Goal: Information Seeking & Learning: Learn about a topic

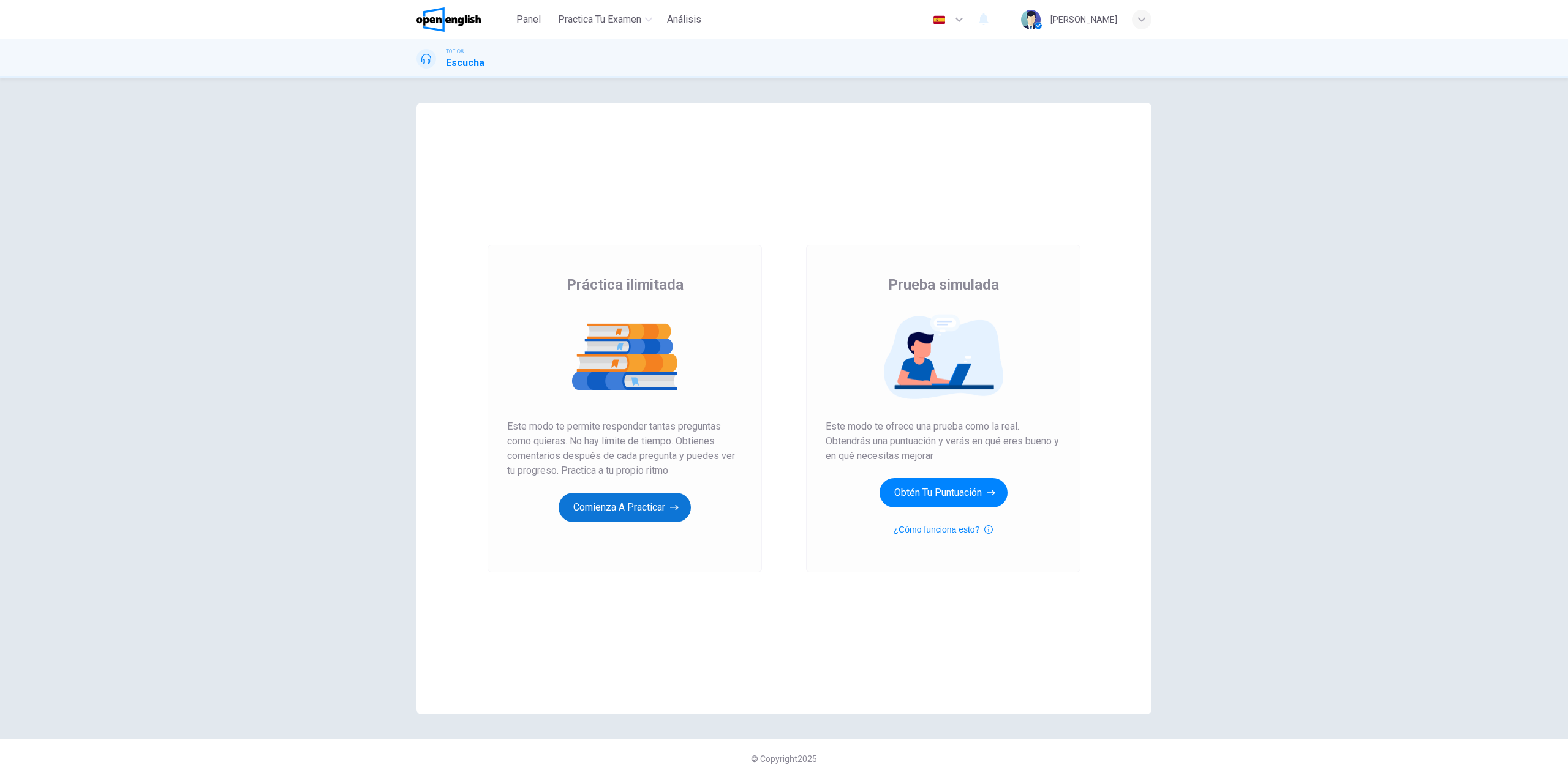
click at [634, 505] on button "Comienza a practicar" at bounding box center [624, 507] width 132 height 29
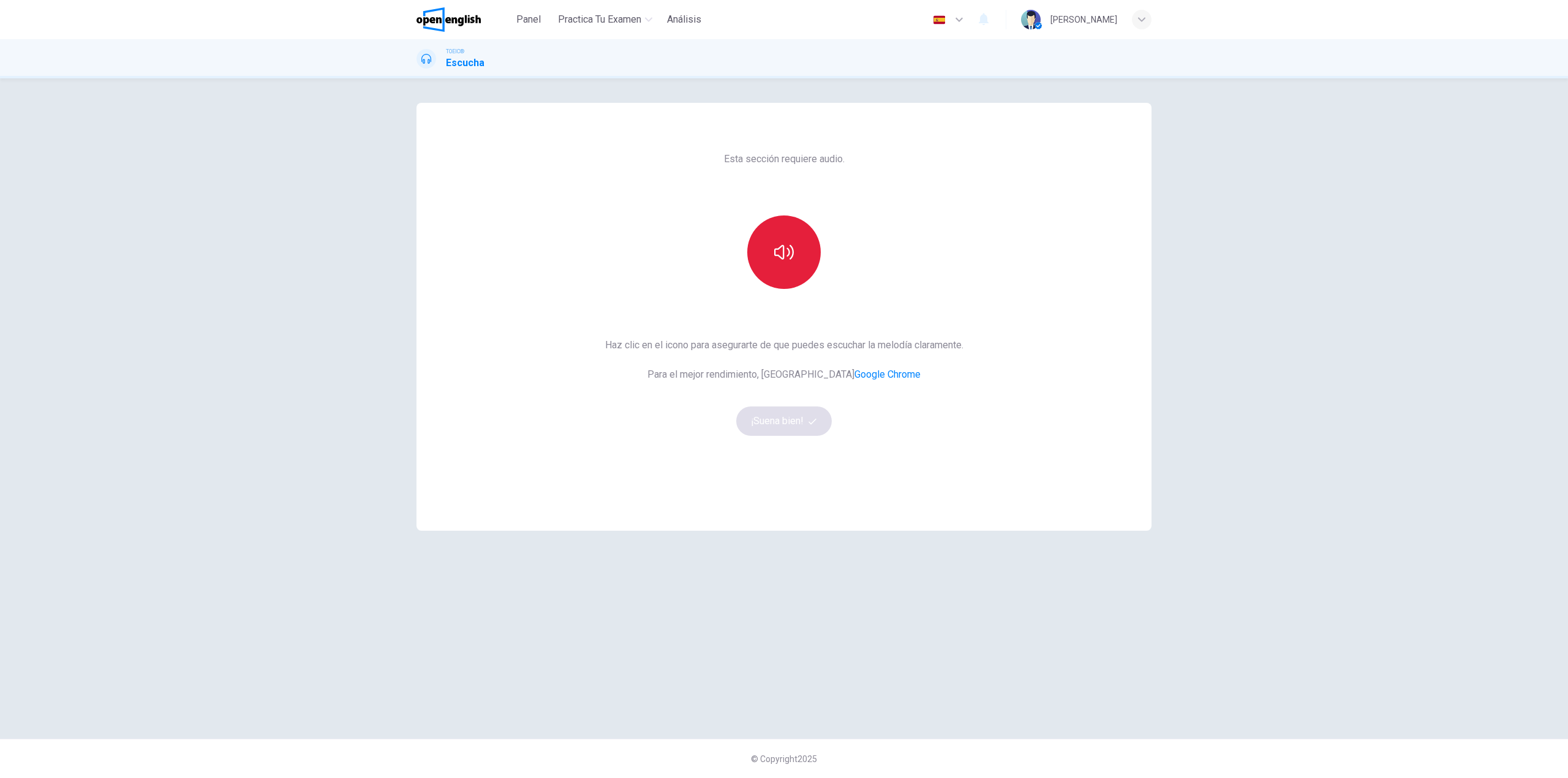
click at [782, 252] on icon "button" at bounding box center [784, 252] width 20 height 20
click at [781, 260] on icon "button" at bounding box center [784, 252] width 20 height 20
click at [779, 259] on icon "button" at bounding box center [784, 252] width 20 height 20
click at [768, 422] on button "¡Suena bien!" at bounding box center [784, 421] width 95 height 29
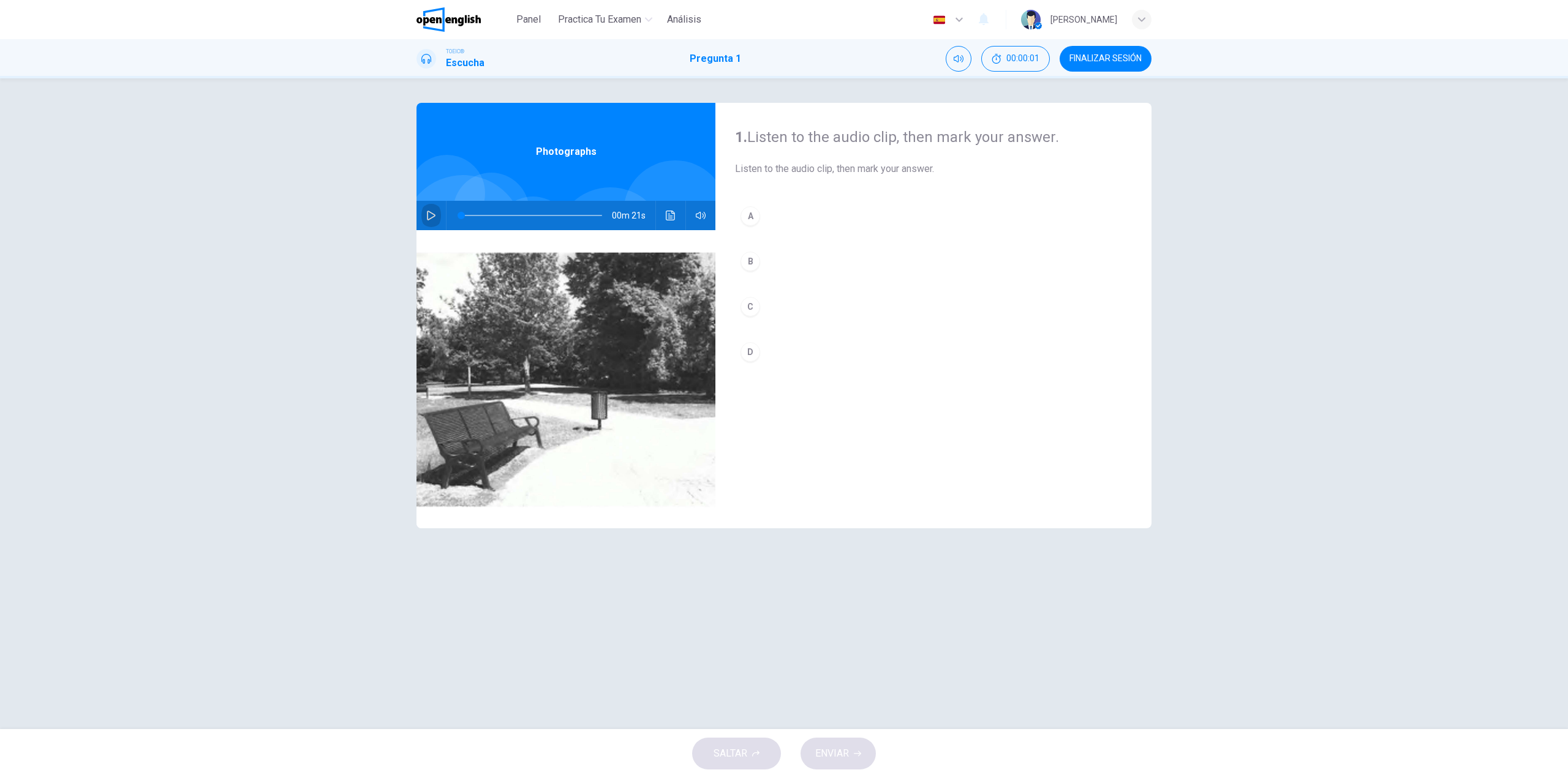
click at [433, 216] on icon "button" at bounding box center [431, 216] width 10 height 10
click at [753, 265] on div "B" at bounding box center [750, 262] width 20 height 20
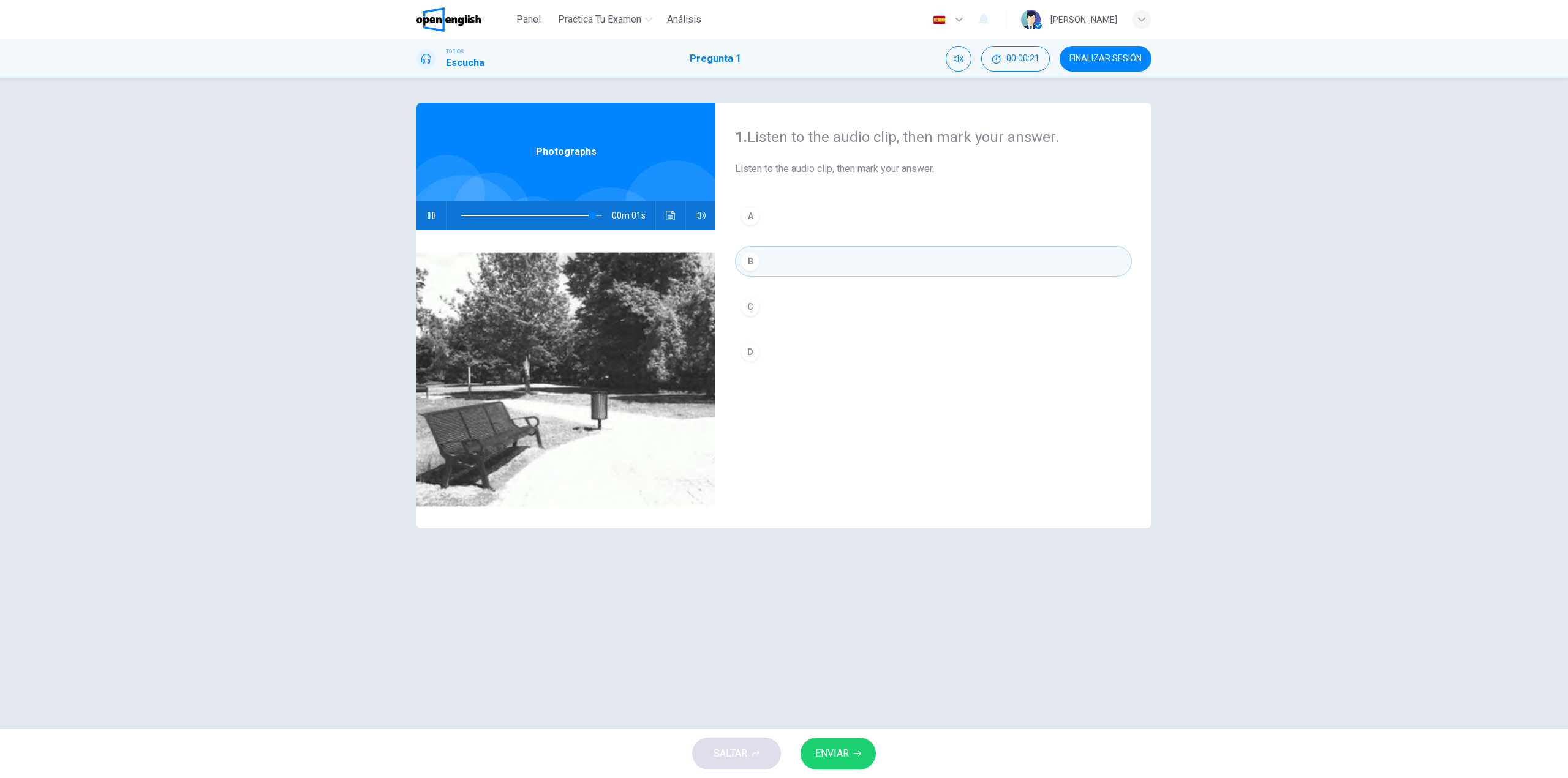
click at [839, 761] on span "ENVIAR" at bounding box center [832, 754] width 33 height 17
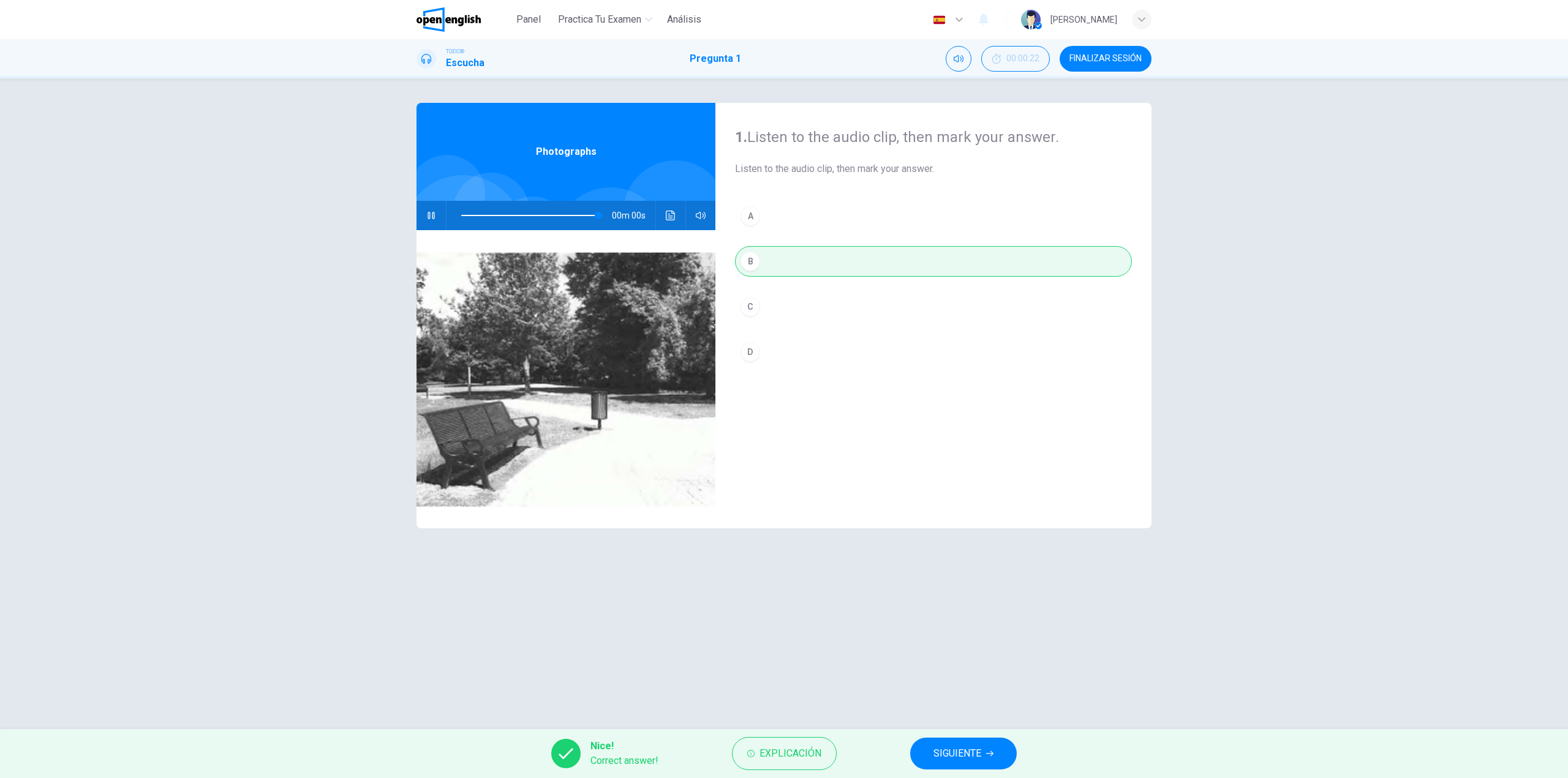
type input "*"
click at [944, 749] on span "SIGUIENTE" at bounding box center [957, 754] width 48 height 17
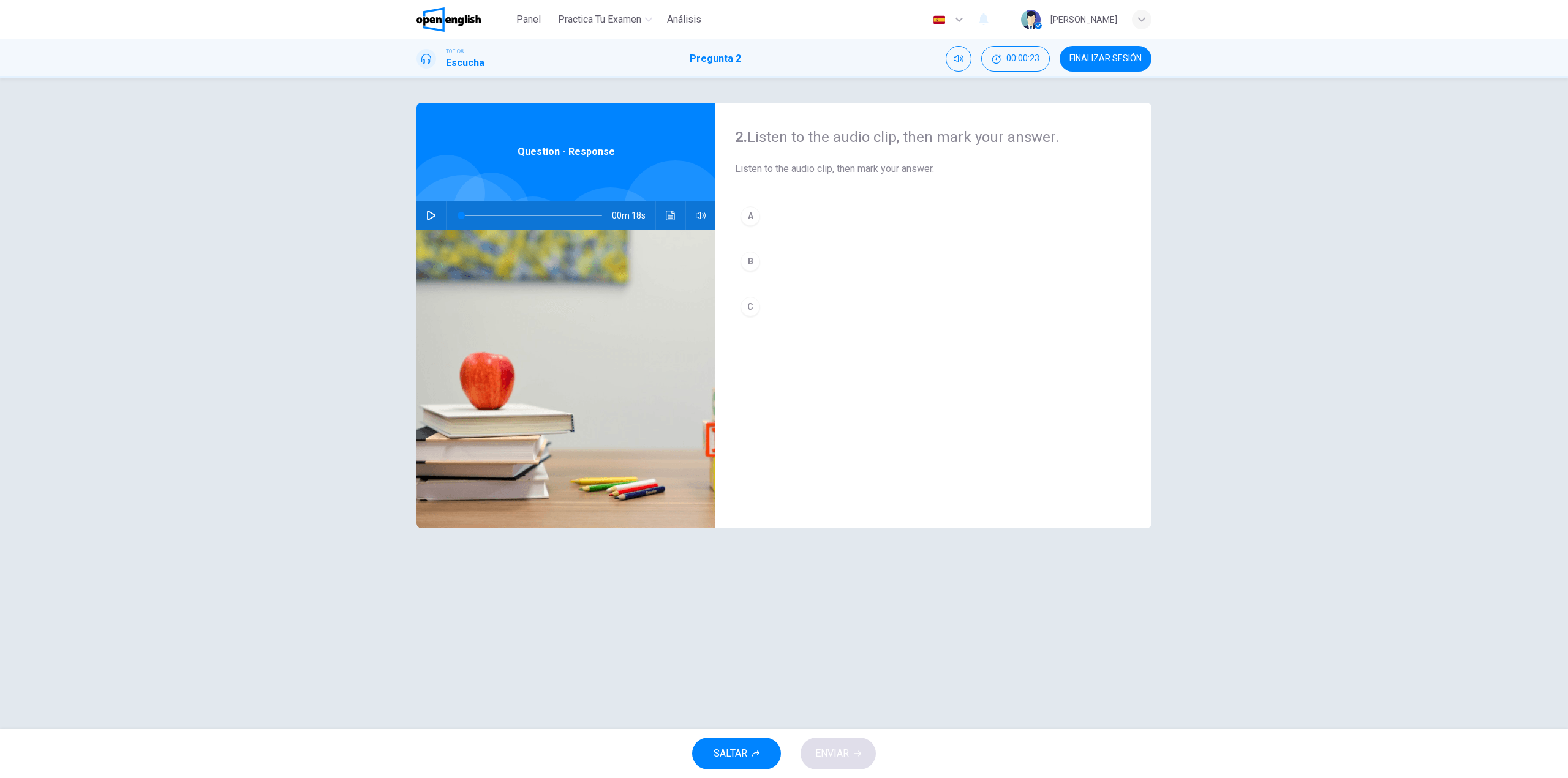
click at [427, 213] on icon "button" at bounding box center [431, 216] width 9 height 10
click at [750, 214] on div "A" at bounding box center [750, 216] width 20 height 20
click at [845, 753] on span "ENVIAR" at bounding box center [832, 754] width 33 height 17
type input "*"
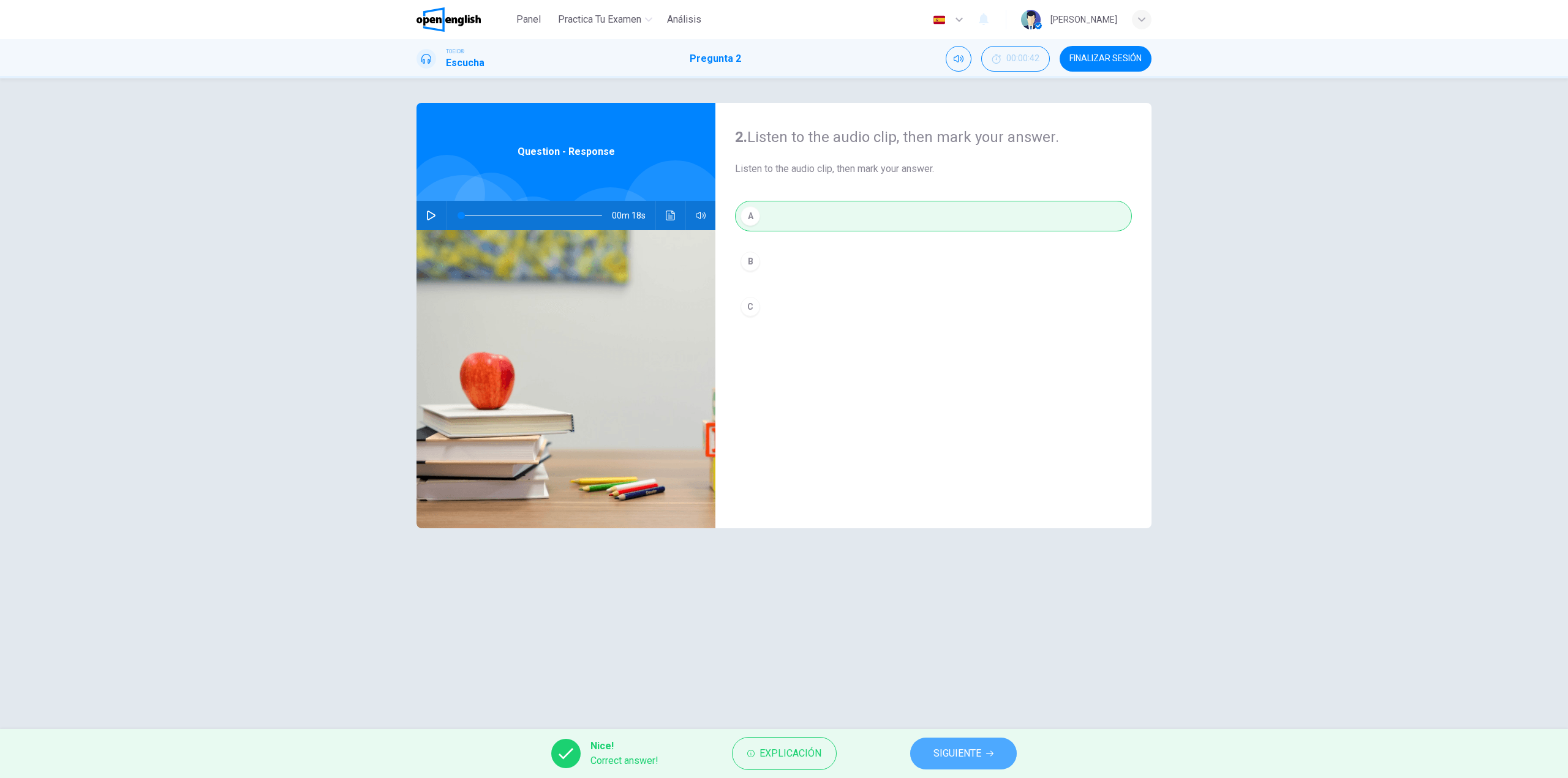
click at [961, 755] on span "SIGUIENTE" at bounding box center [957, 754] width 48 height 17
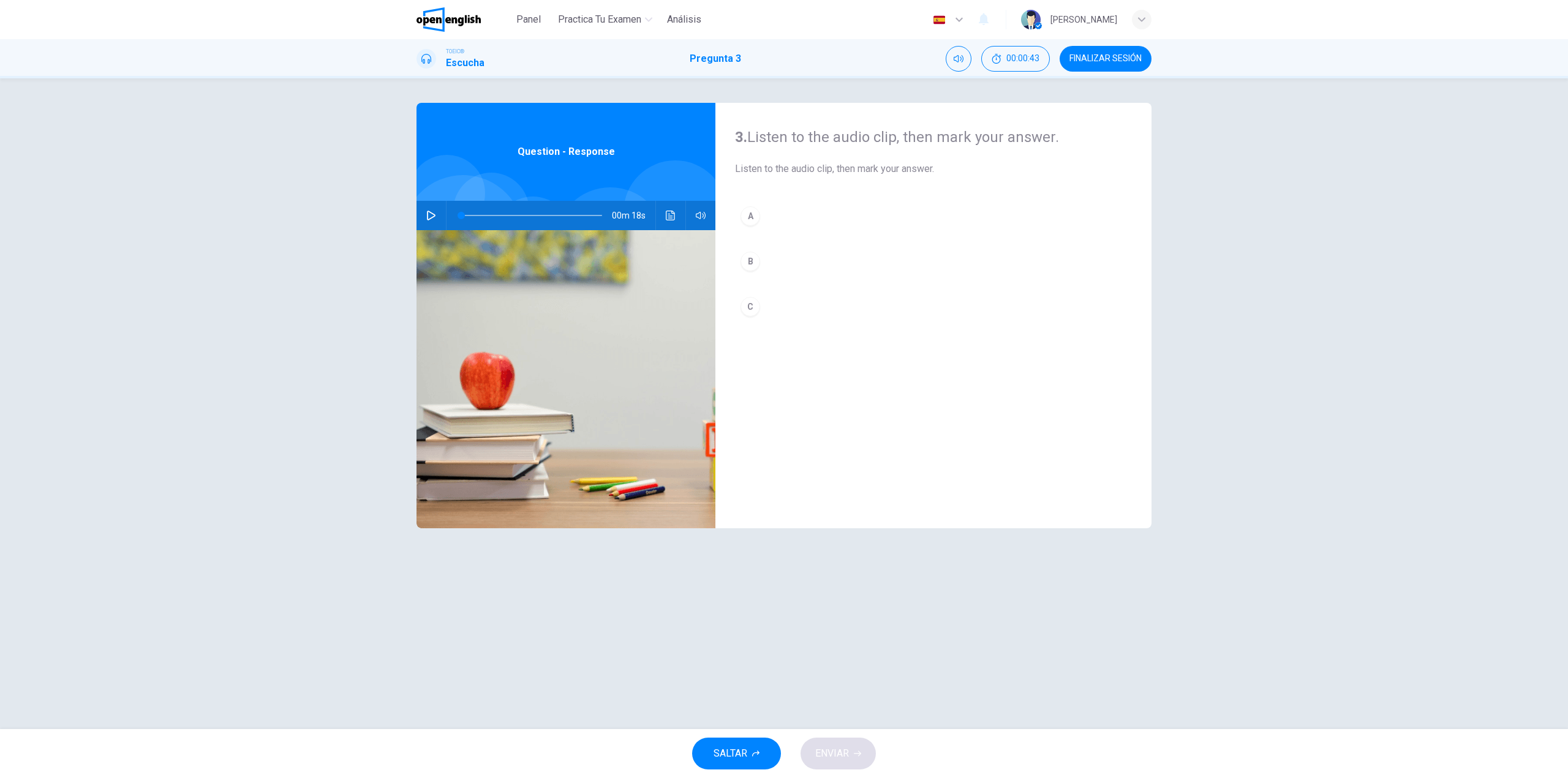
click at [436, 215] on button "button" at bounding box center [432, 215] width 20 height 29
click at [426, 216] on icon "button" at bounding box center [431, 216] width 10 height 10
click at [761, 310] on button "C" at bounding box center [933, 306] width 397 height 30
click at [848, 761] on span "ENVIAR" at bounding box center [832, 754] width 33 height 17
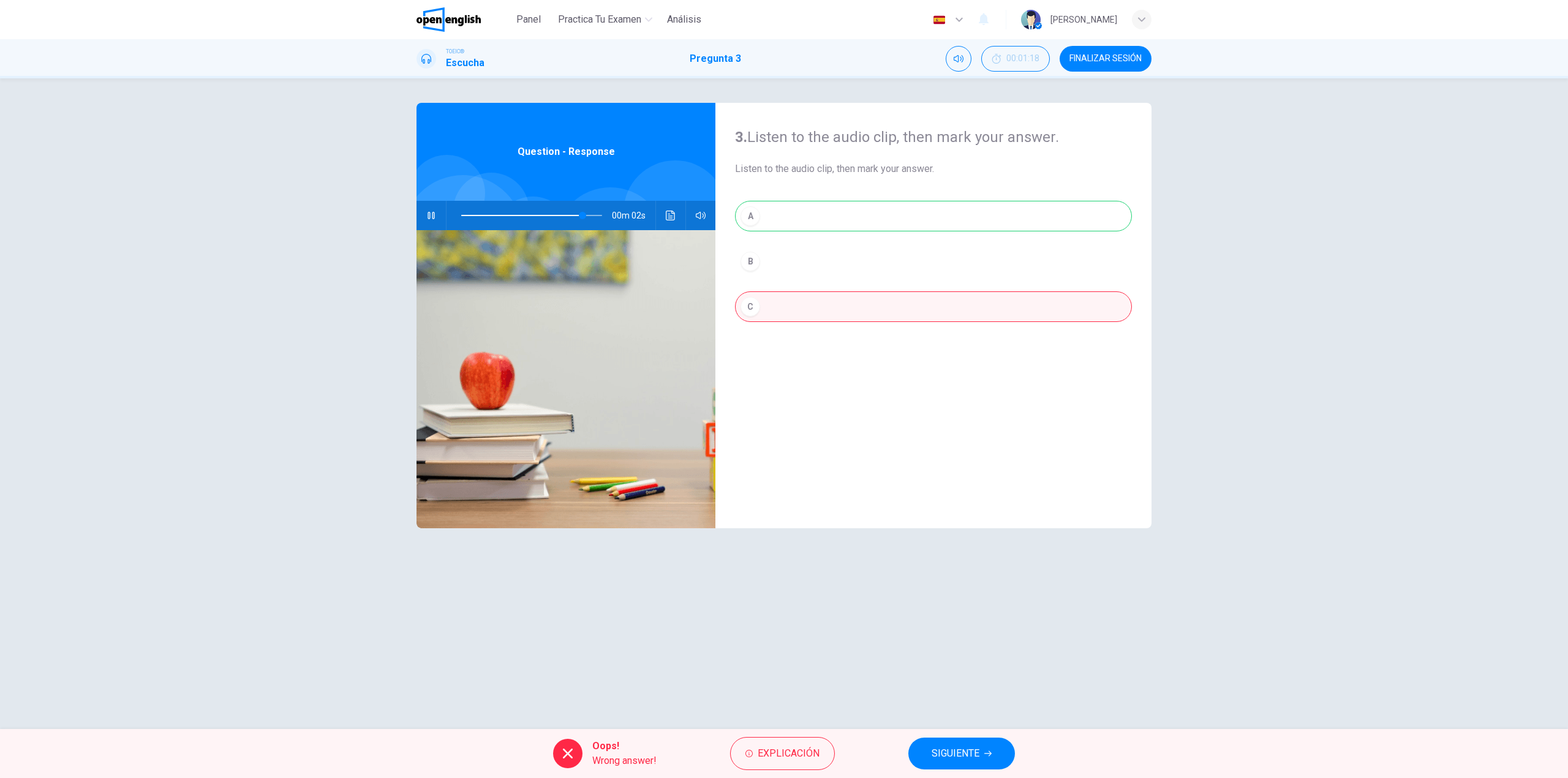
click at [795, 208] on div "A B C" at bounding box center [933, 273] width 397 height 146
click at [658, 219] on div "00m 01s" at bounding box center [566, 215] width 299 height 29
click at [673, 214] on icon "Haz clic para ver la transcripción del audio" at bounding box center [670, 216] width 9 height 10
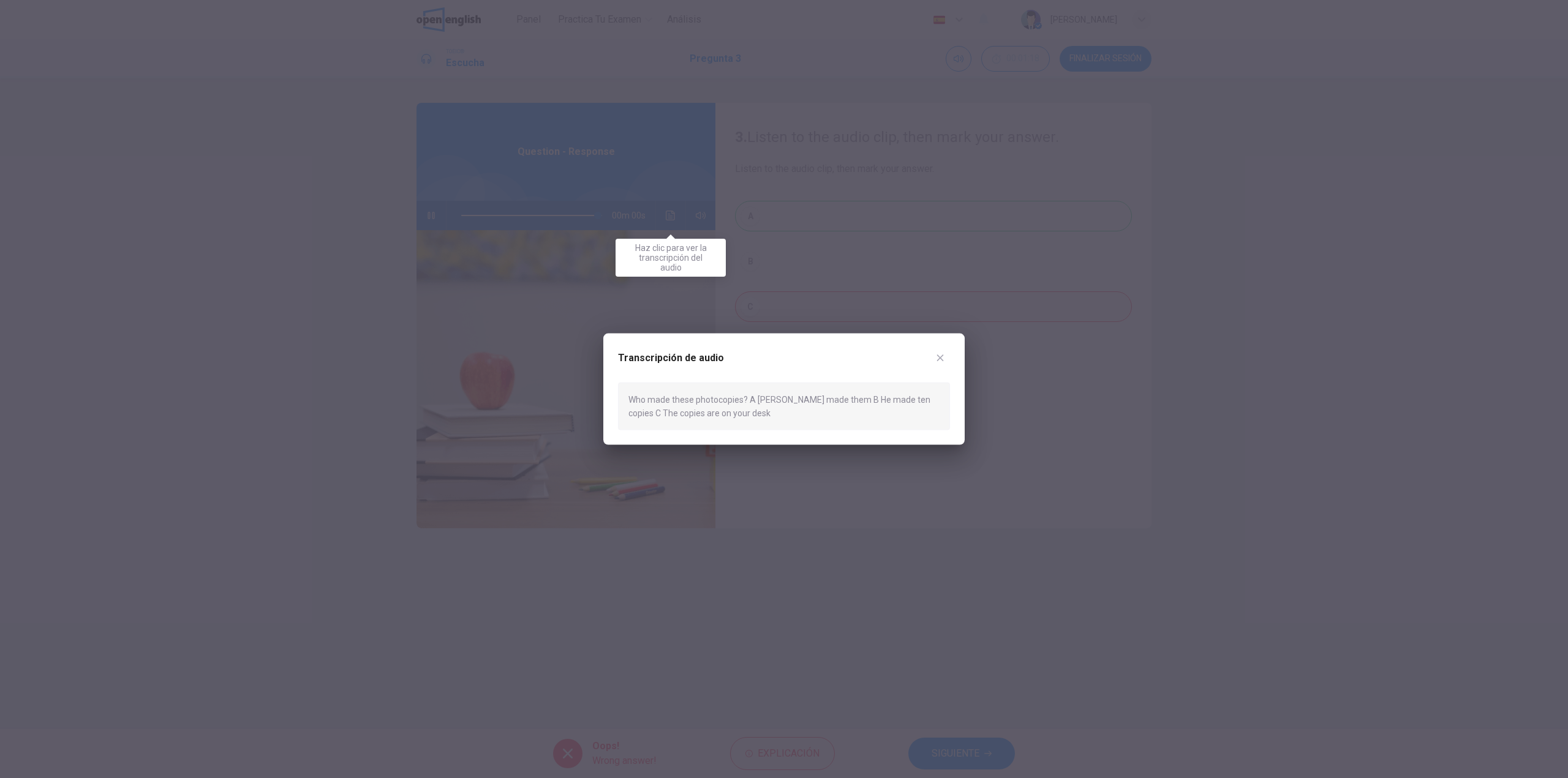
type input "*"
drag, startPoint x: 658, startPoint y: 400, endPoint x: 737, endPoint y: 403, distance: 79.1
click at [737, 403] on div "Who made these photocopies? A [PERSON_NAME] made them B He made ten copies C Th…" at bounding box center [784, 406] width 332 height 48
click at [1288, 374] on div at bounding box center [784, 389] width 1568 height 778
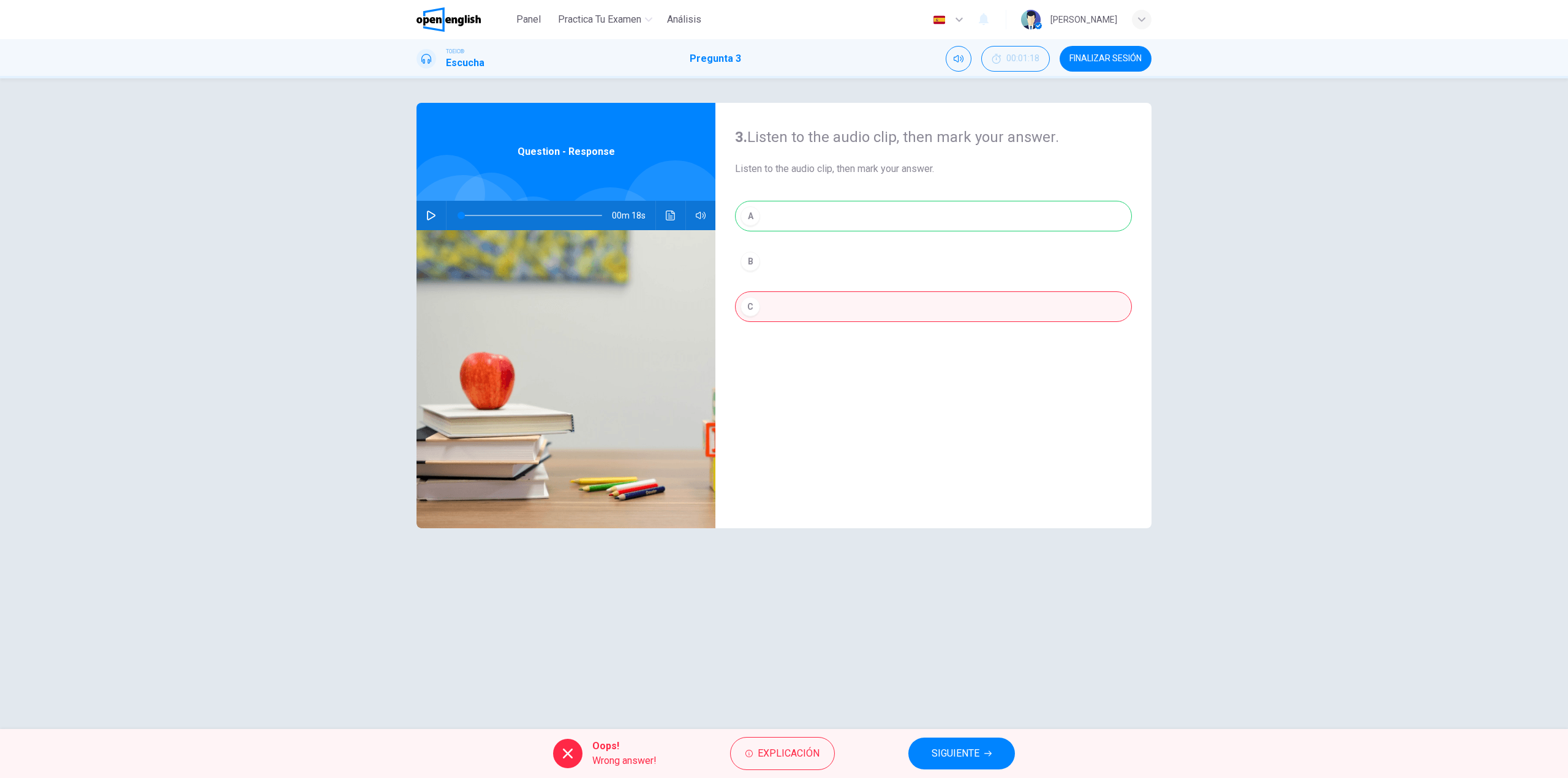
click at [924, 744] on button "SIGUIENTE" at bounding box center [962, 753] width 107 height 32
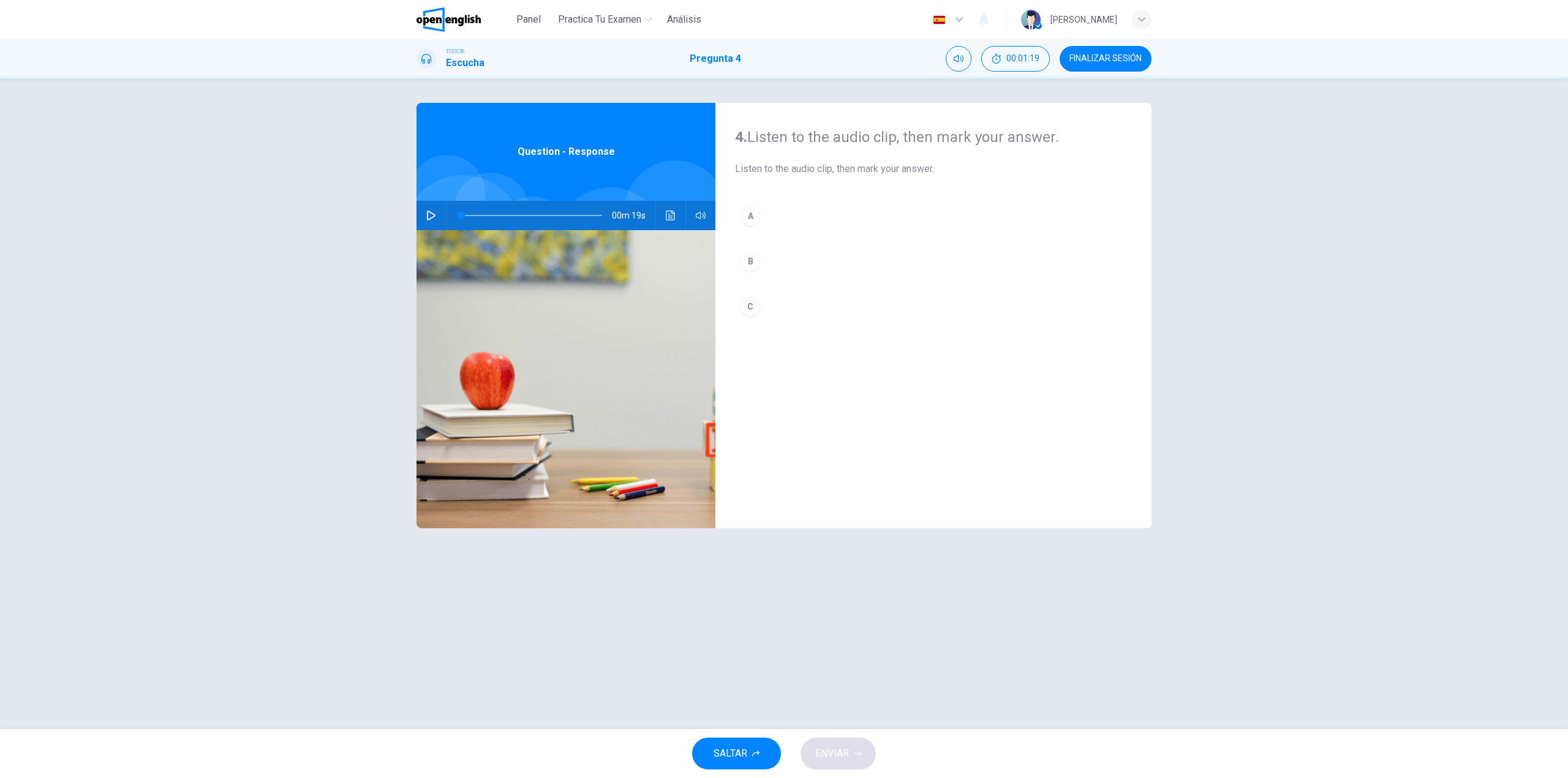
click at [424, 219] on button "button" at bounding box center [432, 215] width 20 height 29
click at [786, 215] on button "A" at bounding box center [933, 216] width 397 height 30
click at [771, 311] on button "C" at bounding box center [933, 306] width 397 height 30
type input "*"
click at [846, 753] on span "ENVIAR" at bounding box center [832, 754] width 33 height 17
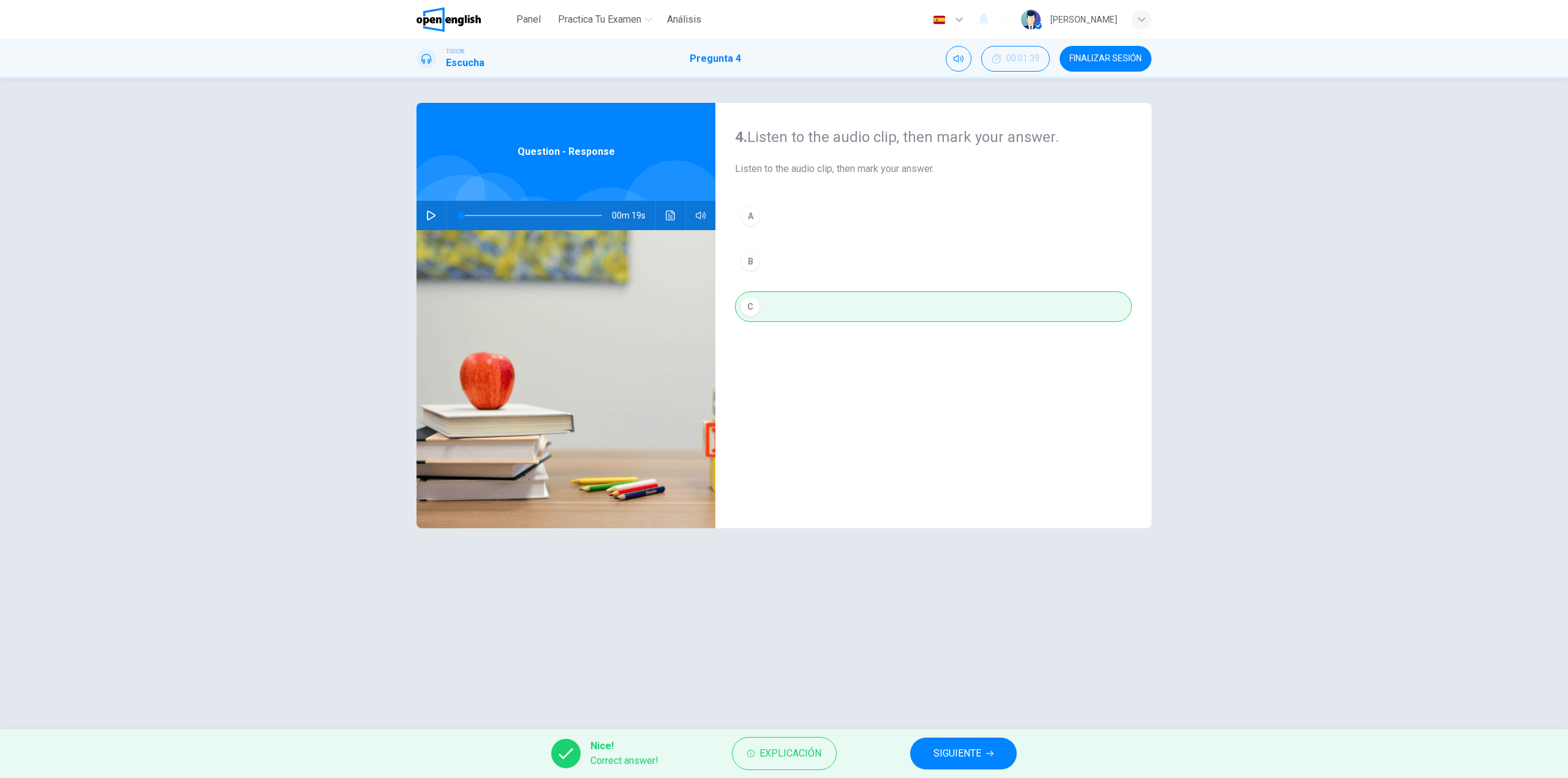
click at [955, 750] on span "SIGUIENTE" at bounding box center [957, 754] width 48 height 17
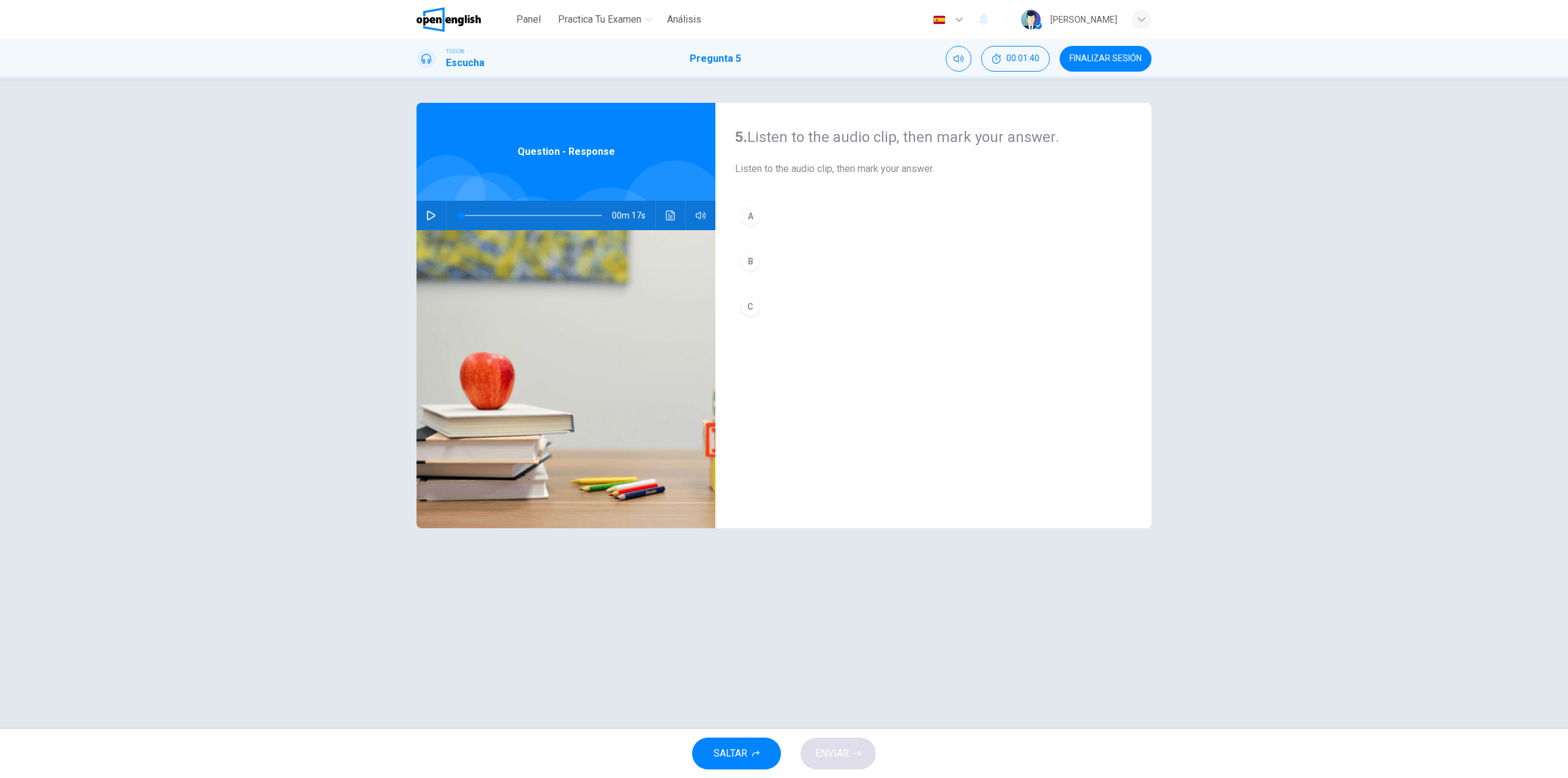
click at [425, 216] on button "button" at bounding box center [432, 215] width 20 height 29
click at [766, 214] on button "A" at bounding box center [933, 216] width 397 height 30
type input "*"
click at [831, 751] on span "ENVIAR" at bounding box center [832, 754] width 33 height 17
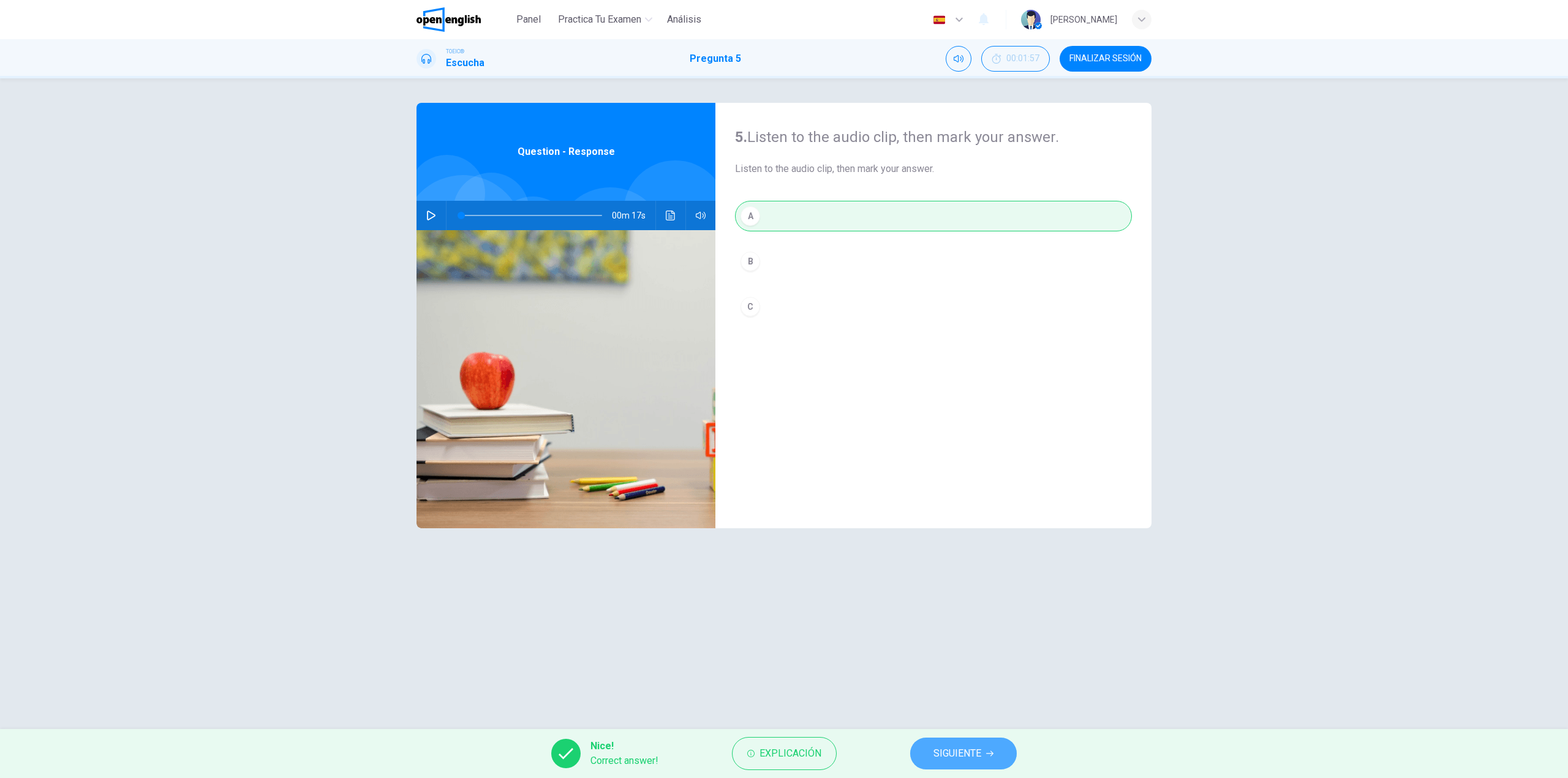
click at [950, 766] on button "SIGUIENTE" at bounding box center [963, 753] width 107 height 32
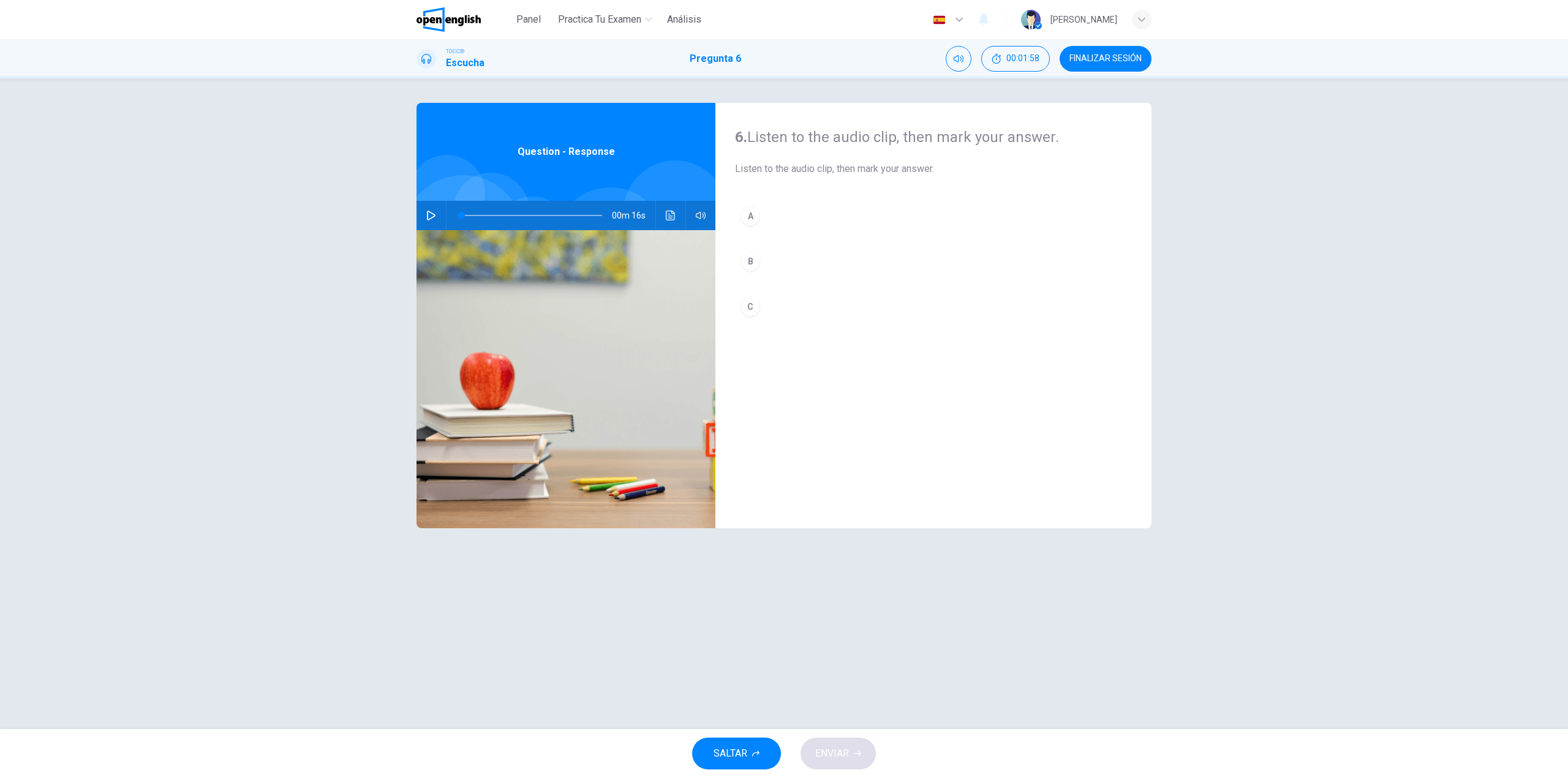
click at [426, 220] on icon "button" at bounding box center [431, 216] width 10 height 10
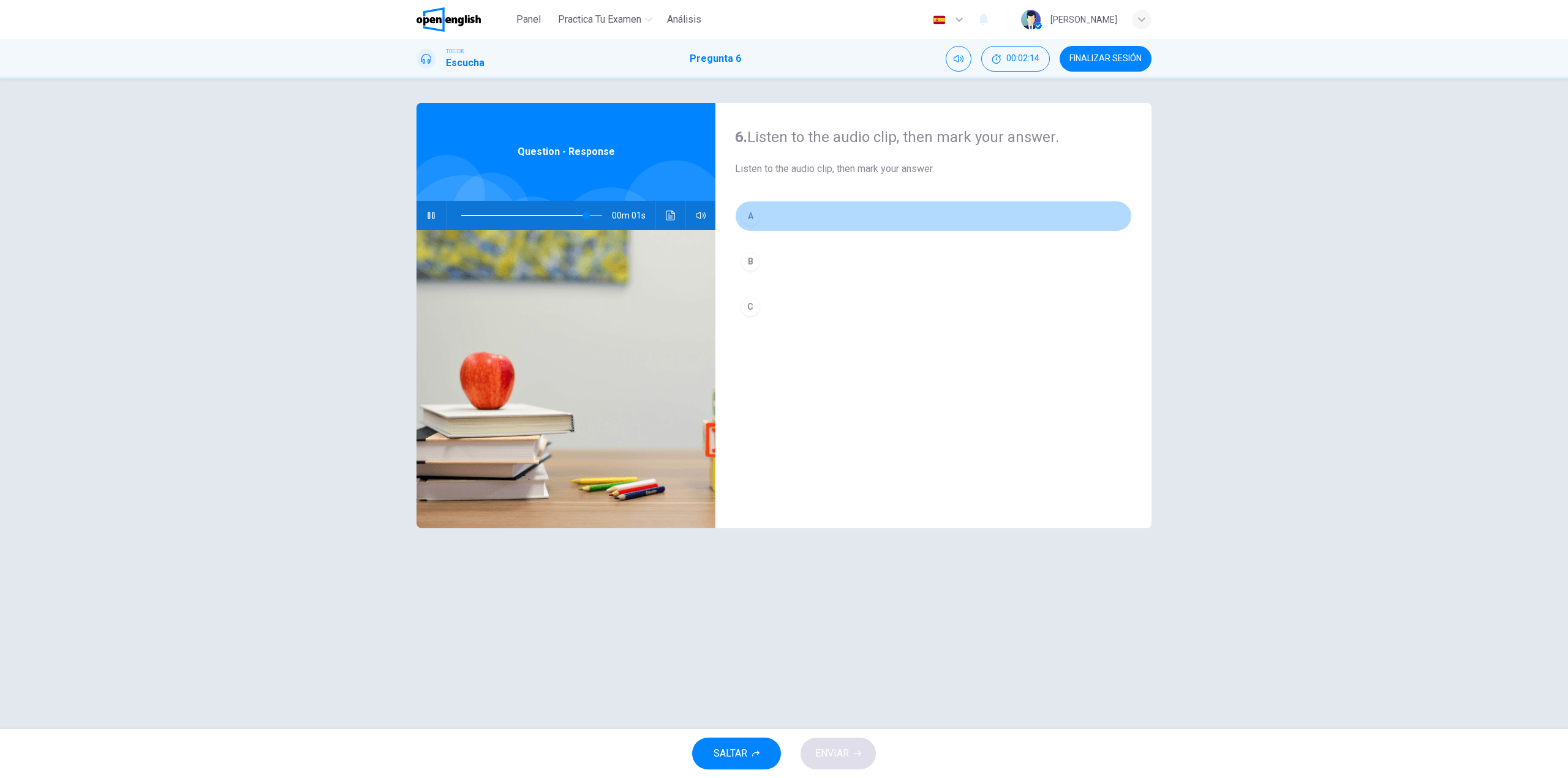
click at [776, 222] on button "A" at bounding box center [933, 216] width 397 height 30
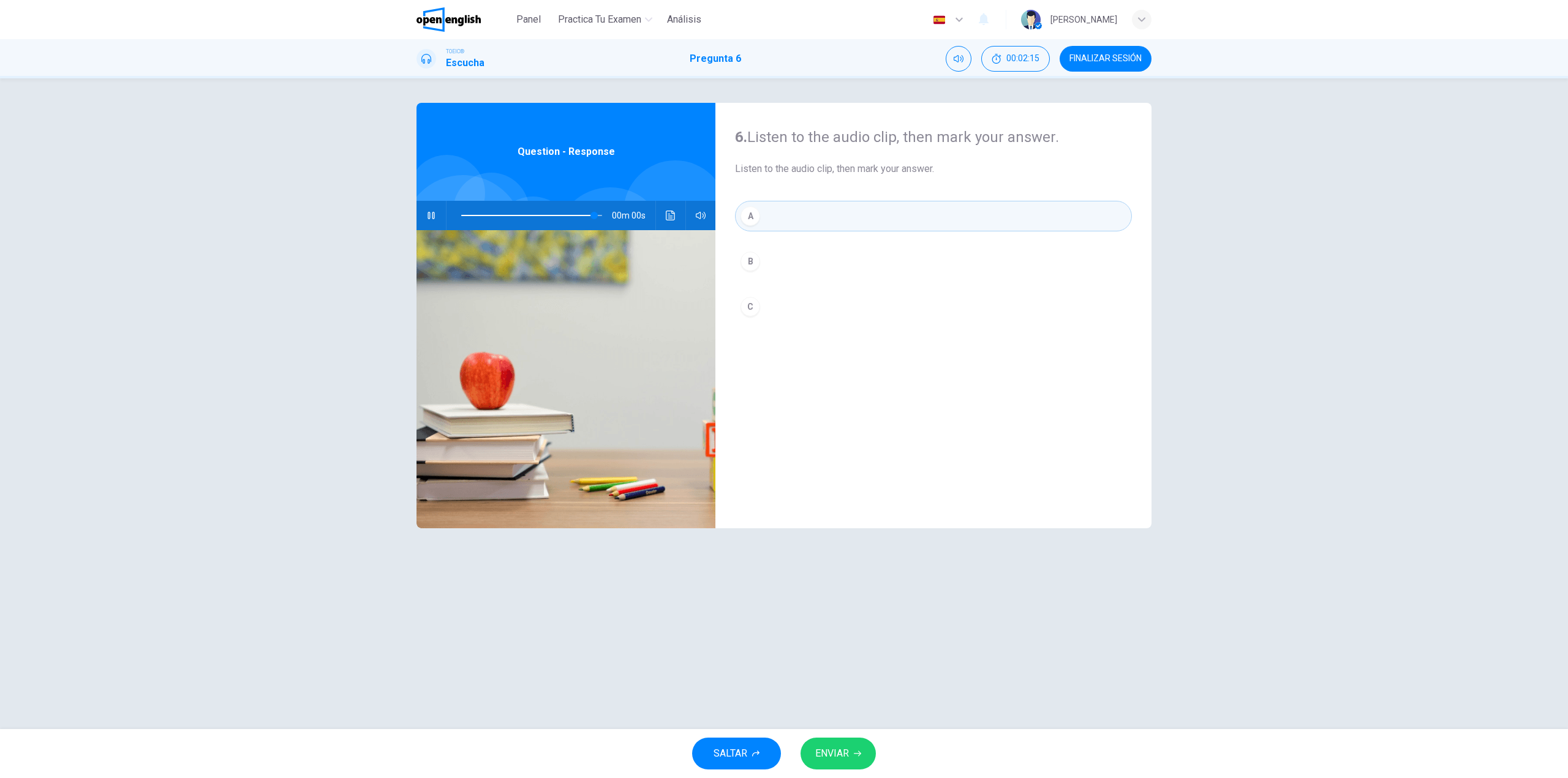
type input "*"
click at [841, 755] on span "ENVIAR" at bounding box center [832, 754] width 33 height 17
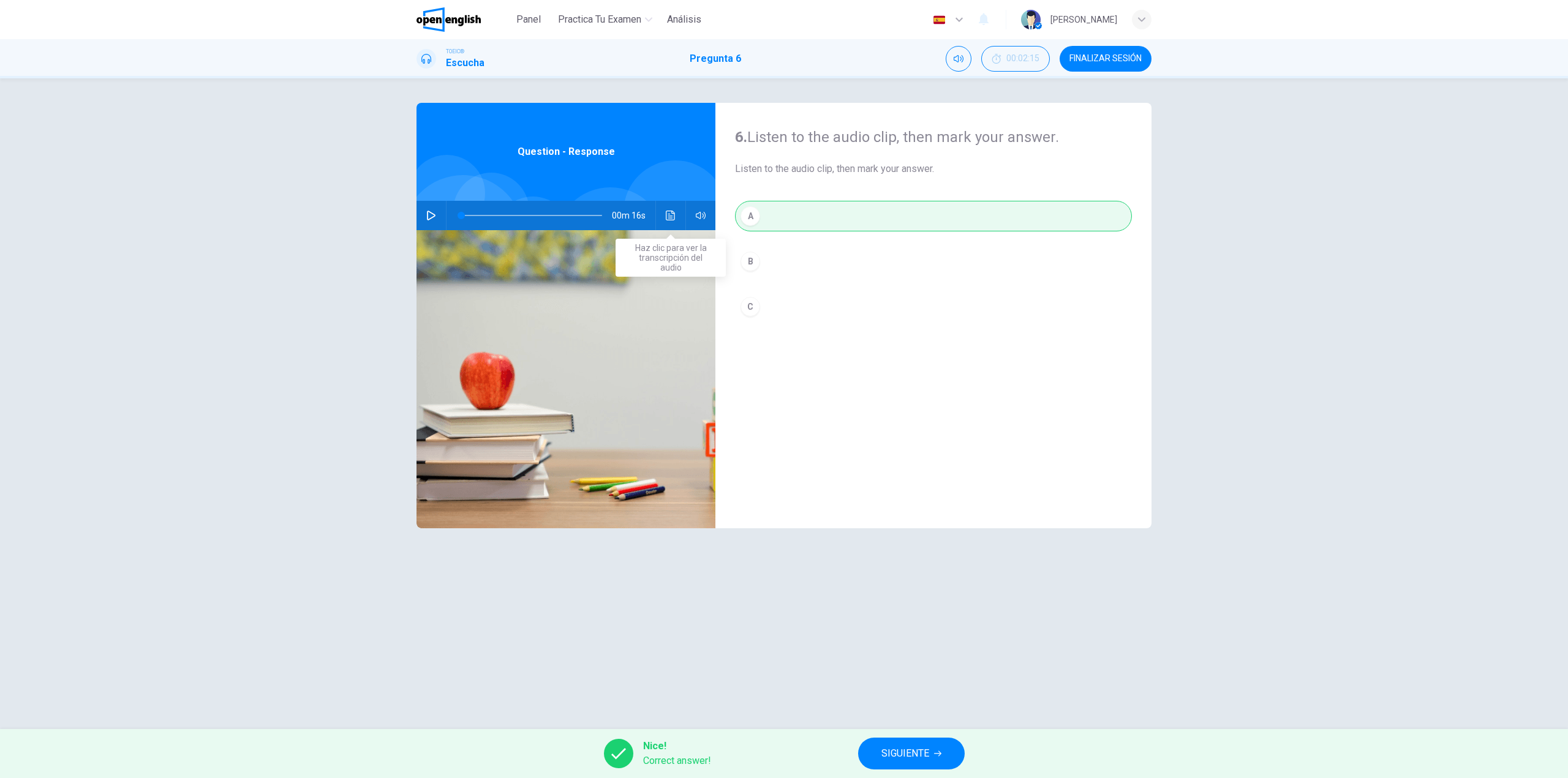
click at [671, 220] on icon "Haz clic para ver la transcripción del audio" at bounding box center [670, 216] width 9 height 10
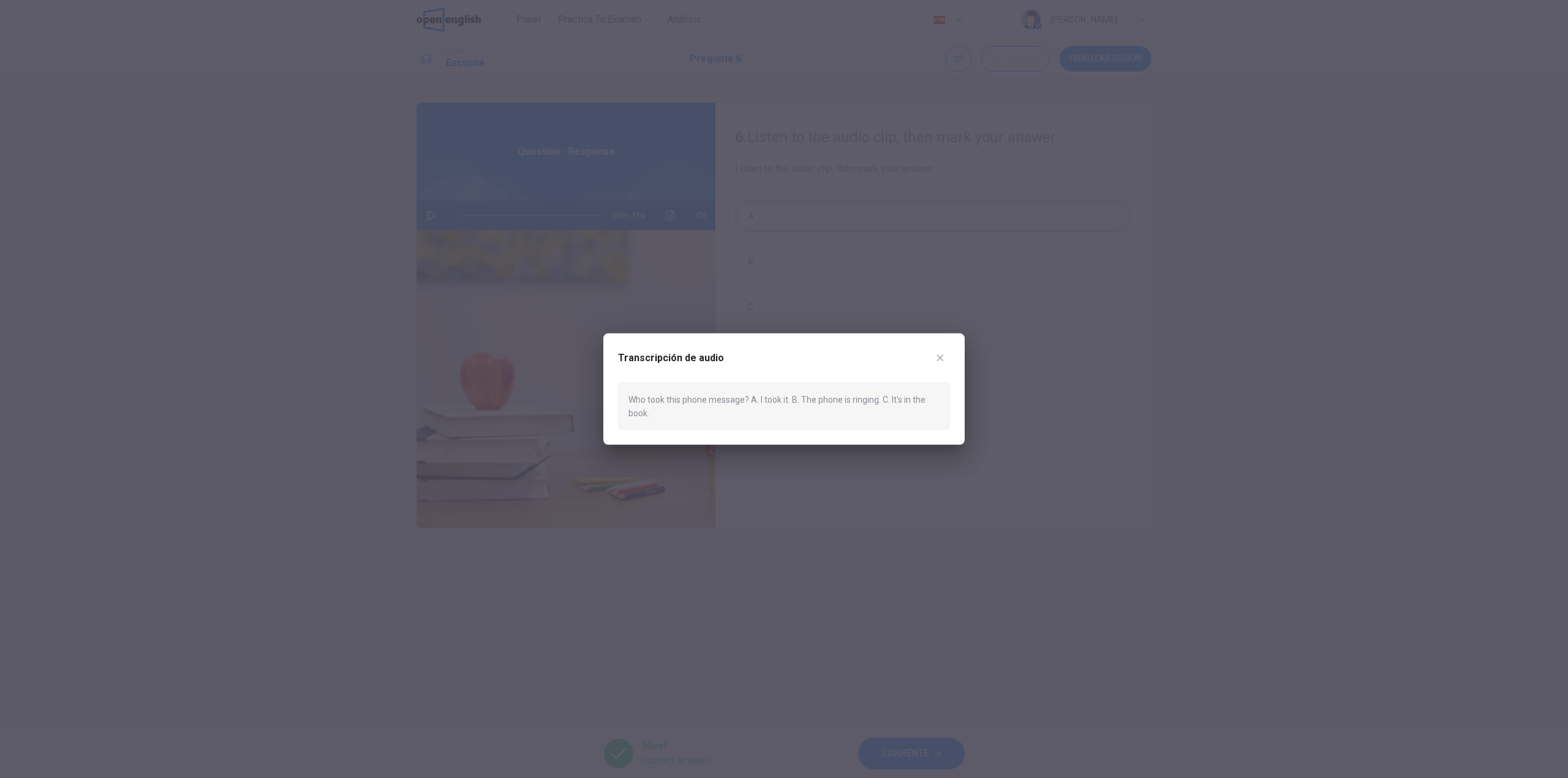
click at [924, 753] on div at bounding box center [784, 389] width 1568 height 778
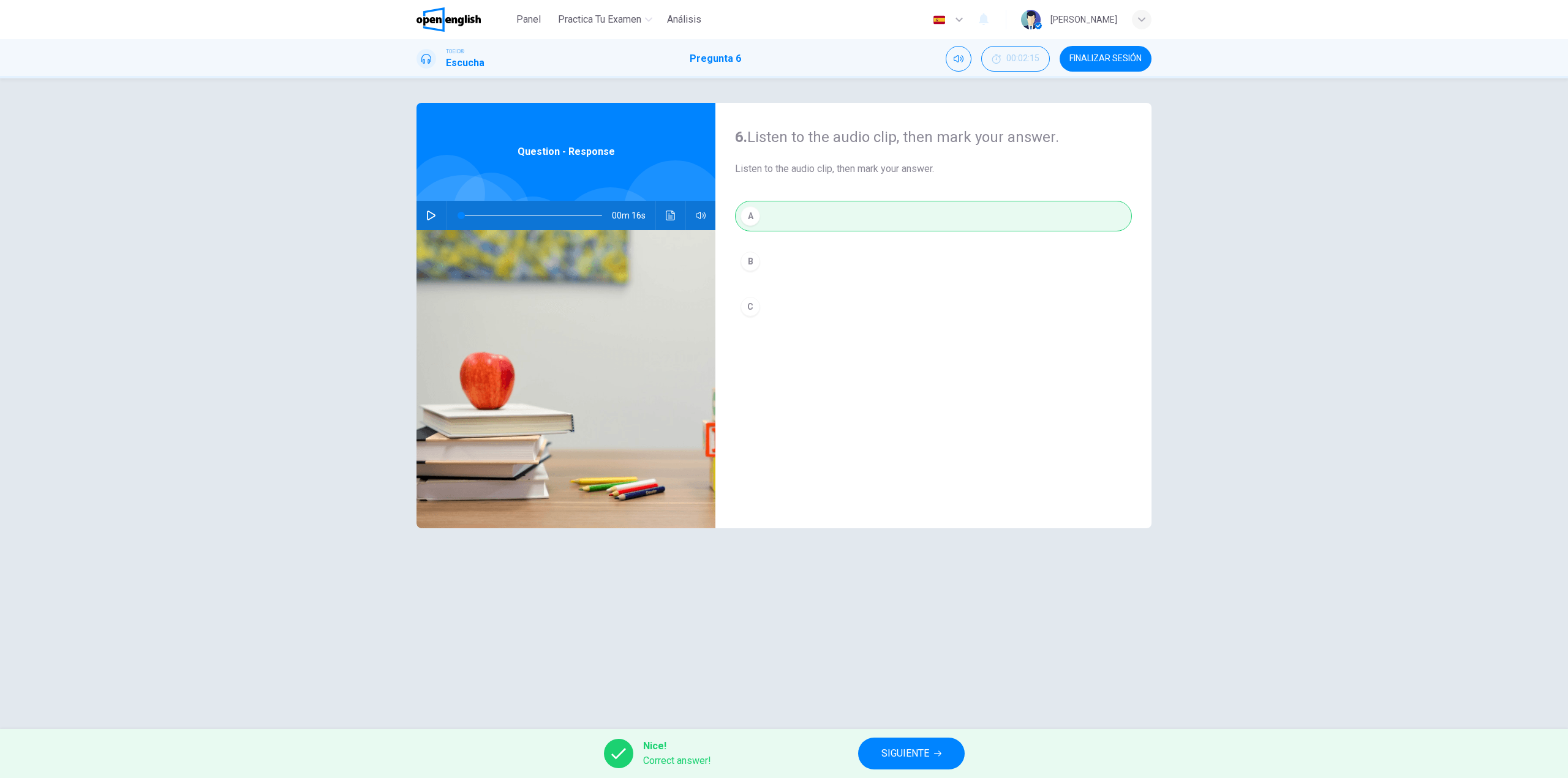
click at [921, 750] on span "SIGUIENTE" at bounding box center [905, 754] width 48 height 17
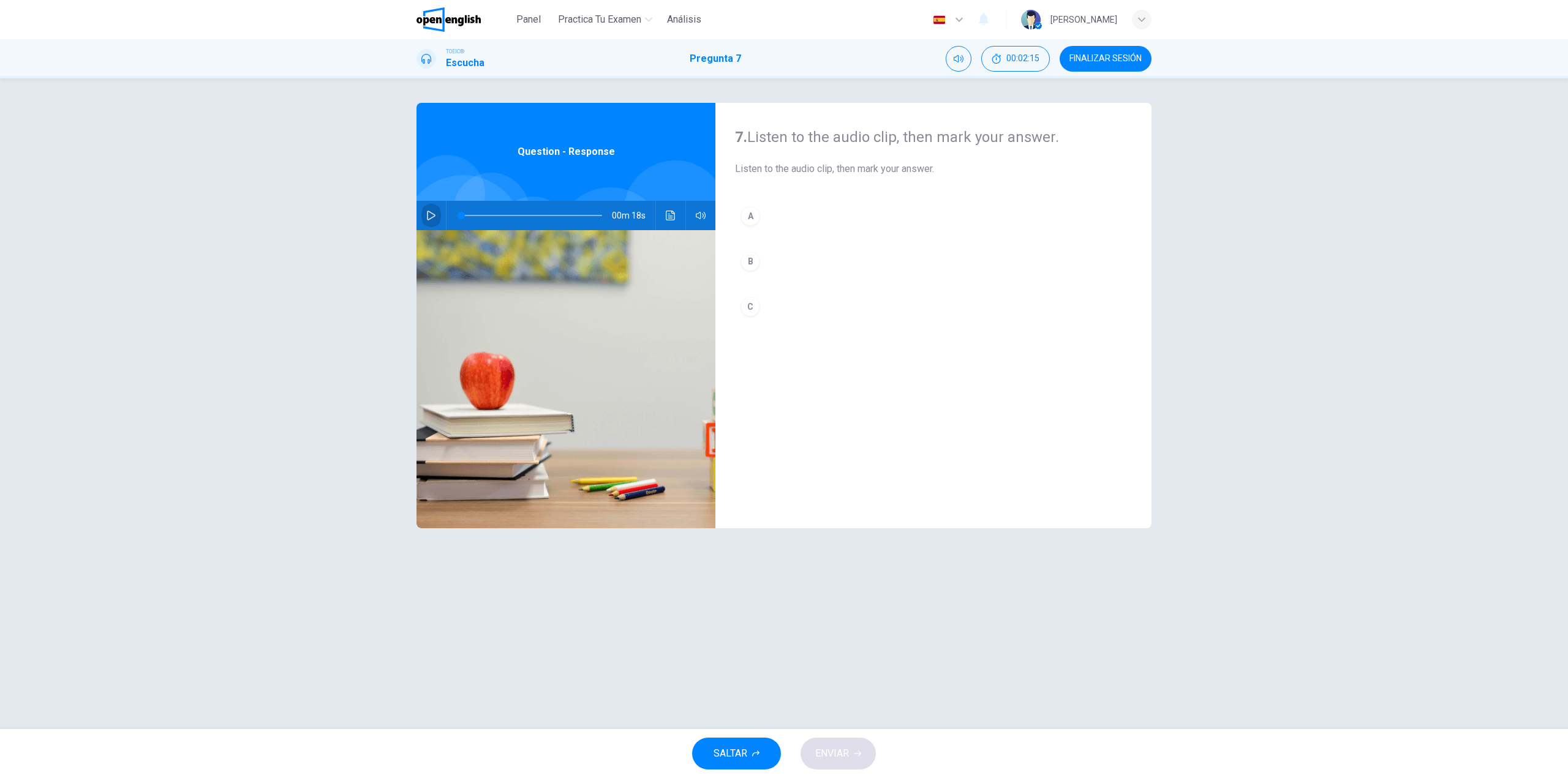
click at [430, 210] on button "button" at bounding box center [432, 215] width 20 height 29
click at [1262, 424] on div "7. Listen to the audio clip, then [PERSON_NAME] your answer. Listen to the audi…" at bounding box center [784, 404] width 1568 height 651
click at [825, 268] on button "B" at bounding box center [933, 261] width 397 height 30
click at [843, 752] on span "ENVIAR" at bounding box center [832, 754] width 33 height 17
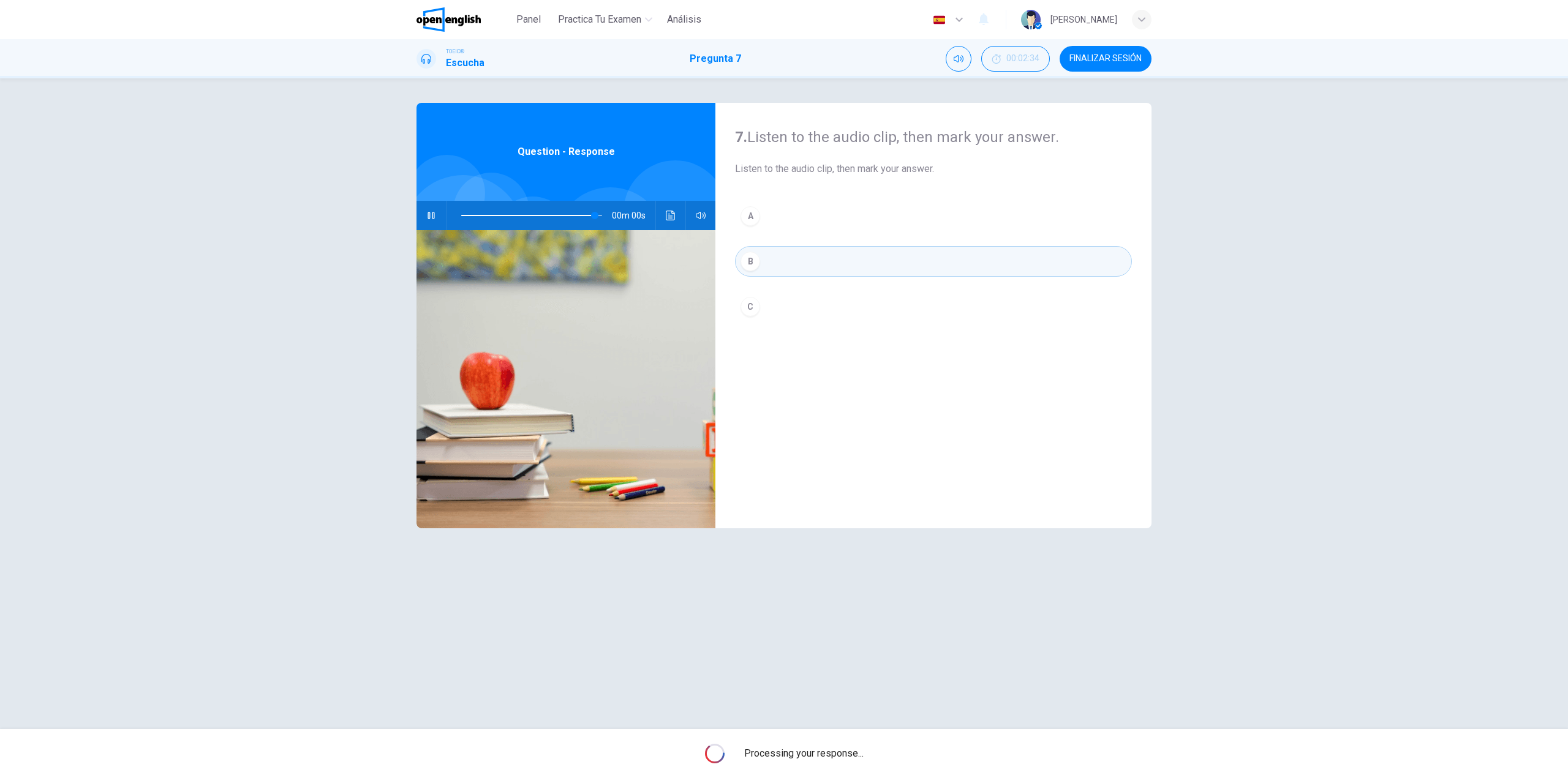
type input "*"
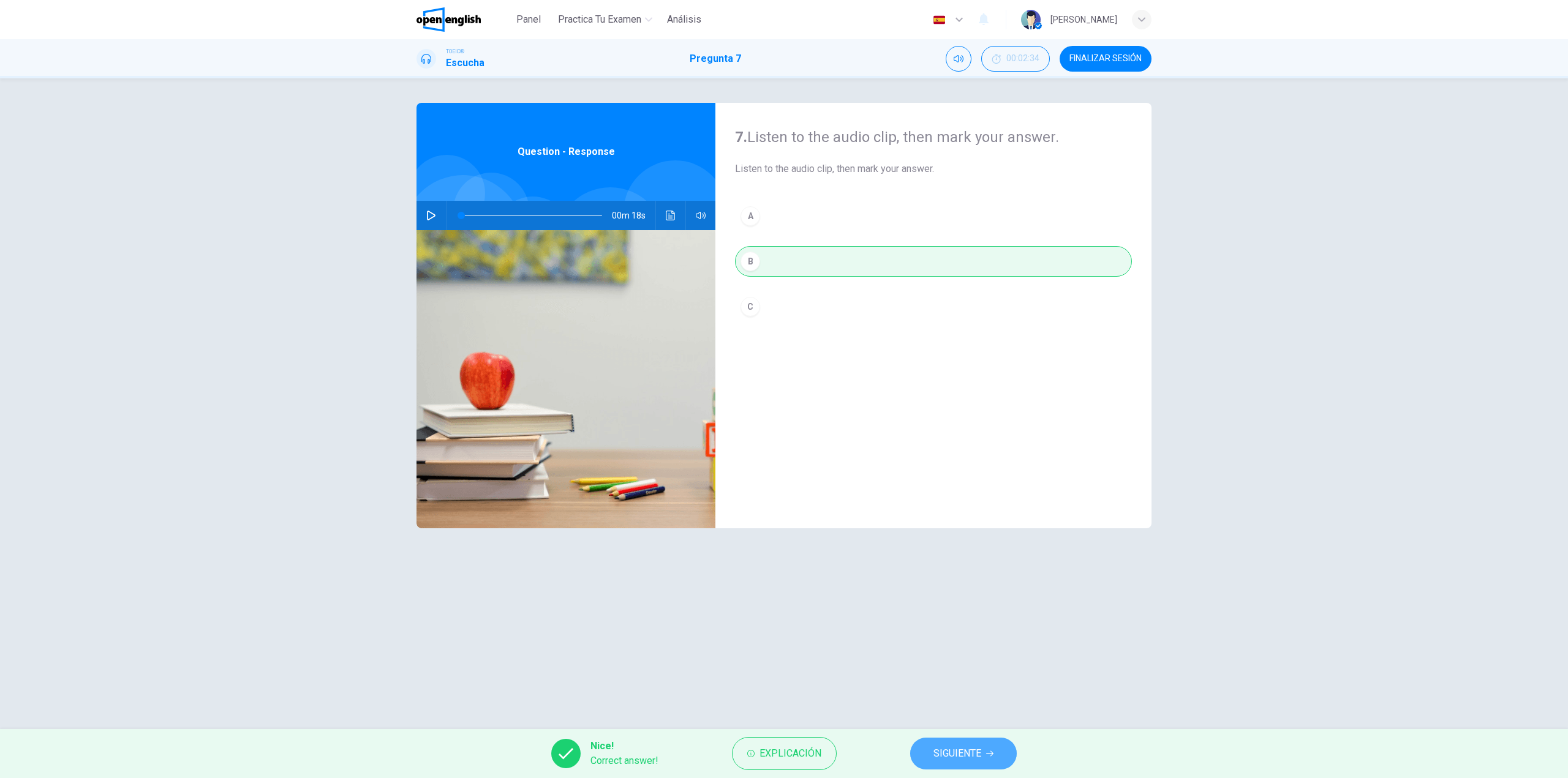
click at [960, 763] on button "SIGUIENTE" at bounding box center [963, 753] width 107 height 32
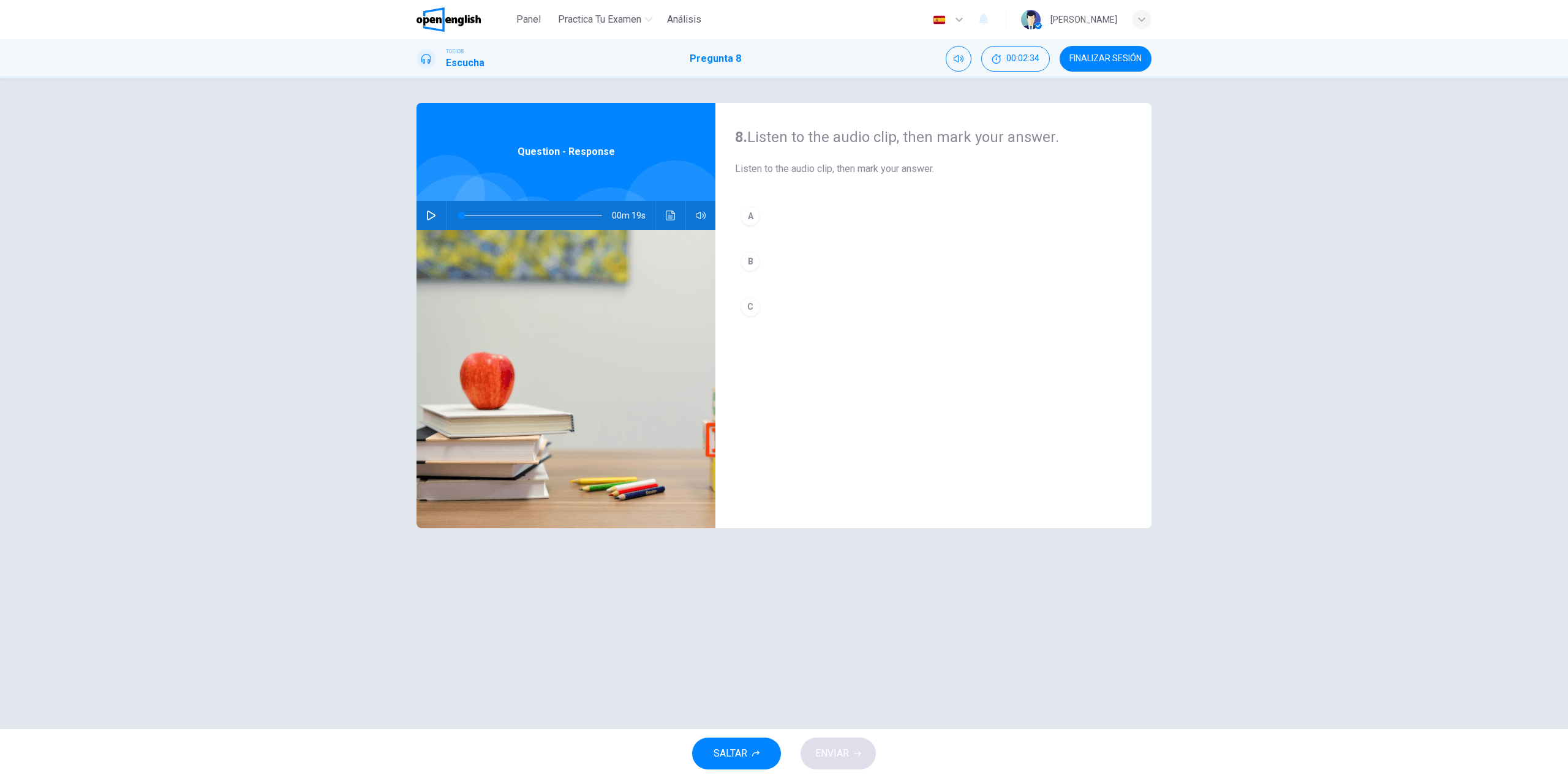
click at [438, 211] on button "button" at bounding box center [432, 215] width 20 height 29
click at [432, 215] on icon "button" at bounding box center [431, 216] width 10 height 10
click at [784, 268] on button "B" at bounding box center [933, 261] width 397 height 30
click at [845, 755] on span "ENVIAR" at bounding box center [832, 754] width 33 height 17
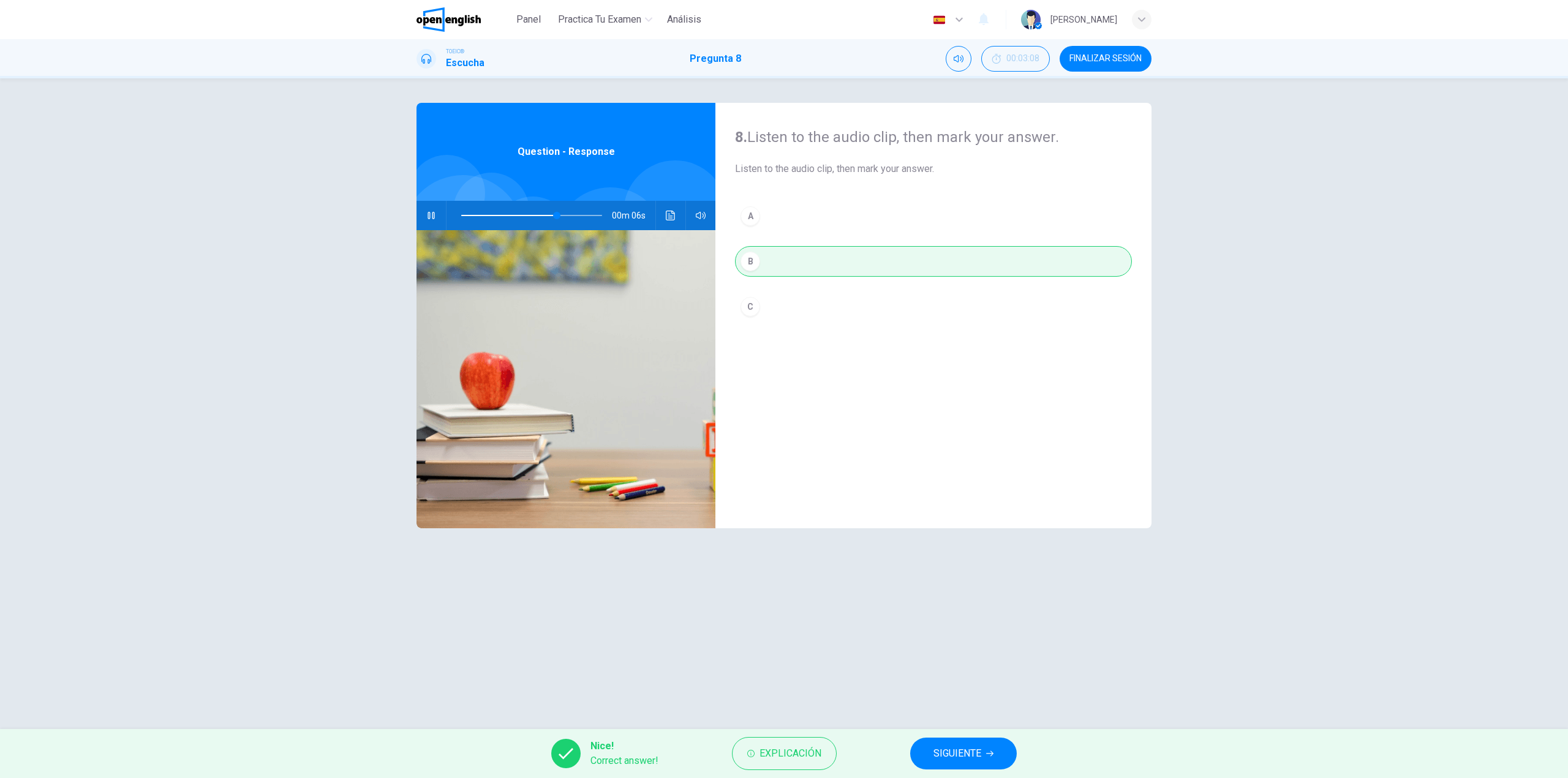
click at [670, 216] on icon "Haz clic para ver la transcripción del audio" at bounding box center [670, 216] width 9 height 10
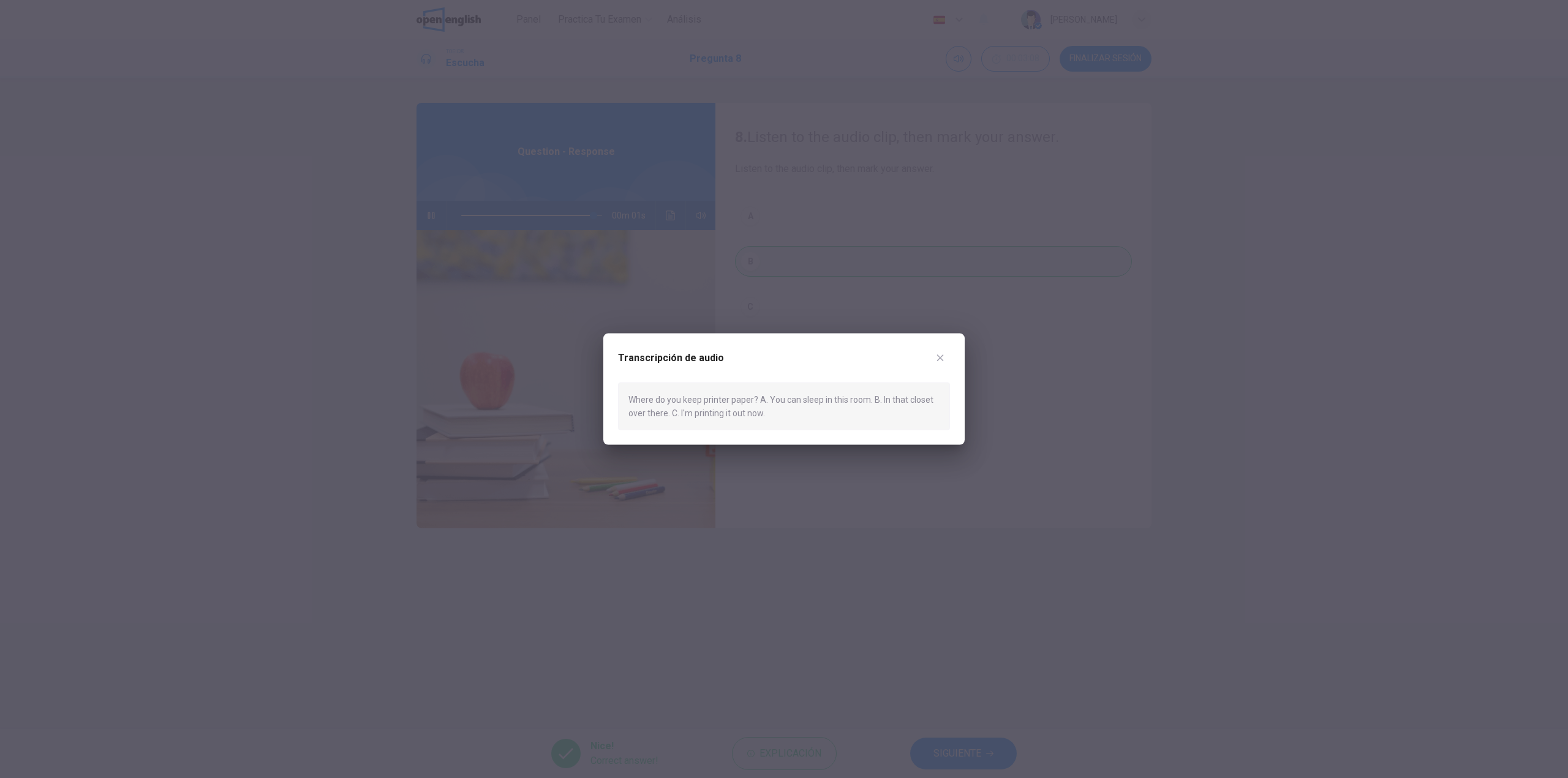
click at [634, 413] on div "Where do you keep printer paper? A. You can sleep in this room. B. In that clos…" at bounding box center [784, 406] width 332 height 48
type input "*"
click at [1434, 425] on div at bounding box center [784, 389] width 1568 height 778
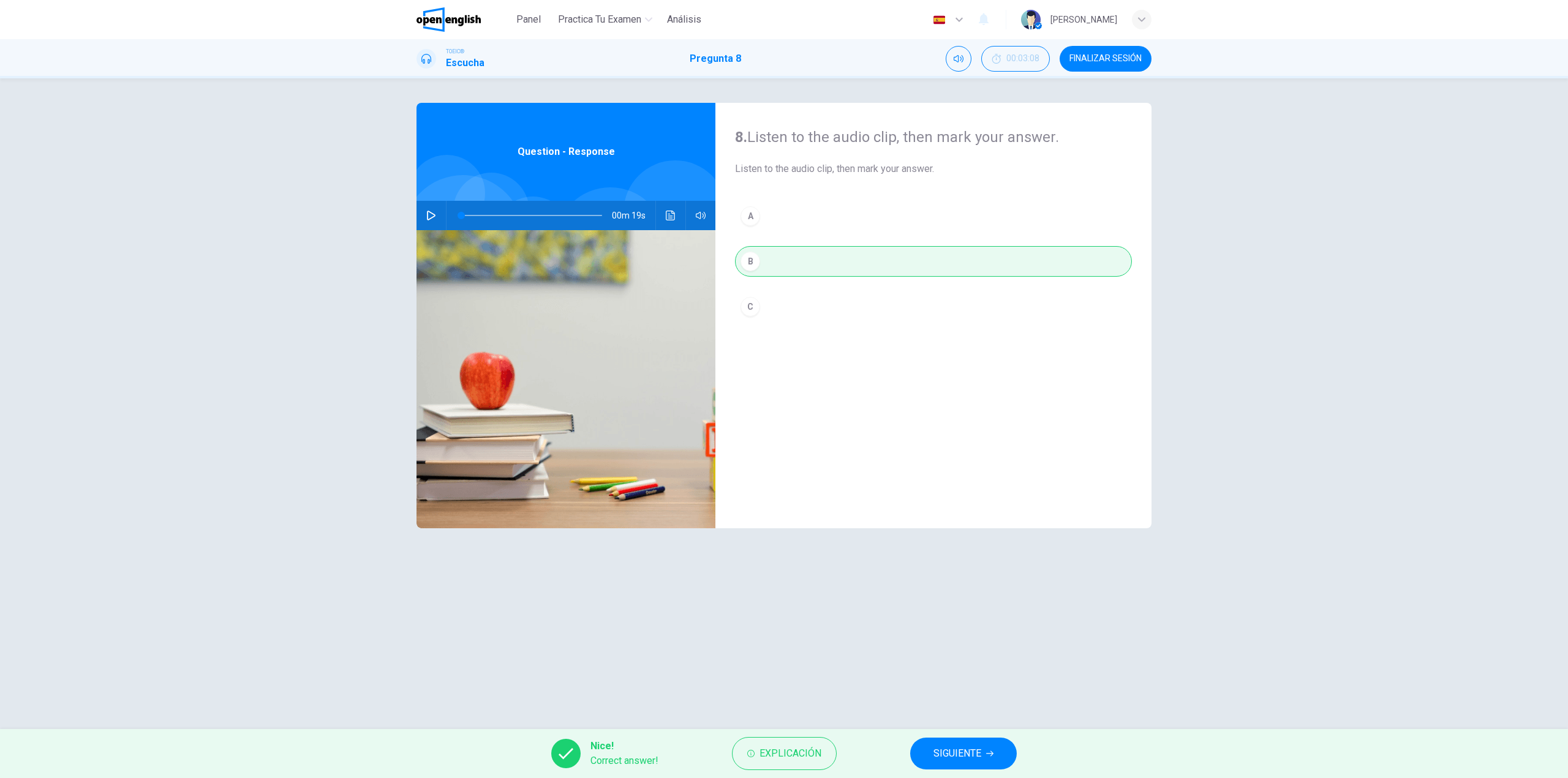
click at [971, 759] on span "SIGUIENTE" at bounding box center [957, 754] width 48 height 17
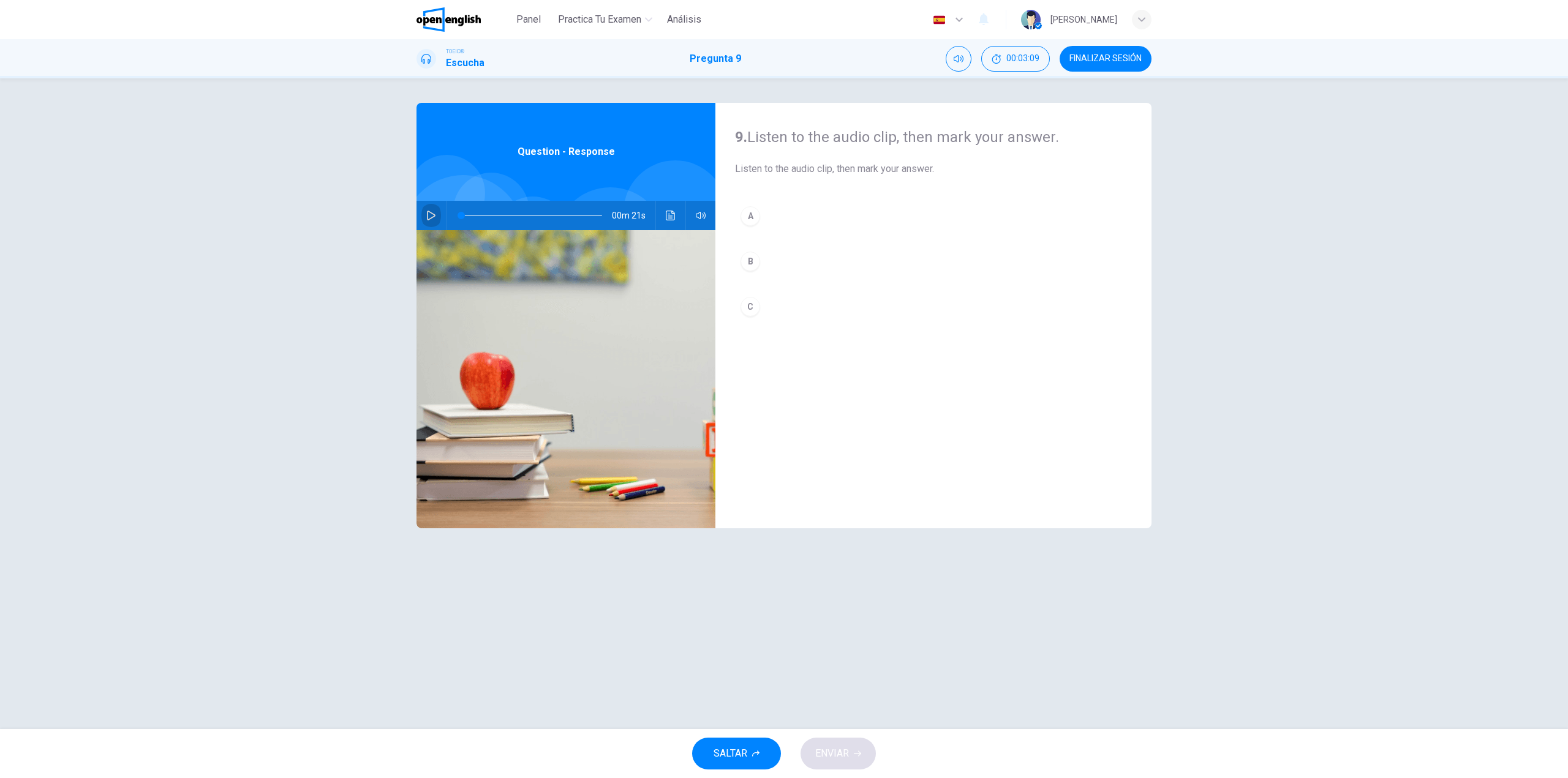
drag, startPoint x: 430, startPoint y: 209, endPoint x: 441, endPoint y: 213, distance: 11.7
click at [430, 210] on button "button" at bounding box center [432, 215] width 20 height 29
click at [794, 303] on button "C" at bounding box center [933, 306] width 397 height 30
type input "*"
click at [852, 751] on button "ENVIAR" at bounding box center [838, 753] width 75 height 32
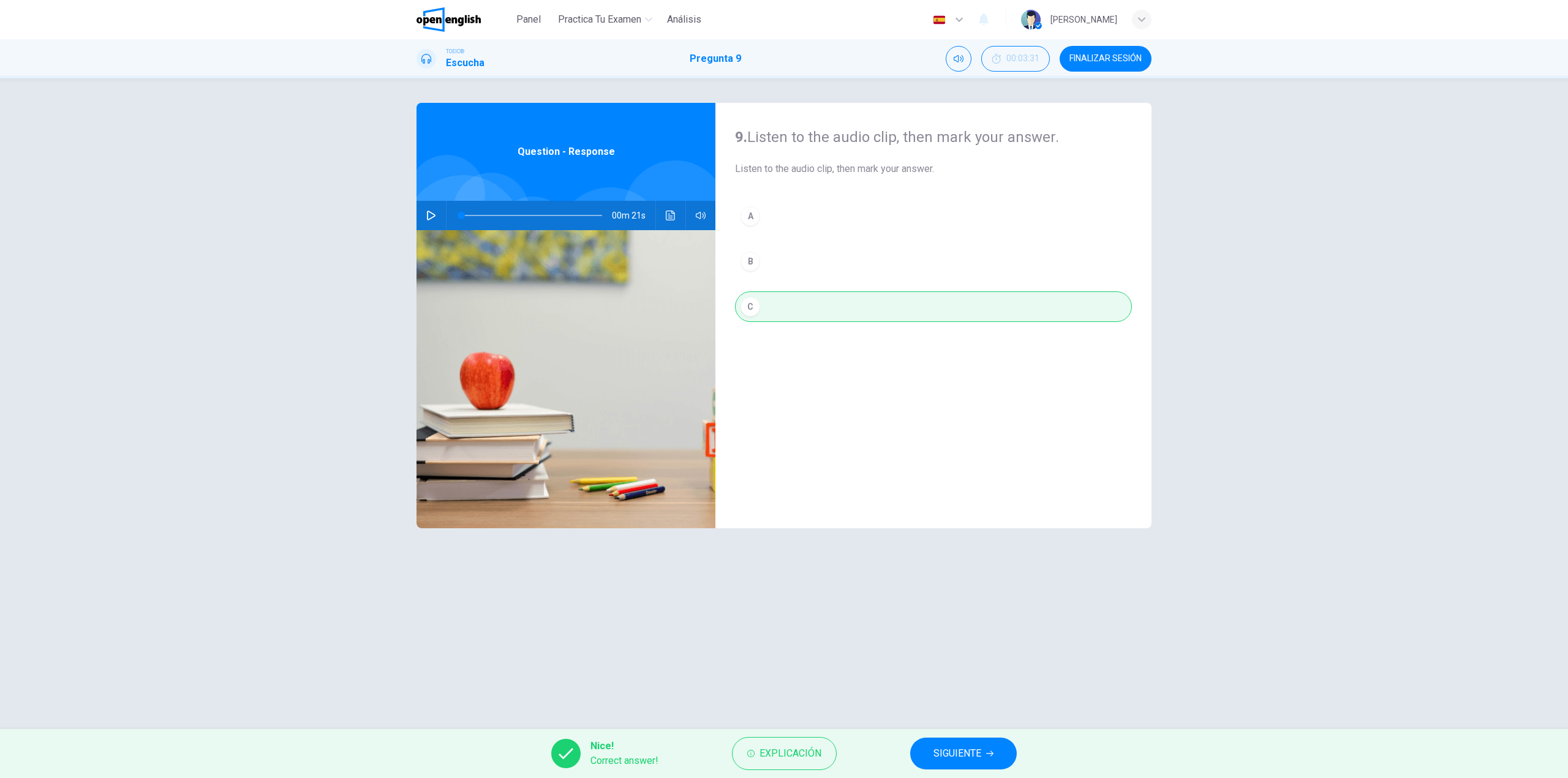
click at [675, 219] on button "Haz clic para ver la transcripción del audio" at bounding box center [671, 215] width 20 height 29
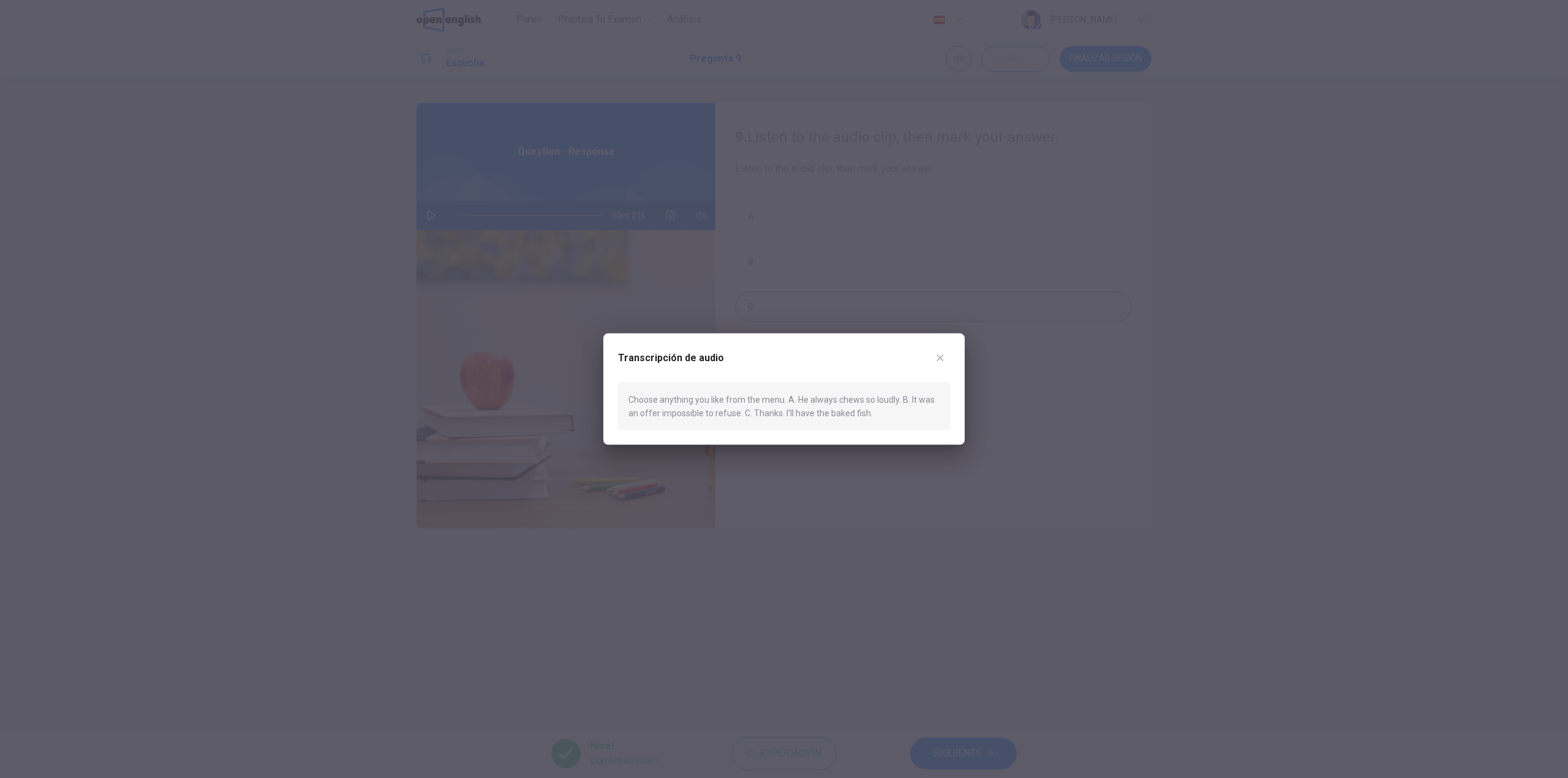
drag, startPoint x: 1263, startPoint y: 324, endPoint x: 1252, endPoint y: 316, distance: 13.6
click at [1262, 322] on div at bounding box center [784, 389] width 1568 height 778
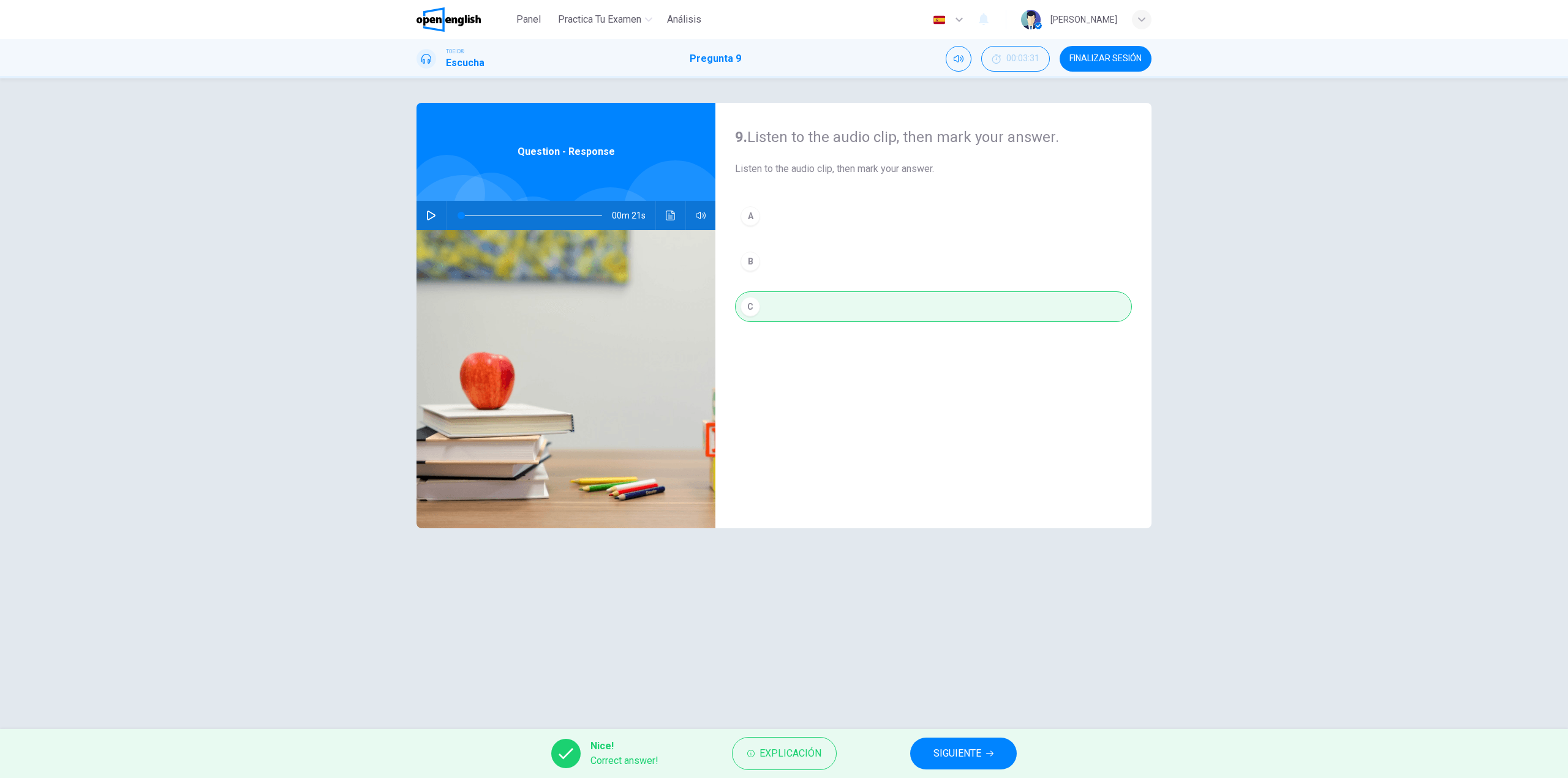
click at [956, 755] on span "SIGUIENTE" at bounding box center [957, 754] width 48 height 17
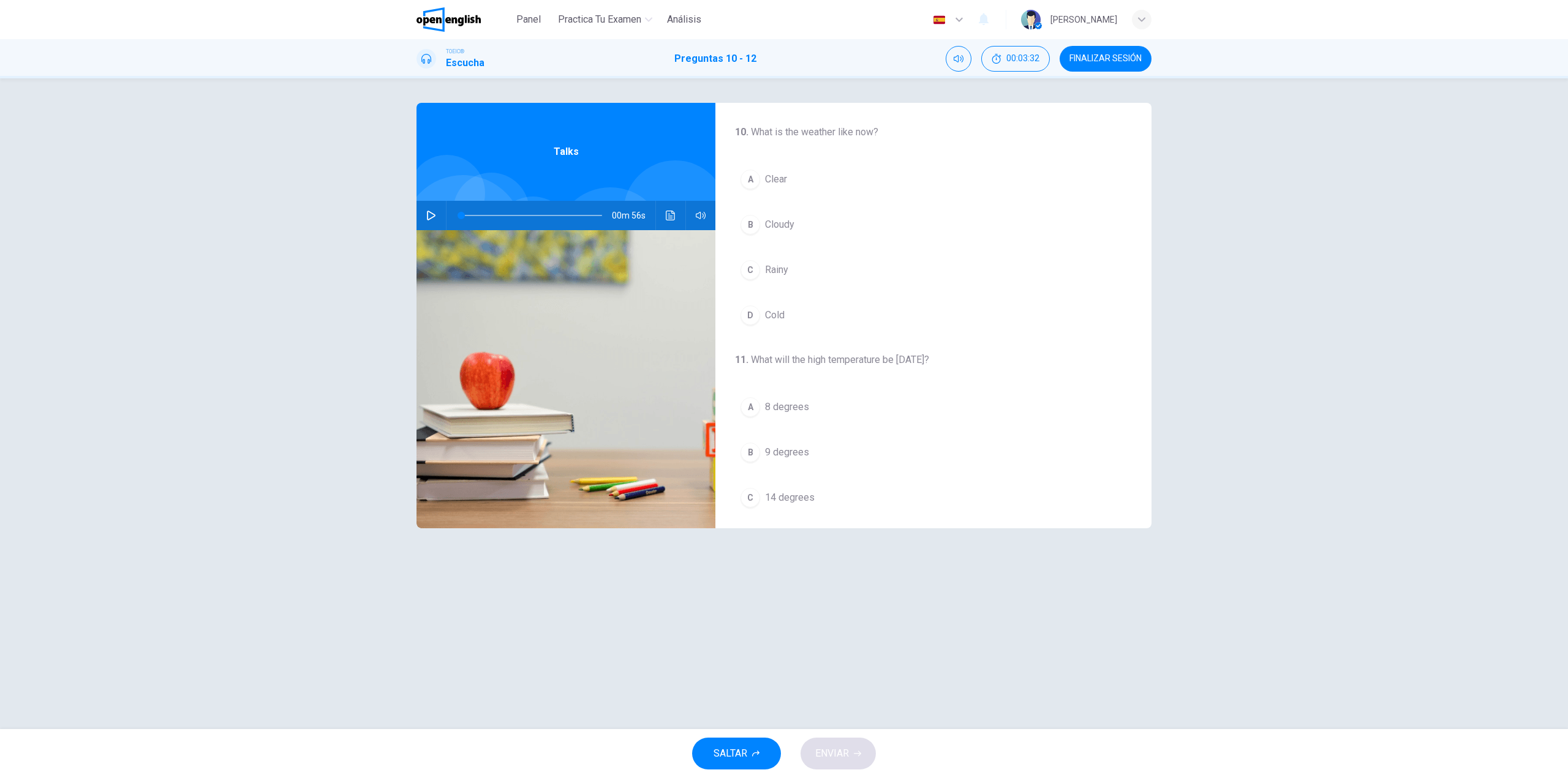
click at [422, 213] on button "button" at bounding box center [432, 215] width 20 height 29
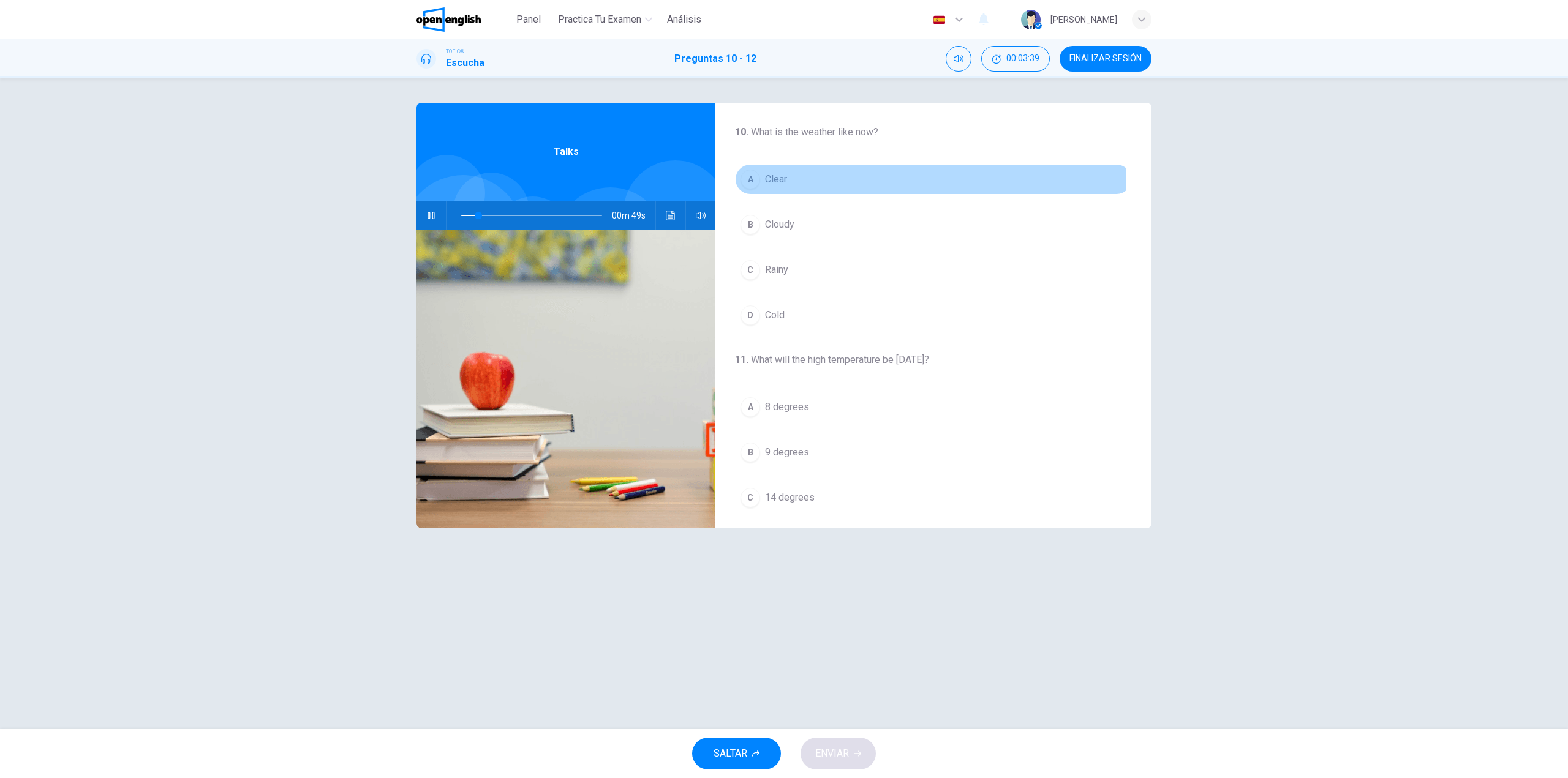
click at [763, 183] on button "A Clear" at bounding box center [933, 179] width 397 height 30
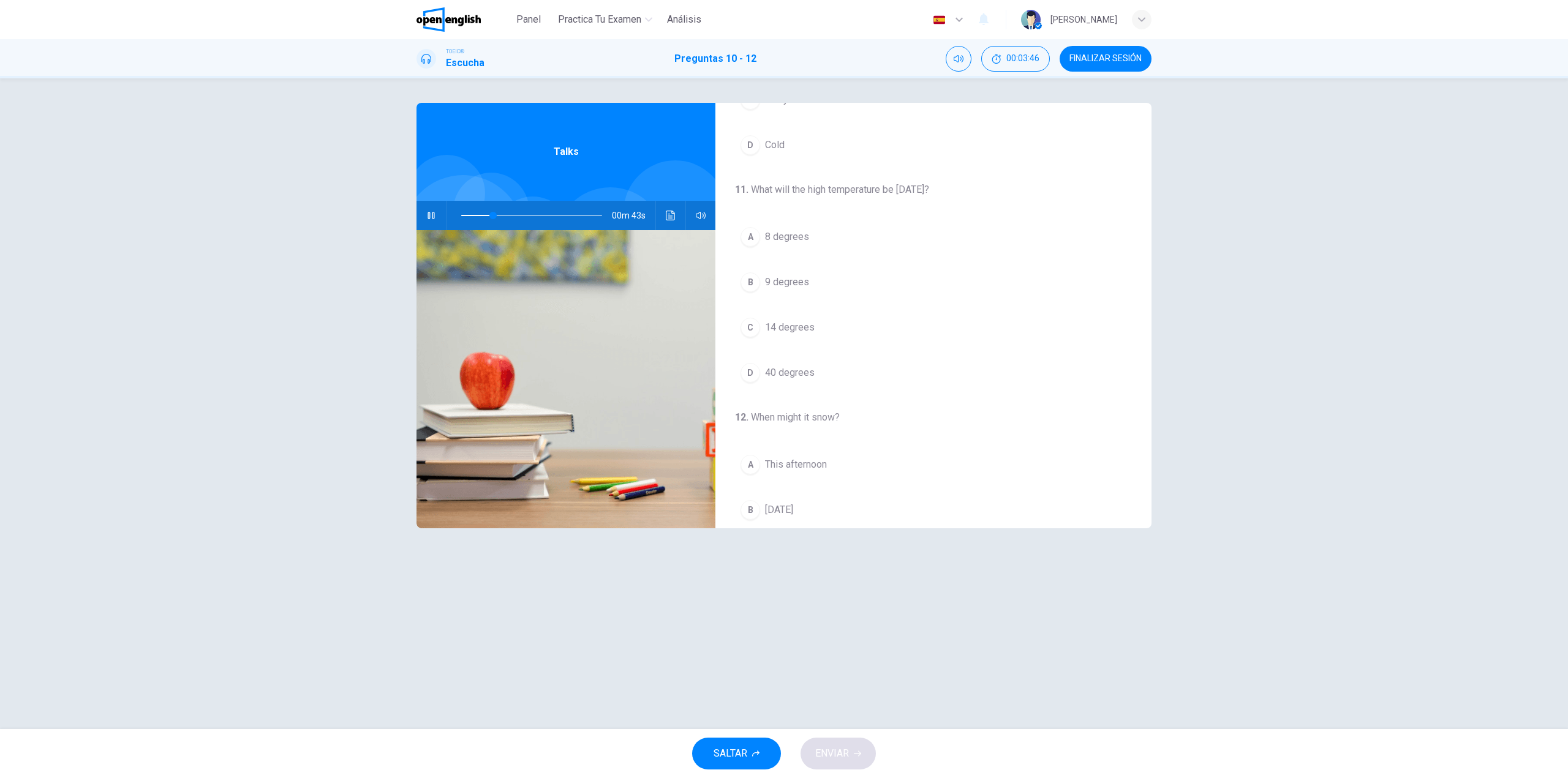
scroll to position [185, 0]
click at [771, 360] on span "40 degrees" at bounding box center [790, 358] width 50 height 15
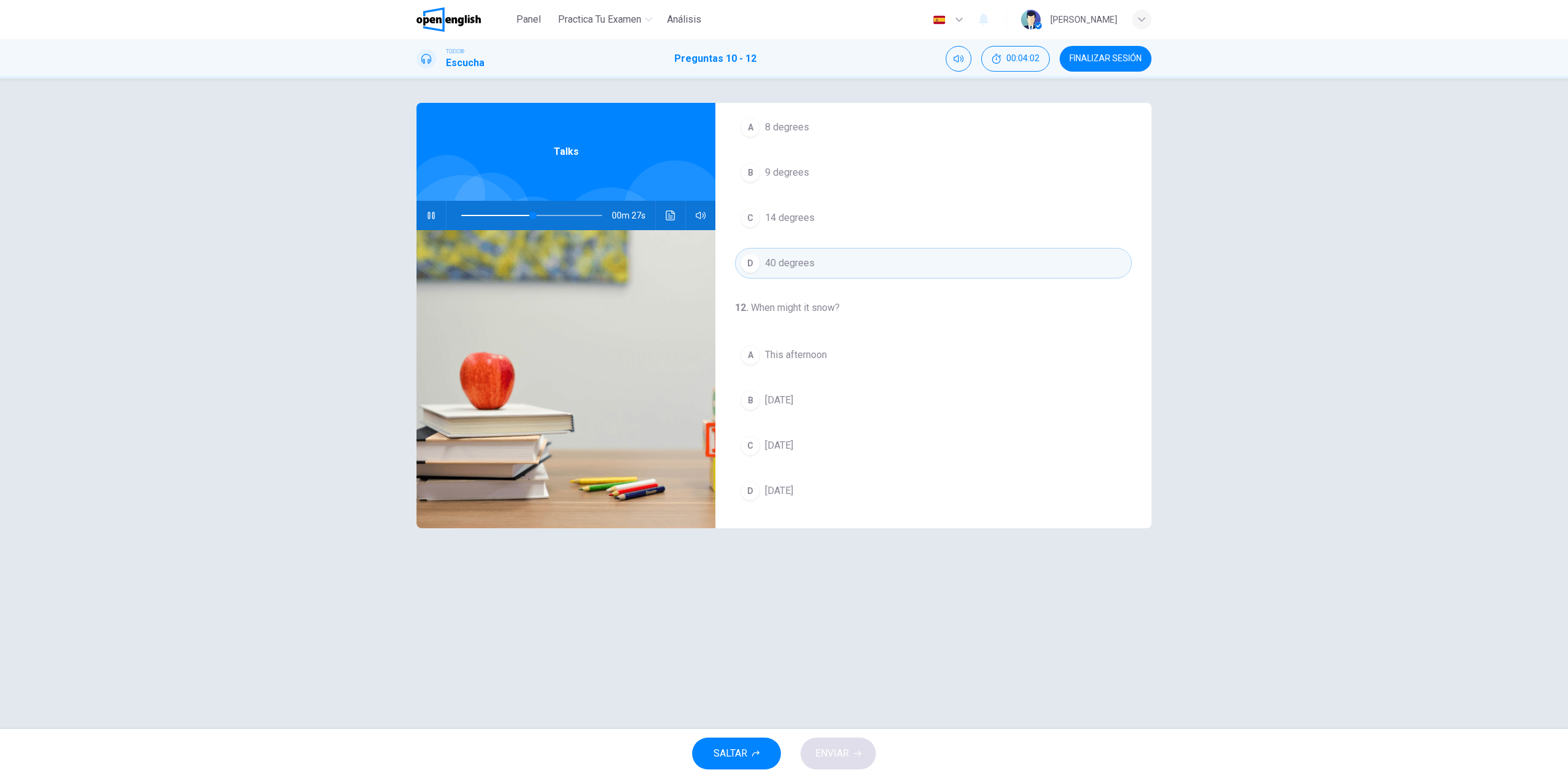
click at [784, 447] on span "[DATE]" at bounding box center [779, 446] width 28 height 15
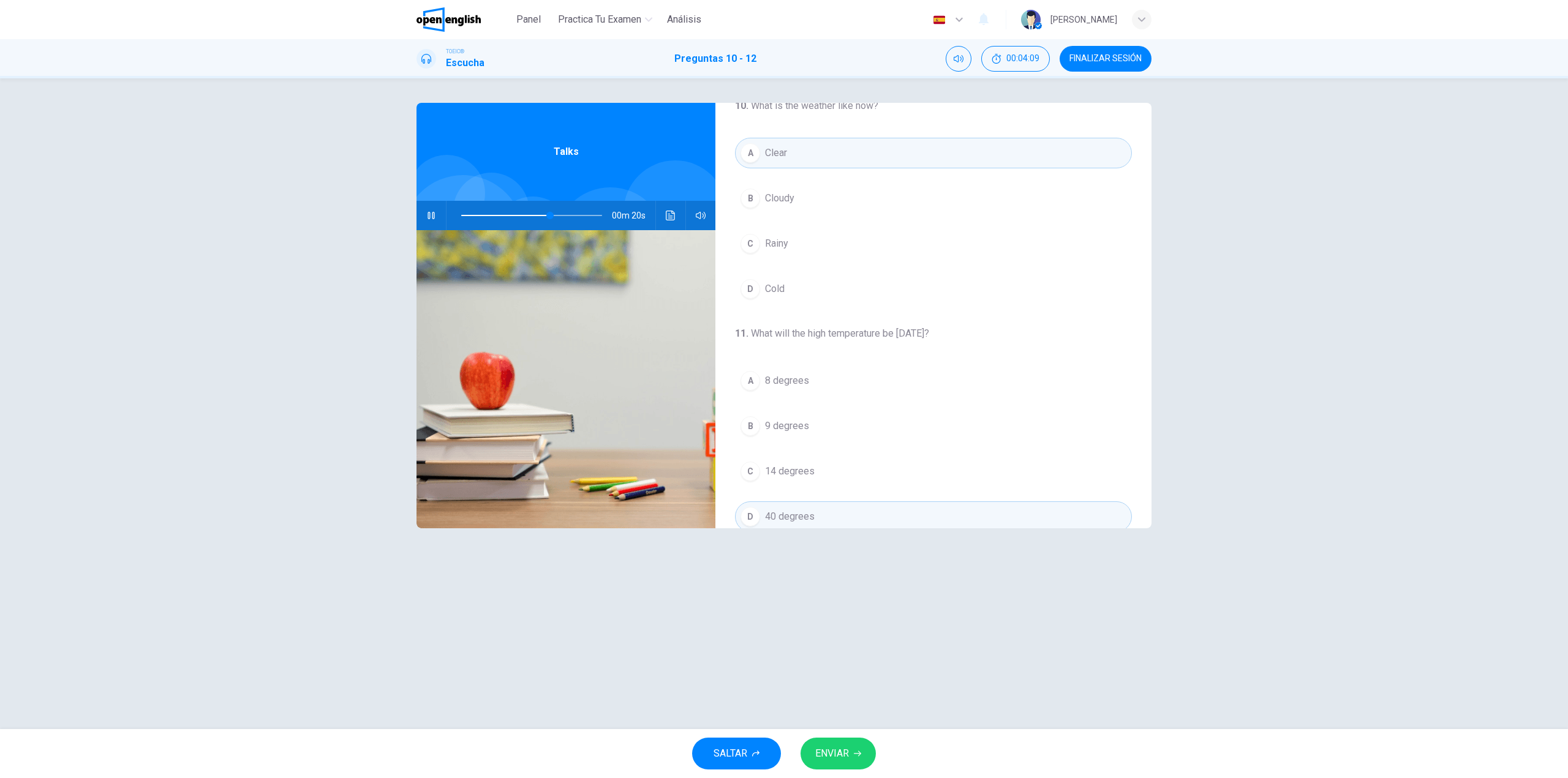
scroll to position [0, 0]
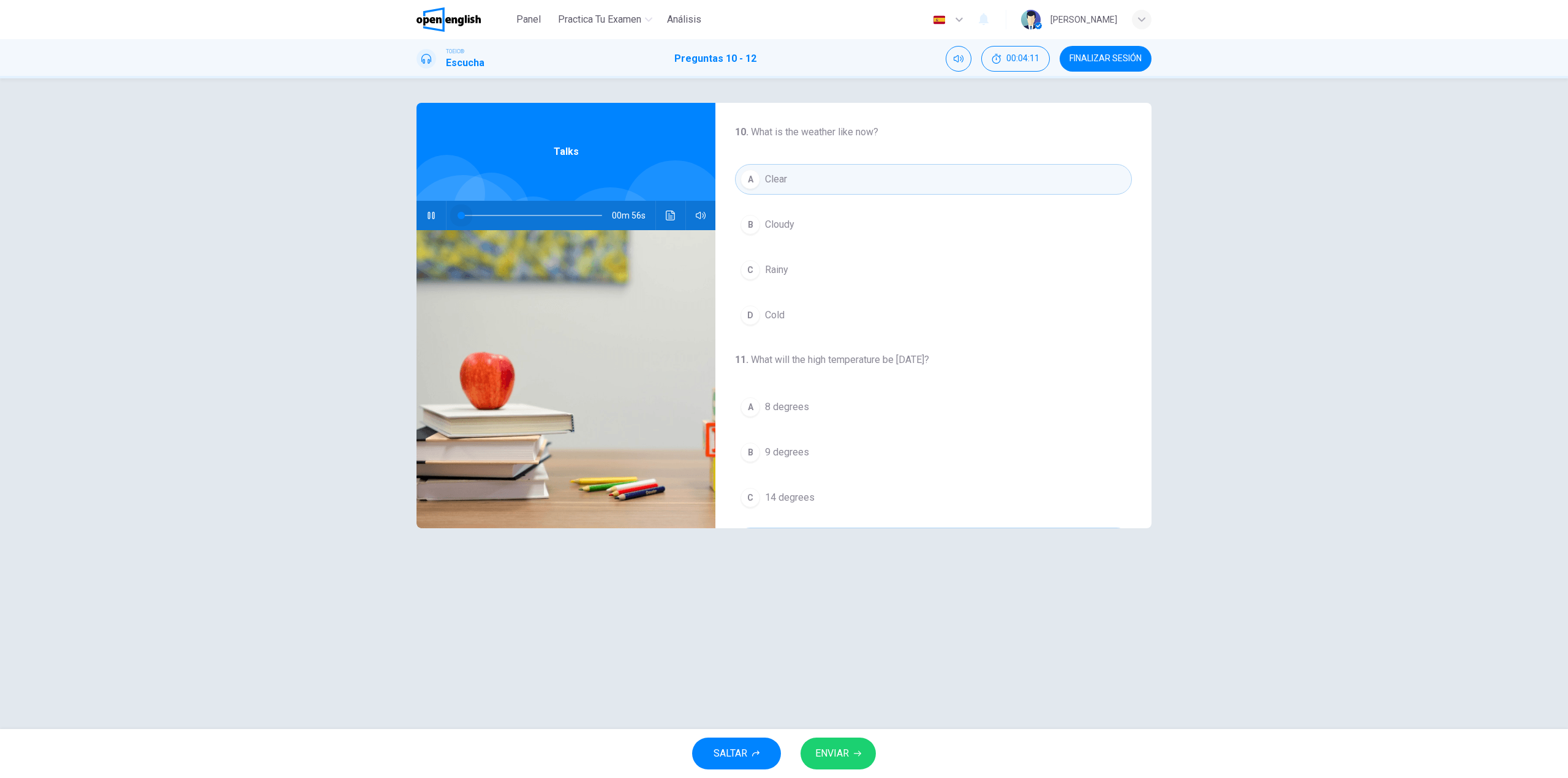
click at [461, 215] on span at bounding box center [531, 216] width 141 height 17
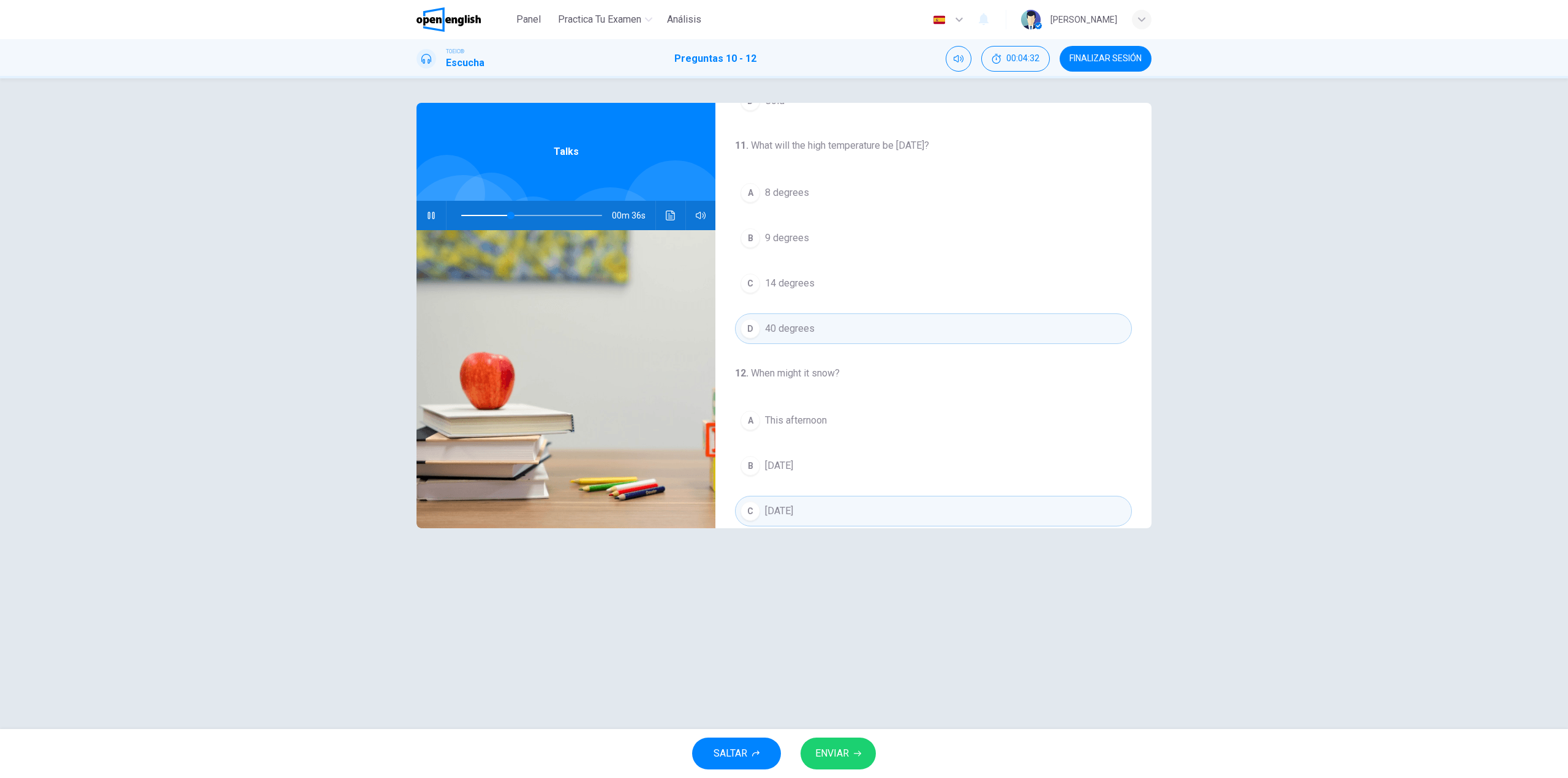
scroll to position [280, 0]
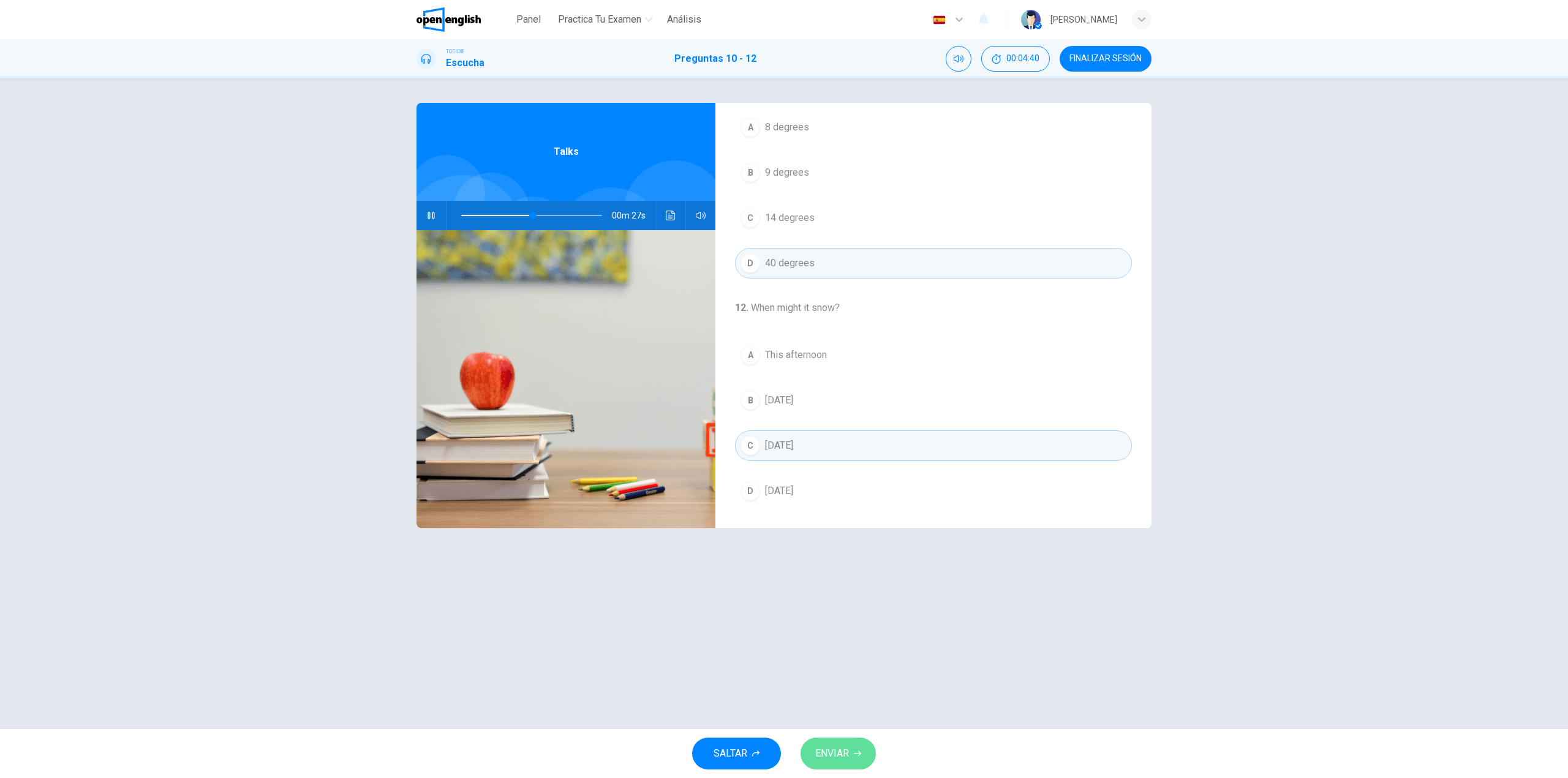
click at [827, 751] on span "ENVIAR" at bounding box center [832, 754] width 33 height 17
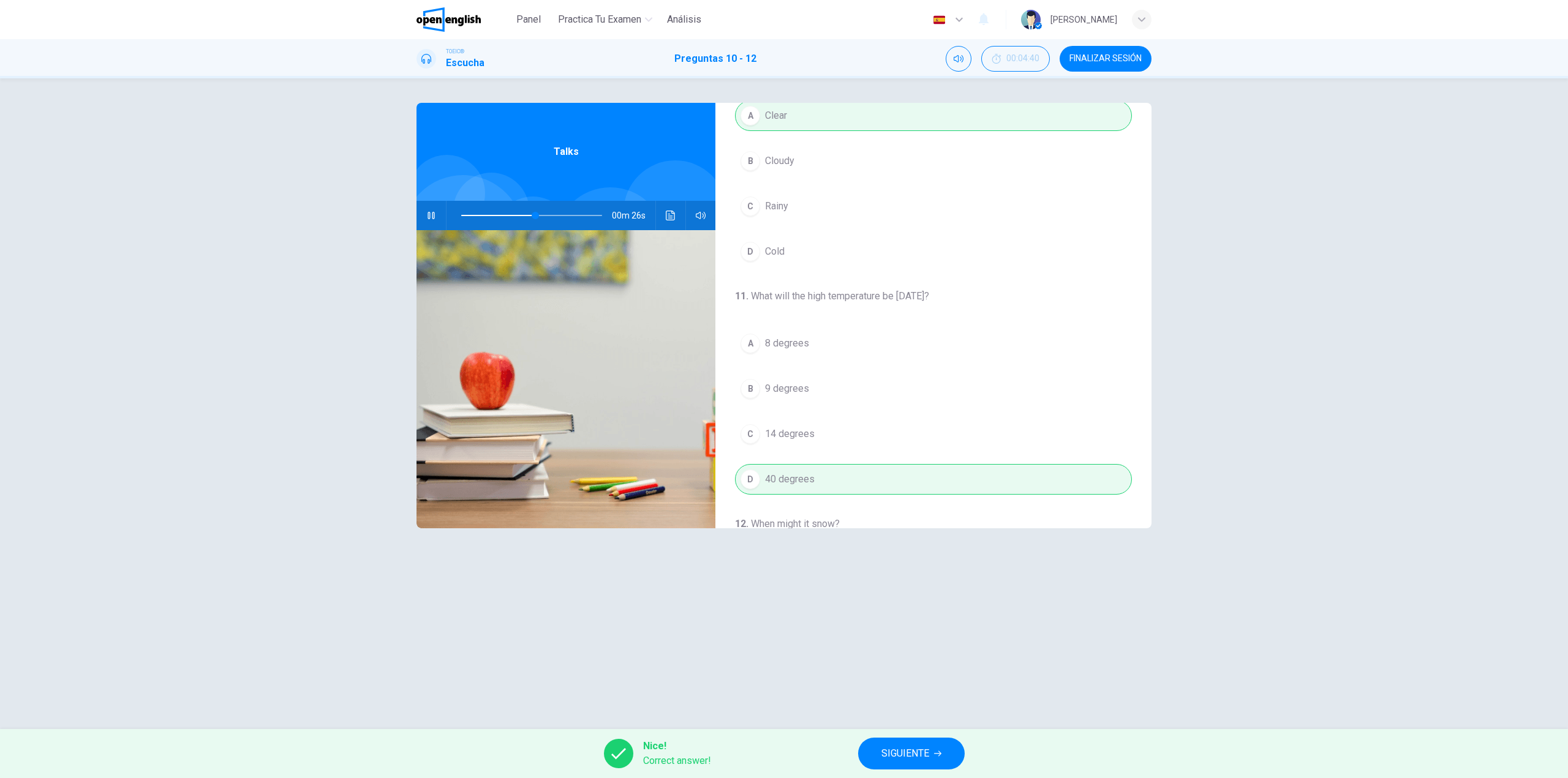
scroll to position [0, 0]
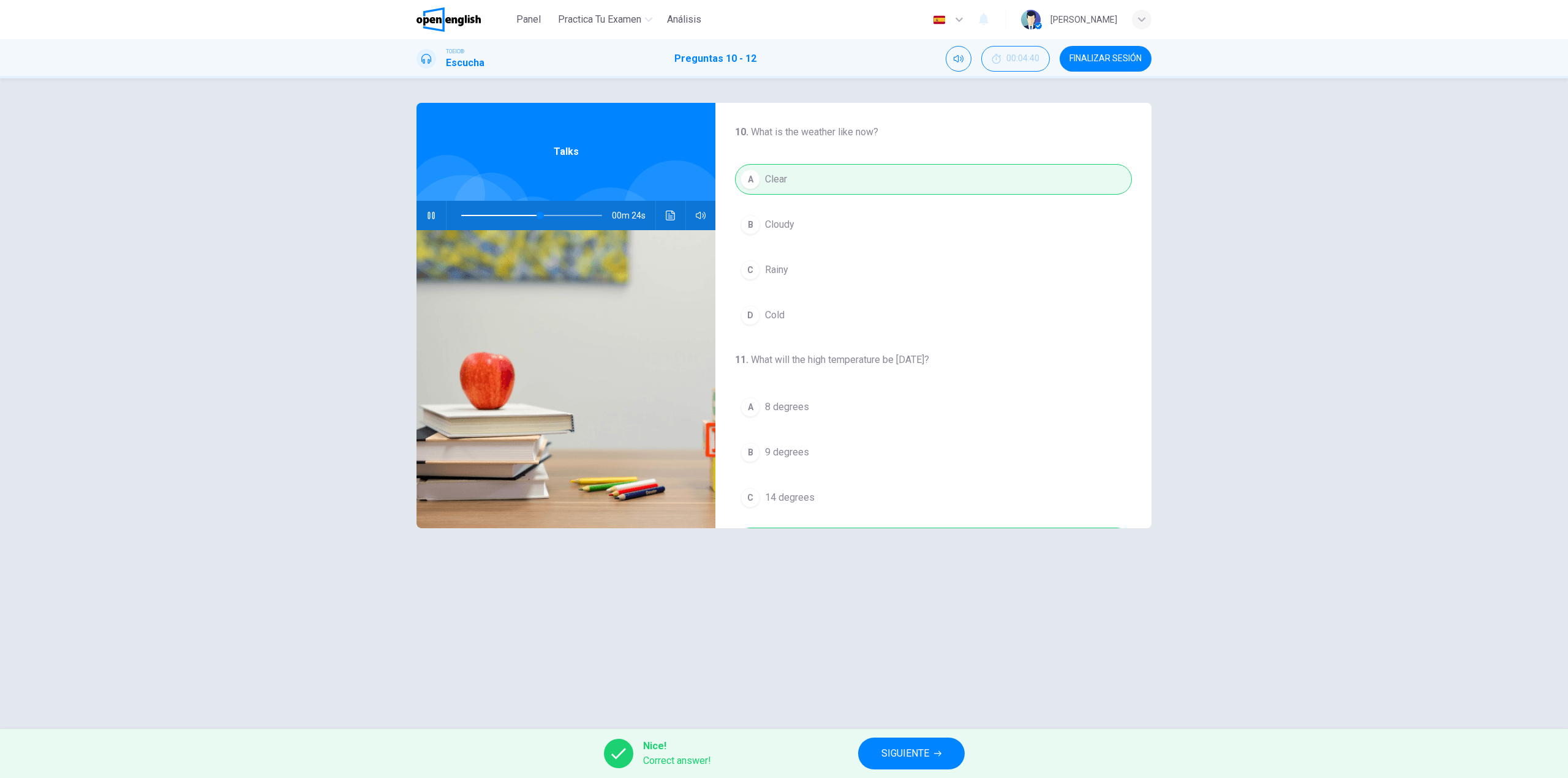
click at [662, 207] on button "Haz clic para ver la transcripción del audio" at bounding box center [671, 215] width 20 height 29
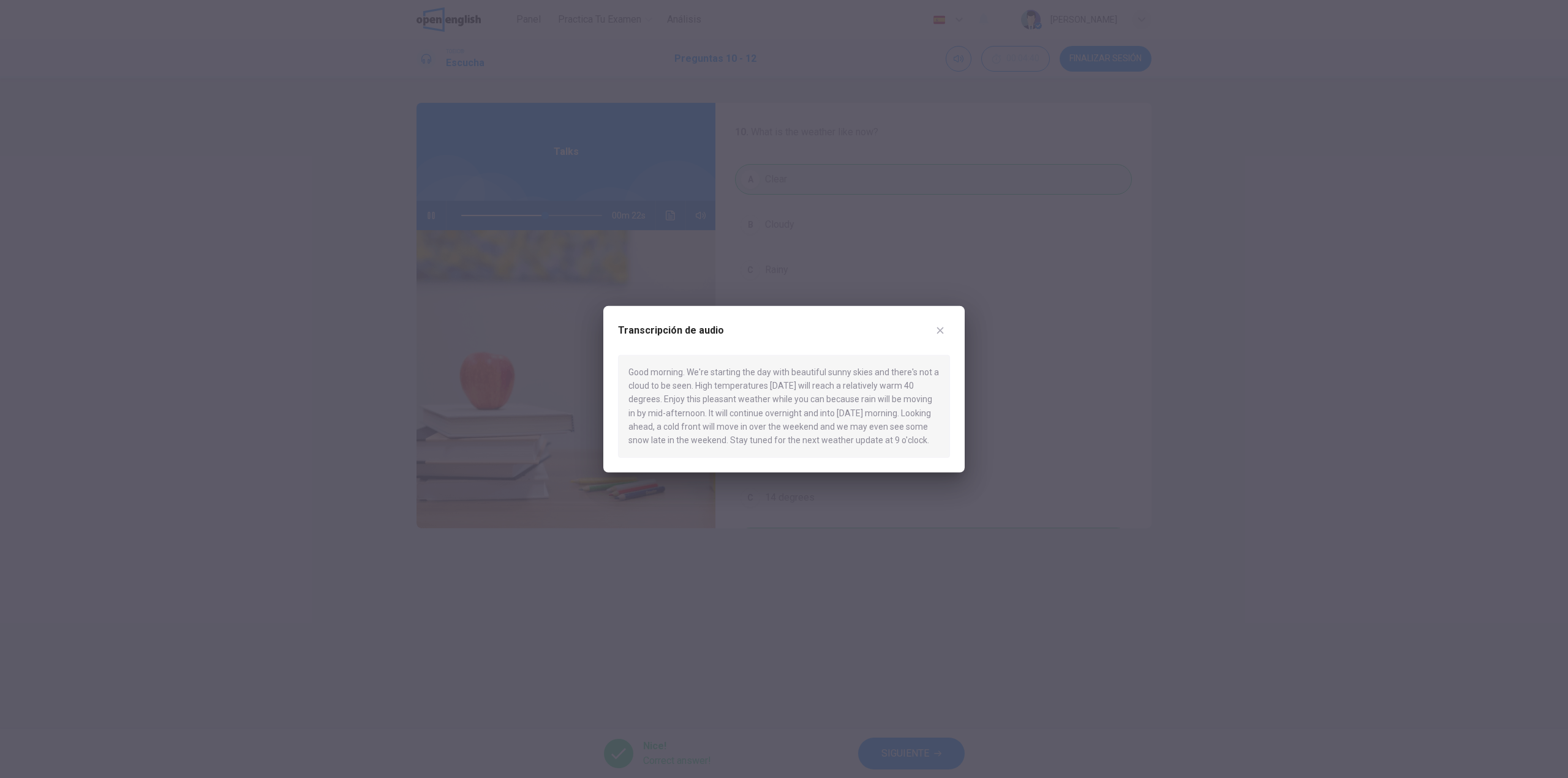
click at [473, 242] on div at bounding box center [784, 389] width 1568 height 778
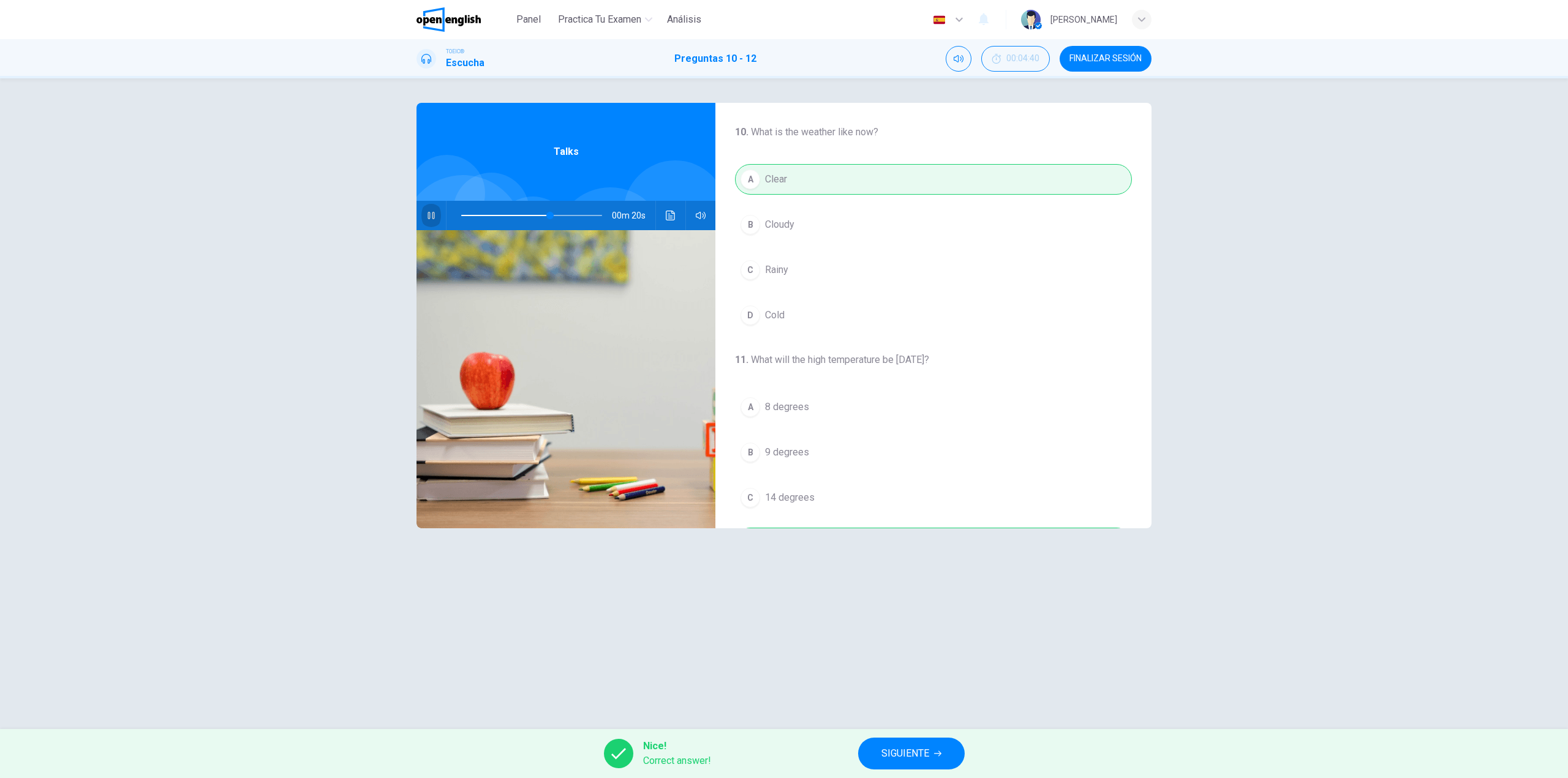
click at [425, 218] on button "button" at bounding box center [432, 215] width 20 height 29
click at [671, 214] on icon "Haz clic para ver la transcripción del audio" at bounding box center [671, 216] width 10 height 10
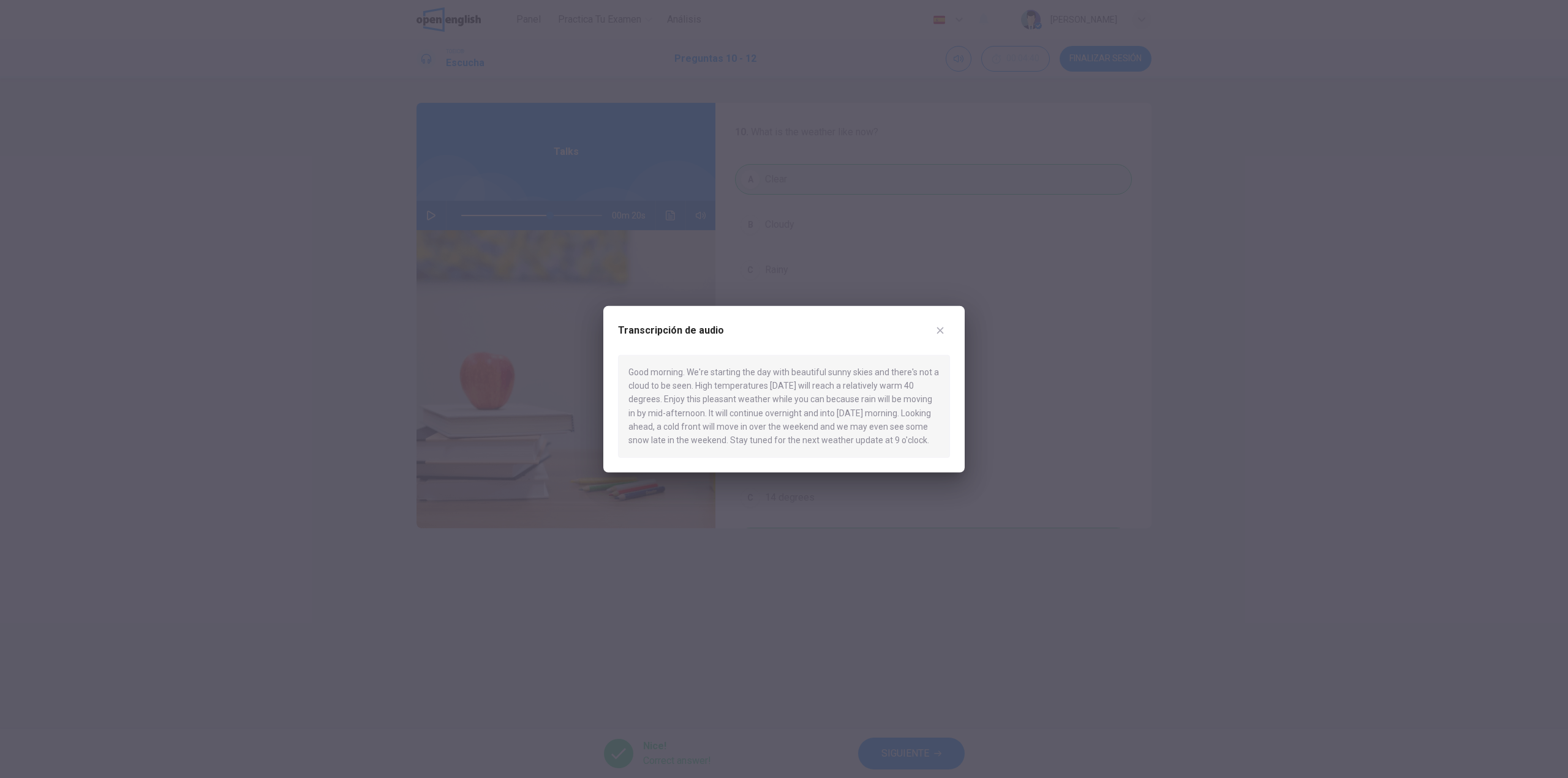
drag, startPoint x: 642, startPoint y: 412, endPoint x: 689, endPoint y: 415, distance: 47.1
click at [689, 415] on div "Good morning. We're starting the day with beautiful sunny skies and there's not…" at bounding box center [784, 406] width 332 height 103
drag, startPoint x: 691, startPoint y: 415, endPoint x: 666, endPoint y: 402, distance: 28.2
click at [666, 402] on div "Good morning. We're starting the day with beautiful sunny skies and there's not…" at bounding box center [784, 406] width 332 height 103
click at [941, 334] on icon "button" at bounding box center [940, 330] width 10 height 10
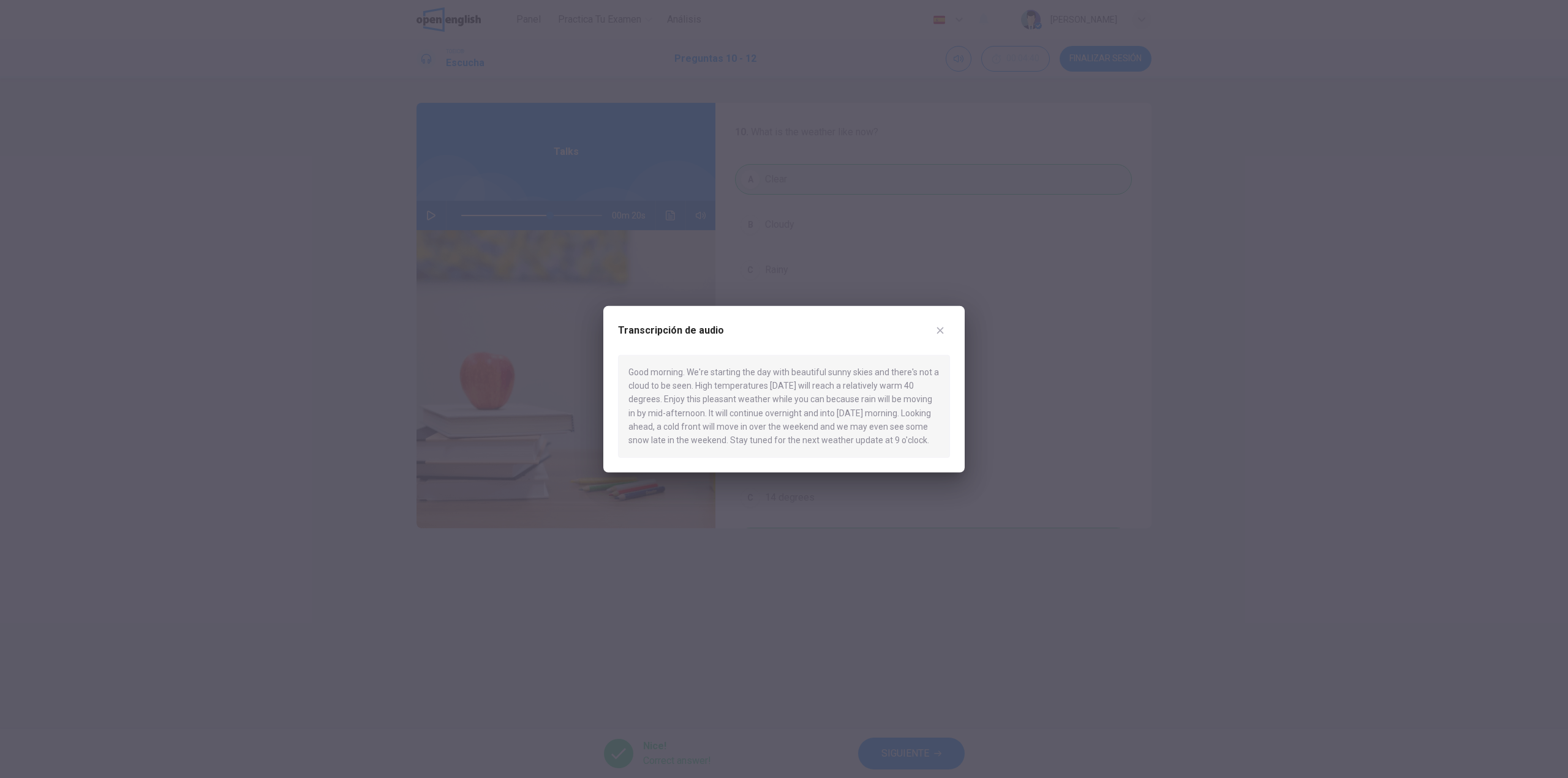
type input "**"
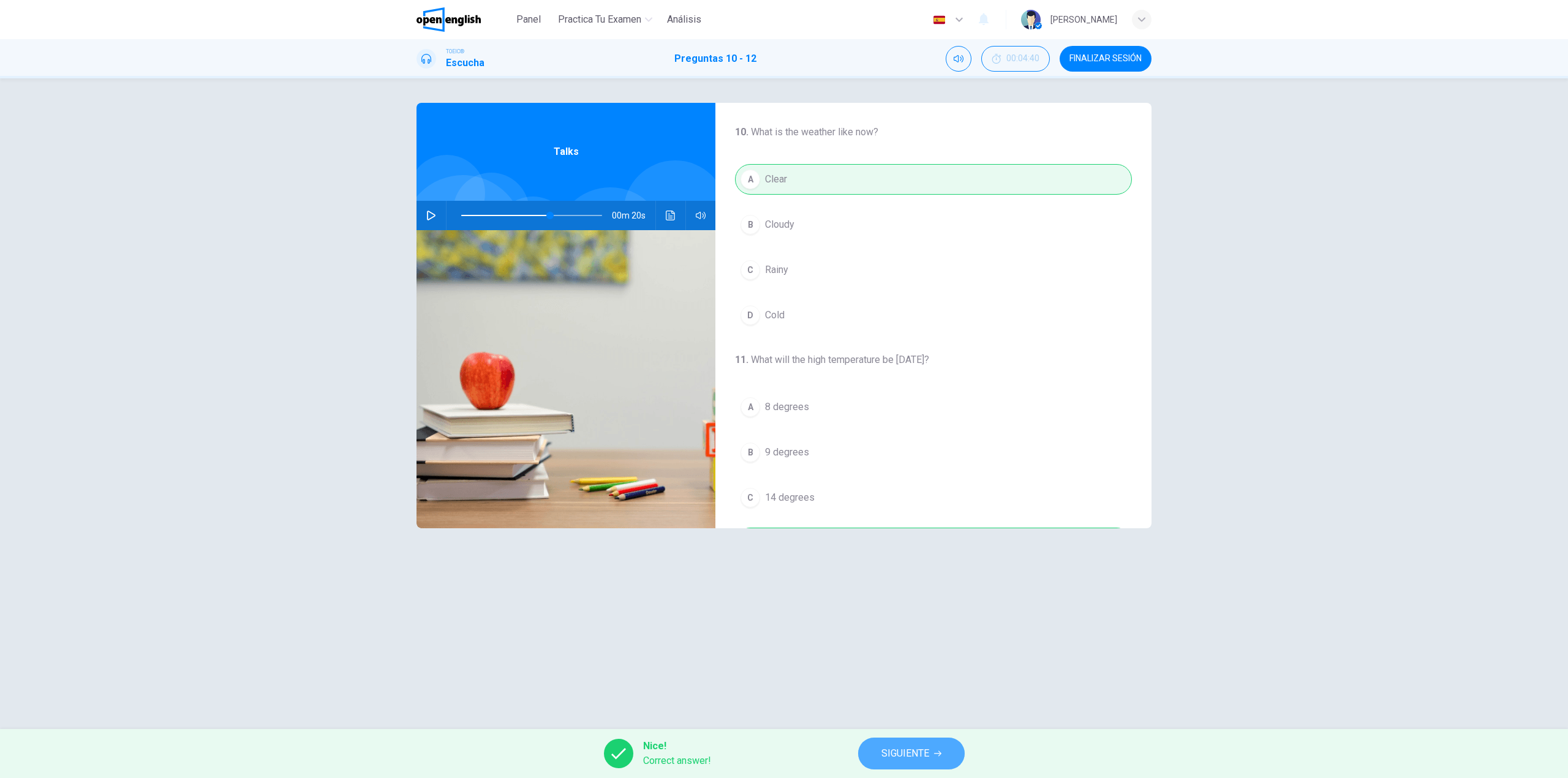
drag, startPoint x: 915, startPoint y: 758, endPoint x: 995, endPoint y: 378, distance: 388.3
click at [995, 378] on div "Panel Practica tu examen Análisis Español ** ​ [PERSON_NAME] TOEIC® Escucha Pre…" at bounding box center [784, 389] width 1568 height 778
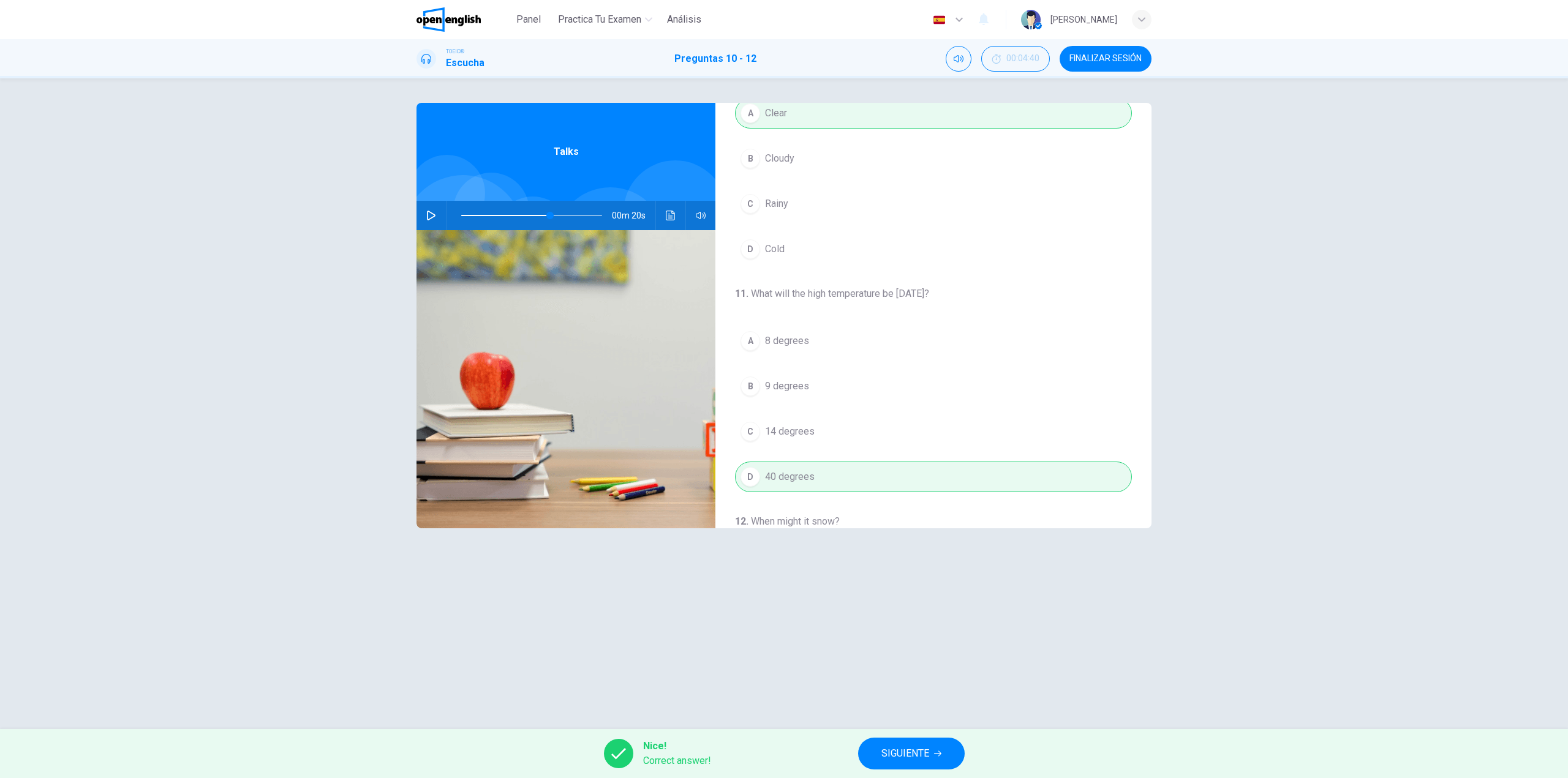
scroll to position [280, 0]
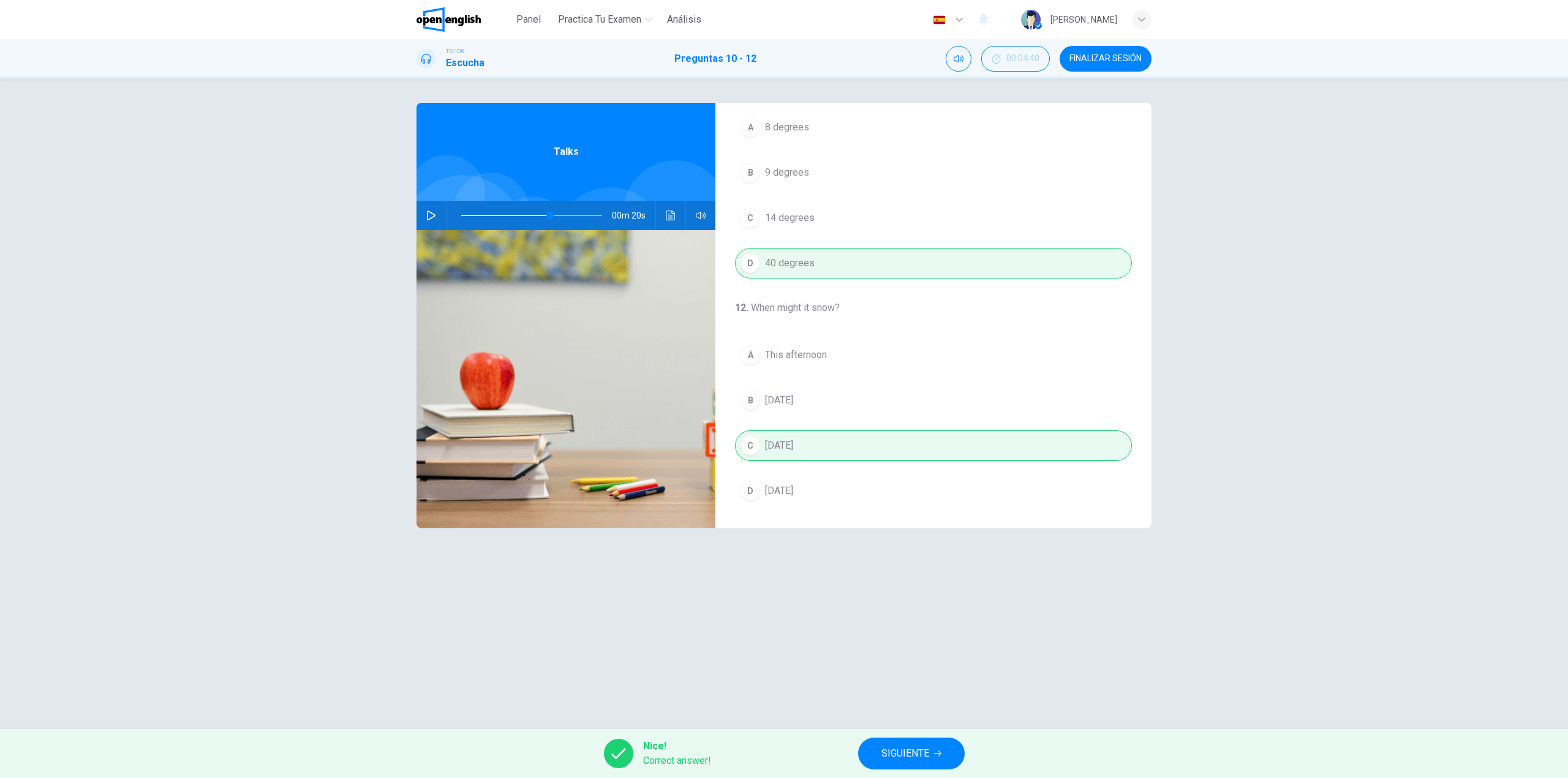
click at [918, 756] on span "SIGUIENTE" at bounding box center [905, 754] width 48 height 17
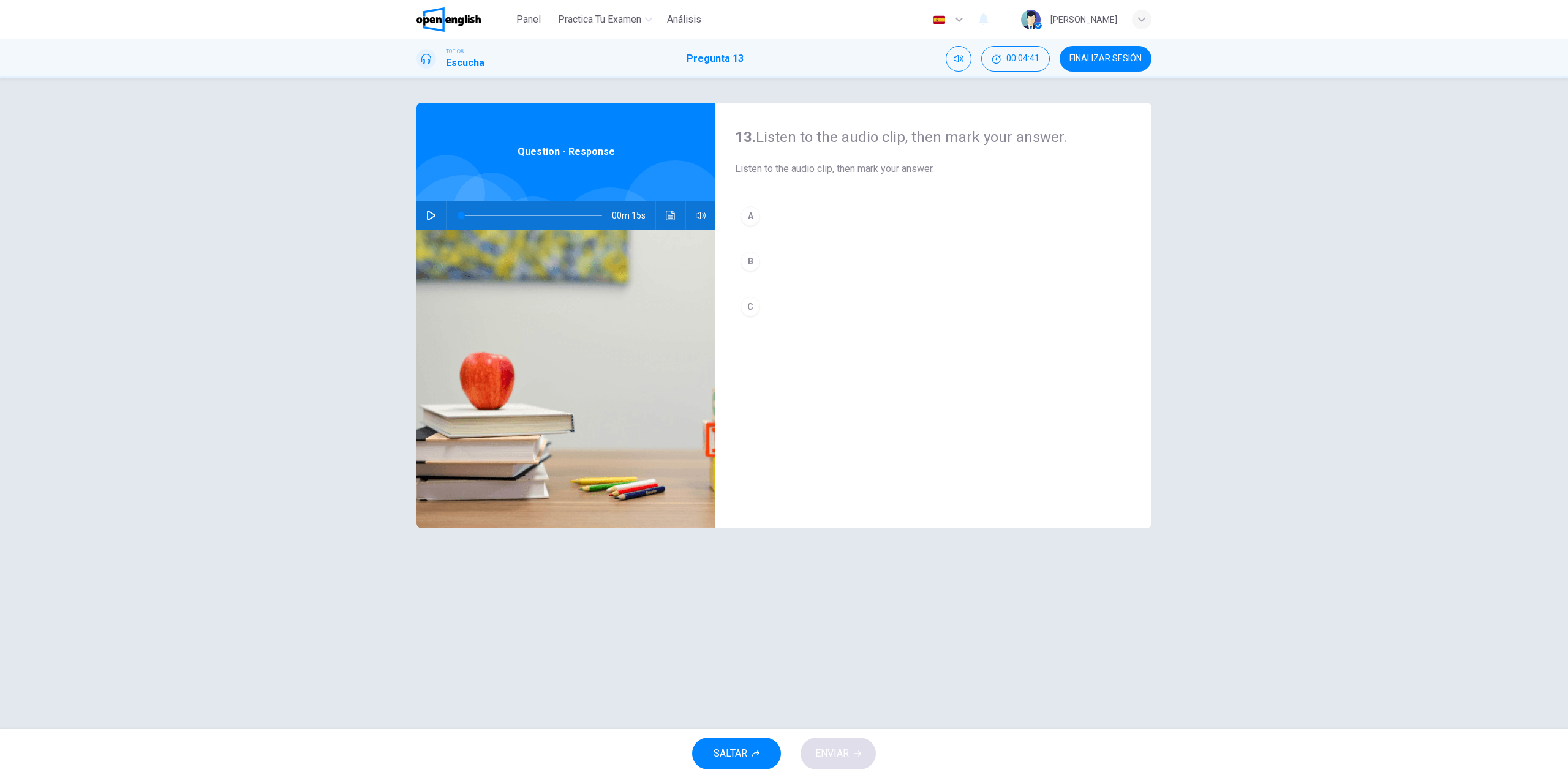
click at [428, 211] on icon "button" at bounding box center [431, 216] width 9 height 10
type input "*"
click at [766, 304] on button "C" at bounding box center [933, 306] width 397 height 30
click at [901, 611] on div "13. Listen to the audio clip, then [PERSON_NAME] your answer. Listen to the aud…" at bounding box center [784, 404] width 774 height 602
click at [839, 748] on span "ENVIAR" at bounding box center [832, 754] width 33 height 17
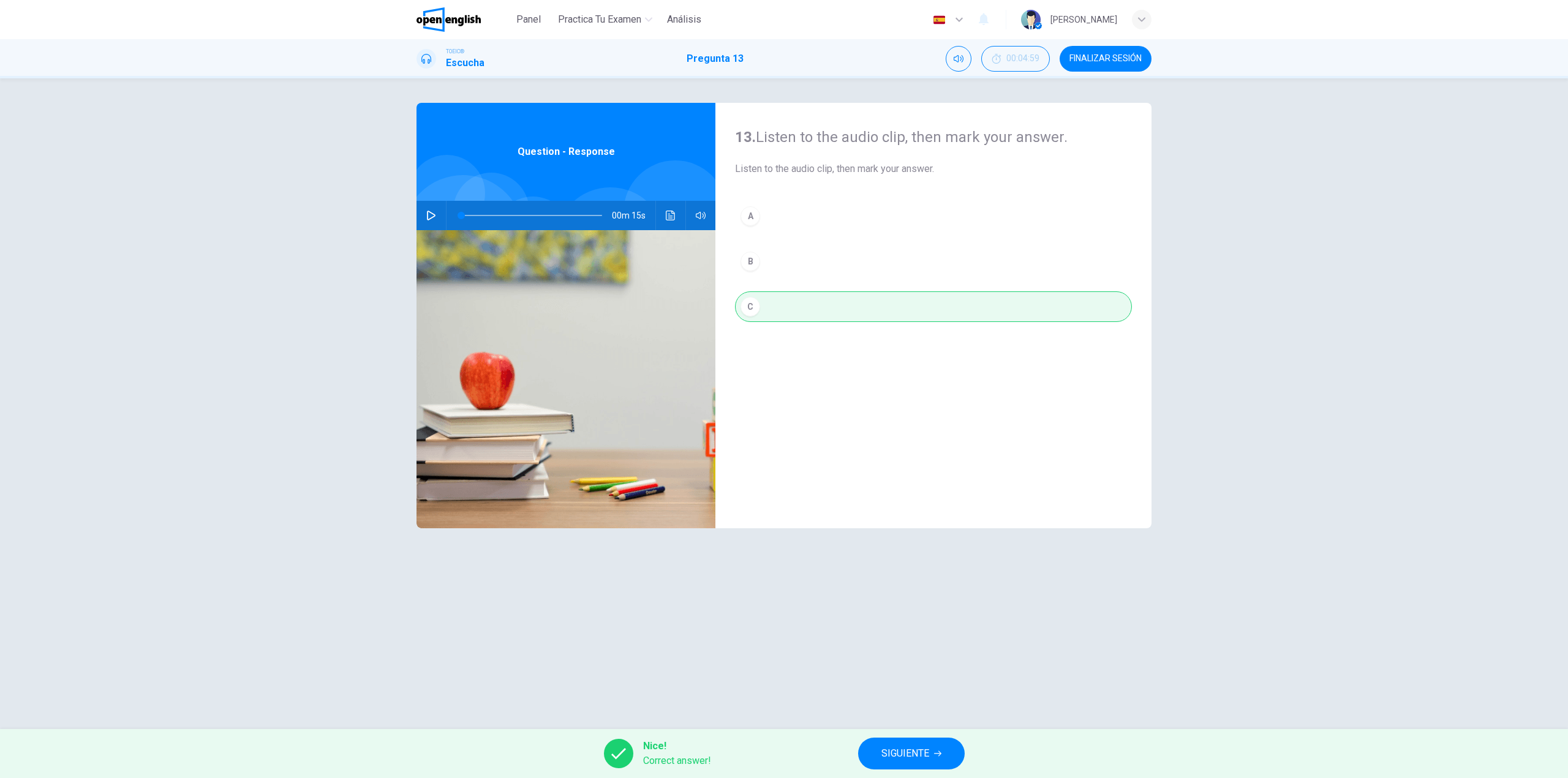
click at [671, 209] on button "Haz clic para ver la transcripción del audio" at bounding box center [671, 215] width 20 height 29
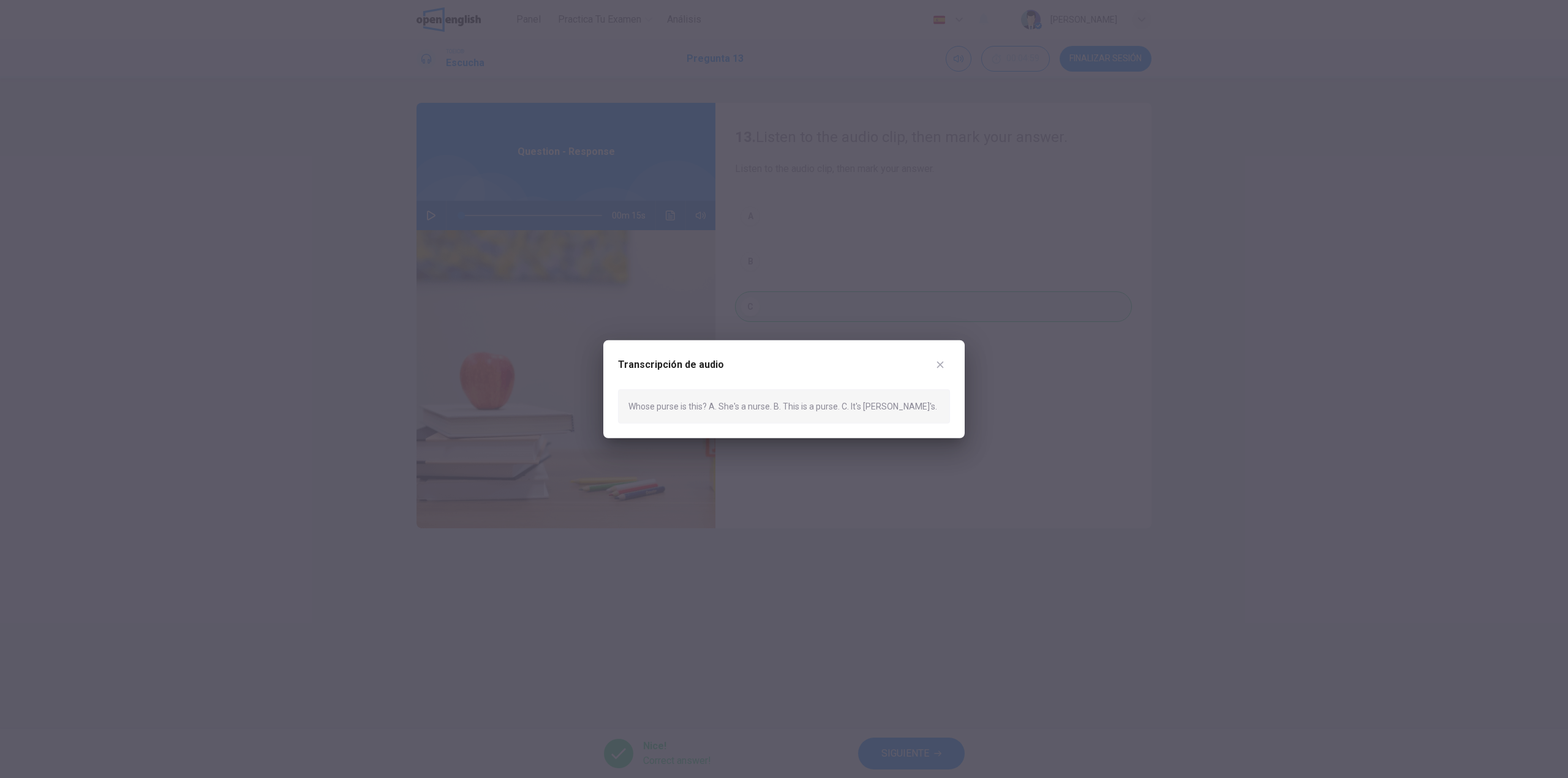
click at [661, 405] on div "Whose purse is this? A. She's a nurse. B. This is a purse. C. It's [PERSON_NAME…" at bounding box center [784, 405] width 332 height 34
click at [1389, 176] on div at bounding box center [784, 389] width 1568 height 778
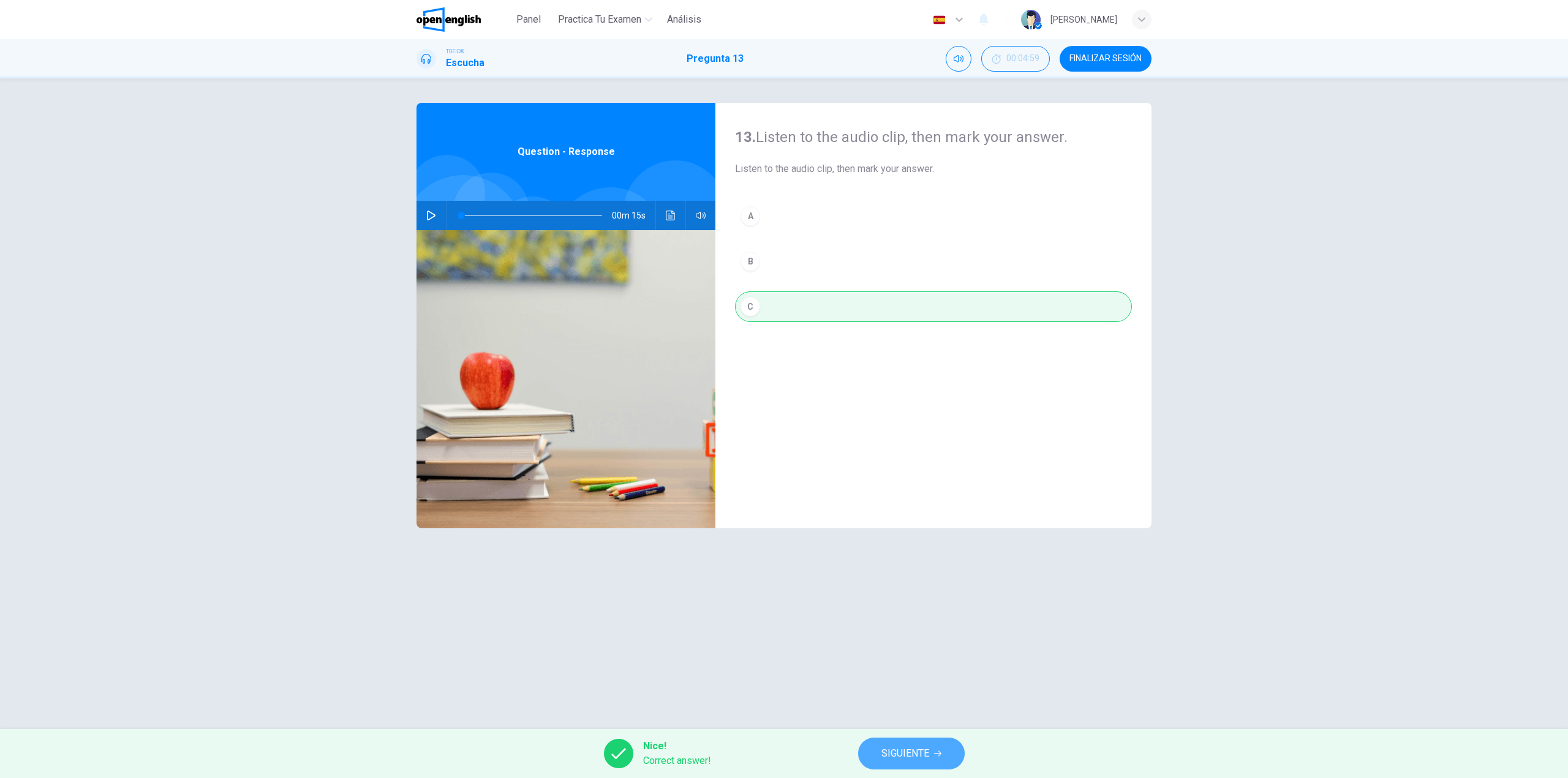
click at [923, 742] on button "SIGUIENTE" at bounding box center [911, 753] width 107 height 32
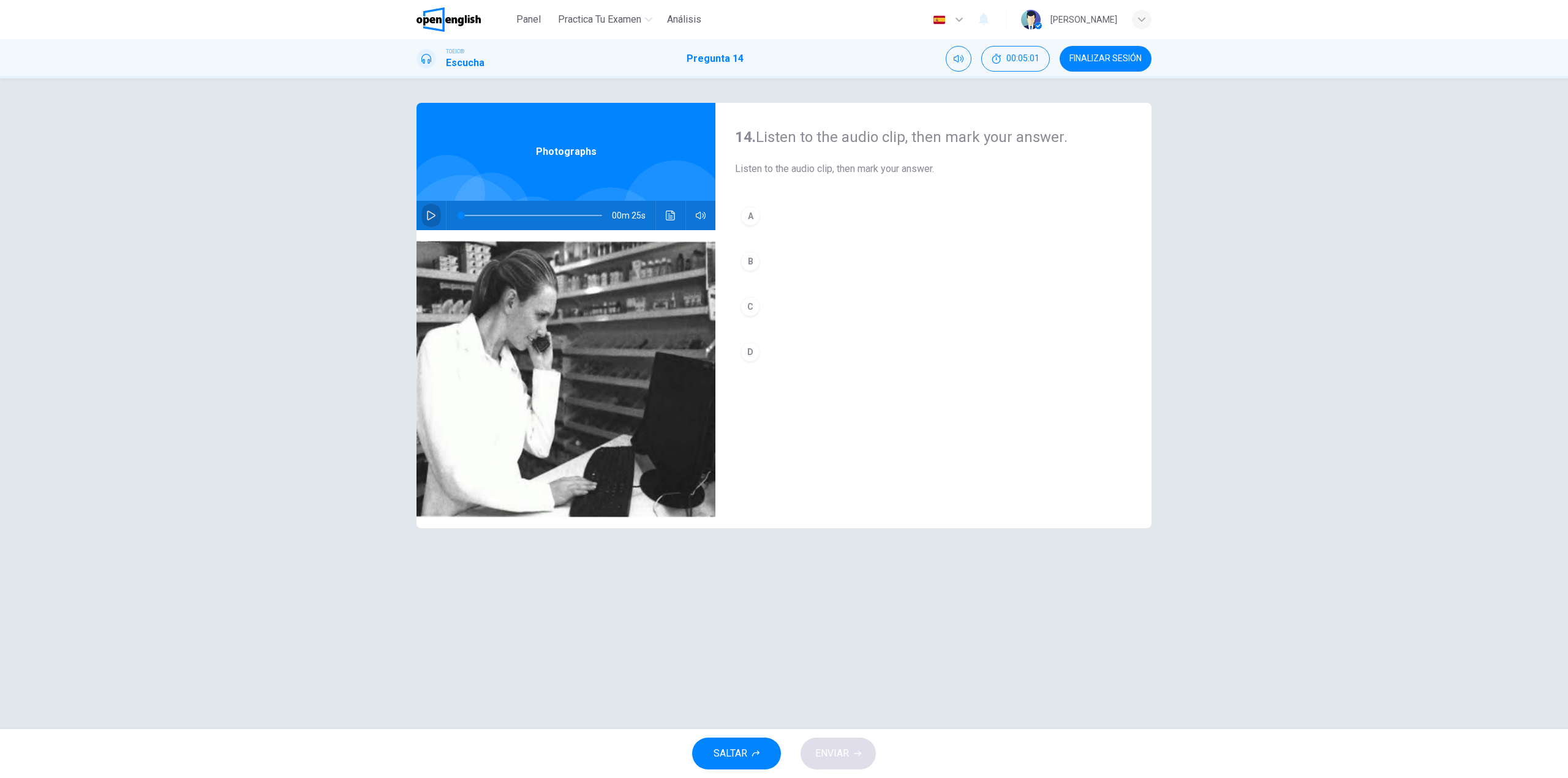
click at [430, 218] on icon "button" at bounding box center [431, 216] width 9 height 10
drag, startPoint x: 799, startPoint y: 303, endPoint x: 795, endPoint y: 322, distance: 19.4
click at [800, 303] on button "C" at bounding box center [933, 306] width 397 height 30
click at [831, 748] on span "ENVIAR" at bounding box center [832, 754] width 33 height 17
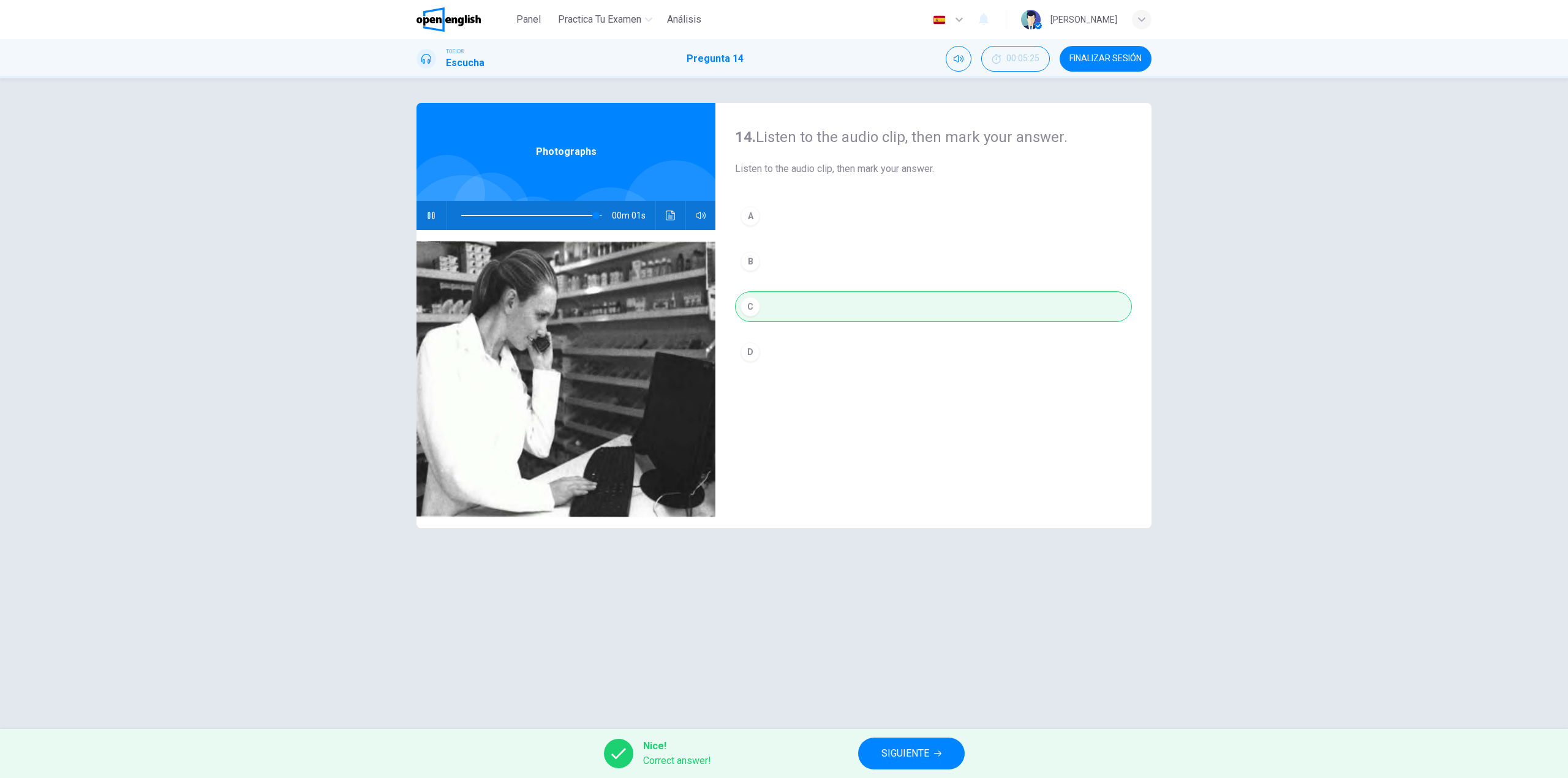
type input "*"
click at [897, 751] on span "SIGUIENTE" at bounding box center [905, 754] width 48 height 17
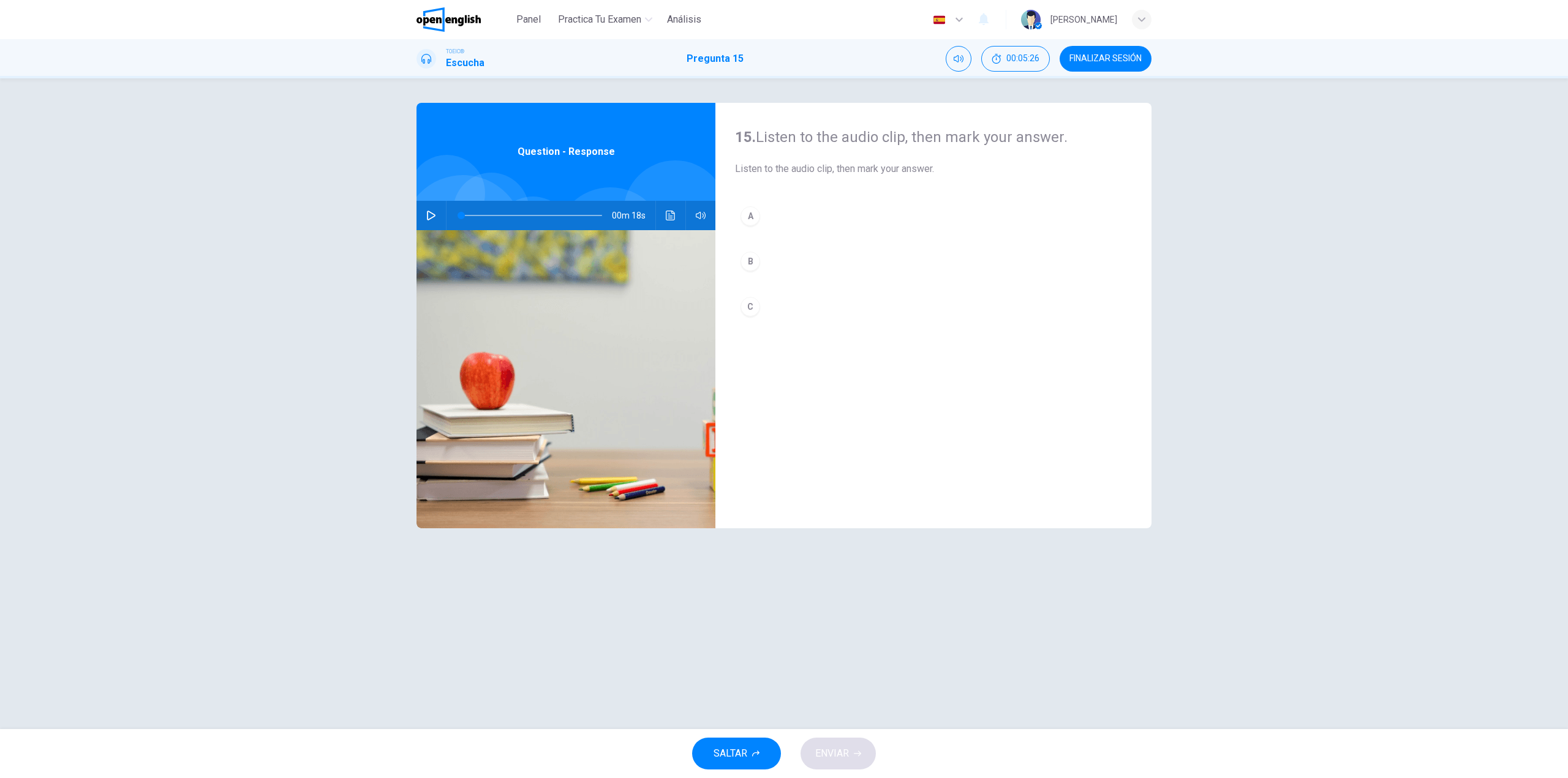
click at [433, 221] on button "button" at bounding box center [432, 215] width 20 height 29
click at [426, 223] on button "button" at bounding box center [432, 215] width 20 height 29
click at [425, 218] on button "button" at bounding box center [432, 215] width 20 height 29
click at [425, 217] on button "button" at bounding box center [432, 215] width 20 height 29
click at [749, 260] on div "B" at bounding box center [750, 262] width 20 height 20
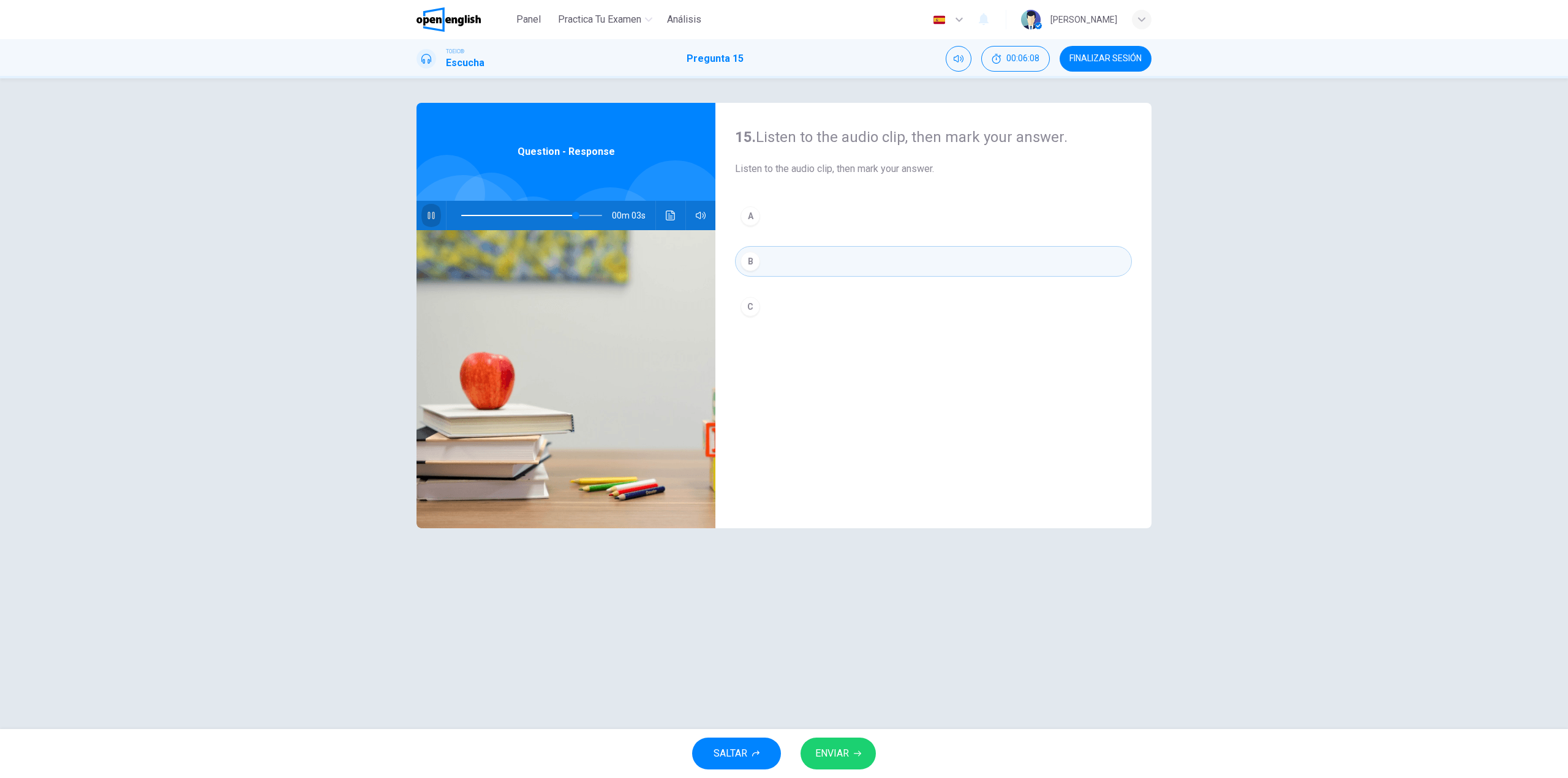
click at [430, 218] on icon "button" at bounding box center [431, 216] width 10 height 10
click at [844, 749] on span "ENVIAR" at bounding box center [832, 754] width 33 height 17
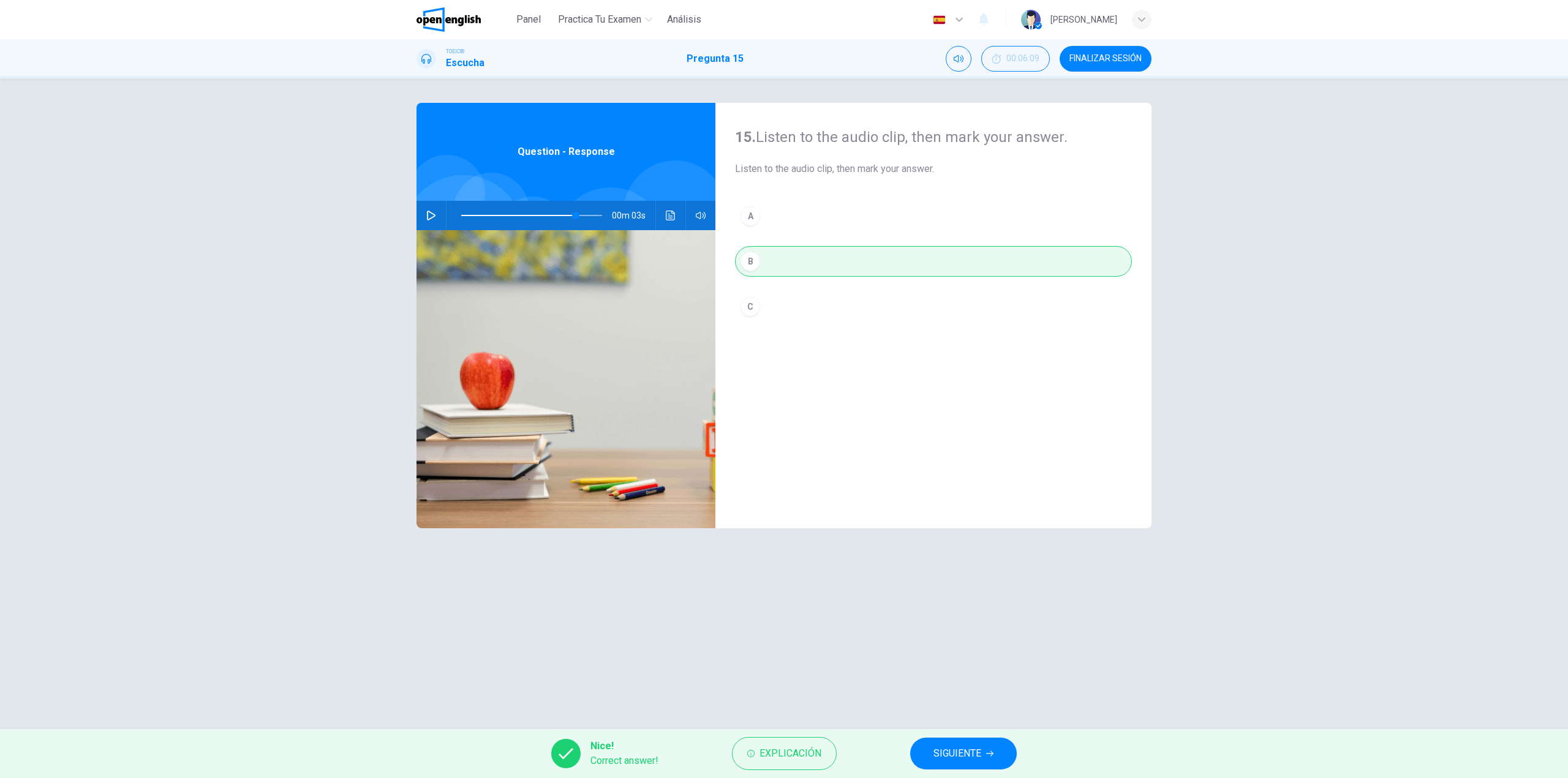
click at [672, 216] on icon "Haz clic para ver la transcripción del audio" at bounding box center [670, 216] width 9 height 10
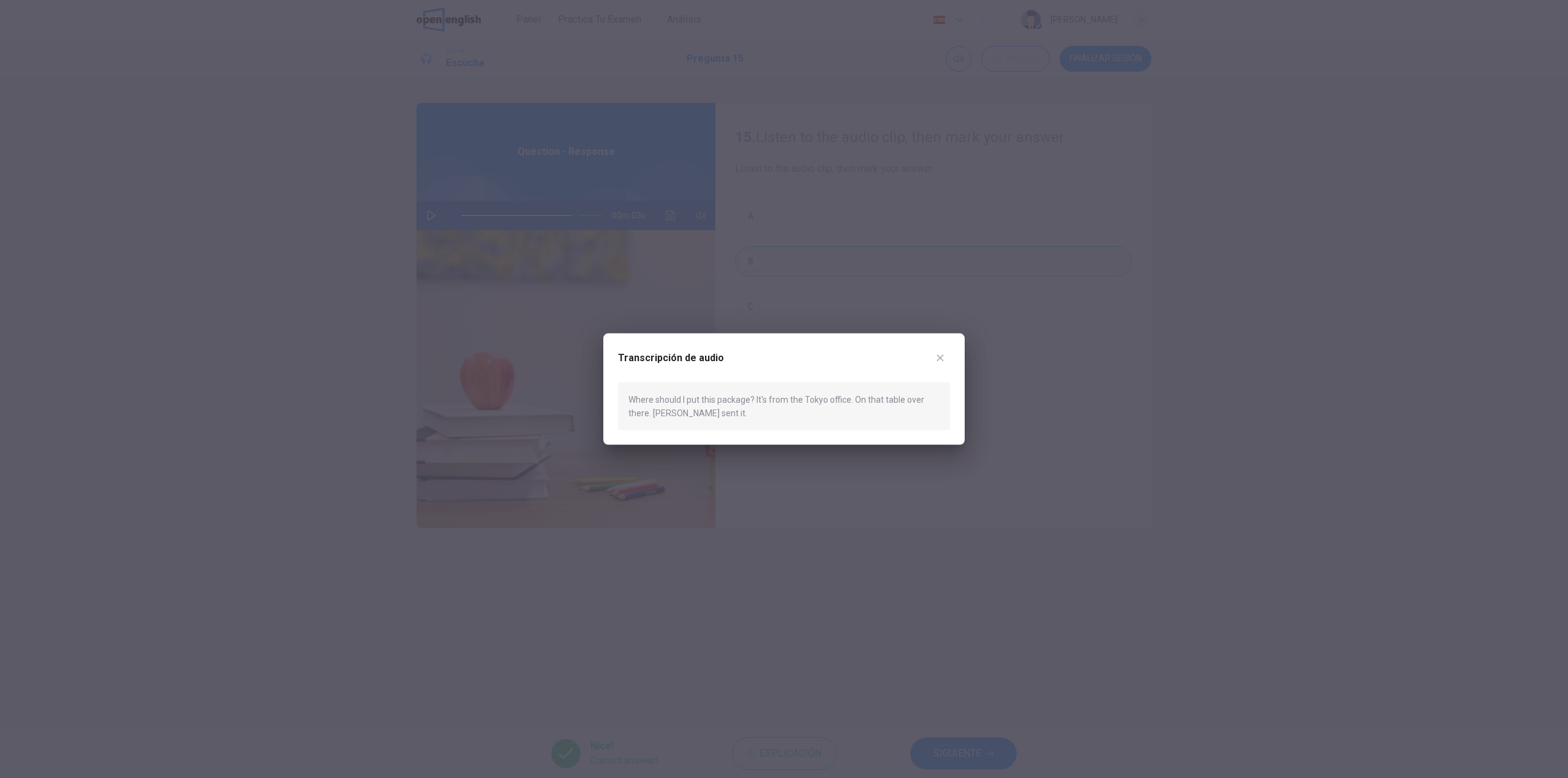
click at [935, 354] on icon "button" at bounding box center [940, 358] width 10 height 10
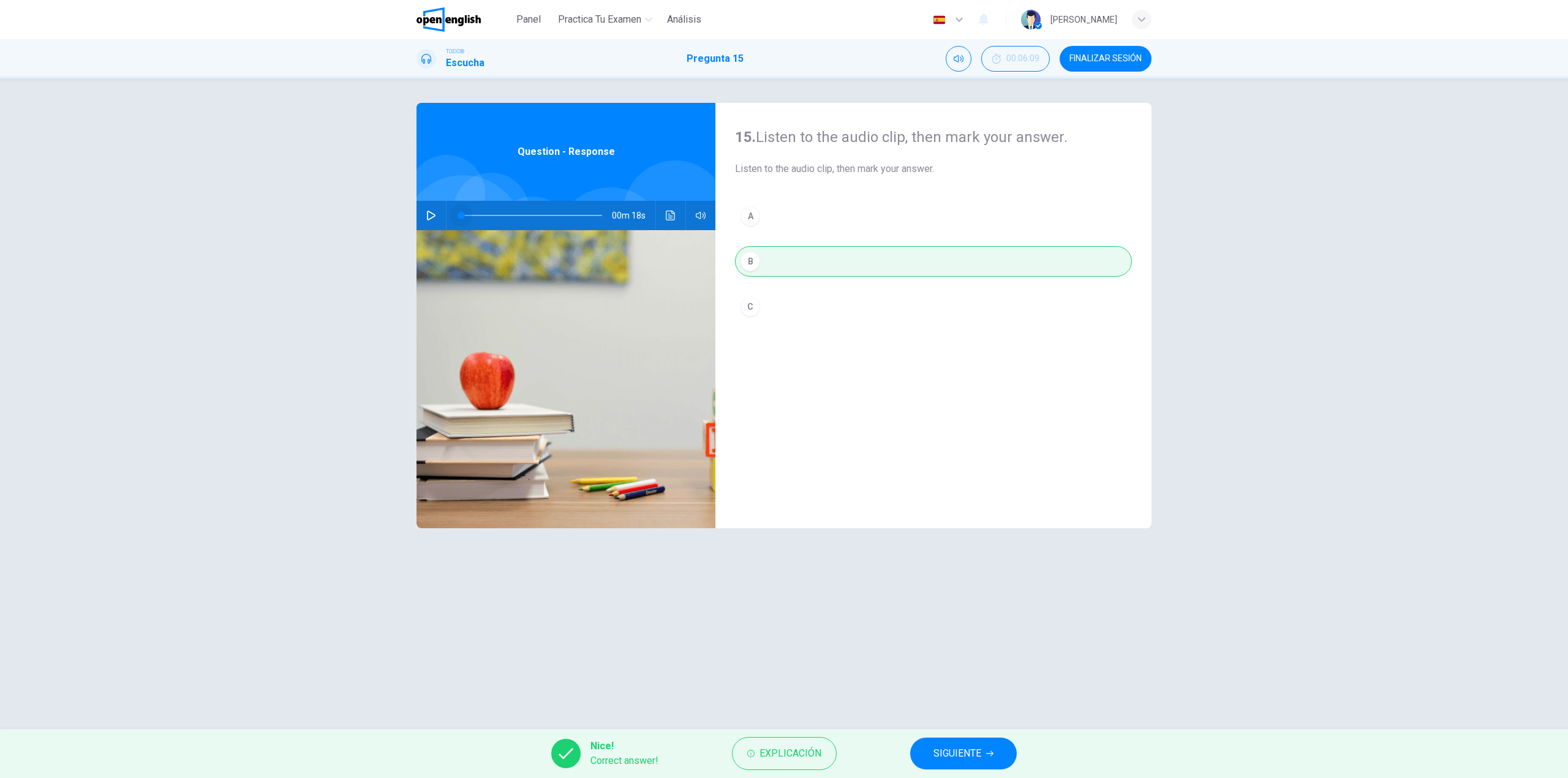
drag, startPoint x: 470, startPoint y: 216, endPoint x: 458, endPoint y: 215, distance: 12.0
click at [461, 215] on span at bounding box center [531, 216] width 141 height 17
click at [432, 211] on icon "button" at bounding box center [431, 216] width 10 height 10
click at [673, 216] on icon "Haz clic para ver la transcripción del audio" at bounding box center [671, 216] width 10 height 10
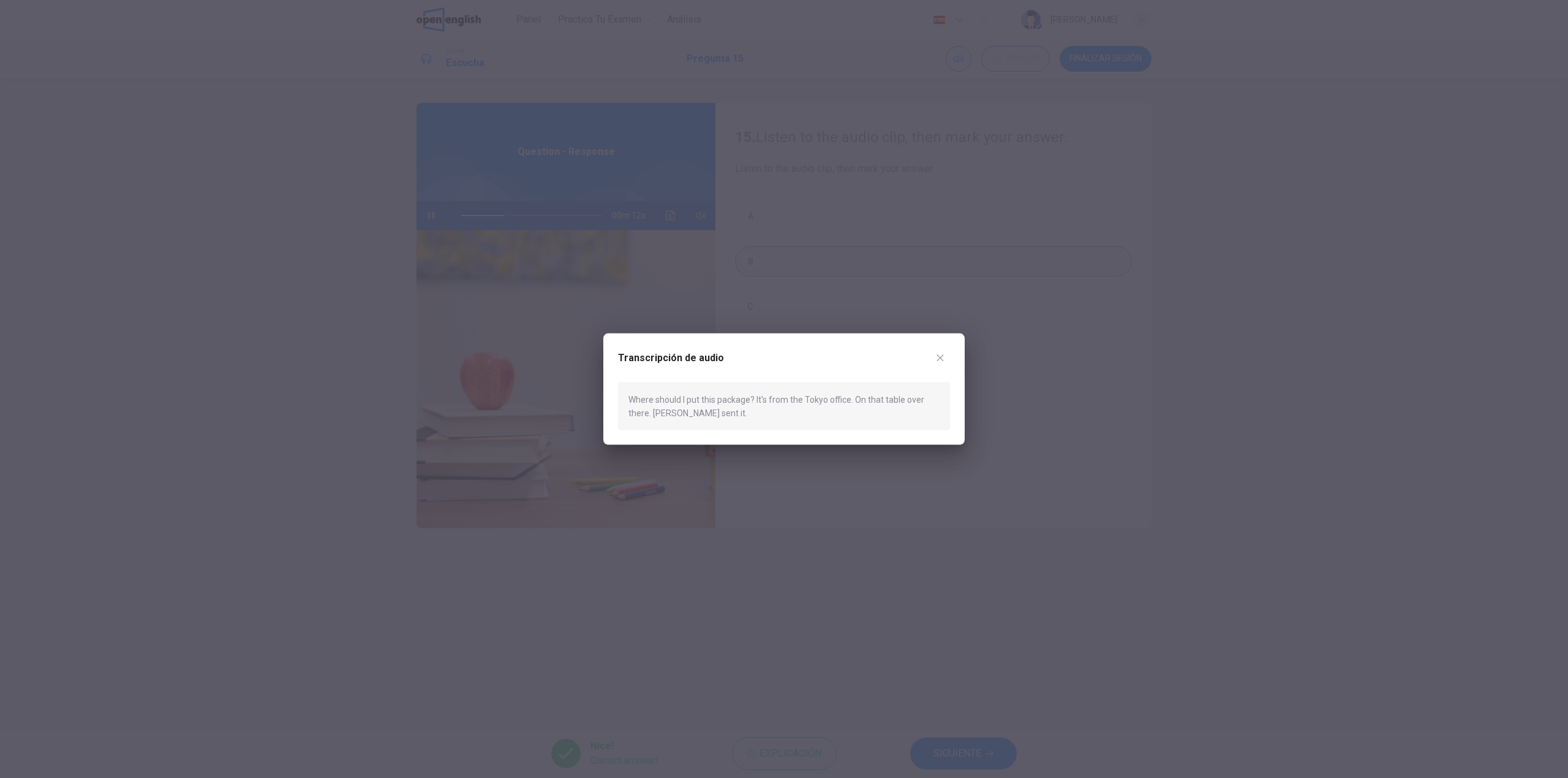
drag, startPoint x: 628, startPoint y: 402, endPoint x: 645, endPoint y: 413, distance: 20.2
click at [645, 413] on div "Where should I put this package? It's from the Tokyo office. On that table over…" at bounding box center [784, 406] width 332 height 48
click at [886, 580] on div at bounding box center [784, 389] width 1568 height 778
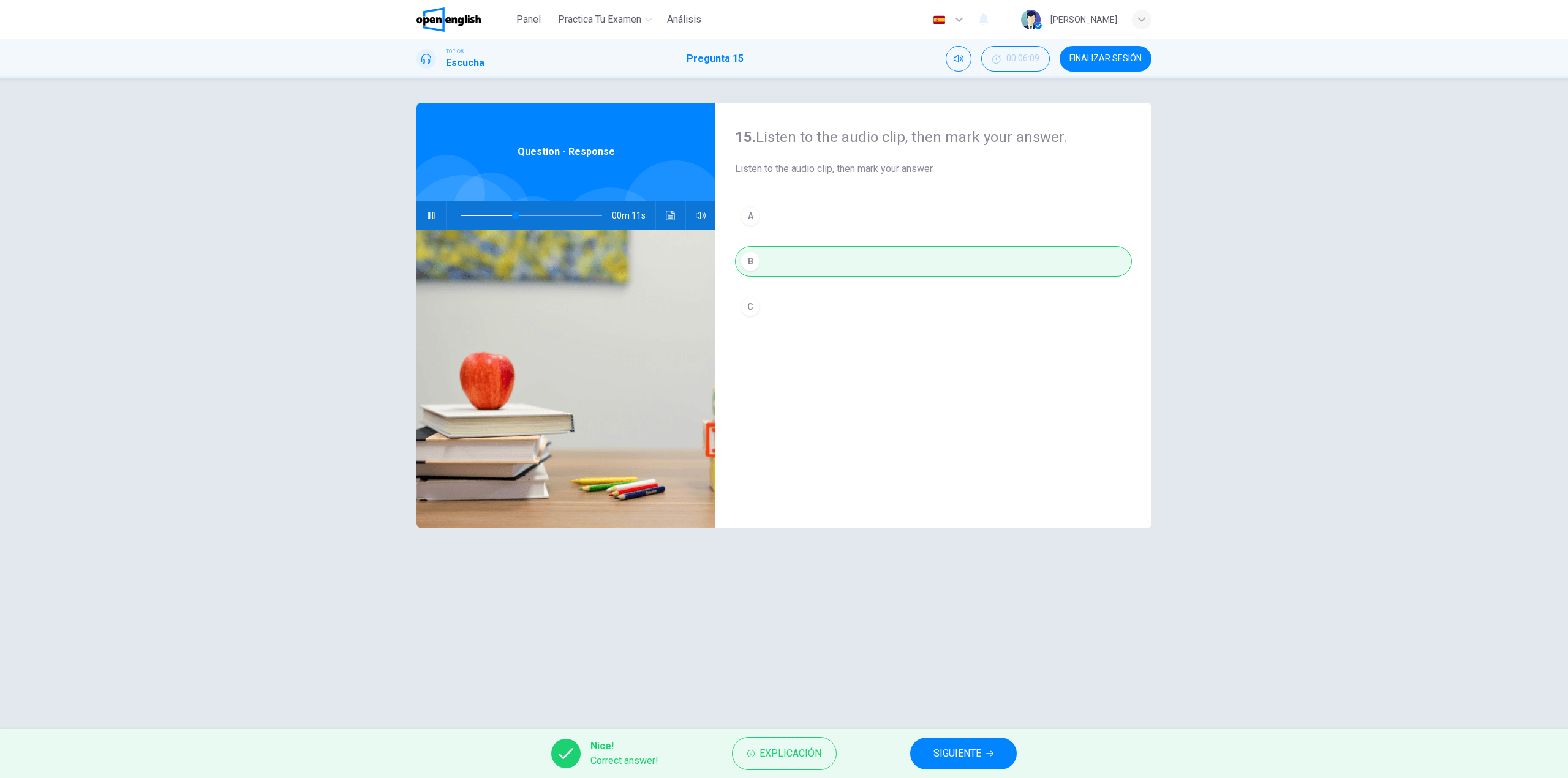
type input "**"
click at [952, 755] on span "SIGUIENTE" at bounding box center [957, 754] width 48 height 17
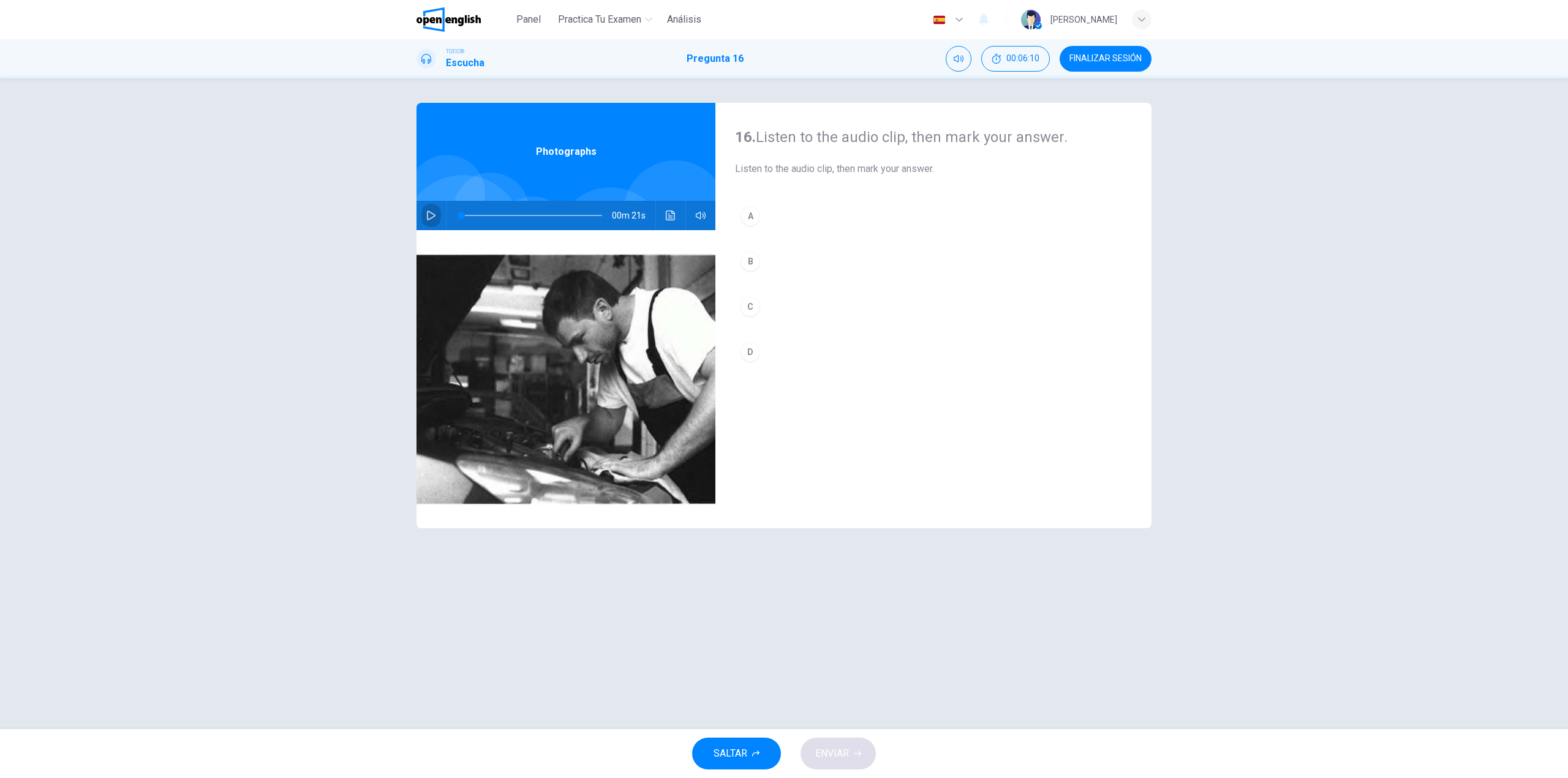
click at [432, 220] on icon "button" at bounding box center [431, 216] width 10 height 10
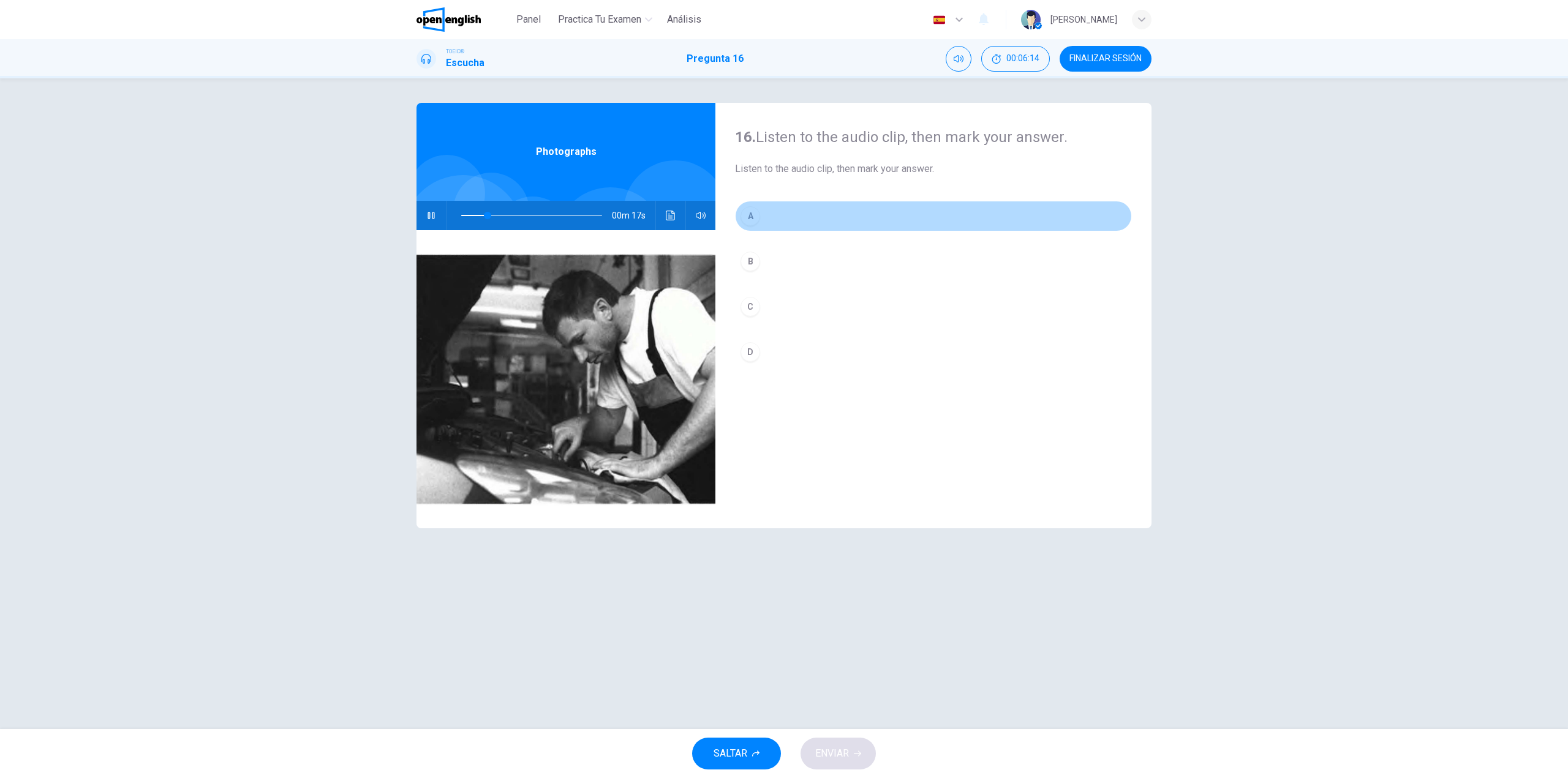
click at [789, 213] on button "A" at bounding box center [933, 216] width 397 height 30
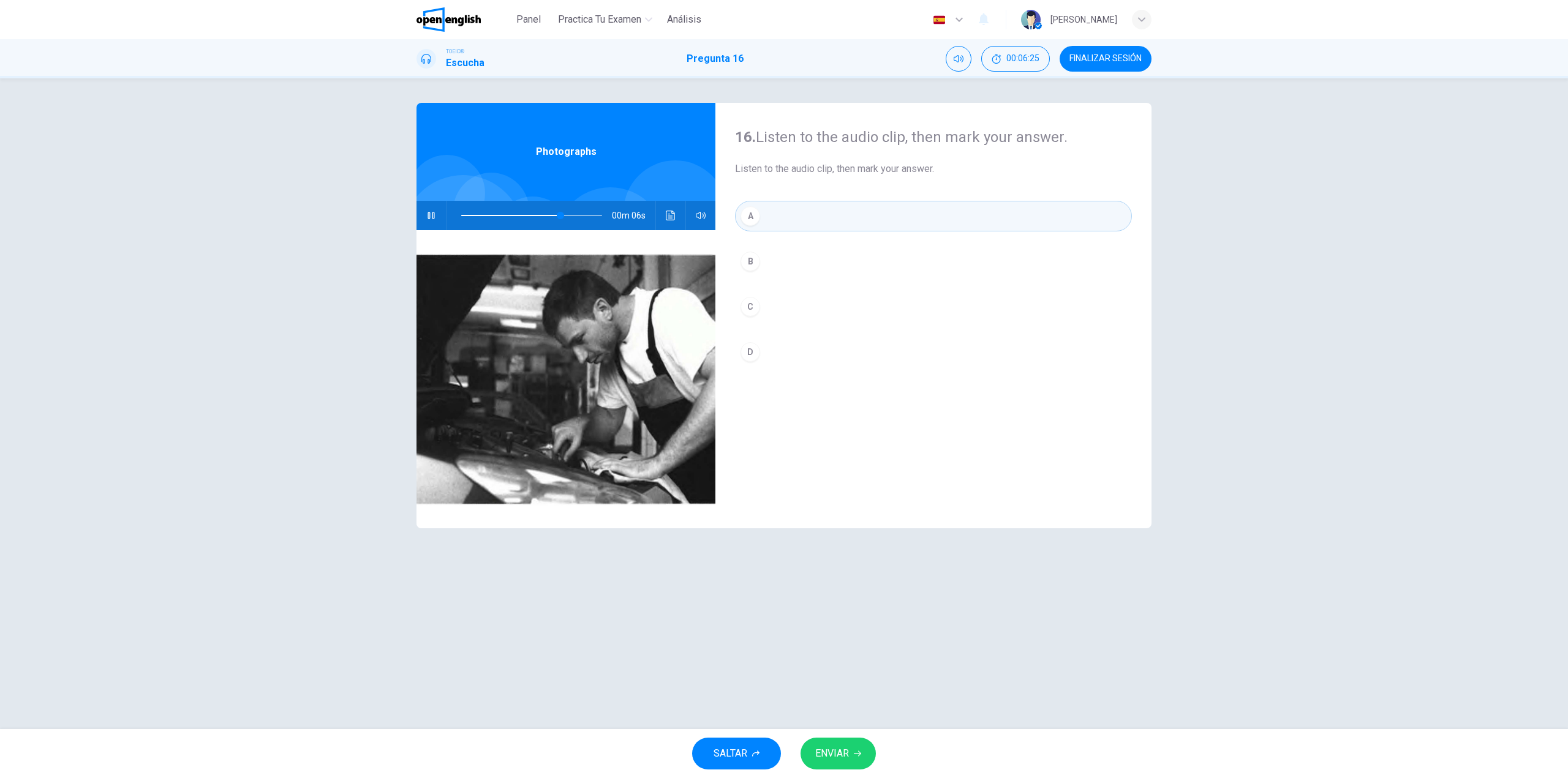
click at [846, 749] on span "ENVIAR" at bounding box center [832, 754] width 33 height 17
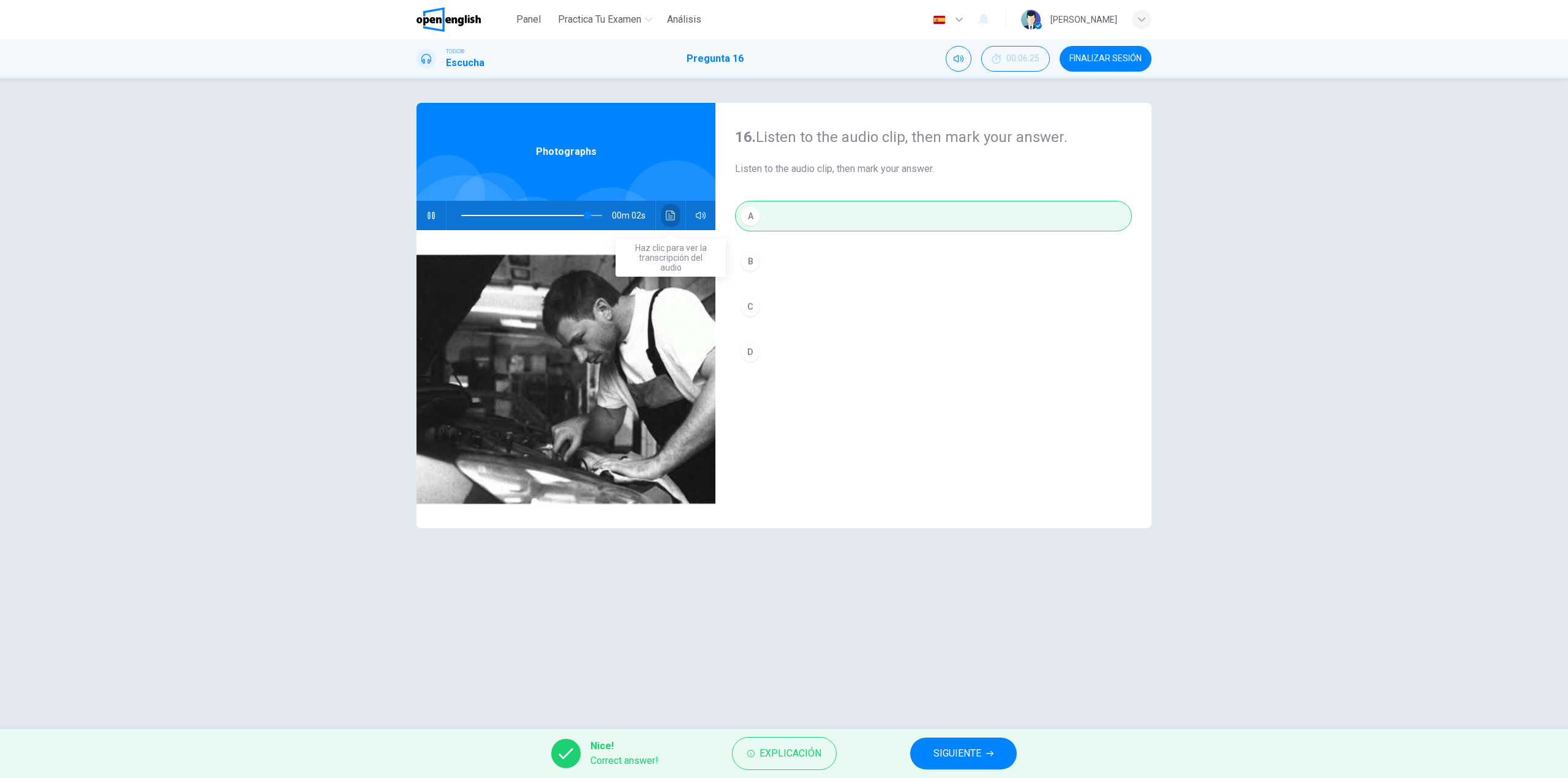
click at [671, 216] on icon "Haz clic para ver la transcripción del audio" at bounding box center [670, 216] width 9 height 10
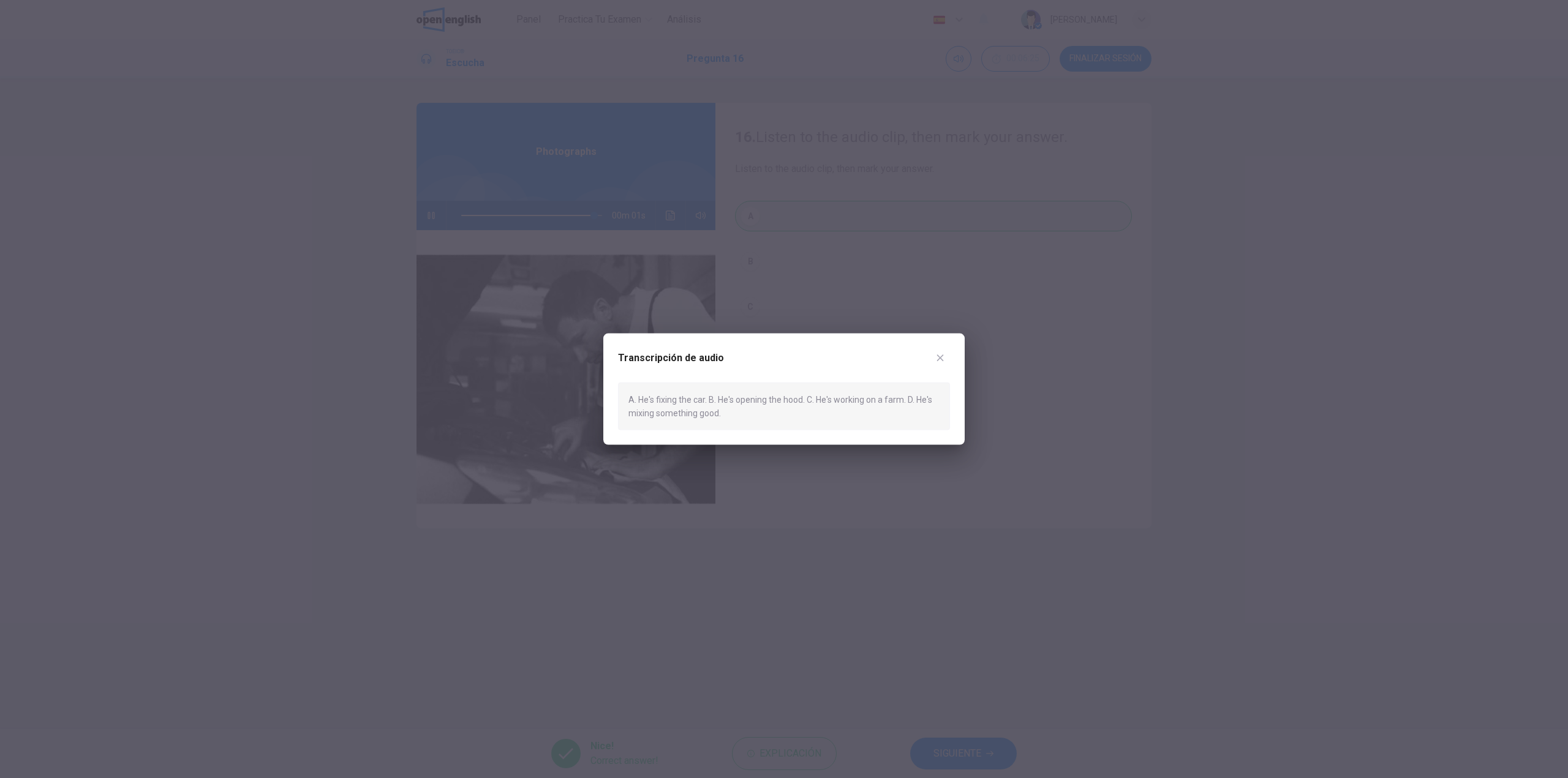
type input "*"
click at [942, 356] on icon "button" at bounding box center [940, 358] width 10 height 10
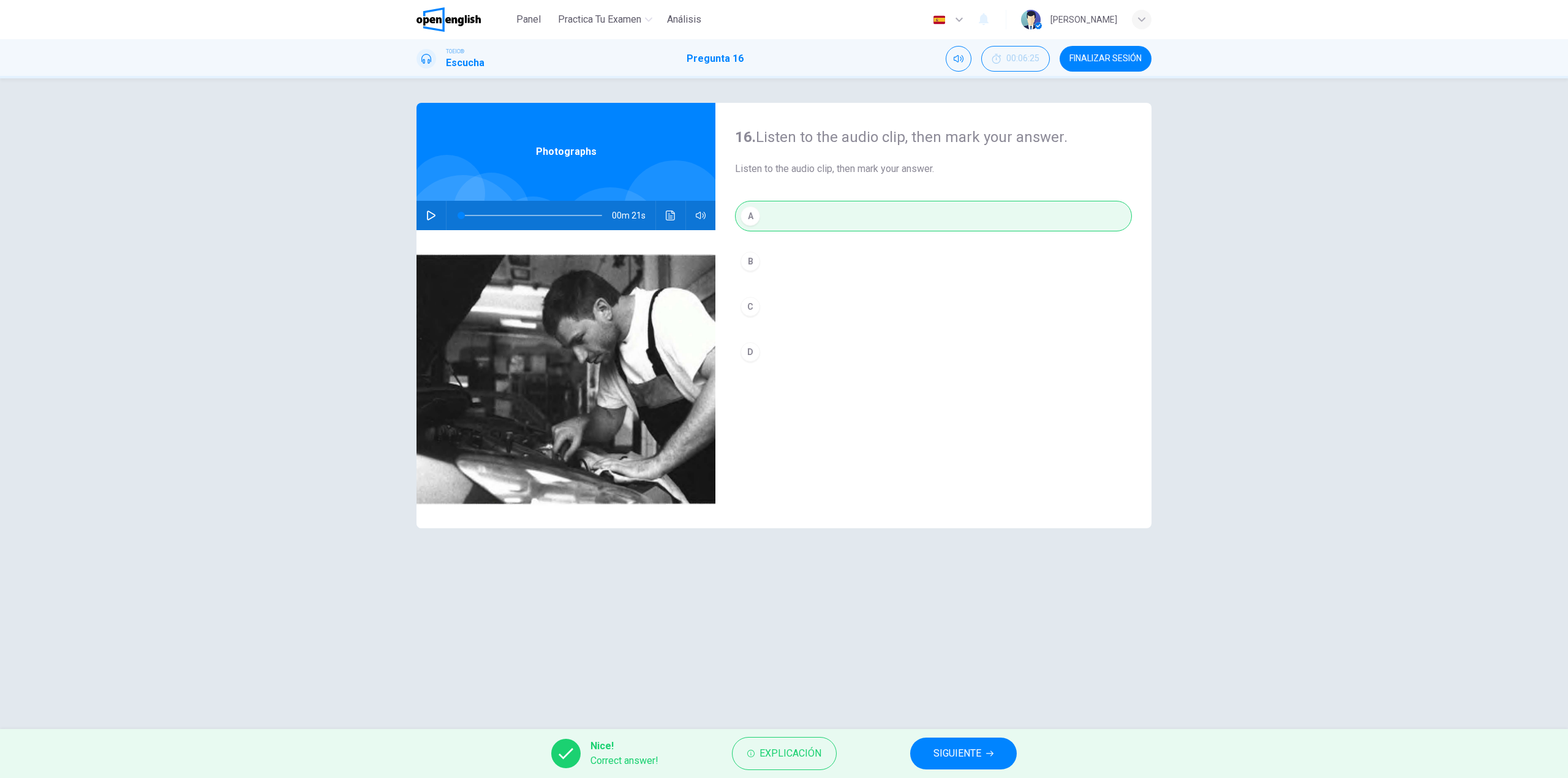
click at [940, 740] on button "SIGUIENTE" at bounding box center [963, 753] width 107 height 32
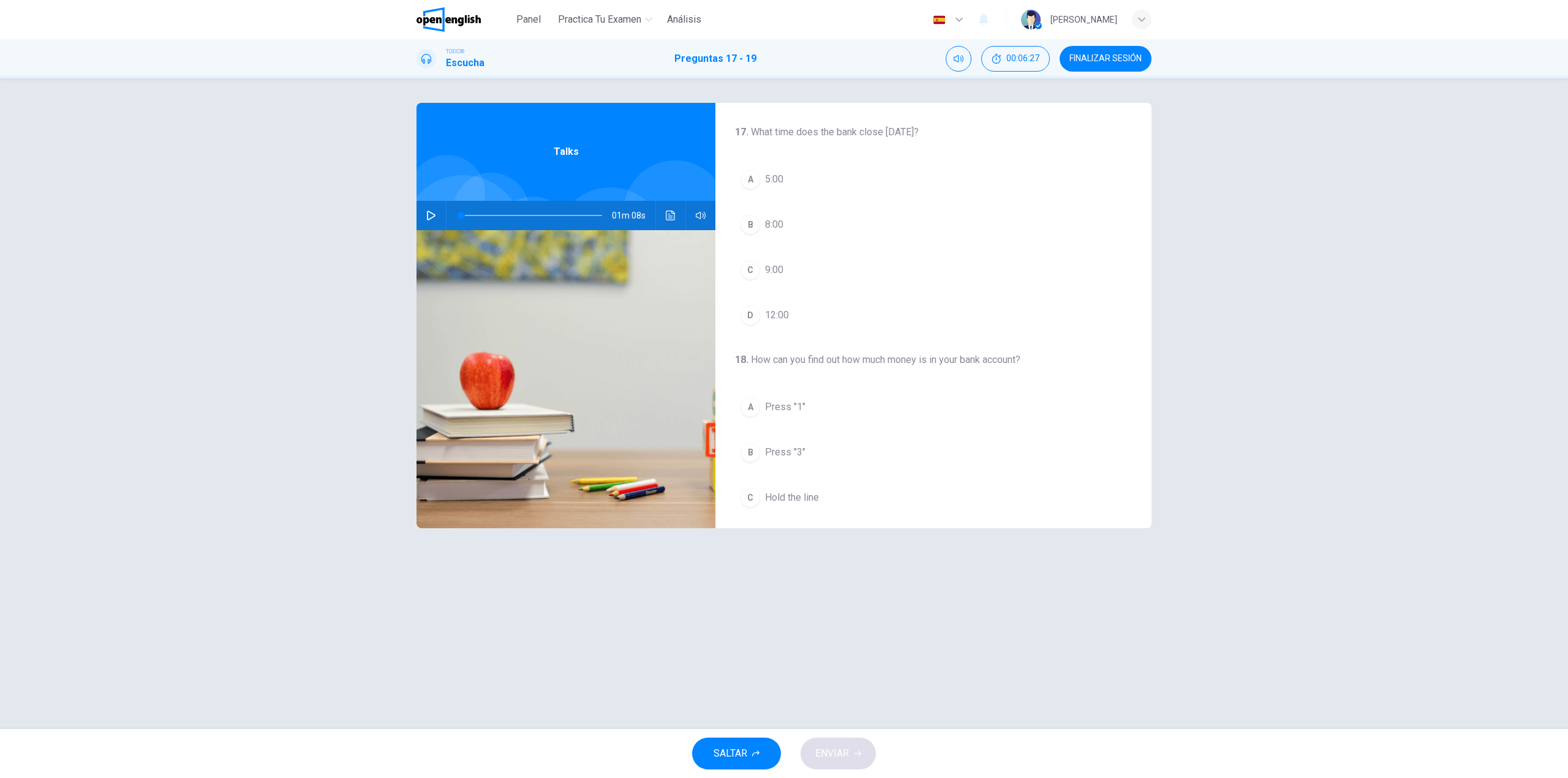
click at [426, 212] on icon "button" at bounding box center [431, 216] width 10 height 10
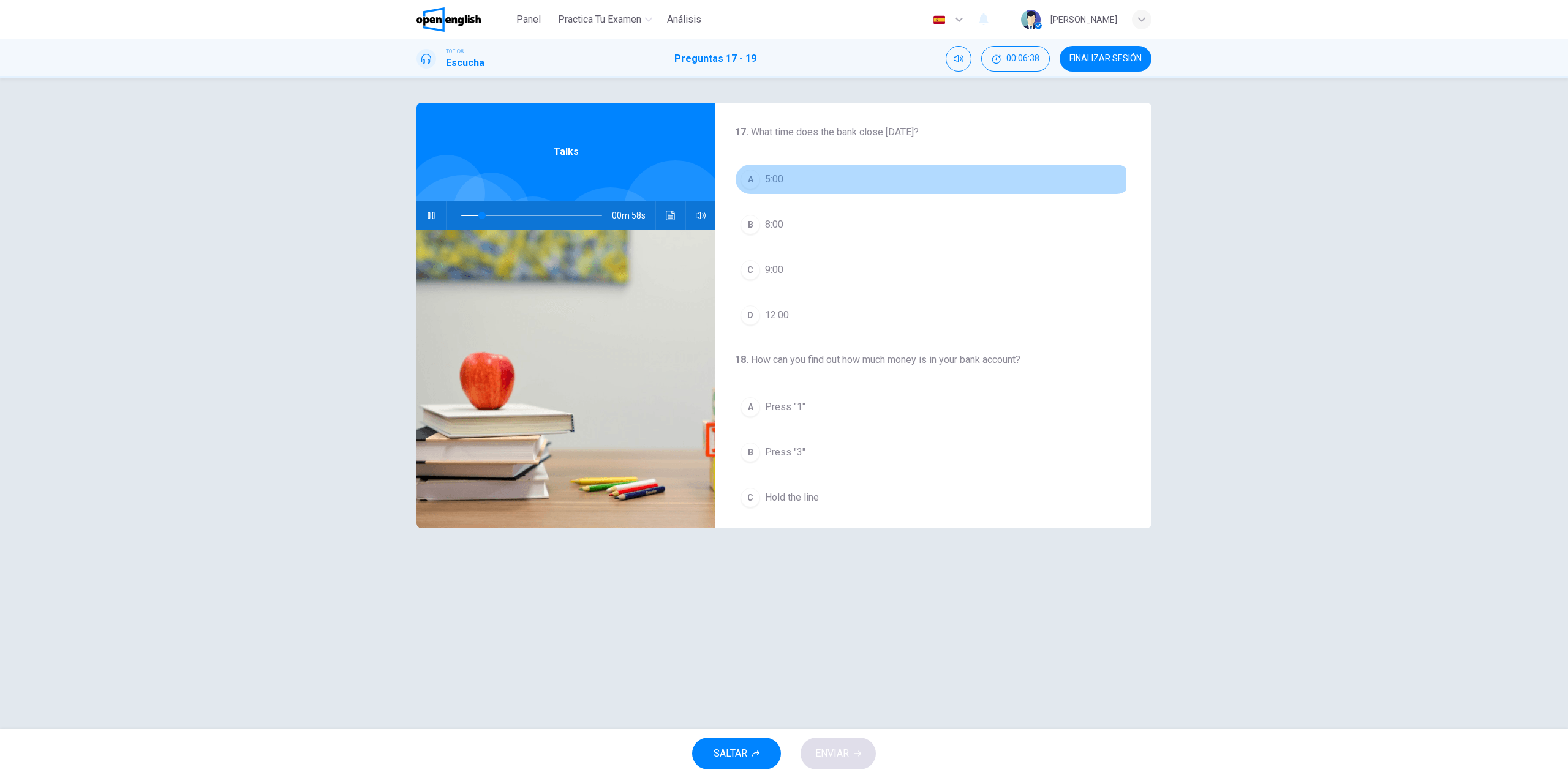
click at [751, 180] on div "A" at bounding box center [750, 180] width 20 height 20
click at [486, 214] on span at bounding box center [490, 216] width 7 height 7
click at [787, 312] on span "12:00" at bounding box center [777, 316] width 24 height 15
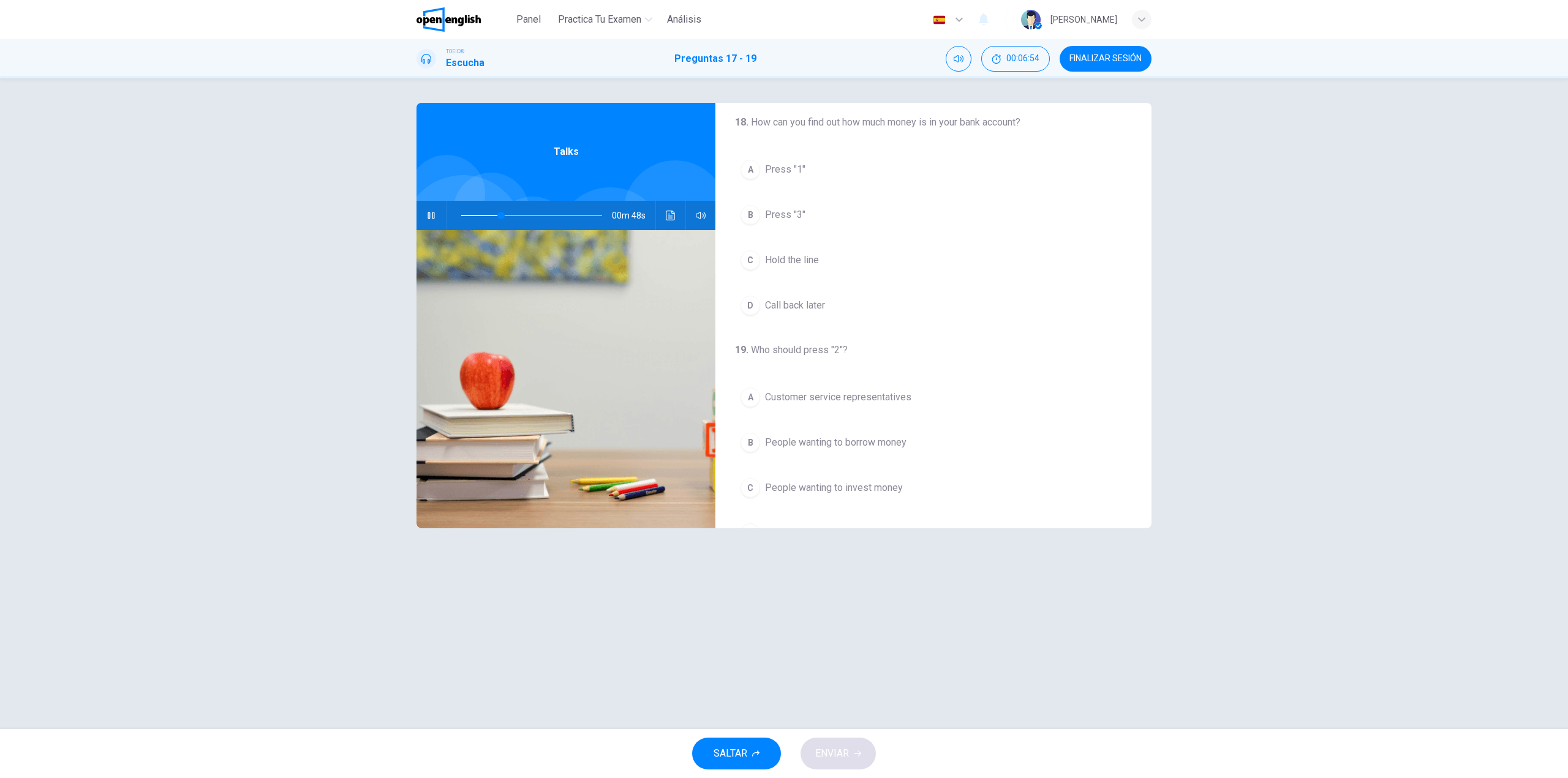
scroll to position [245, 0]
click at [778, 160] on span "Press "1"" at bounding box center [785, 162] width 40 height 15
drag, startPoint x: 866, startPoint y: 401, endPoint x: 888, endPoint y: 412, distance: 24.6
click at [867, 401] on span "People wanting to borrow money" at bounding box center [836, 400] width 141 height 15
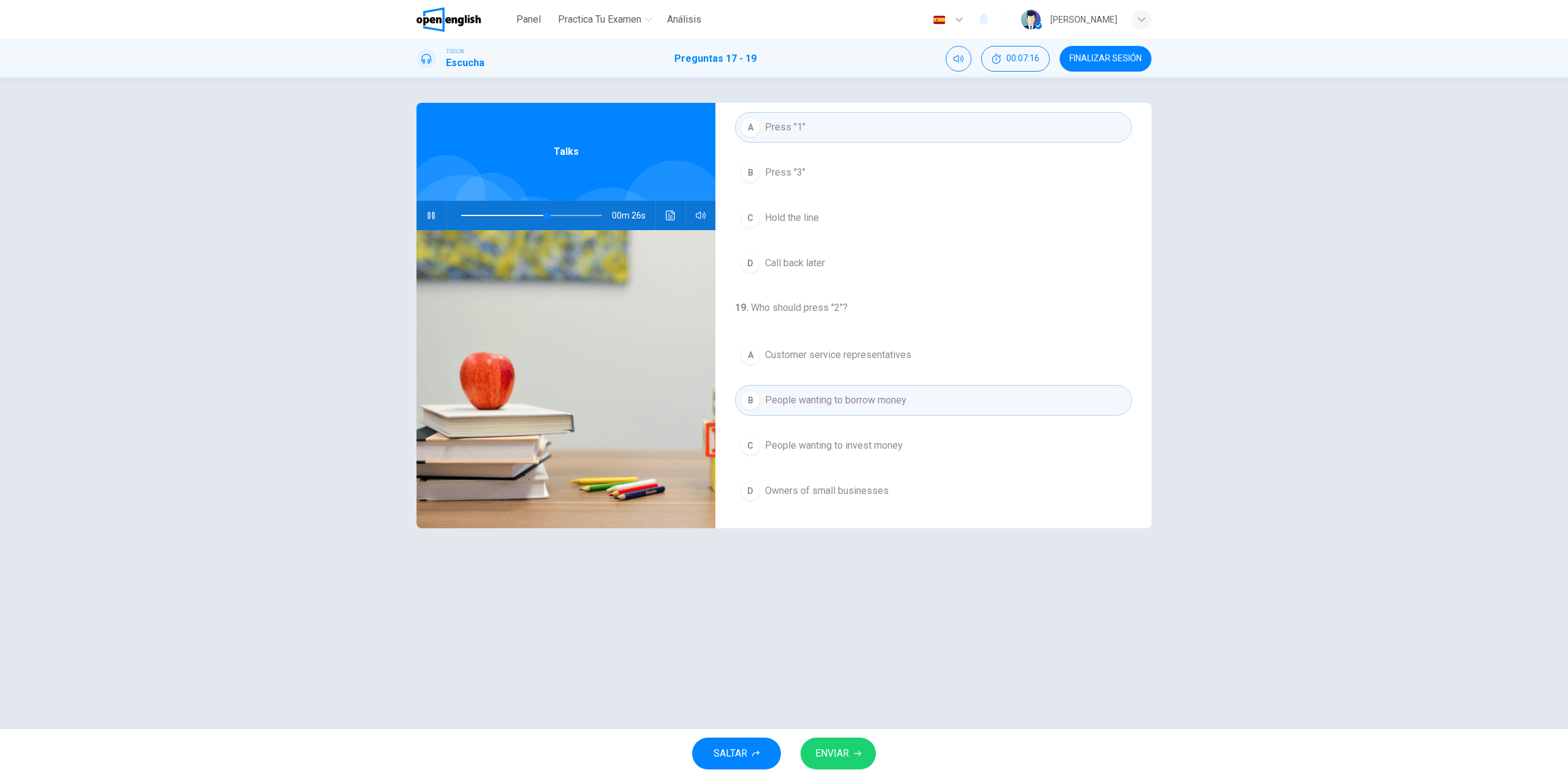
click at [844, 756] on span "ENVIAR" at bounding box center [832, 754] width 33 height 17
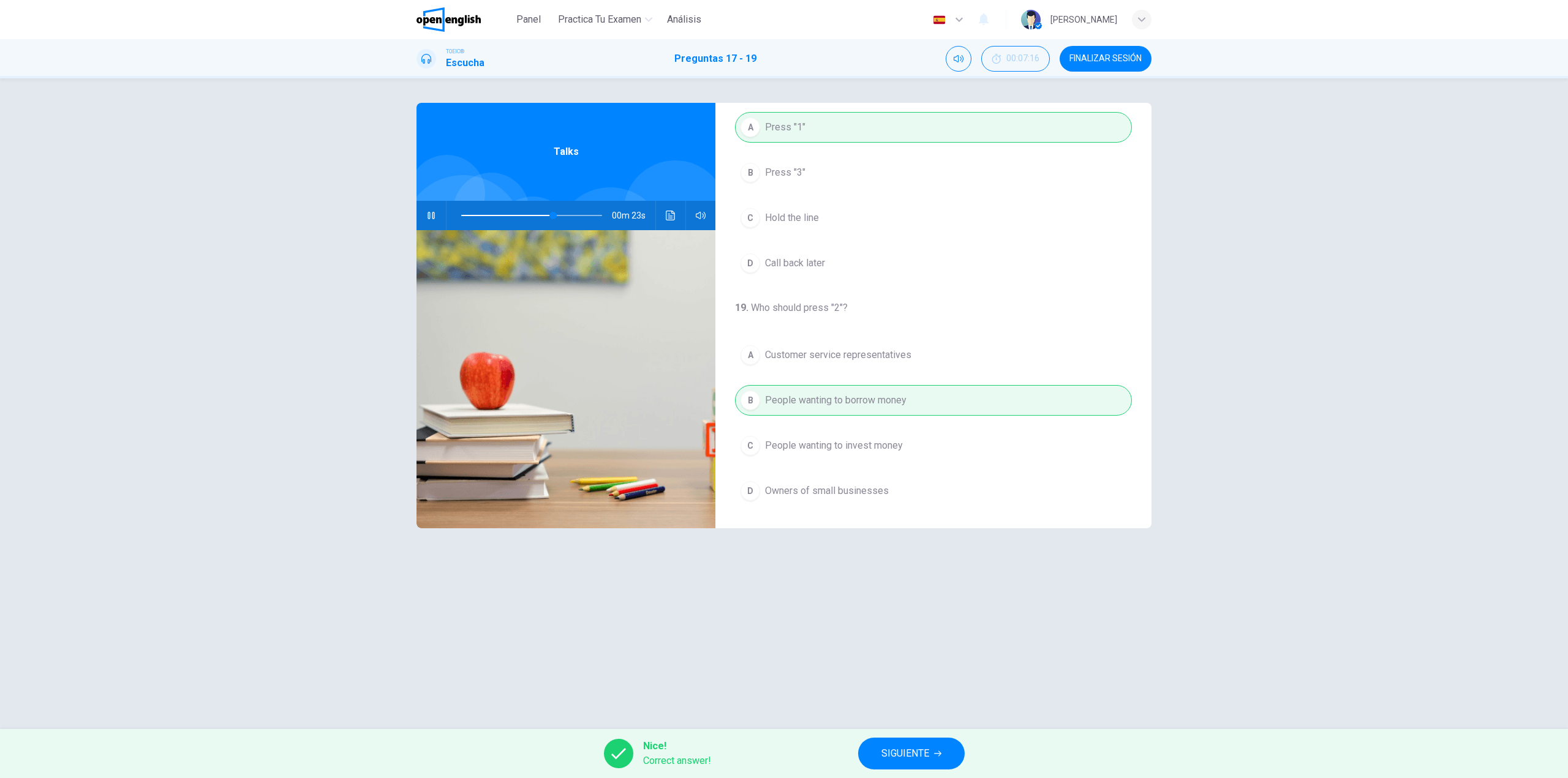
type input "**"
click at [888, 758] on span "SIGUIENTE" at bounding box center [905, 754] width 48 height 17
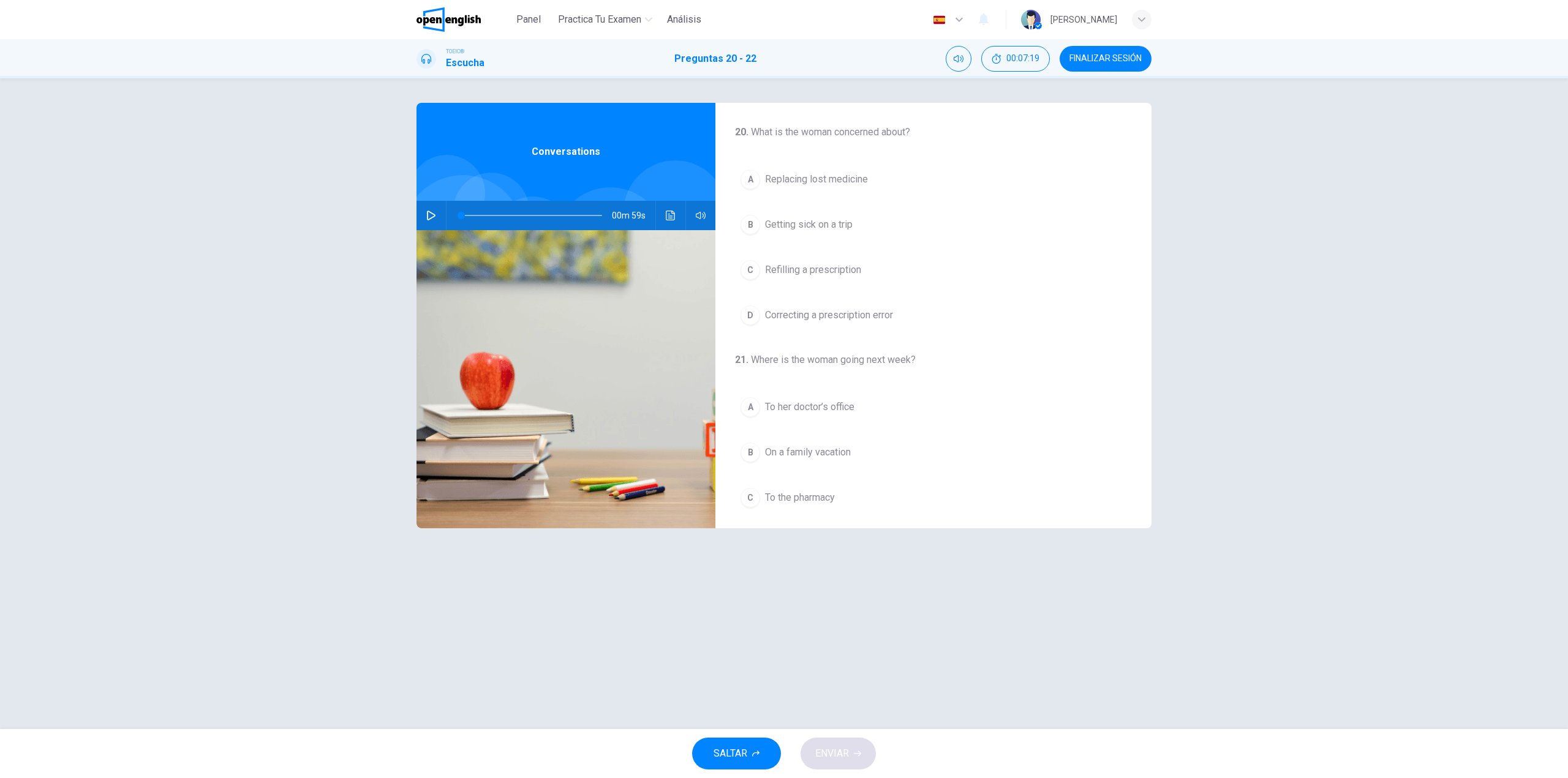
click at [426, 216] on icon "button" at bounding box center [431, 216] width 10 height 10
click at [428, 216] on icon "button" at bounding box center [431, 216] width 10 height 10
click at [440, 216] on button "button" at bounding box center [432, 215] width 20 height 29
click at [801, 449] on span "On a business trip" at bounding box center [804, 447] width 78 height 15
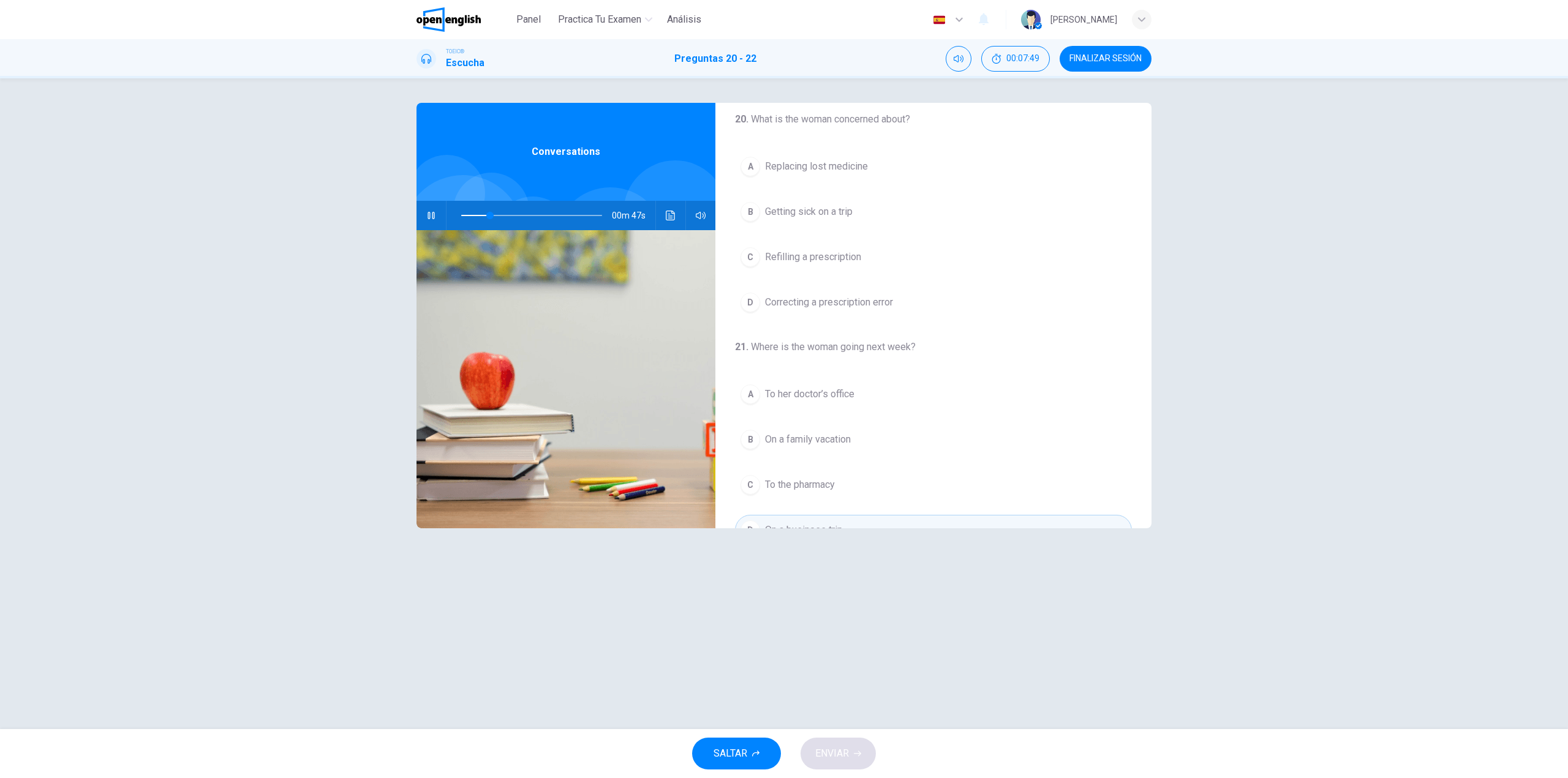
scroll to position [0, 0]
click at [820, 392] on span "On a family vacation" at bounding box center [808, 391] width 86 height 15
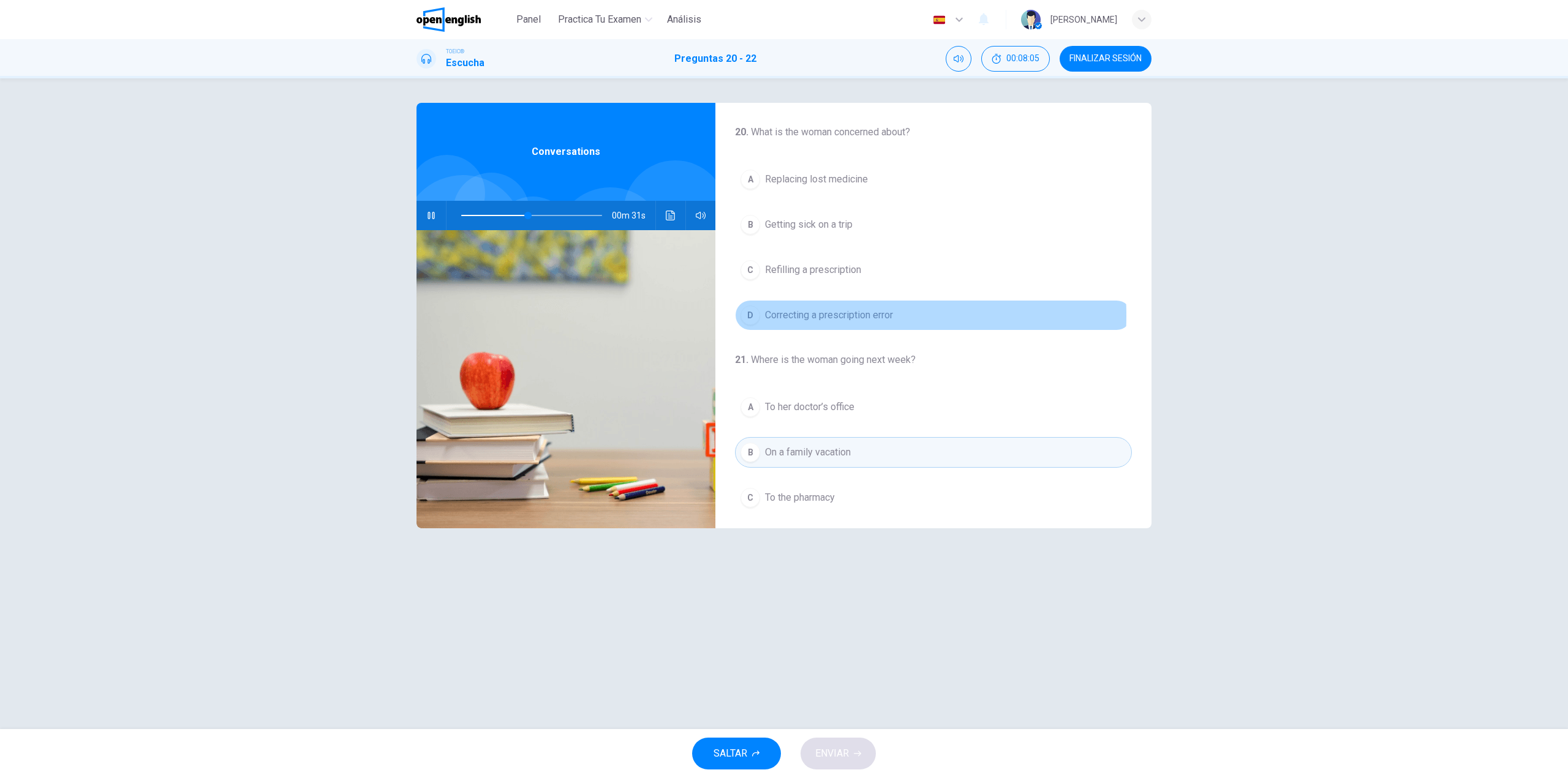
click at [817, 316] on span "Correcting a prescription error" at bounding box center [829, 316] width 128 height 15
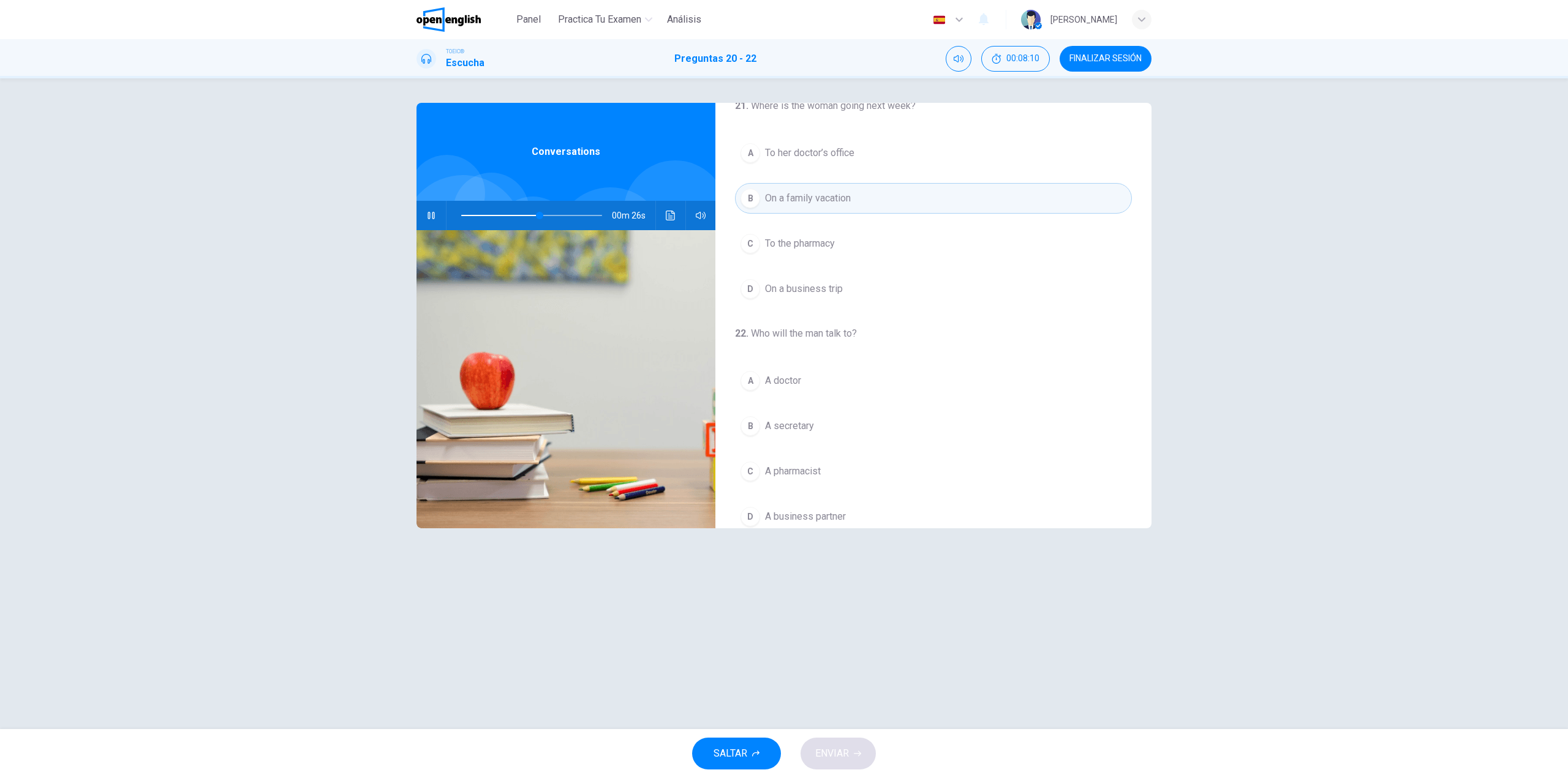
scroll to position [280, 0]
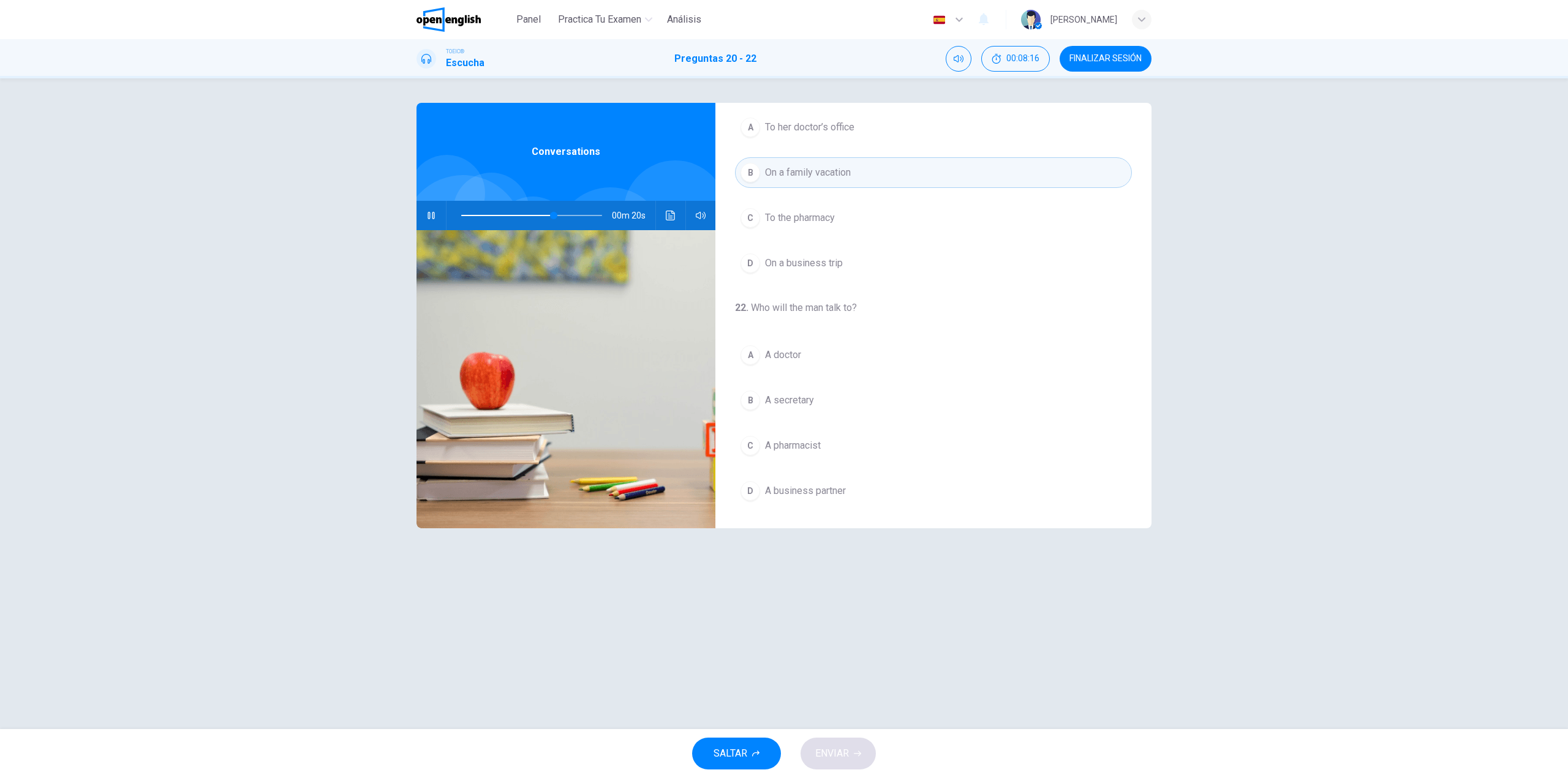
click at [461, 216] on span at bounding box center [507, 216] width 92 height 1
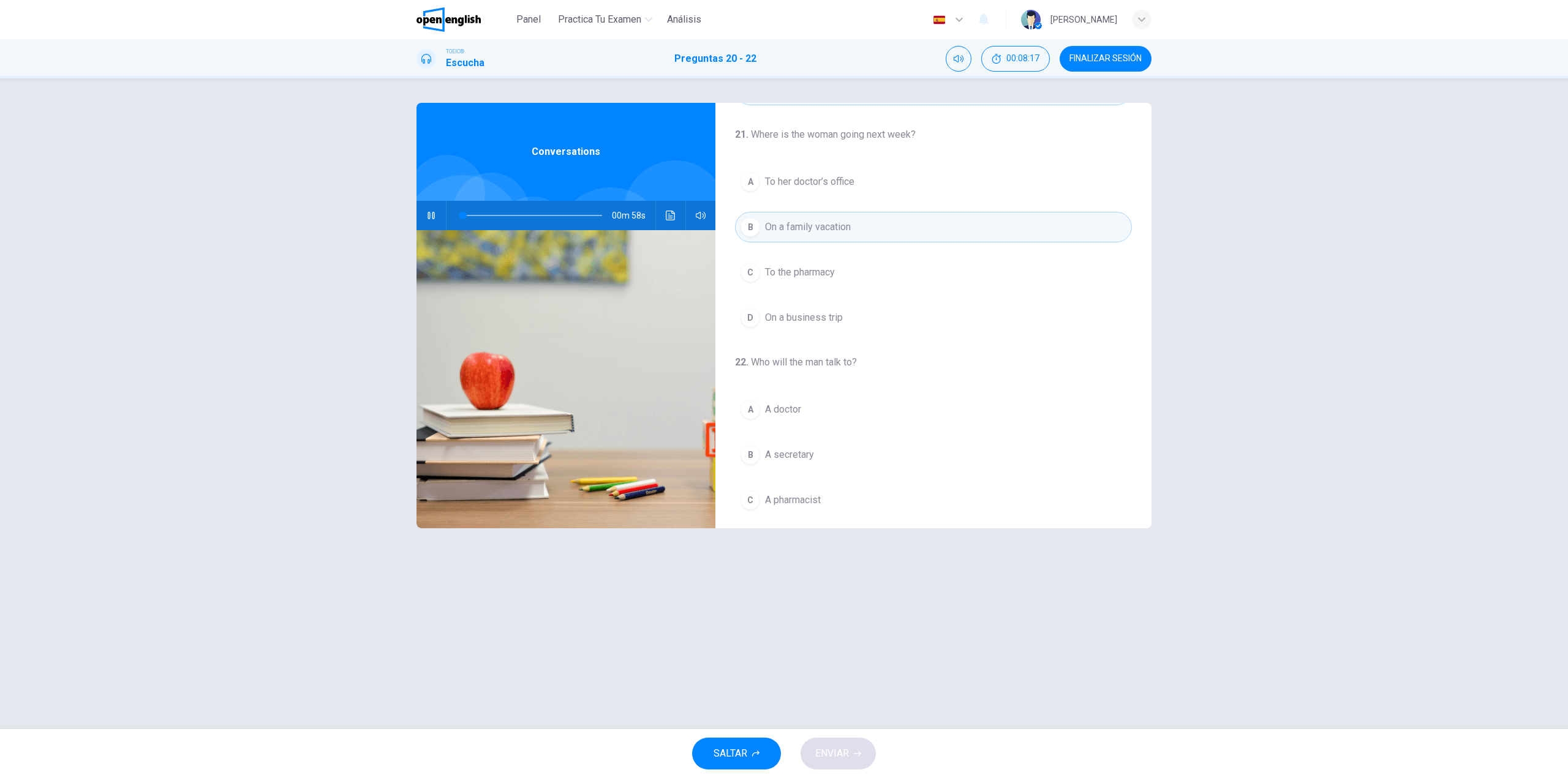
scroll to position [0, 0]
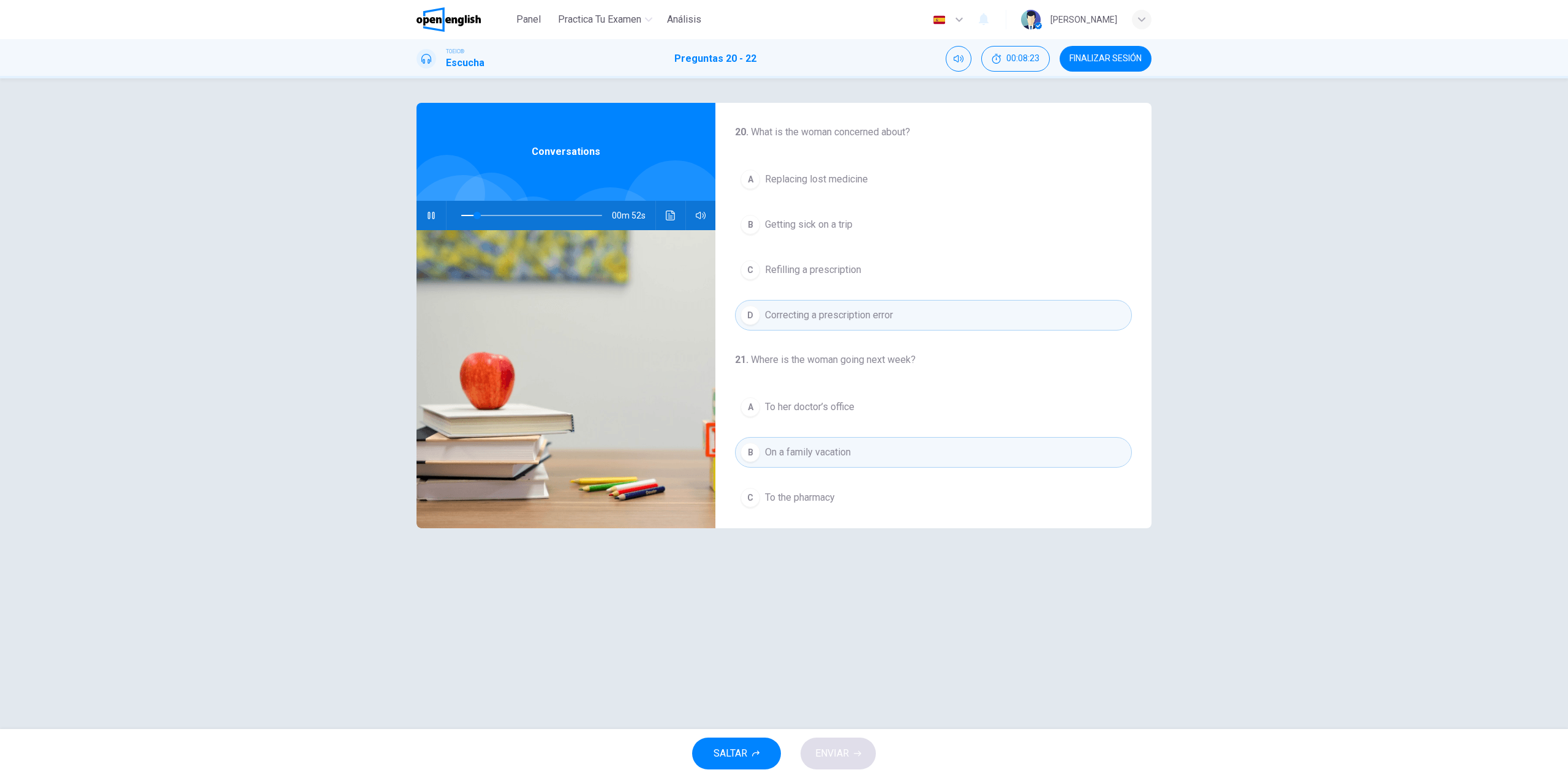
click at [786, 275] on span "Refilling a prescription" at bounding box center [813, 270] width 96 height 15
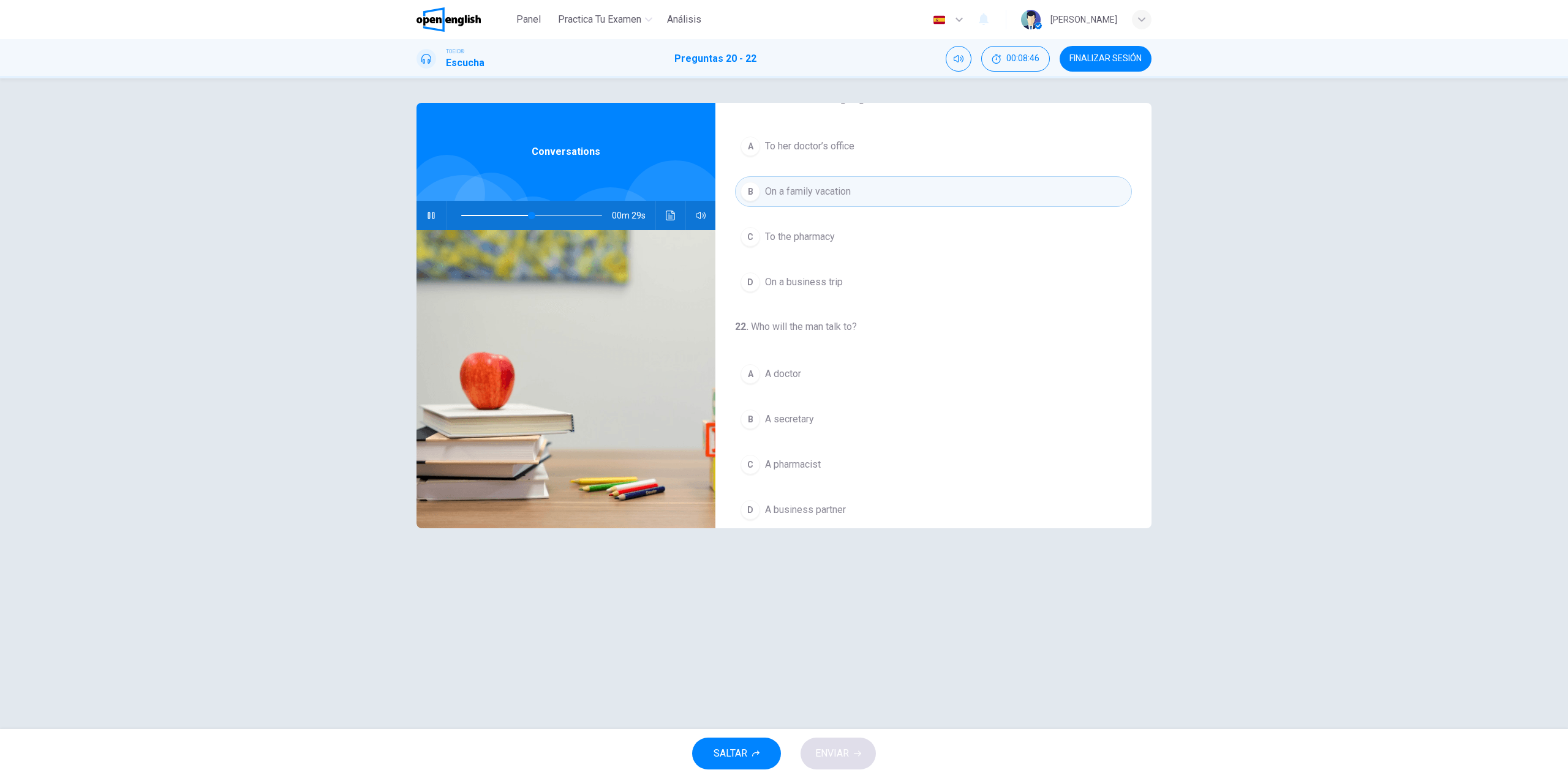
scroll to position [280, 0]
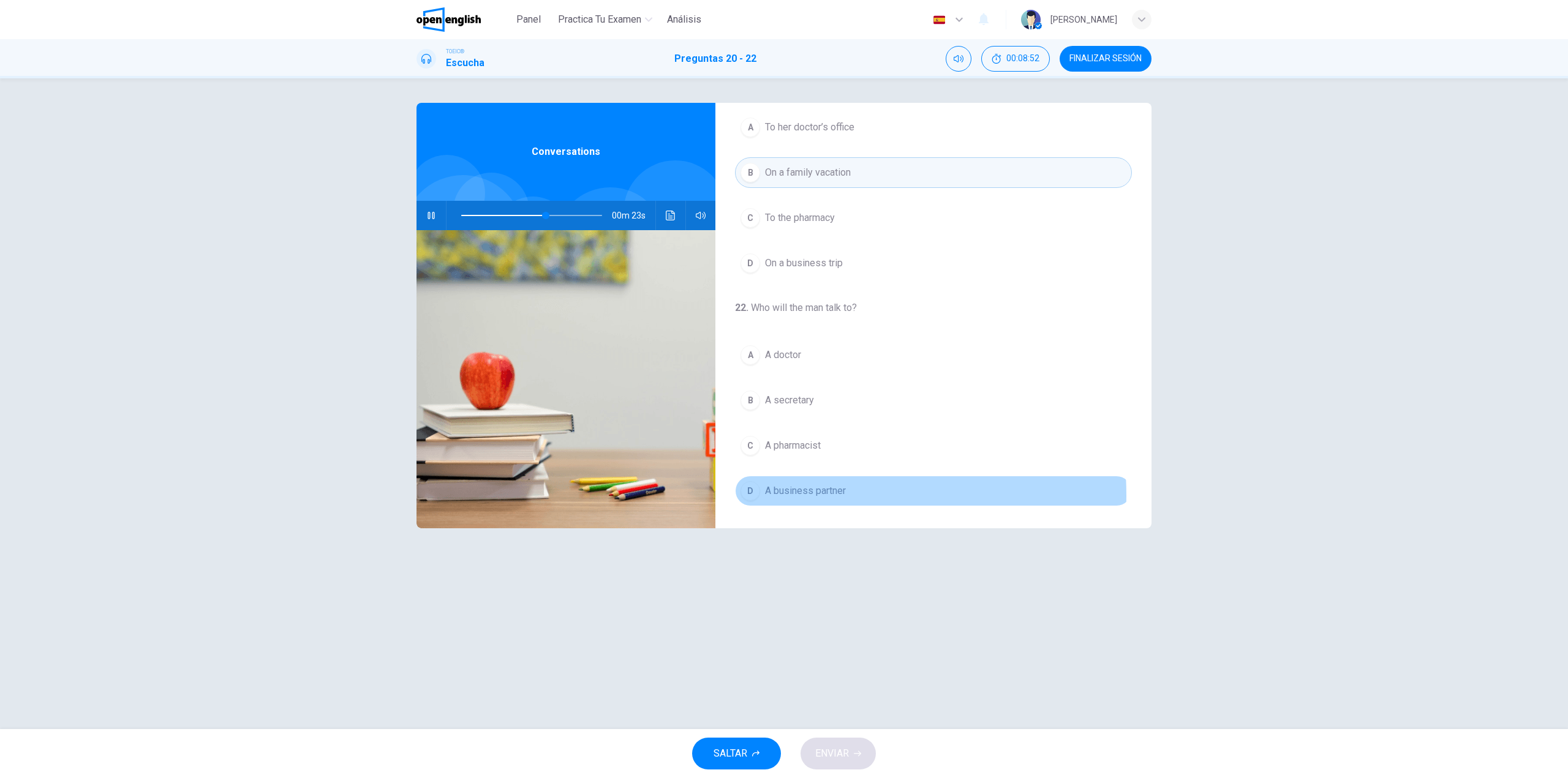
click at [794, 495] on span "A business partner" at bounding box center [805, 491] width 81 height 15
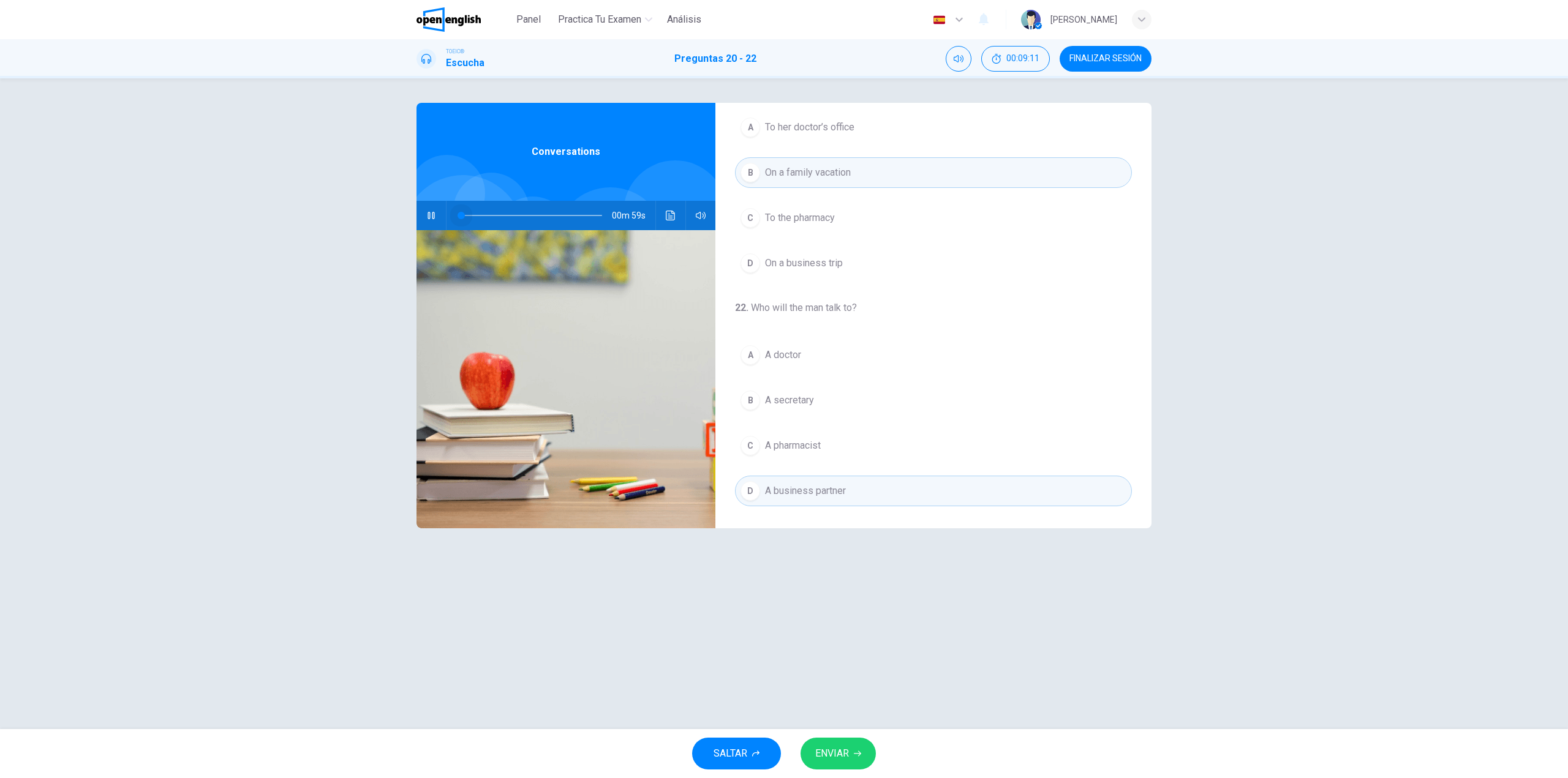
click at [461, 216] on span at bounding box center [461, 216] width 0 height 1
click at [787, 444] on span "A pharmacist" at bounding box center [793, 446] width 56 height 15
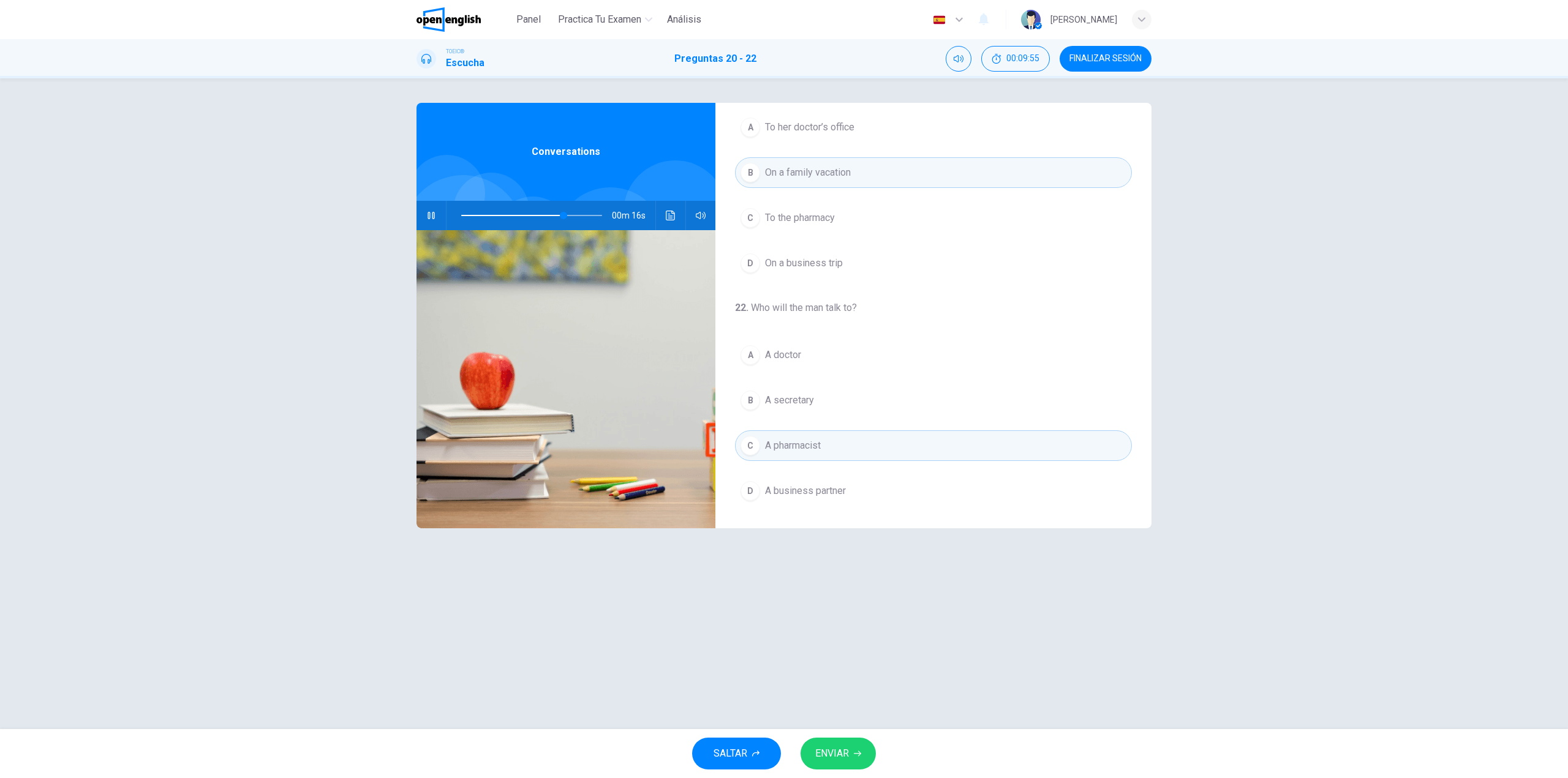
click at [845, 766] on button "ENVIAR" at bounding box center [838, 753] width 75 height 32
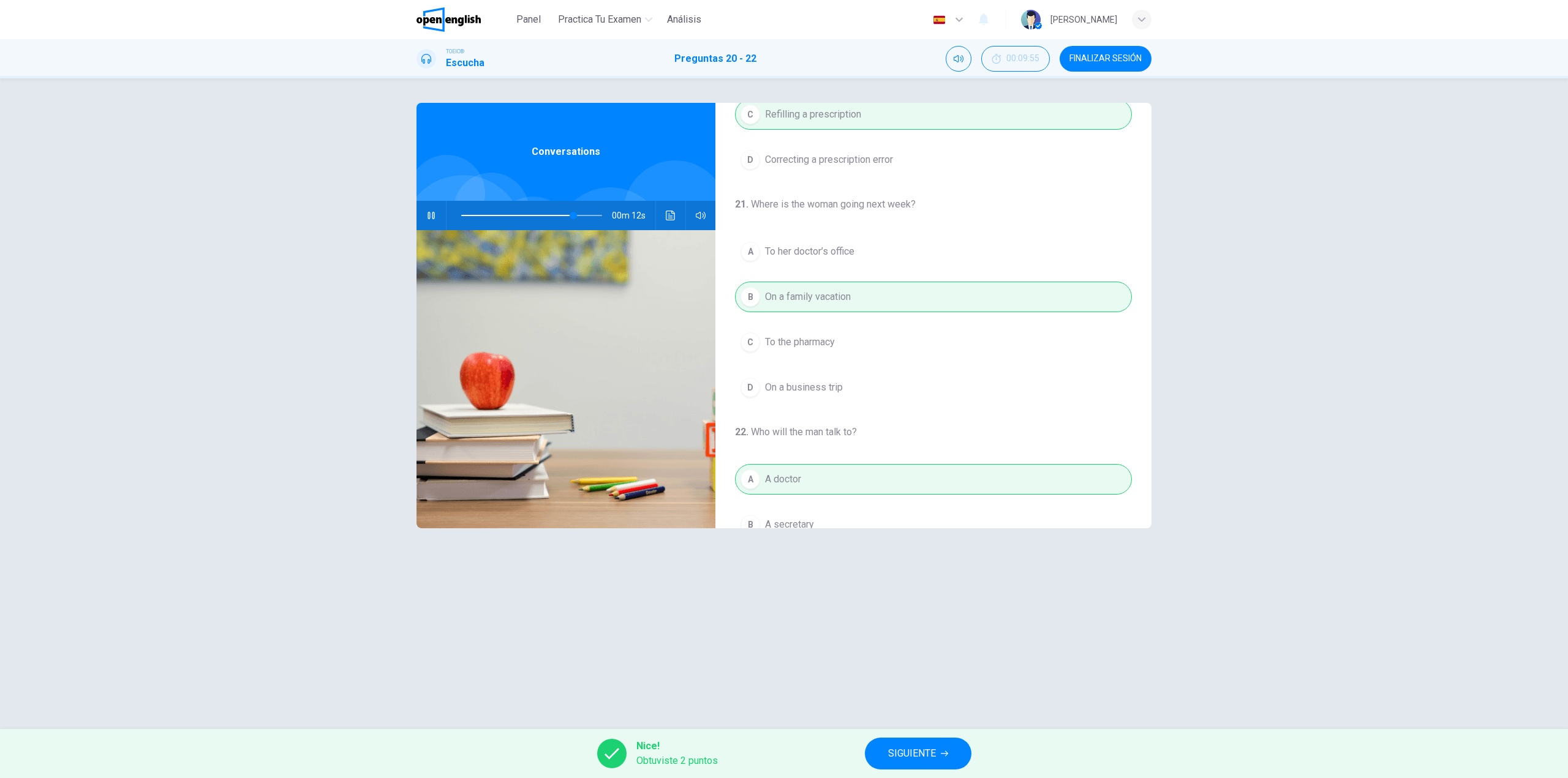
scroll to position [183, 0]
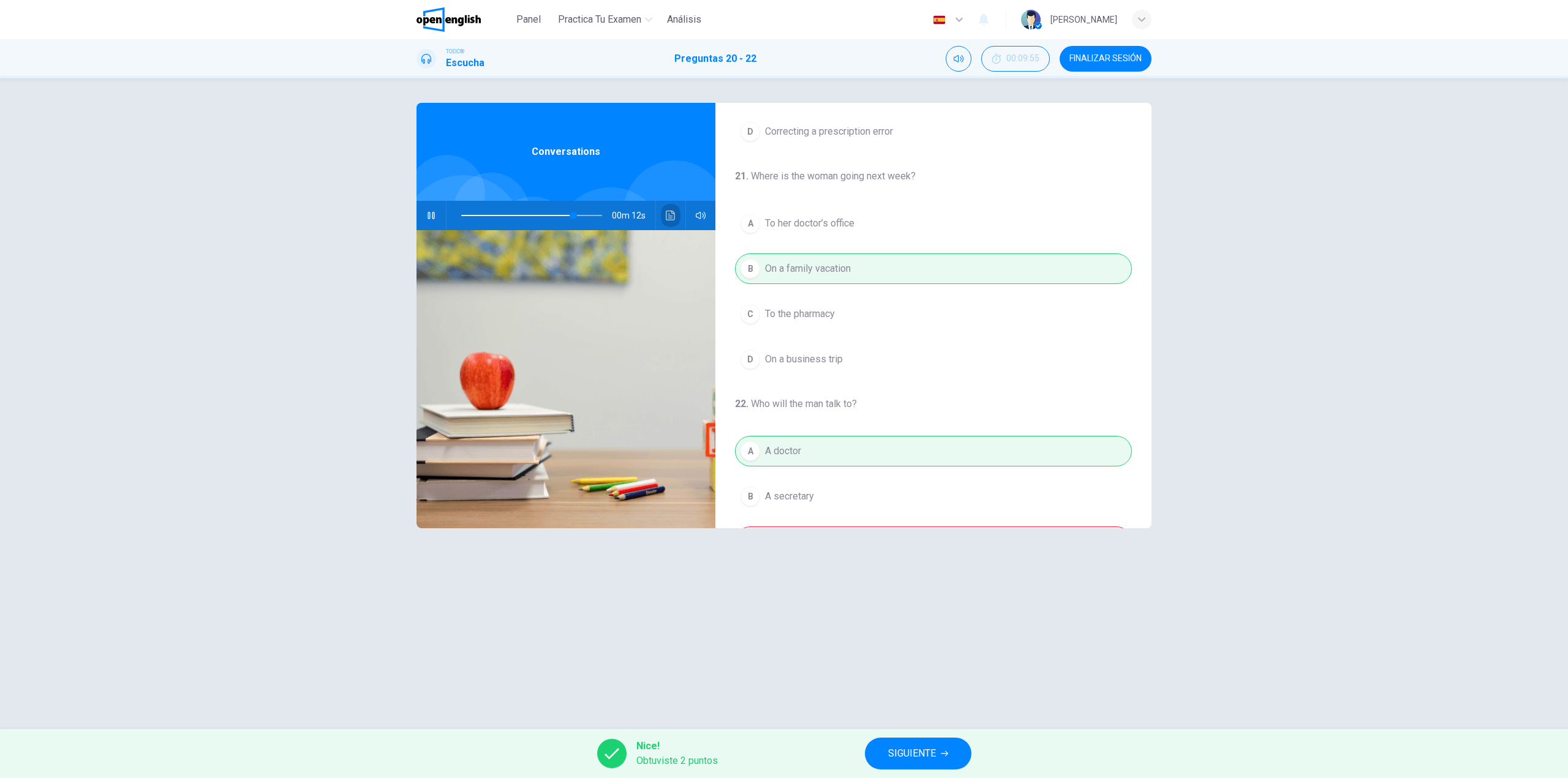
click at [672, 214] on icon "Haz clic para ver la transcripción del audio" at bounding box center [671, 216] width 10 height 10
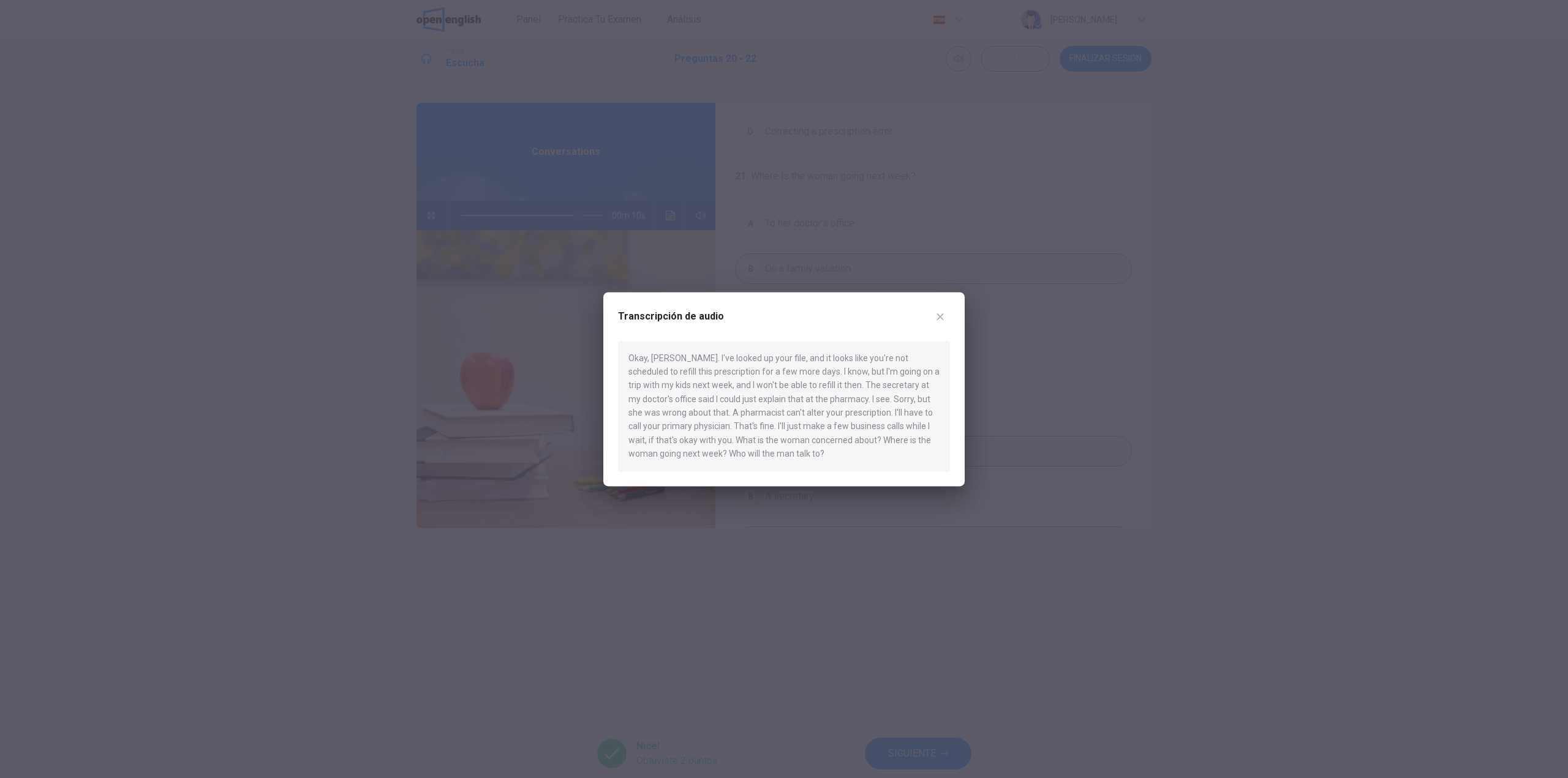
click at [504, 260] on div at bounding box center [784, 389] width 1568 height 778
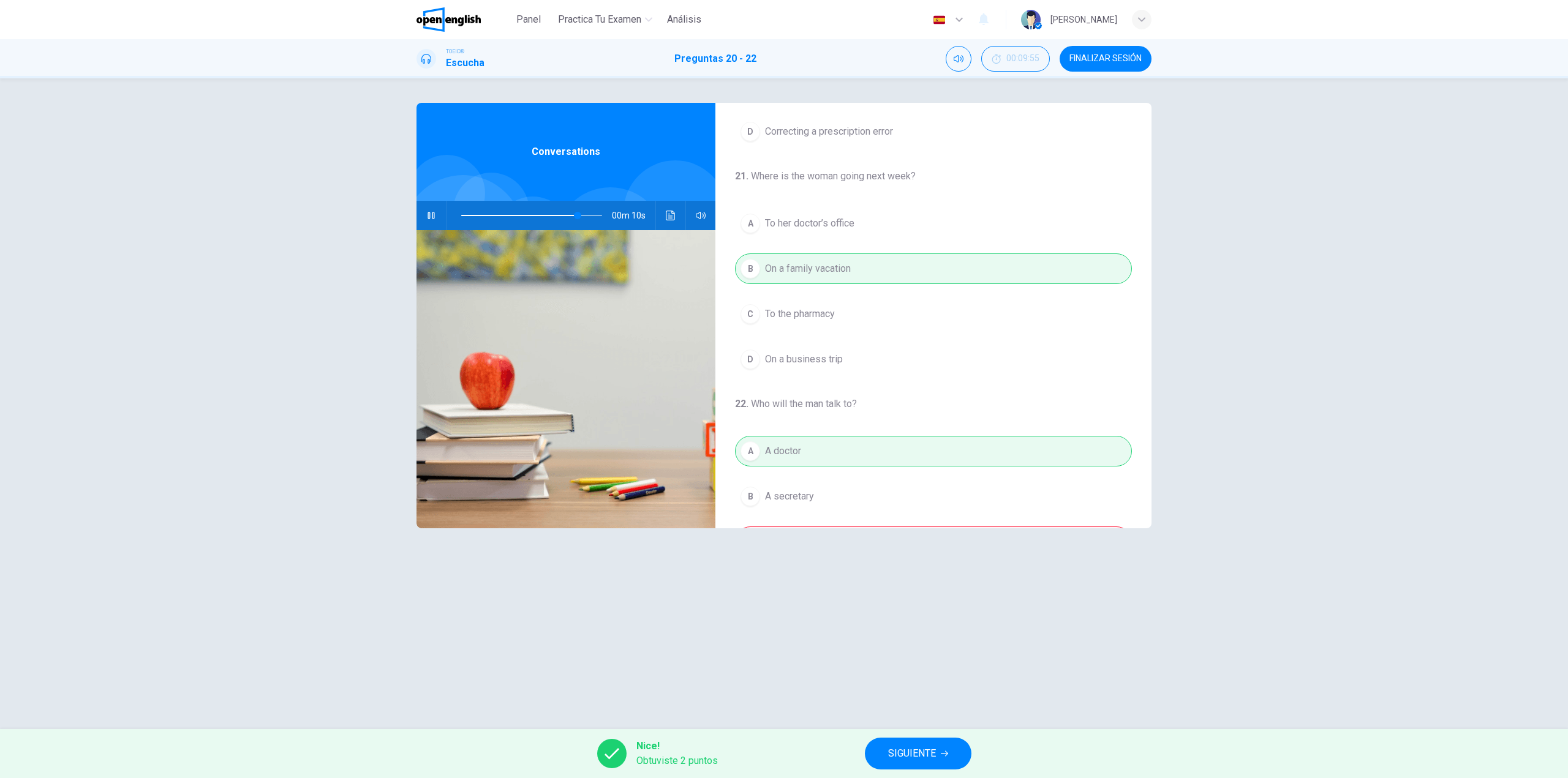
click at [463, 217] on span at bounding box center [531, 216] width 141 height 17
click at [663, 216] on button "Haz clic para ver la transcripción del audio" at bounding box center [671, 215] width 20 height 29
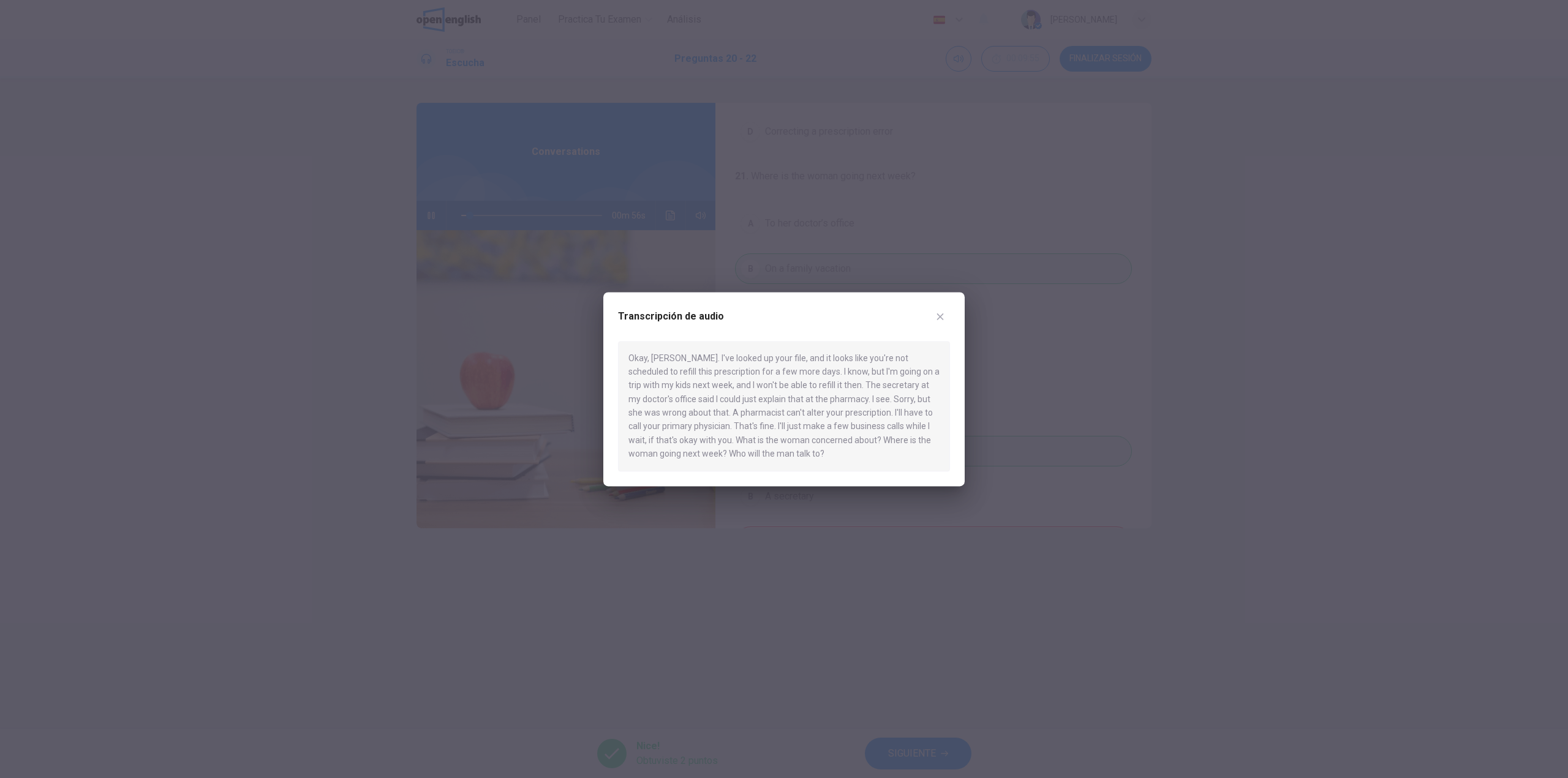
click at [528, 213] on div at bounding box center [784, 389] width 1568 height 778
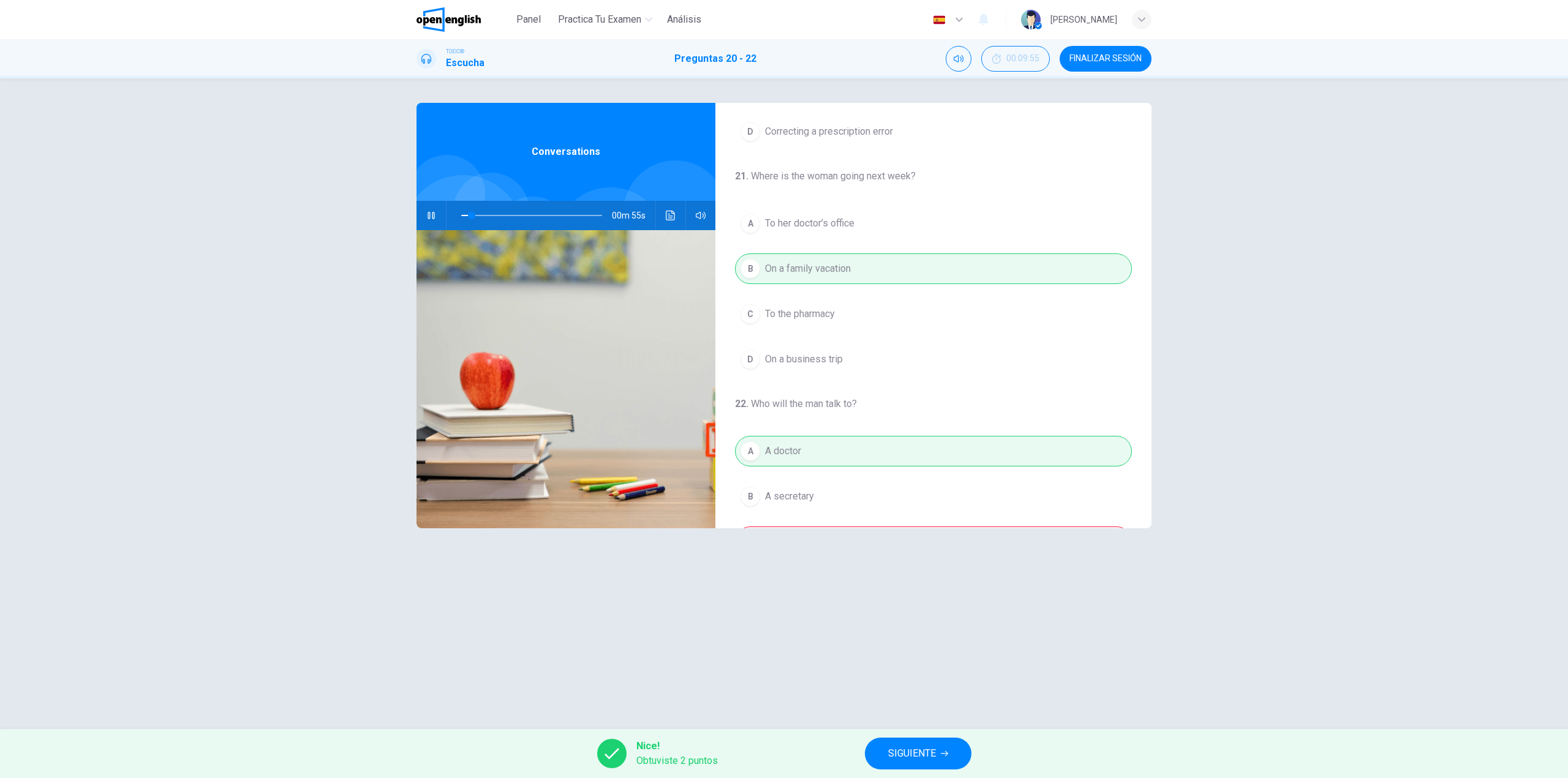
click at [428, 216] on icon "button" at bounding box center [431, 216] width 10 height 10
click at [671, 213] on icon "Haz clic para ver la transcripción del audio" at bounding box center [671, 216] width 10 height 10
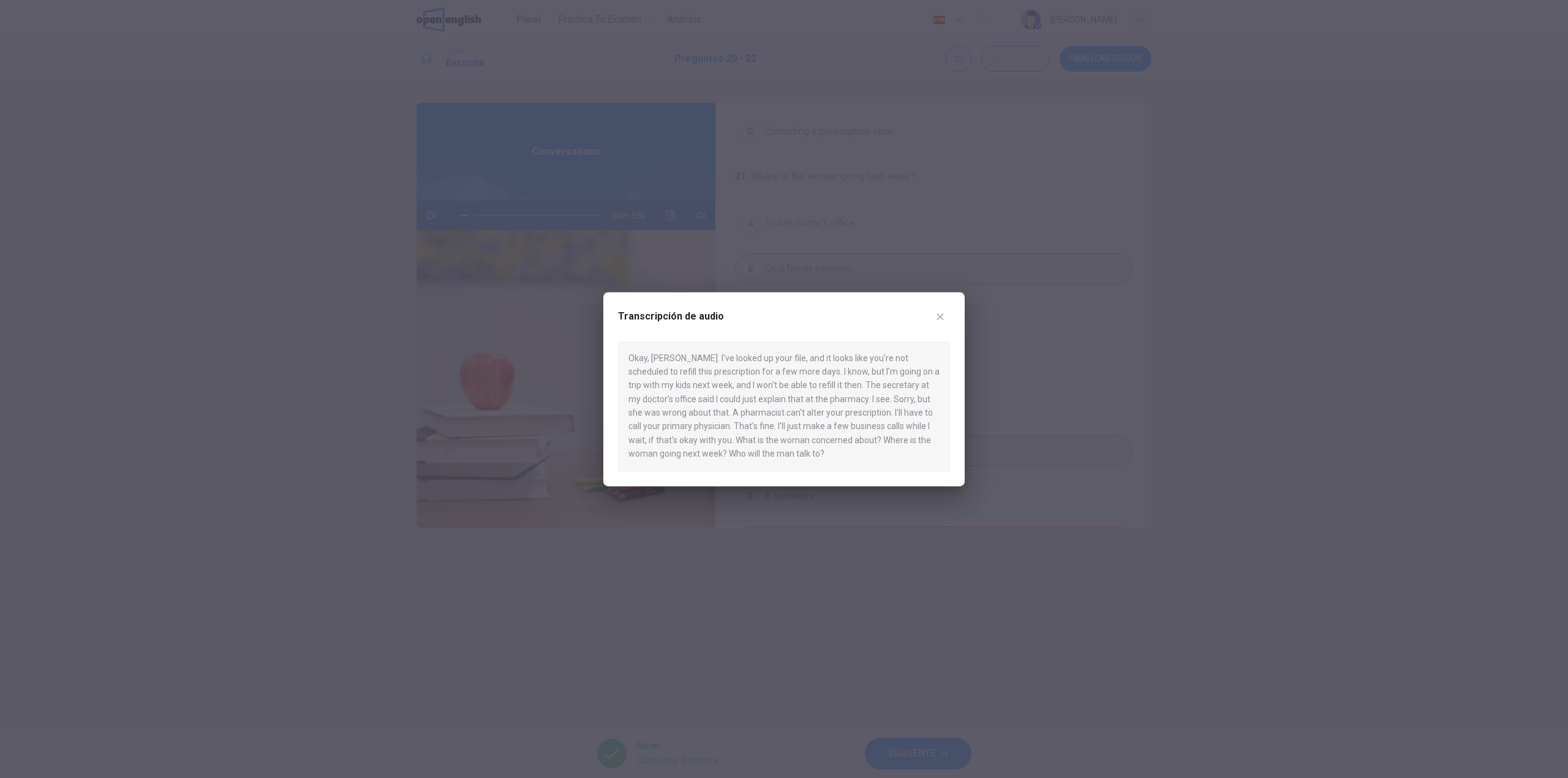
click at [432, 213] on div at bounding box center [784, 389] width 1568 height 778
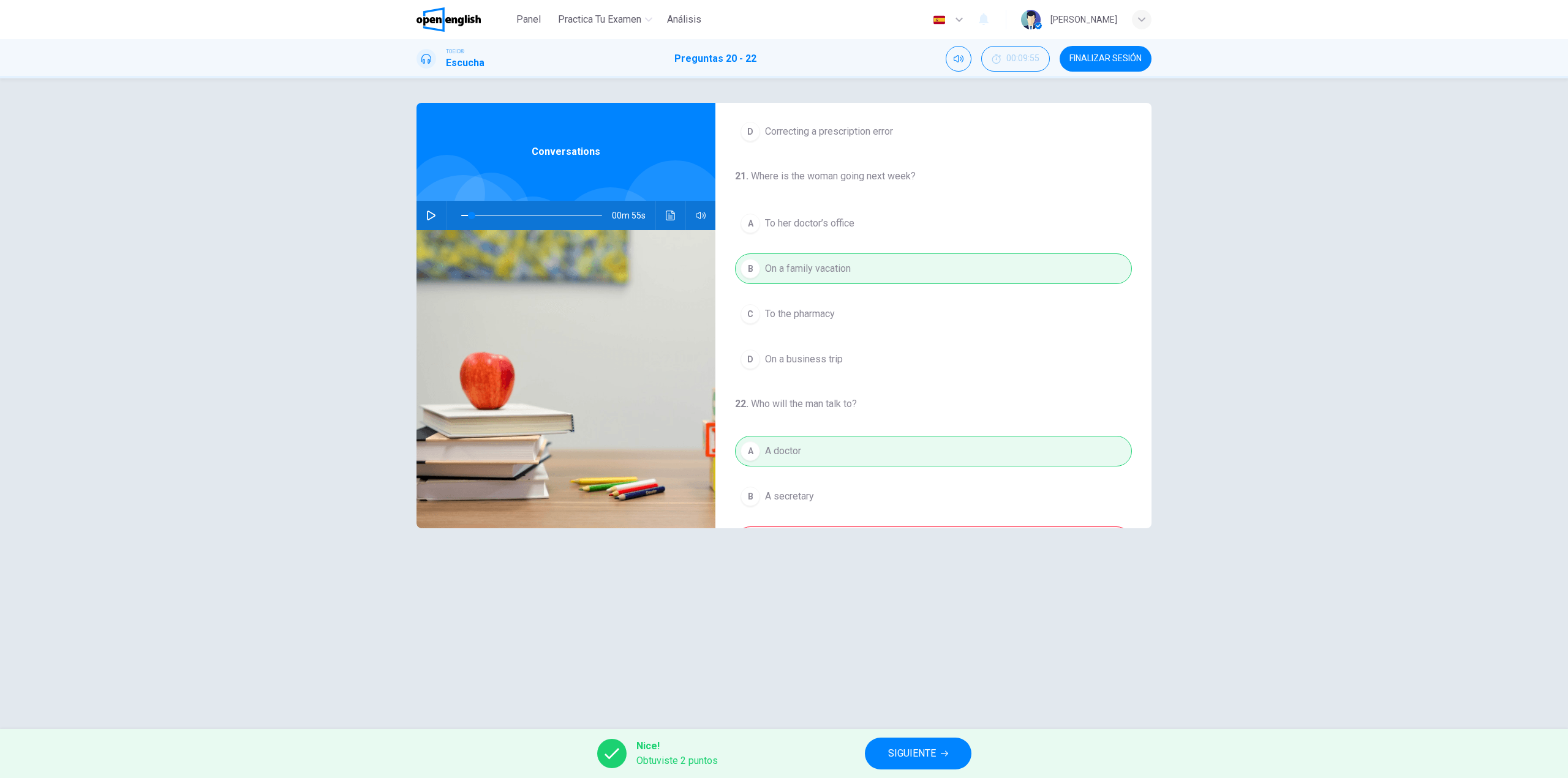
click at [430, 213] on icon "button" at bounding box center [431, 216] width 9 height 10
click at [668, 215] on icon "Haz clic para ver la transcripción del audio" at bounding box center [671, 216] width 10 height 10
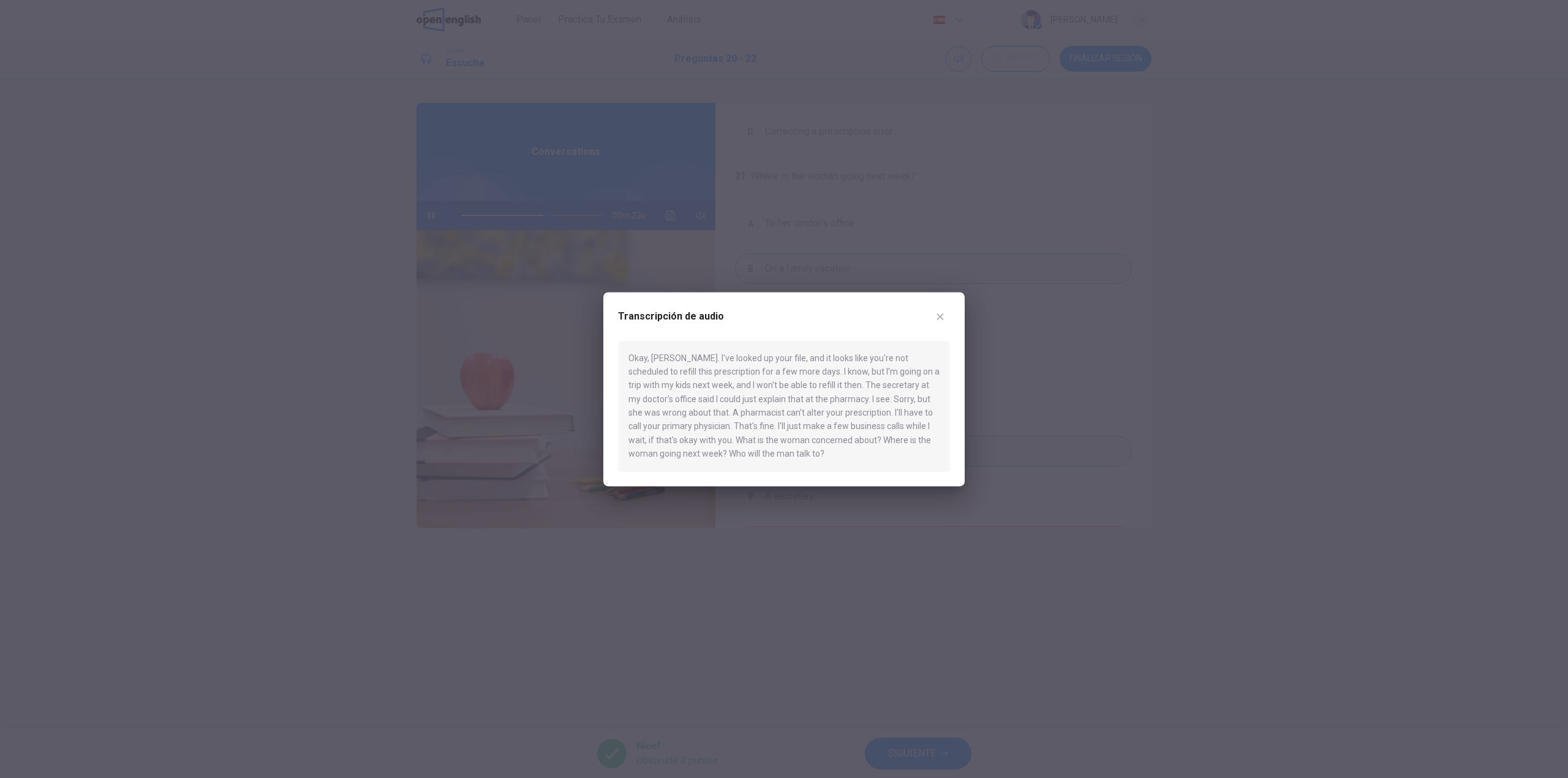
click at [489, 322] on div at bounding box center [784, 389] width 1568 height 778
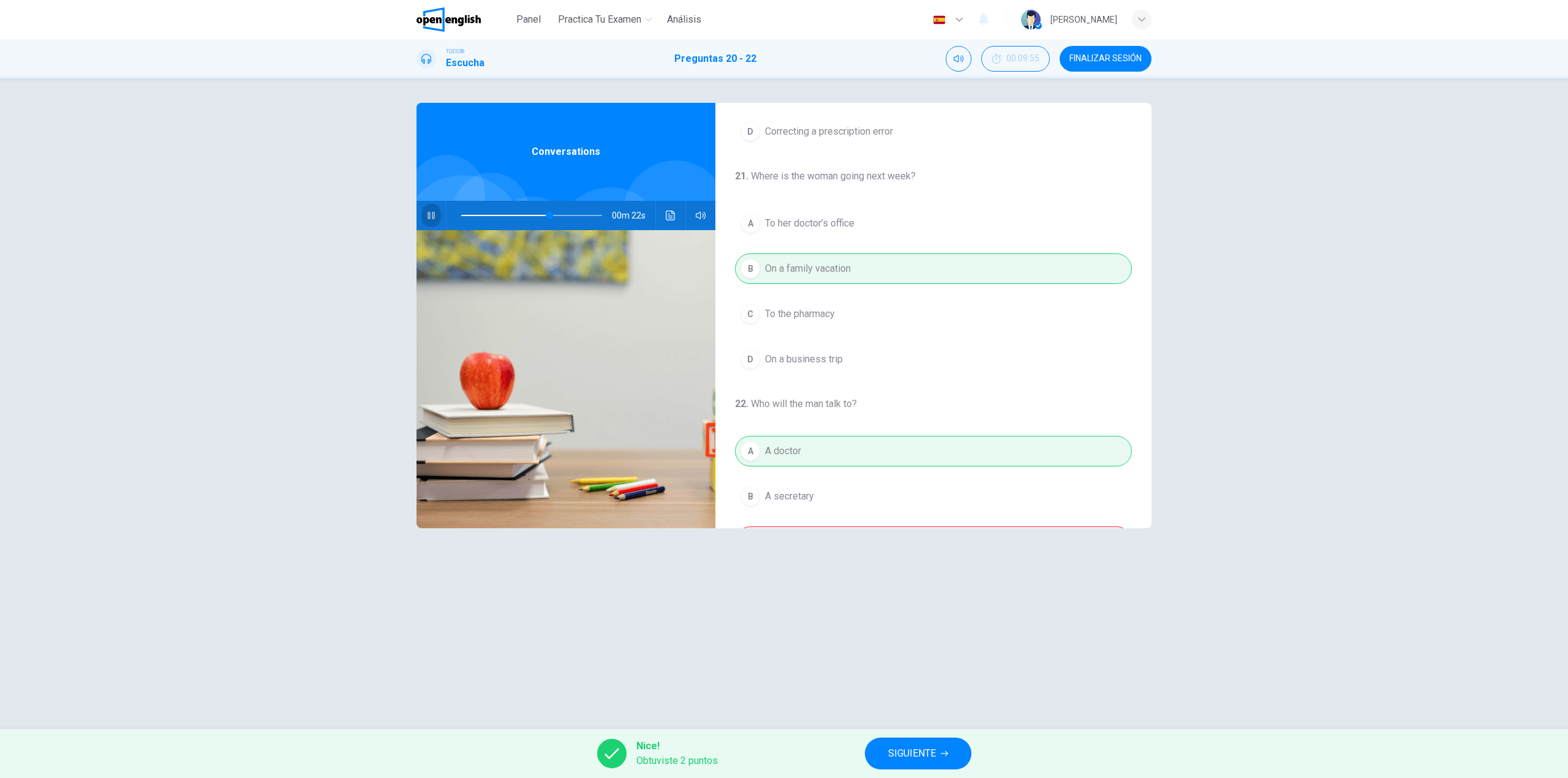
click at [432, 215] on icon "button" at bounding box center [431, 216] width 10 height 10
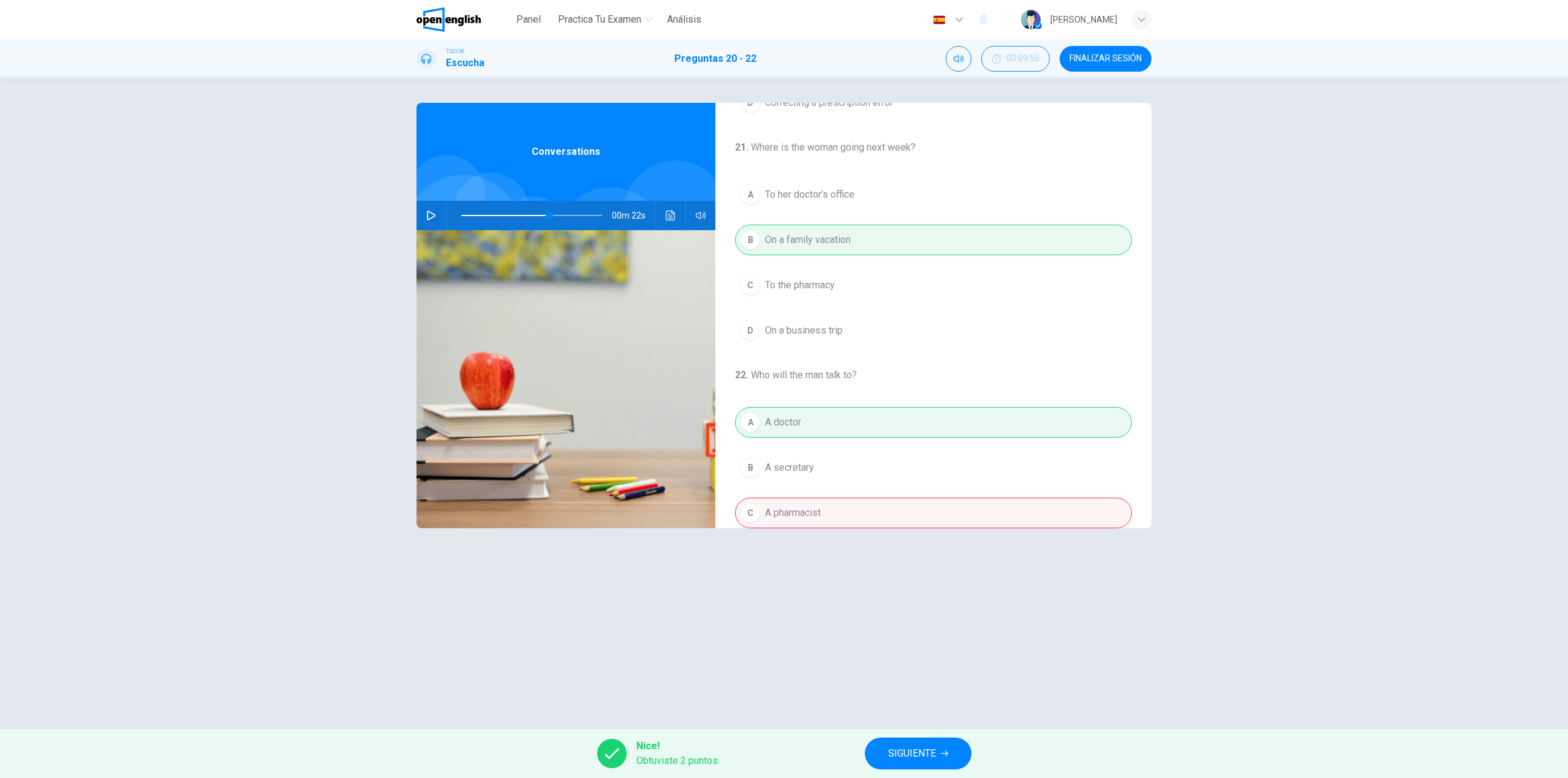
scroll to position [280, 0]
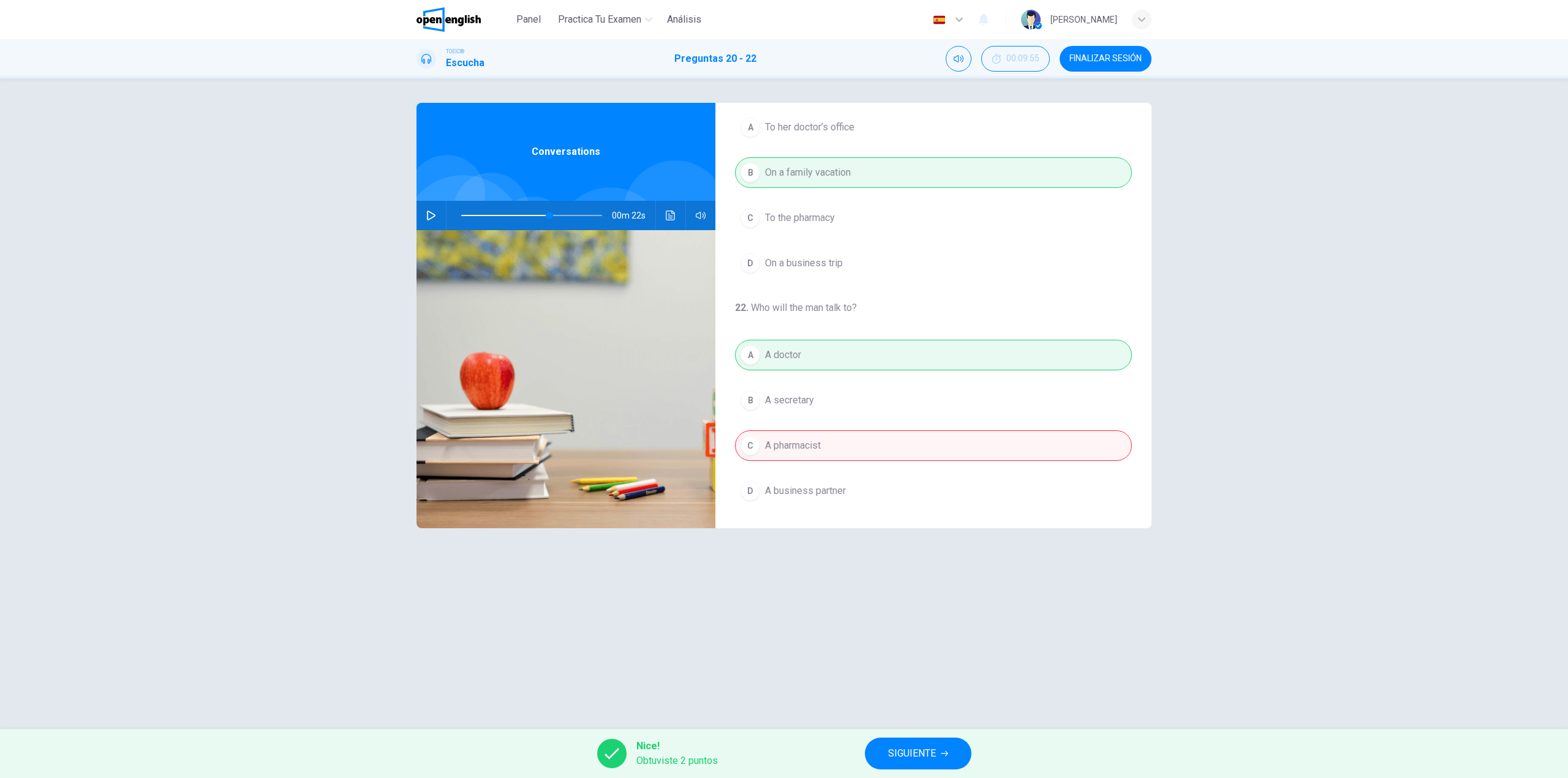
click at [665, 214] on button "Haz clic para ver la transcripción del audio" at bounding box center [671, 215] width 20 height 29
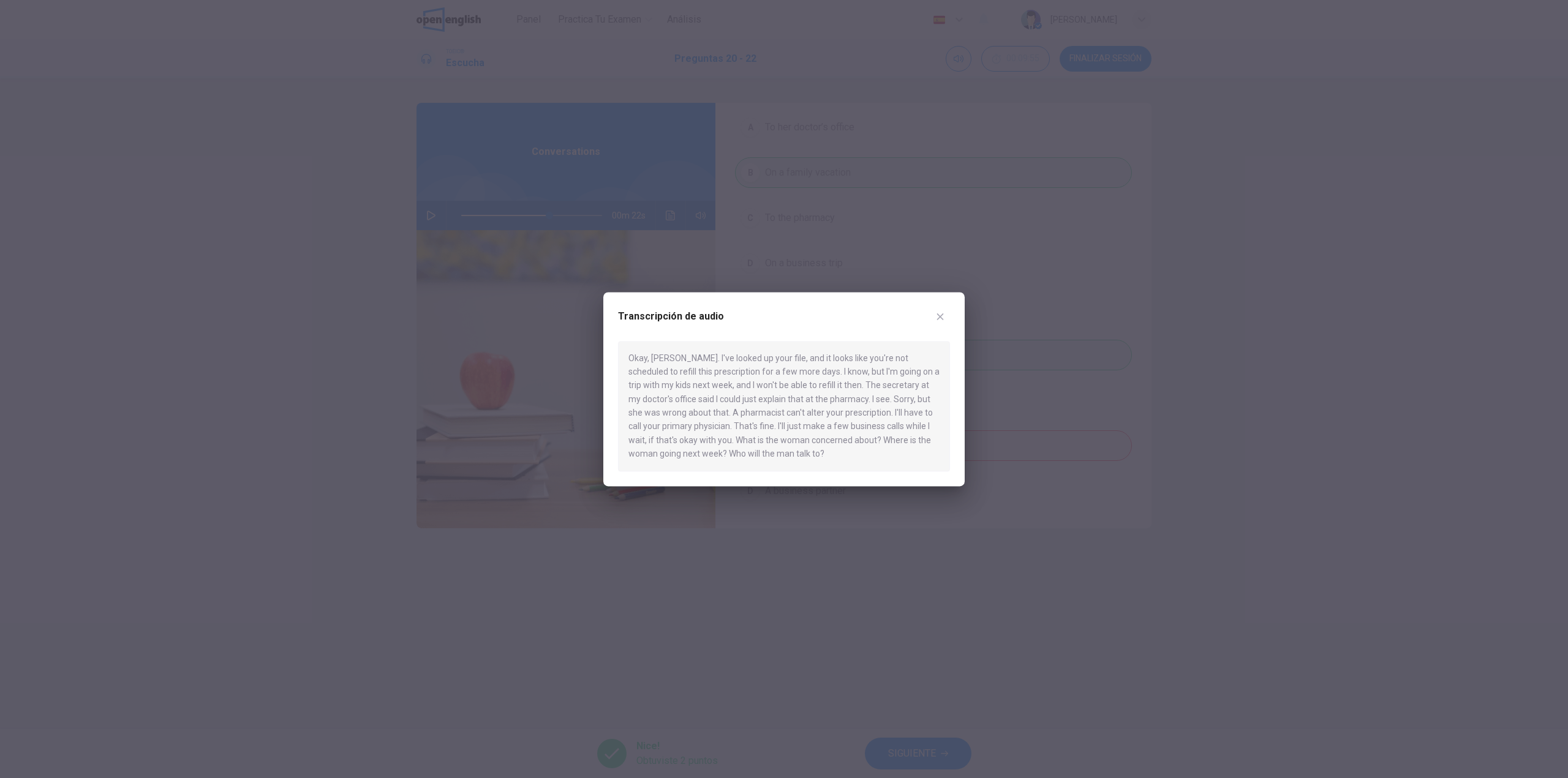
drag, startPoint x: 694, startPoint y: 426, endPoint x: 626, endPoint y: 428, distance: 68.0
click at [626, 428] on div "Okay, [PERSON_NAME]. I've looked up your file, and it looks like you're not sch…" at bounding box center [784, 406] width 332 height 130
click at [683, 424] on div "Okay, [PERSON_NAME]. I've looked up your file, and it looks like you're not sch…" at bounding box center [784, 406] width 332 height 130
click at [1326, 396] on div at bounding box center [784, 389] width 1568 height 778
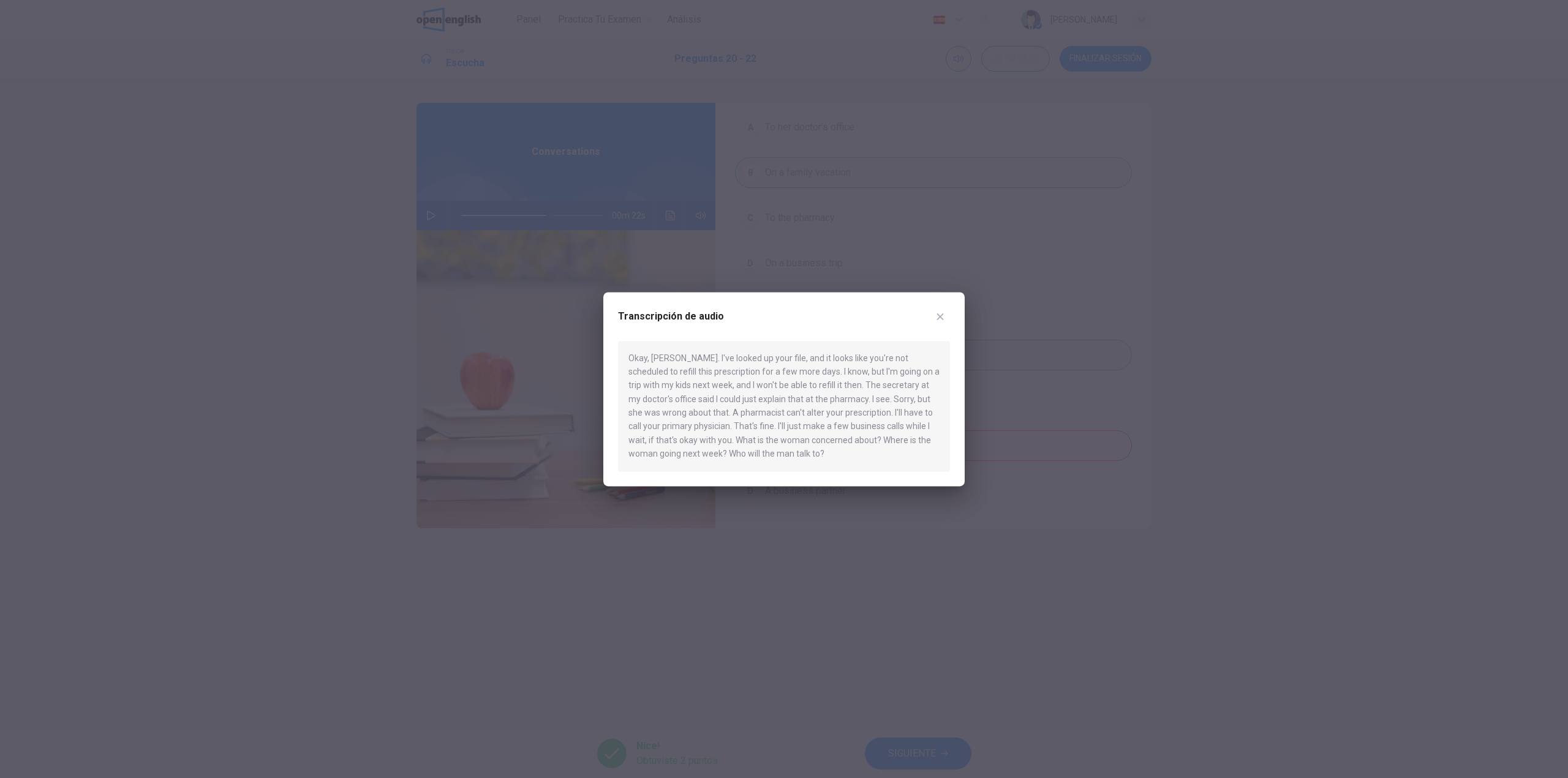
type input "**"
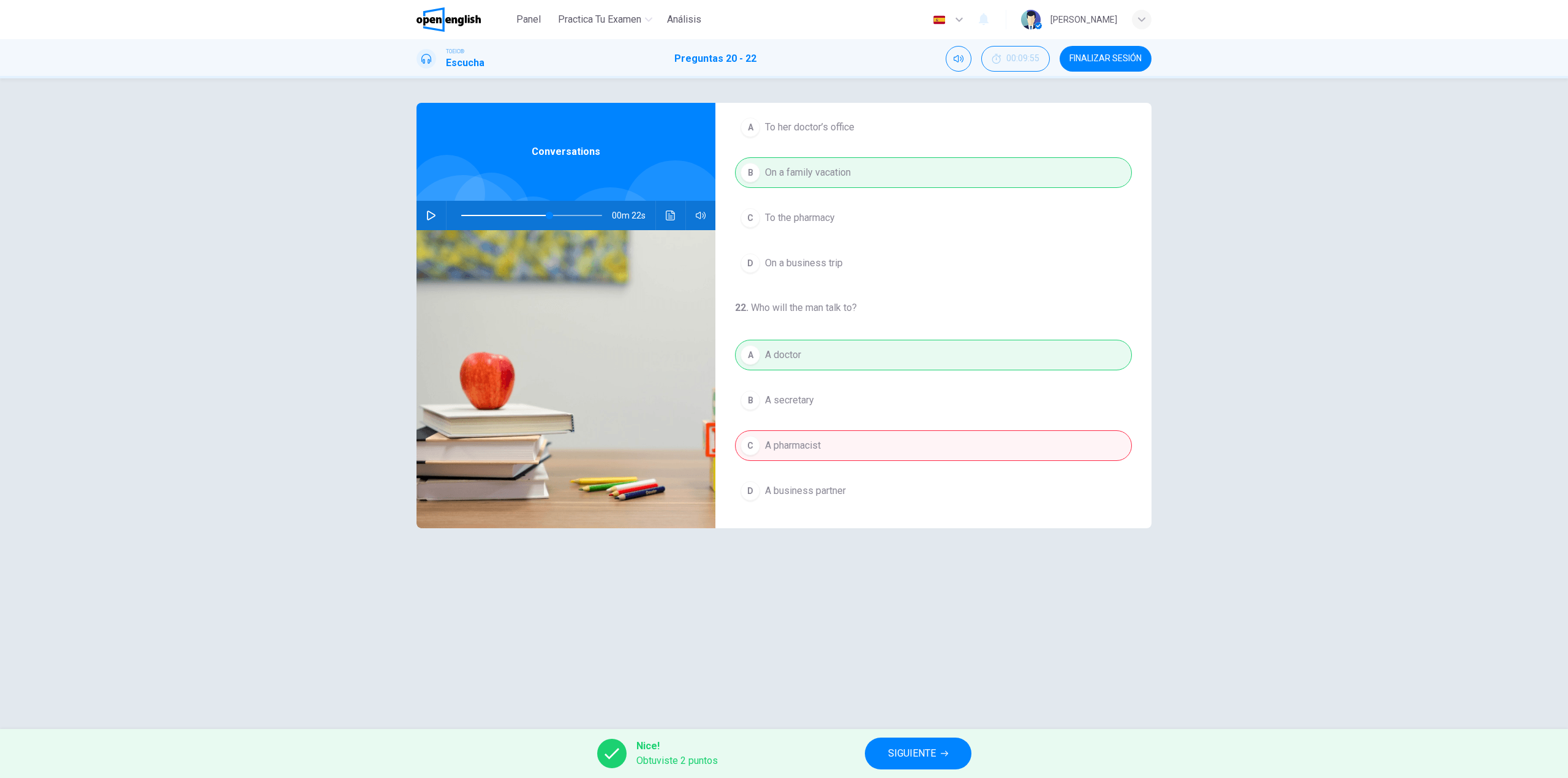
click at [922, 758] on span "SIGUIENTE" at bounding box center [911, 754] width 48 height 17
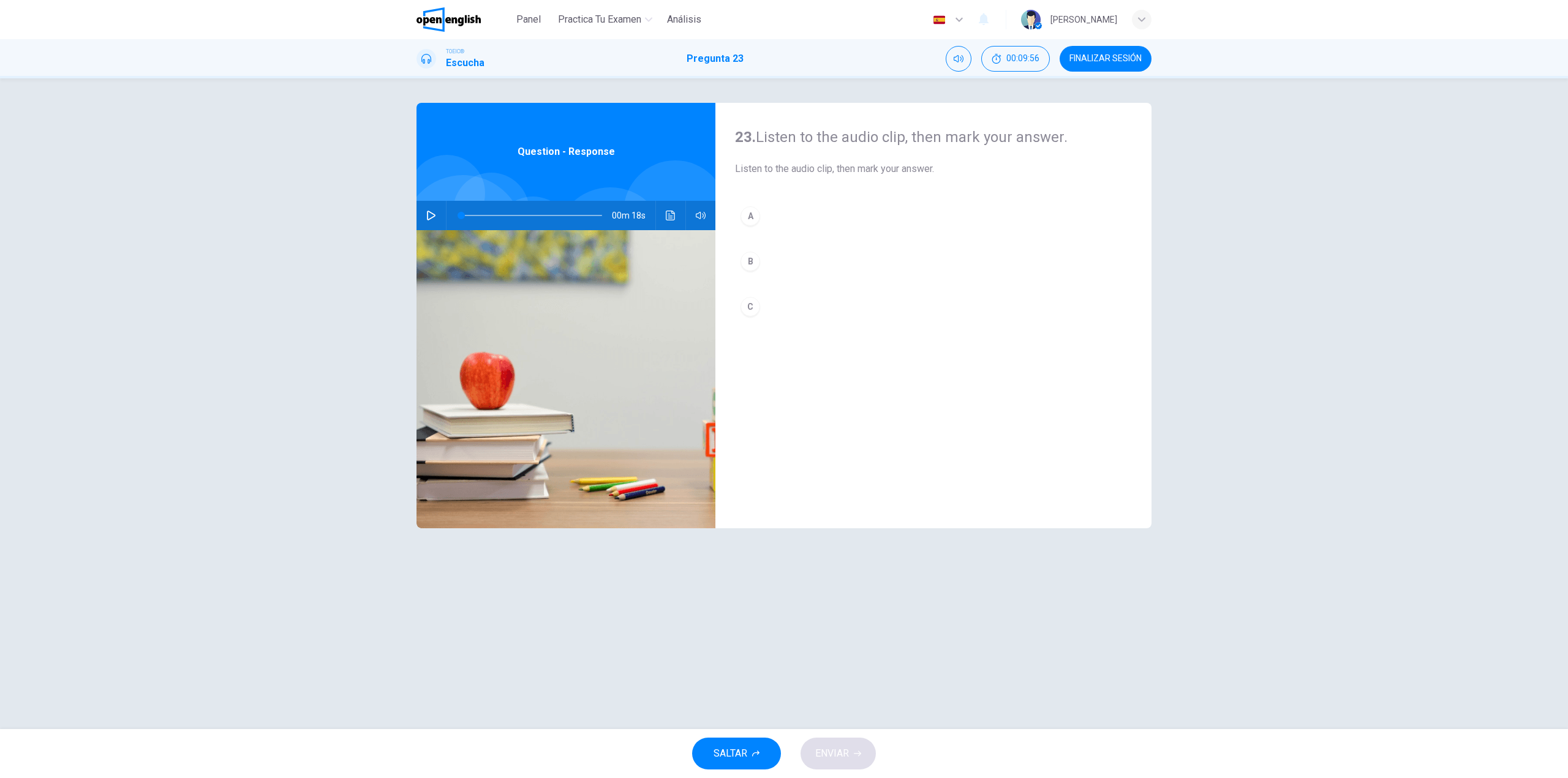
click at [426, 219] on icon "button" at bounding box center [431, 216] width 10 height 10
click at [794, 263] on button "B" at bounding box center [933, 261] width 397 height 30
click at [825, 754] on span "ENVIAR" at bounding box center [832, 754] width 33 height 17
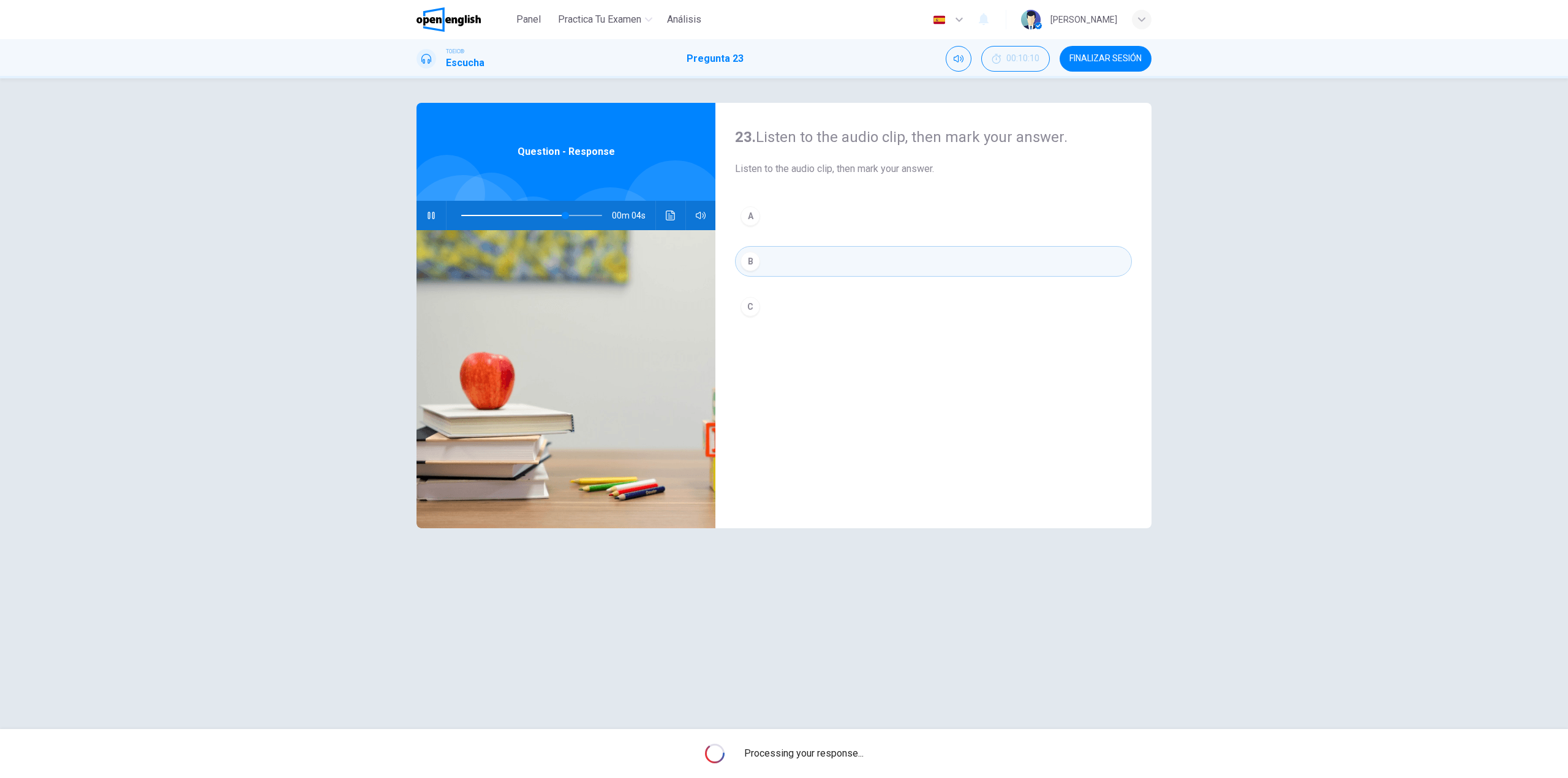
type input "**"
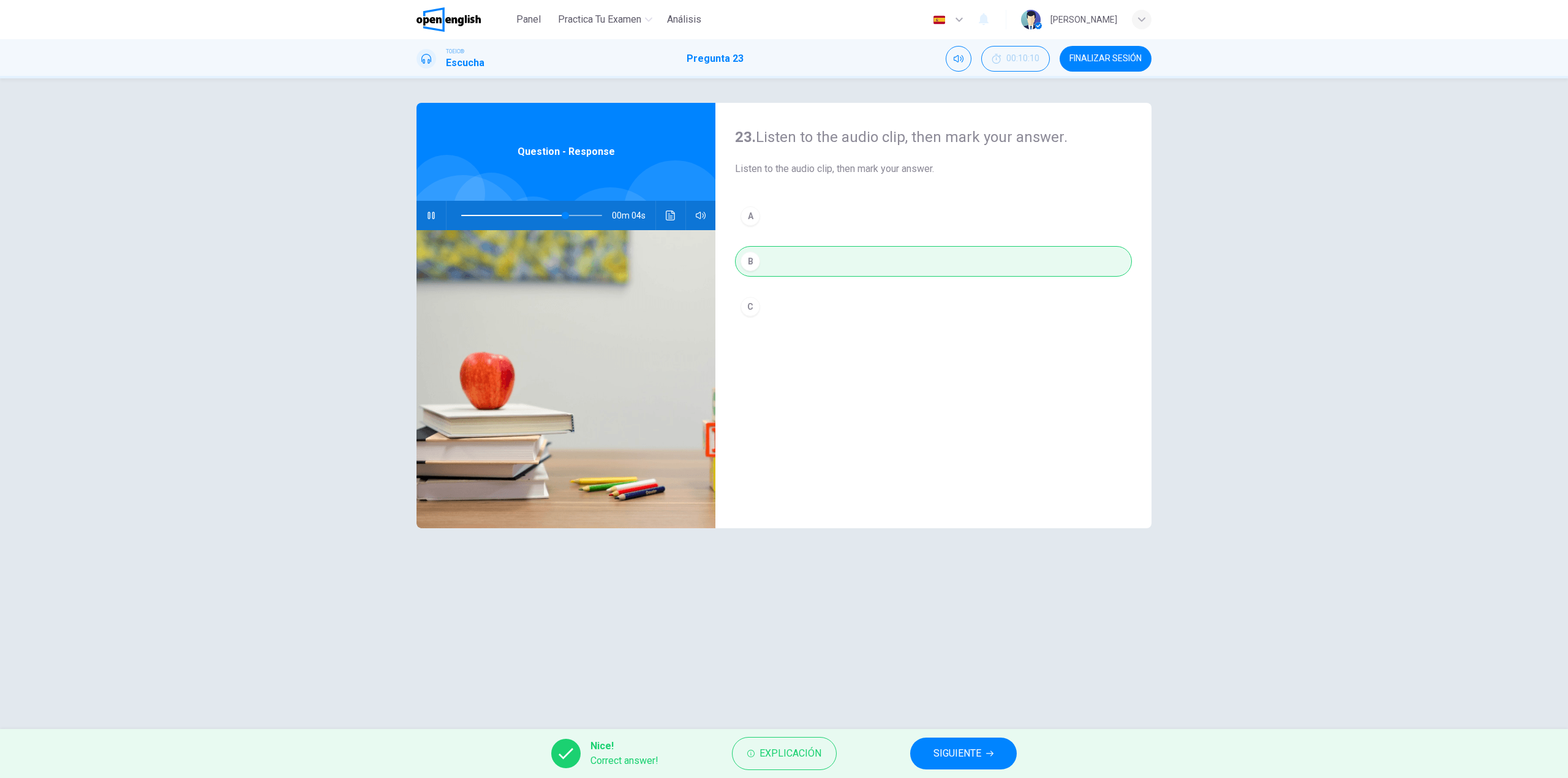
click at [967, 750] on span "SIGUIENTE" at bounding box center [957, 754] width 48 height 17
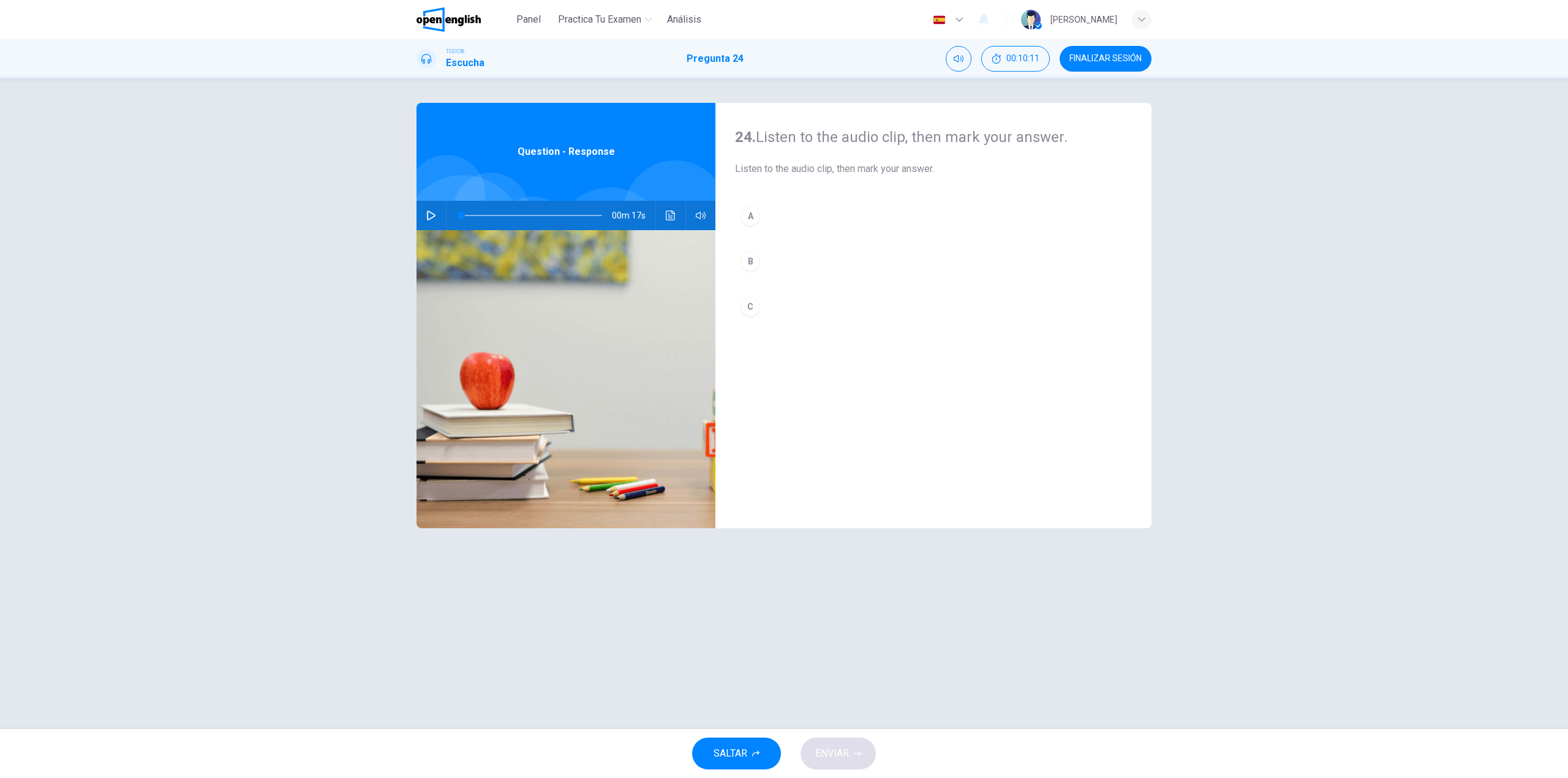
click at [410, 211] on div "24. Listen to the audio clip, then [PERSON_NAME] your answer. Listen to the aud…" at bounding box center [784, 404] width 774 height 602
click at [429, 213] on icon "button" at bounding box center [431, 216] width 10 height 10
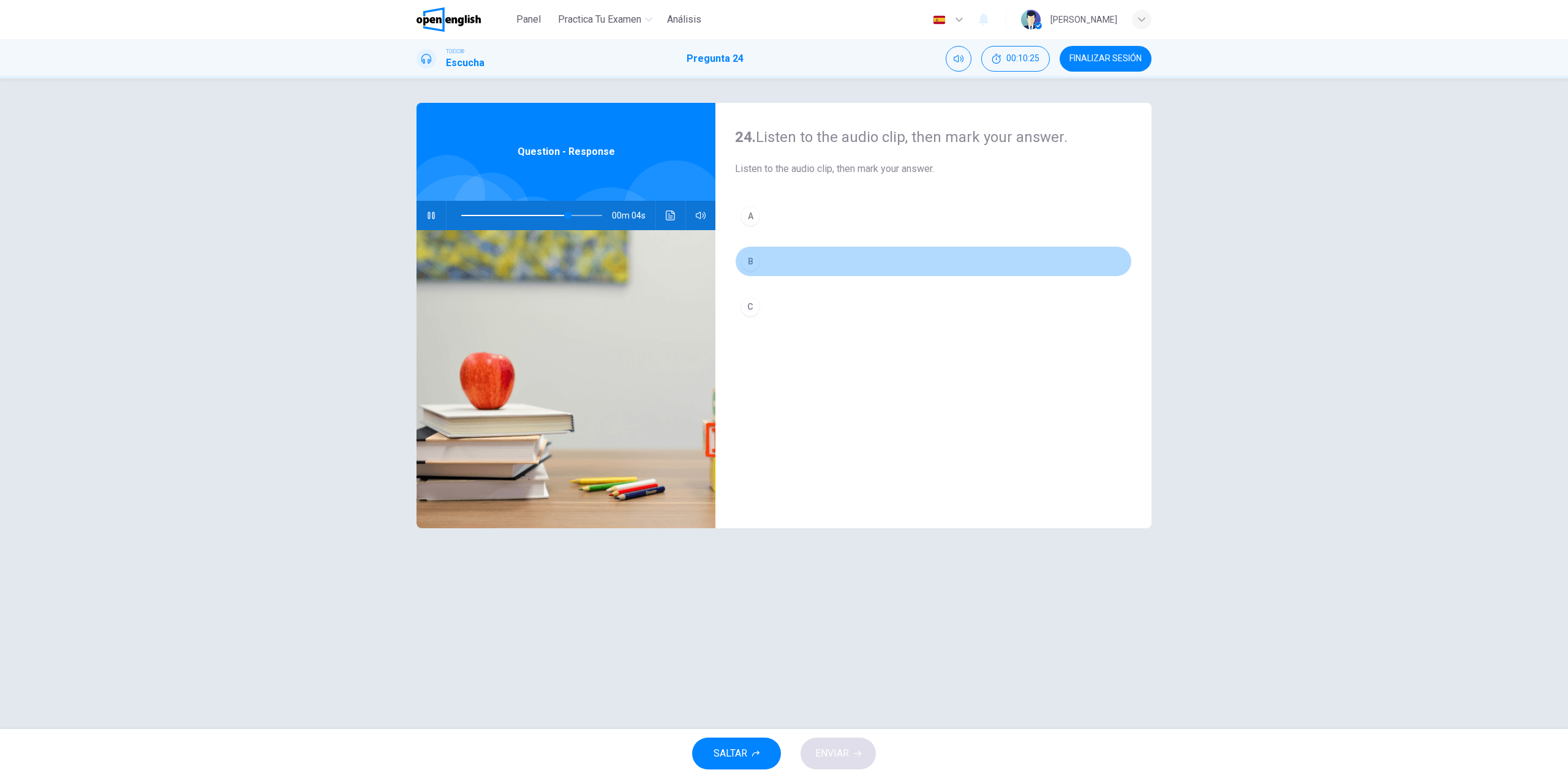
click at [786, 259] on button "B" at bounding box center [933, 261] width 397 height 30
type input "*"
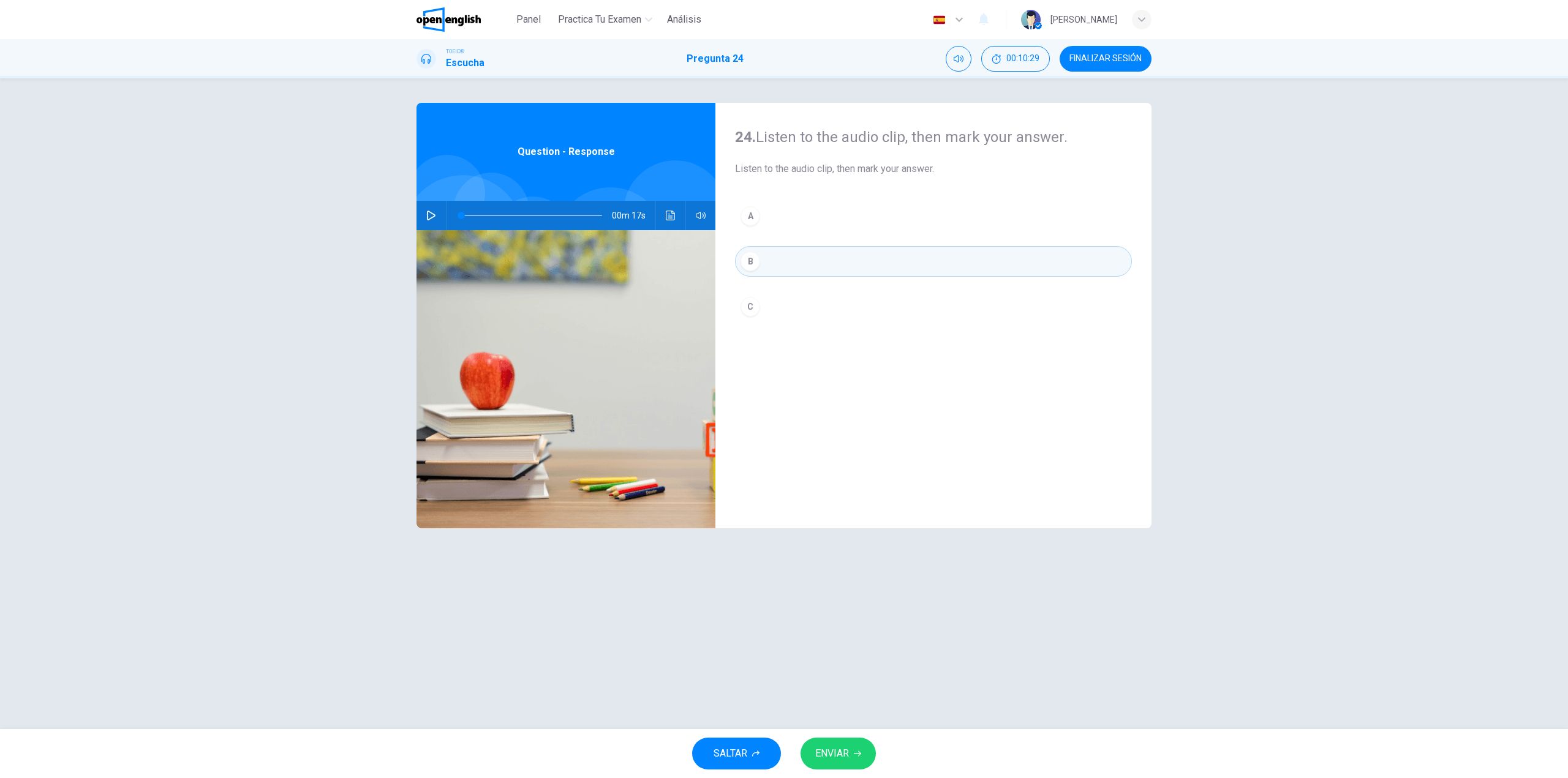
click at [807, 310] on button "C" at bounding box center [933, 306] width 397 height 30
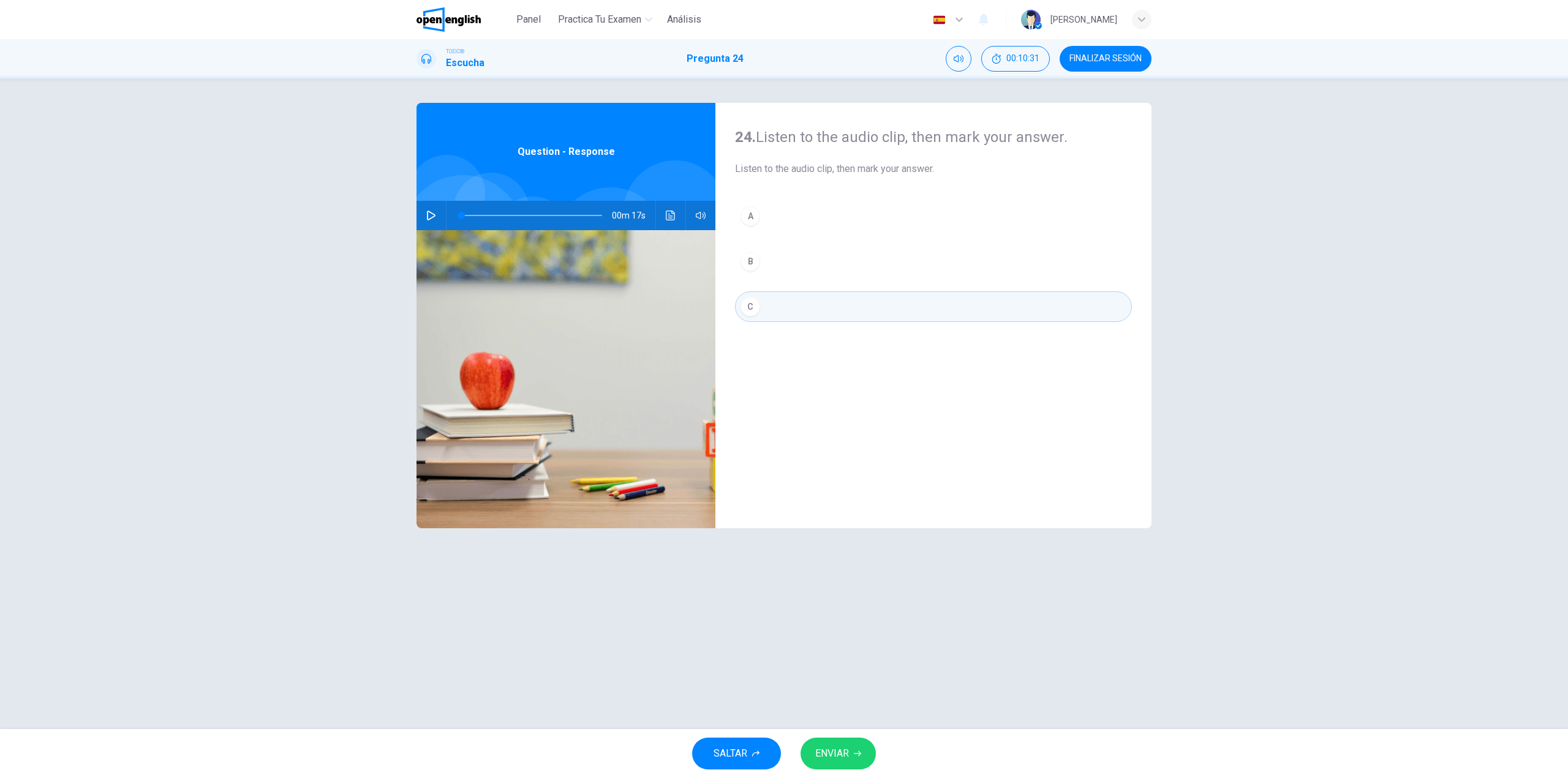
click at [844, 746] on span "ENVIAR" at bounding box center [832, 754] width 33 height 17
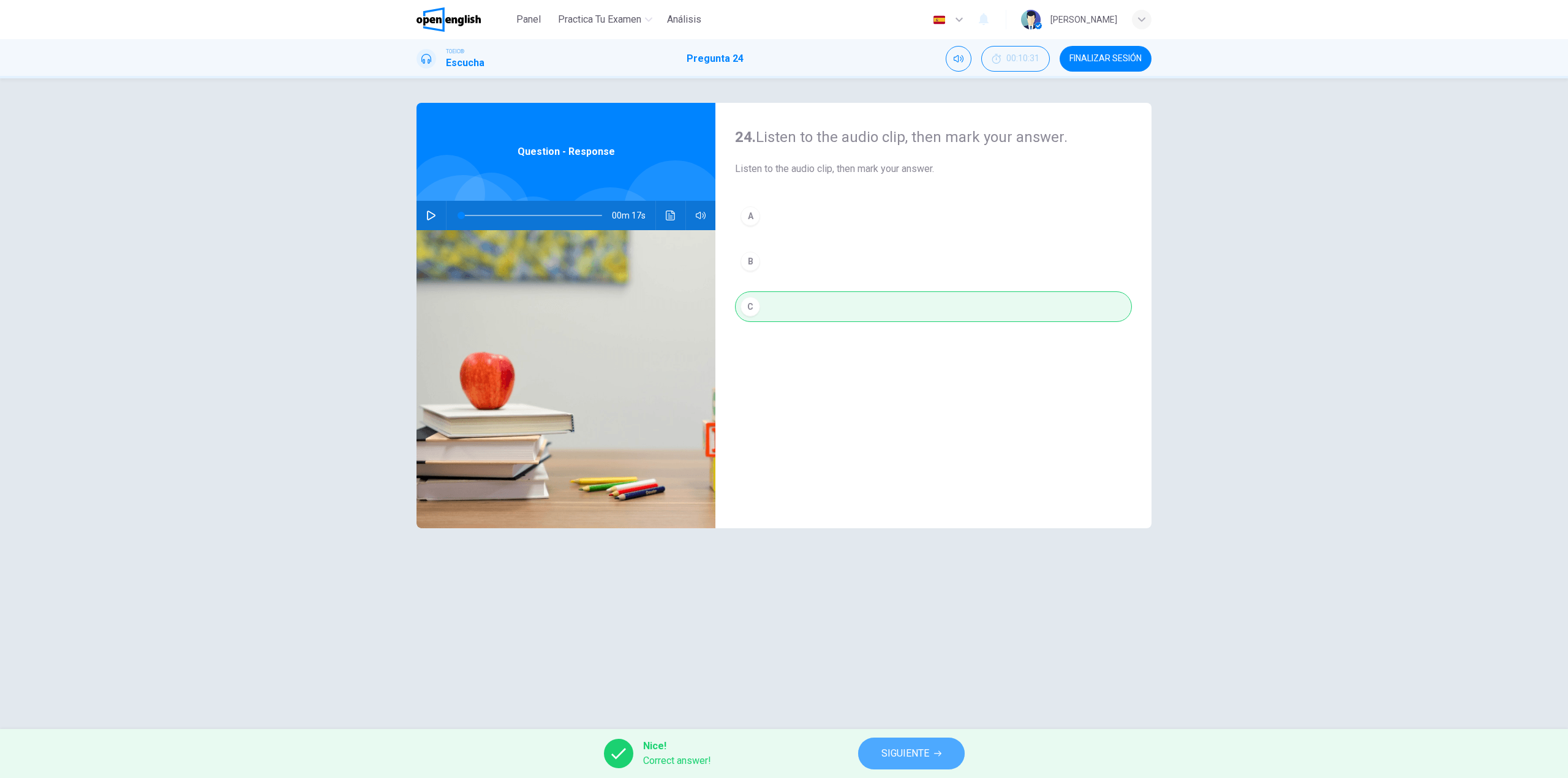
click at [881, 755] on span "SIGUIENTE" at bounding box center [905, 754] width 48 height 17
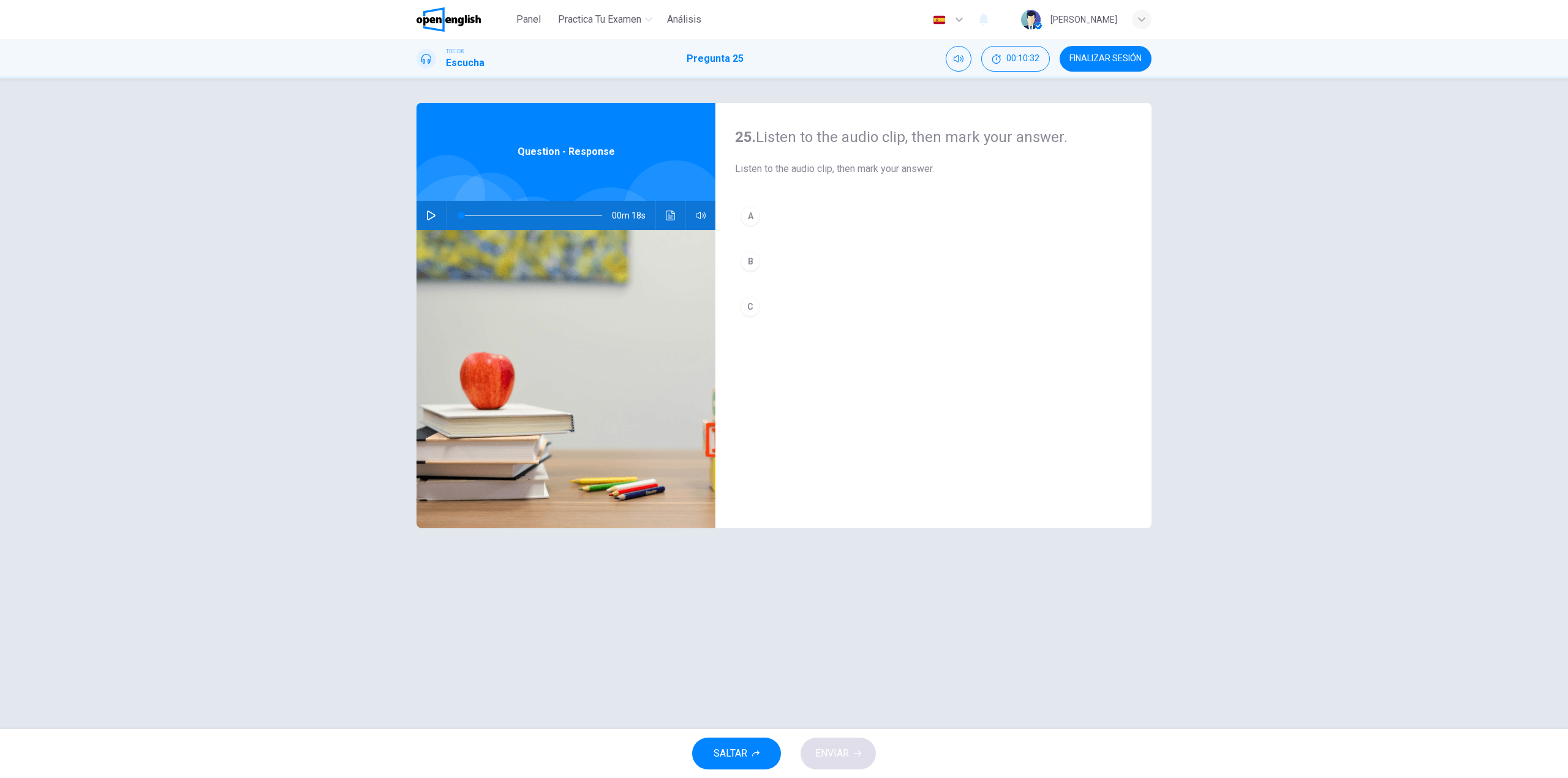
click at [432, 221] on button "button" at bounding box center [432, 215] width 20 height 29
type input "*"
click at [783, 316] on button "C" at bounding box center [933, 306] width 397 height 30
click at [828, 745] on span "ENVIAR" at bounding box center [832, 754] width 33 height 17
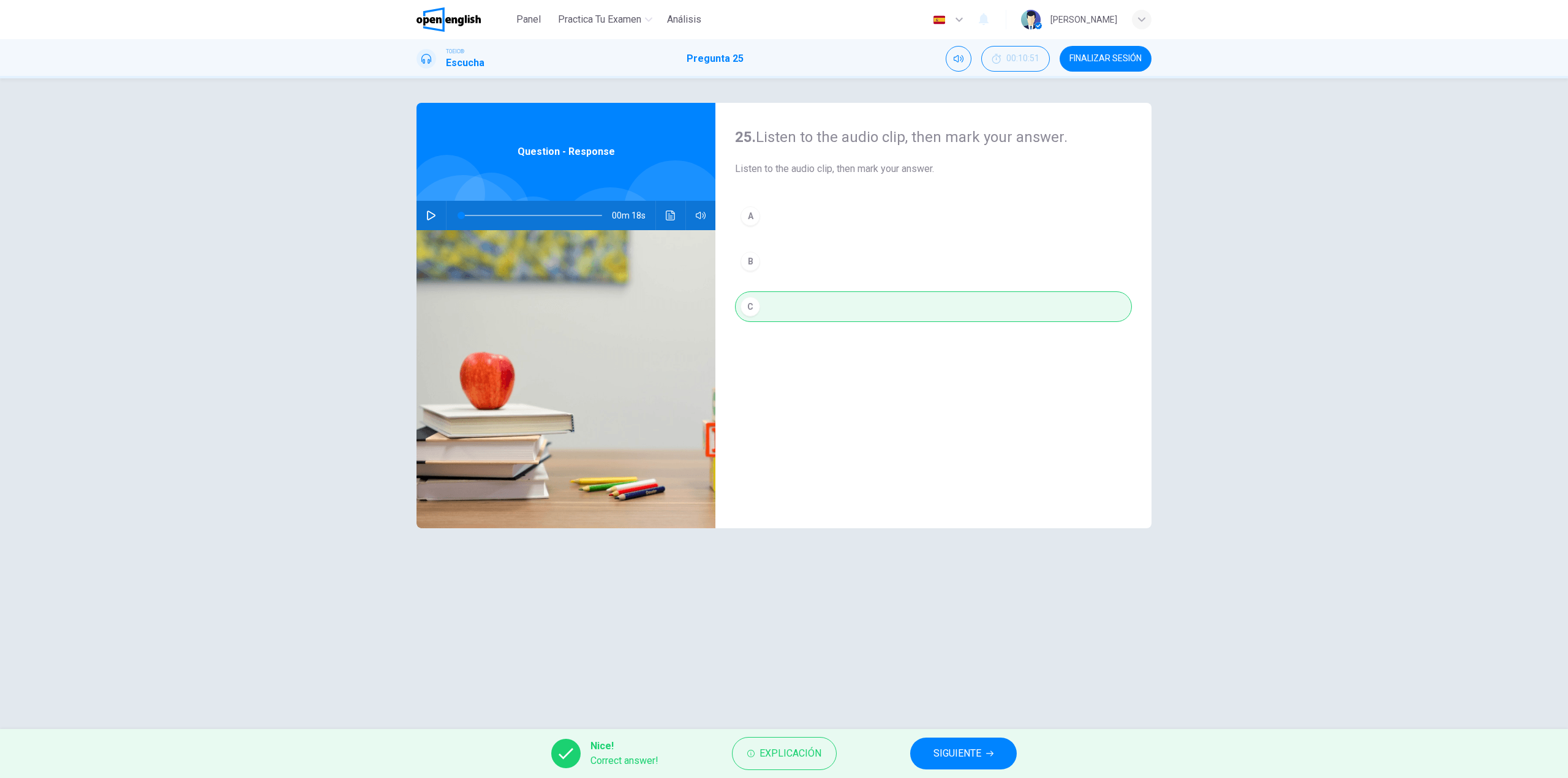
click at [950, 751] on span "SIGUIENTE" at bounding box center [957, 754] width 48 height 17
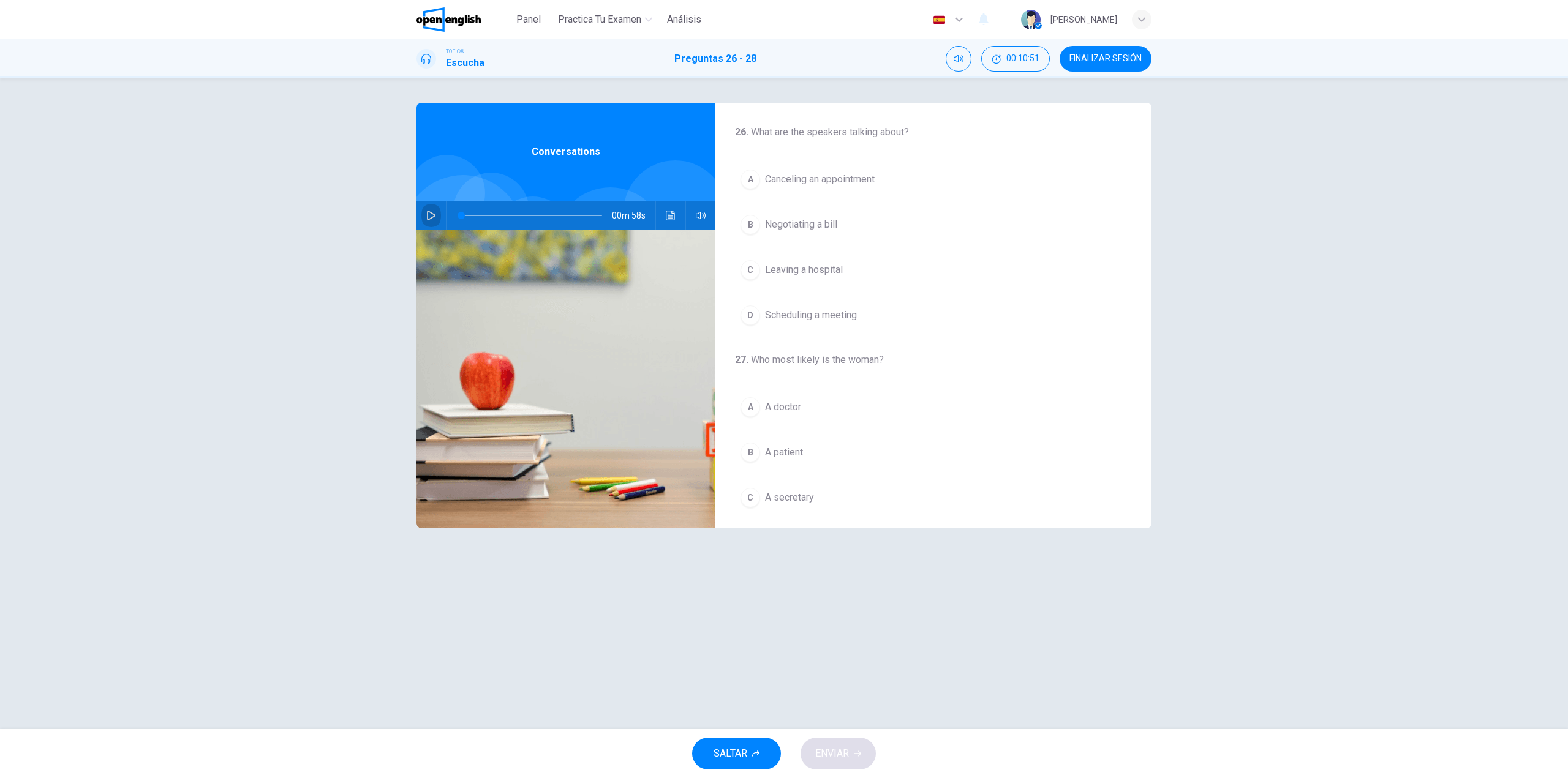
click at [430, 213] on icon "button" at bounding box center [431, 216] width 9 height 10
click at [428, 211] on icon "button" at bounding box center [431, 216] width 10 height 10
drag, startPoint x: 466, startPoint y: 216, endPoint x: 445, endPoint y: 215, distance: 21.0
click at [445, 215] on div "00m 58s" at bounding box center [566, 215] width 299 height 29
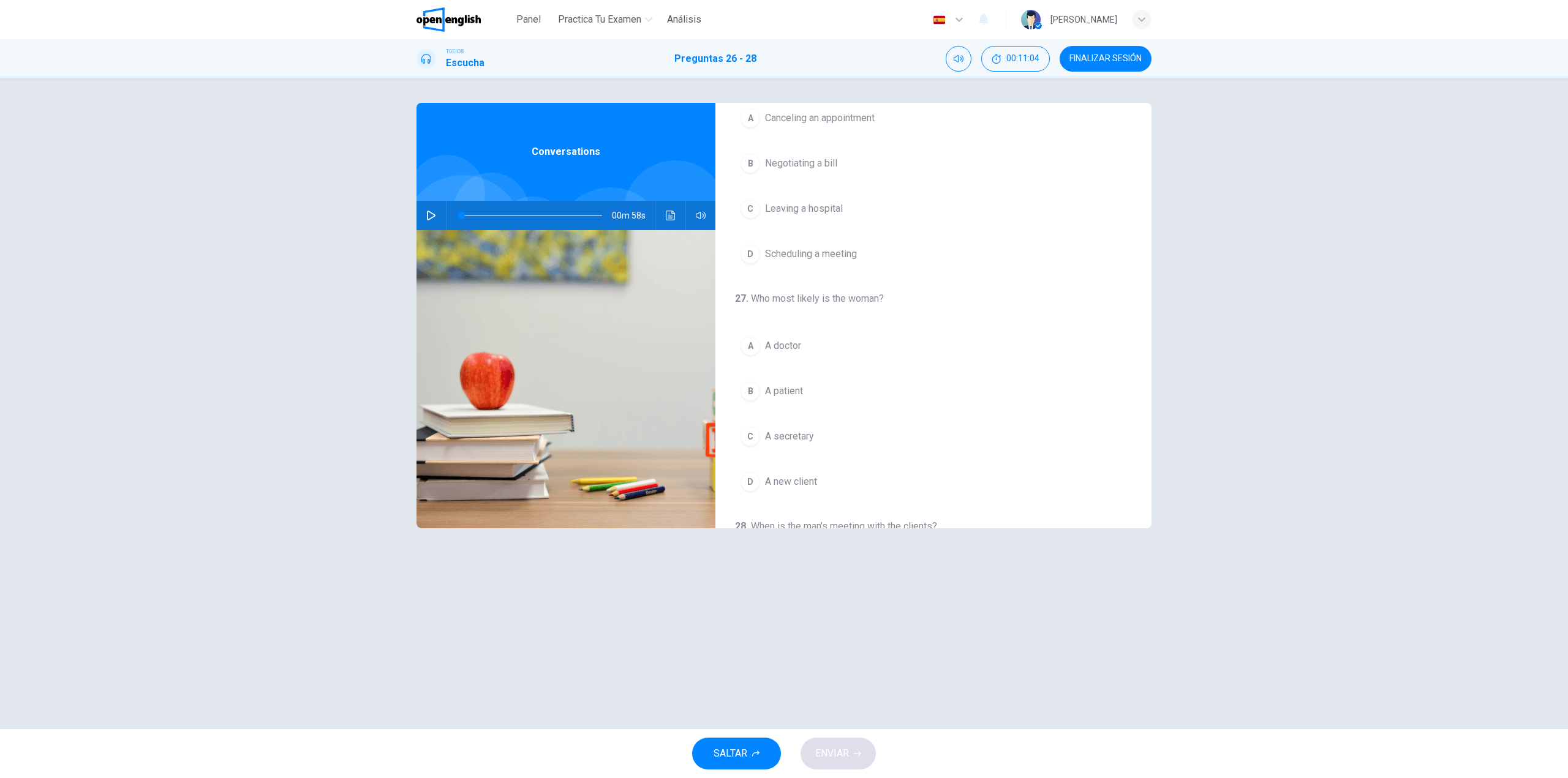
drag, startPoint x: 882, startPoint y: 299, endPoint x: 776, endPoint y: 303, distance: 106.1
click at [777, 303] on h4 "27 . Who most likely is the woman?" at bounding box center [933, 299] width 397 height 15
click at [428, 224] on button "button" at bounding box center [432, 215] width 20 height 29
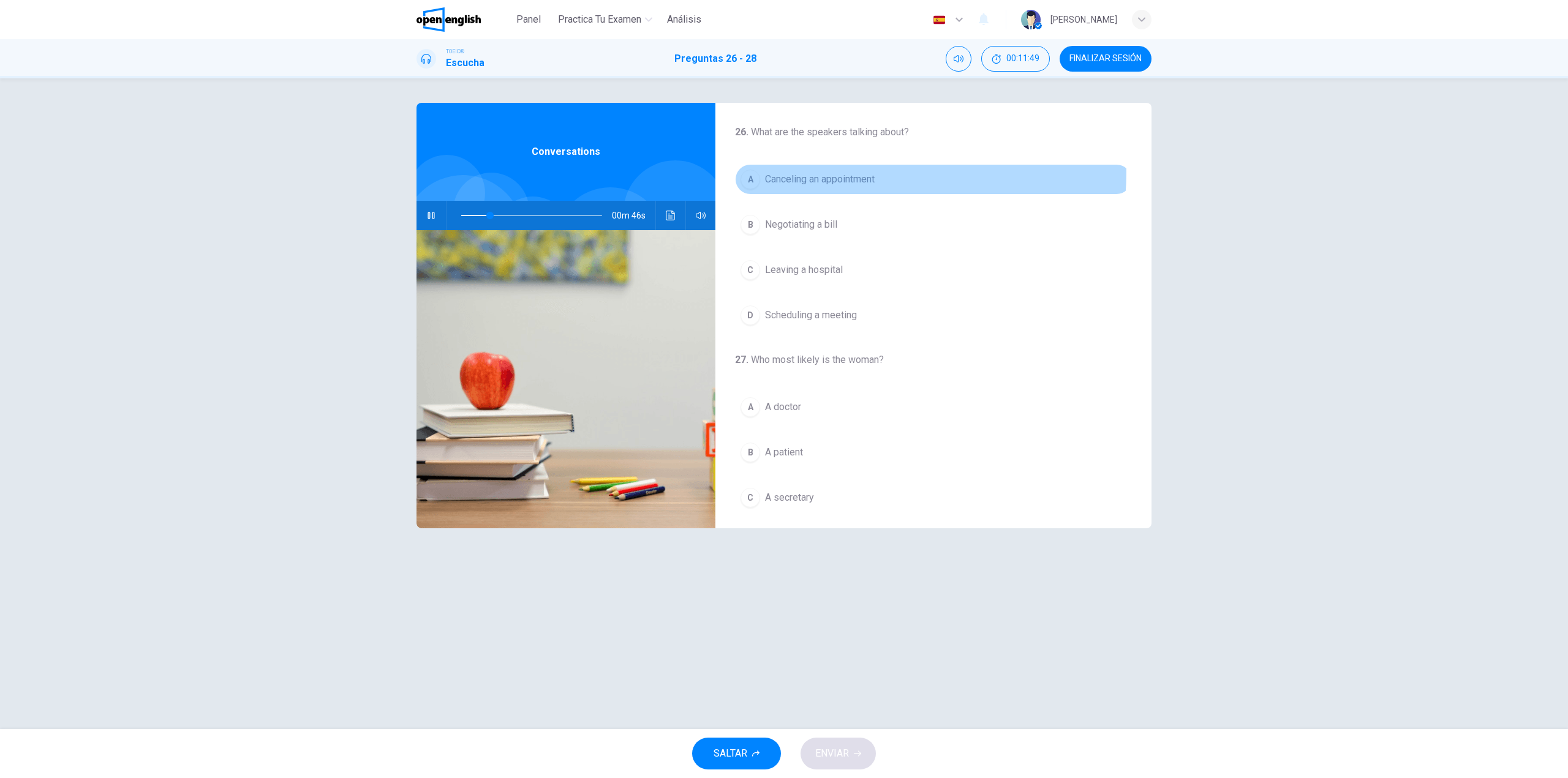
click at [860, 173] on span "Canceling an appointment" at bounding box center [820, 180] width 110 height 15
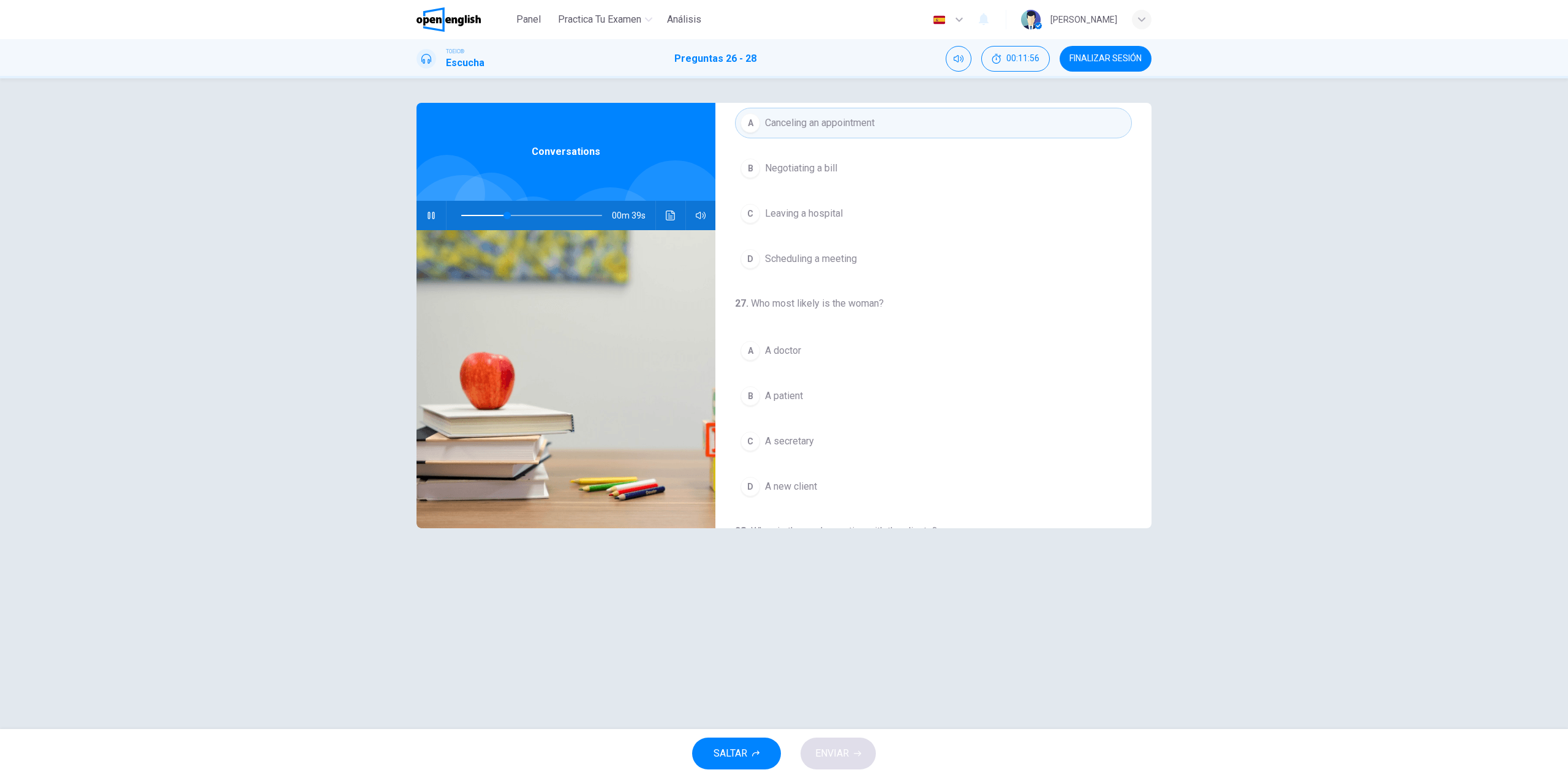
scroll to position [61, 0]
click at [791, 428] on button "C A secretary" at bounding box center [933, 436] width 397 height 30
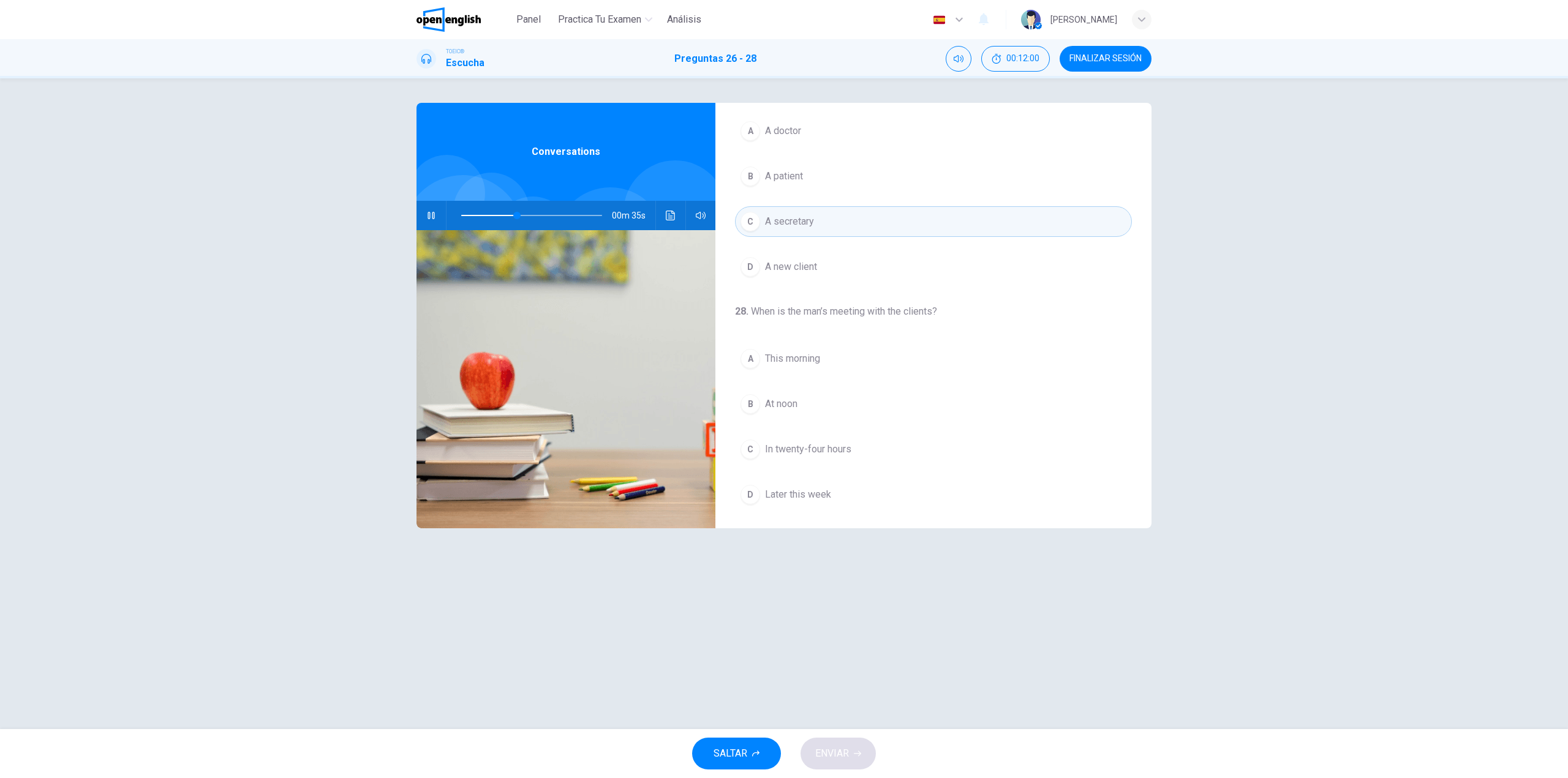
scroll to position [280, 0]
click at [789, 360] on span "This morning" at bounding box center [792, 355] width 55 height 15
click at [830, 754] on span "ENVIAR" at bounding box center [832, 754] width 33 height 17
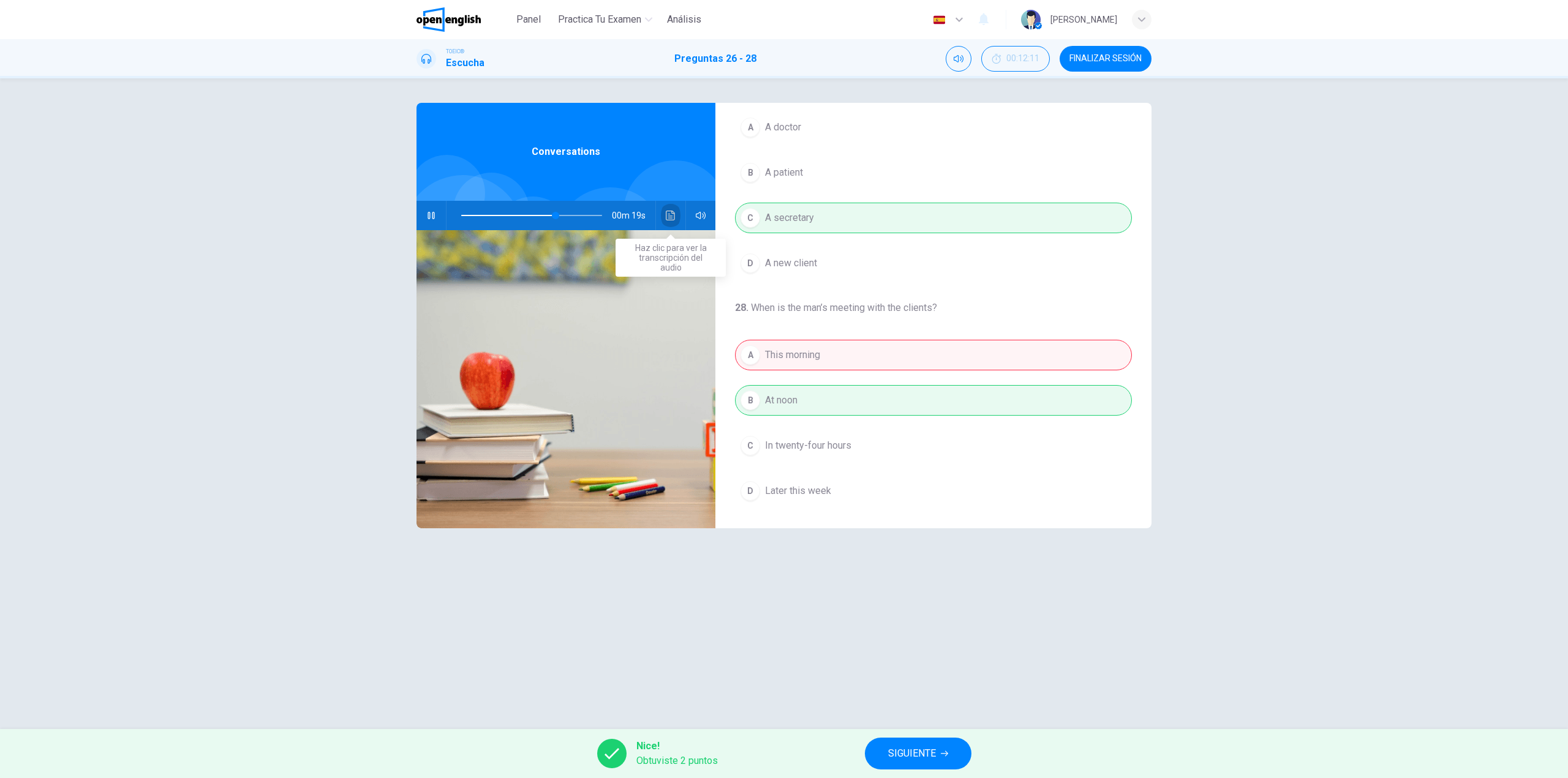
click at [670, 216] on icon "Haz clic para ver la transcripción del audio" at bounding box center [671, 216] width 10 height 10
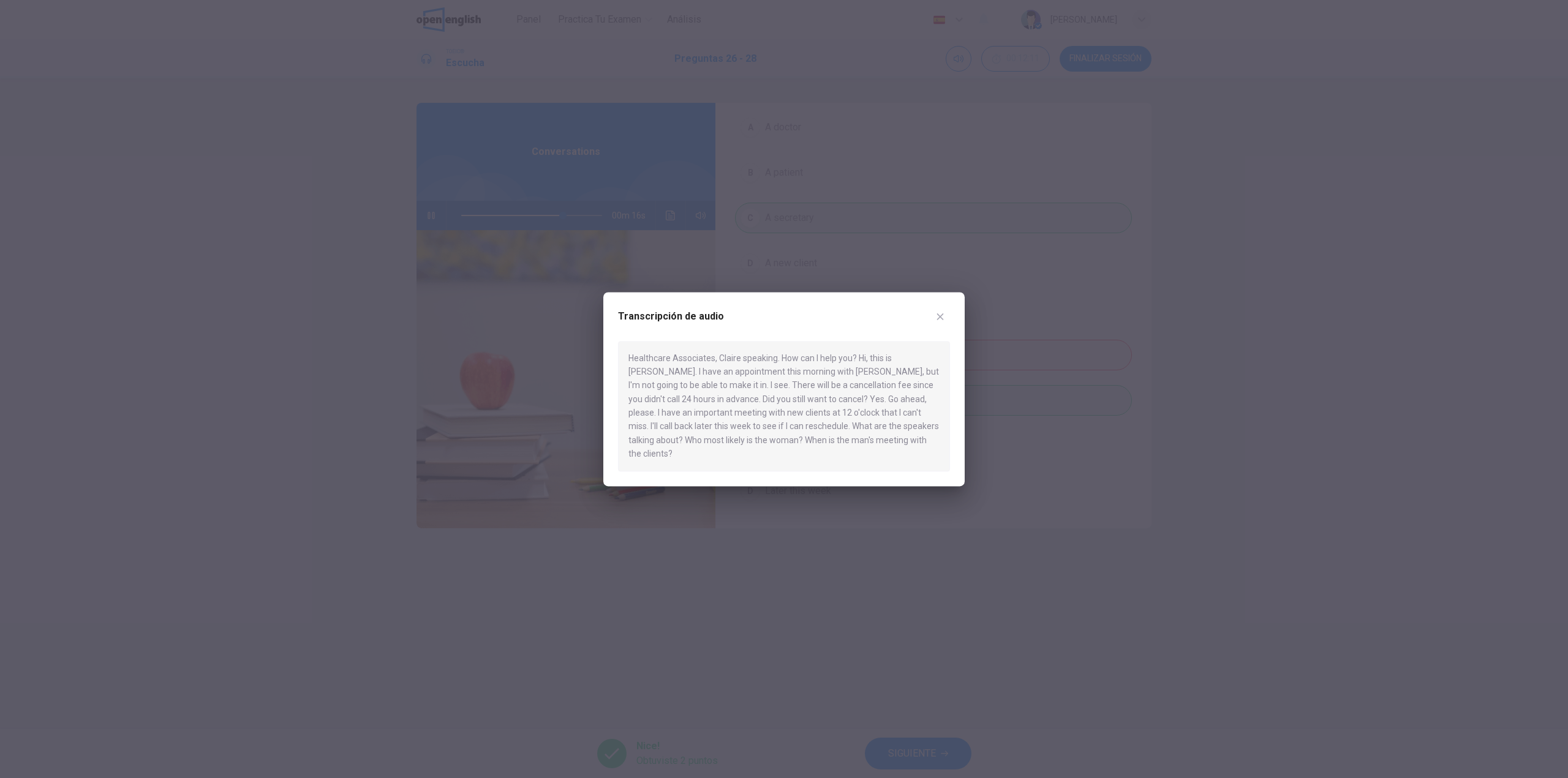
click at [1457, 422] on div at bounding box center [784, 389] width 1568 height 778
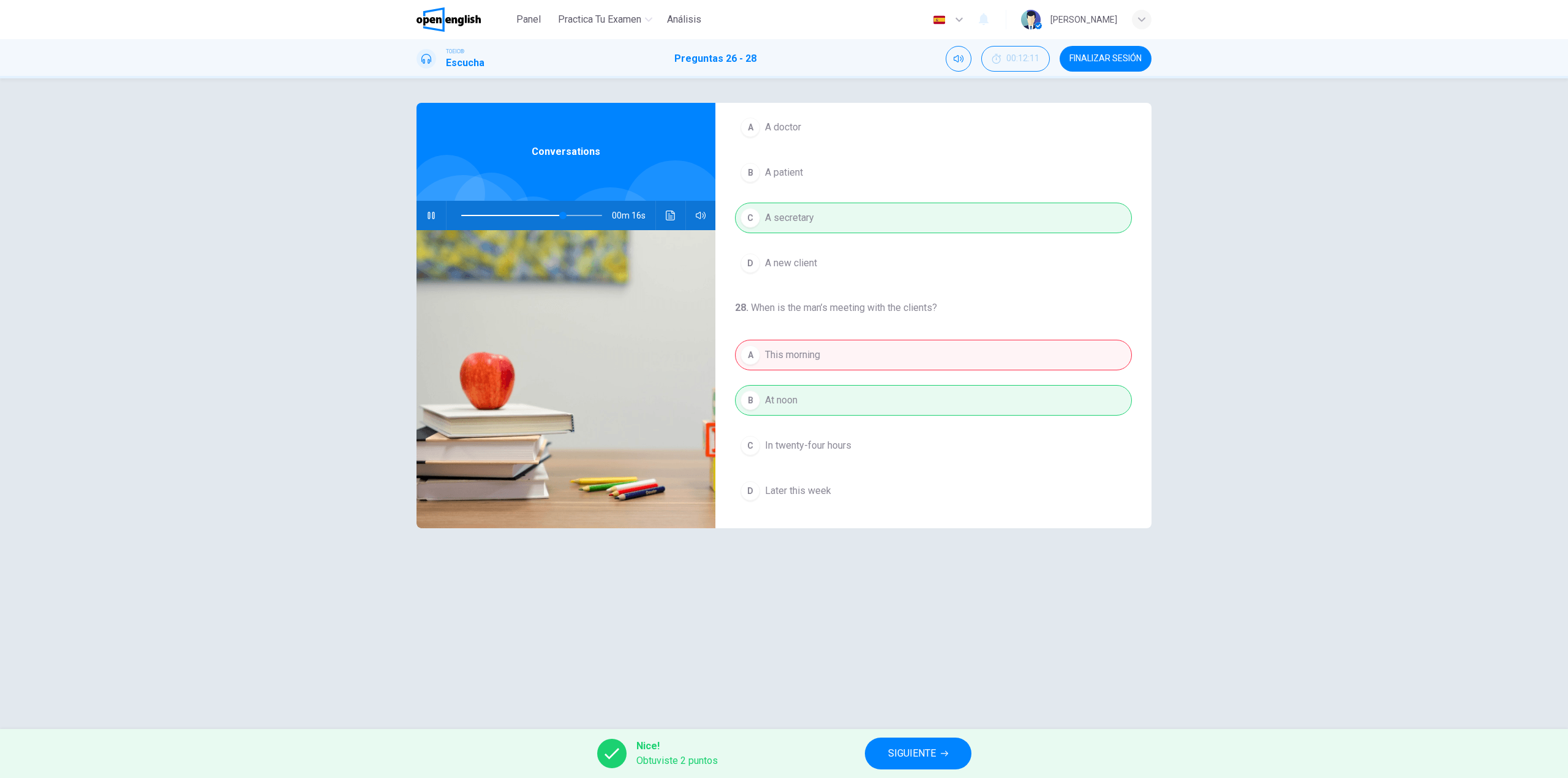
type input "**"
click at [927, 758] on span "SIGUIENTE" at bounding box center [911, 754] width 48 height 17
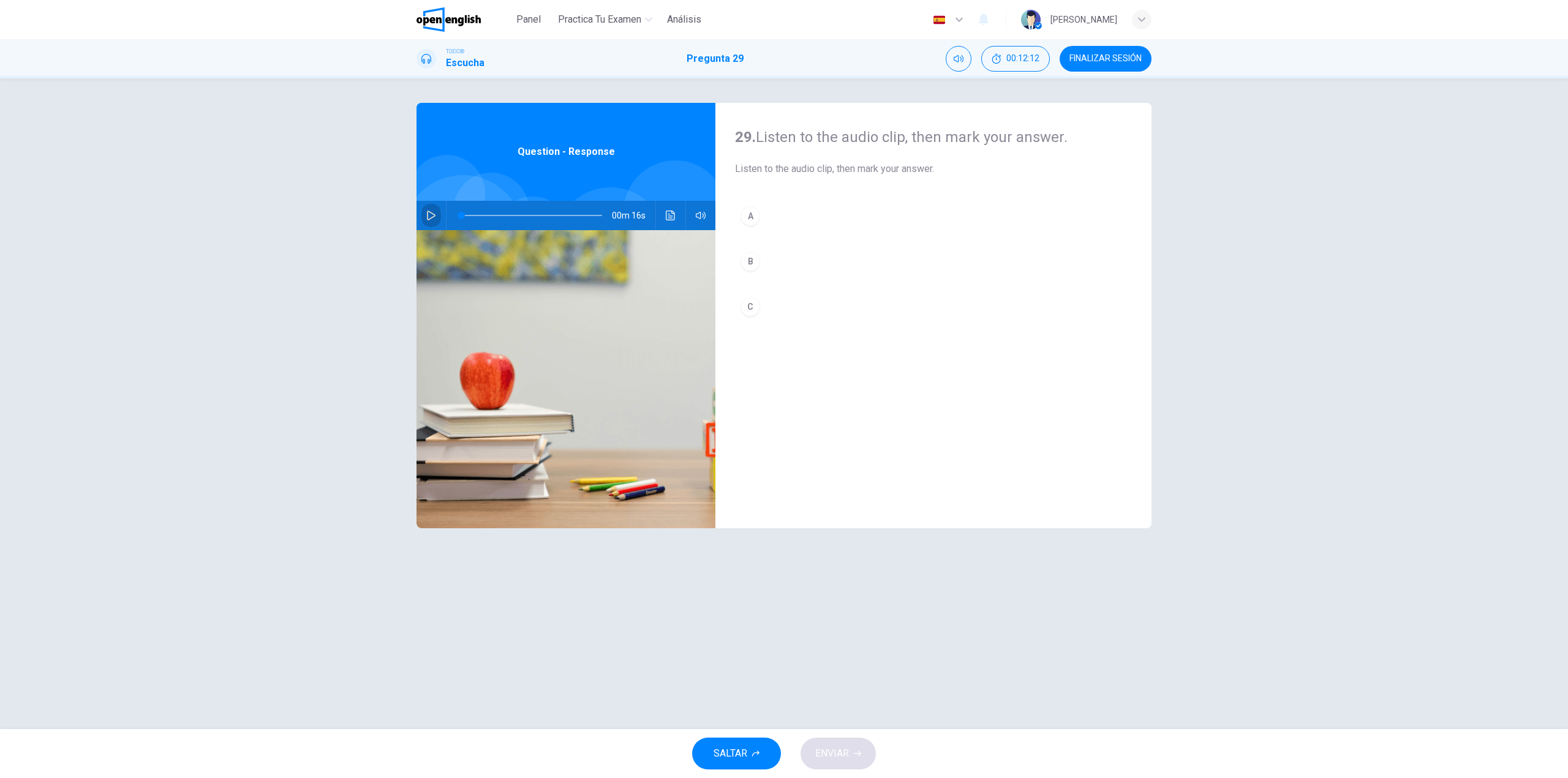
click at [430, 214] on icon "button" at bounding box center [431, 216] width 10 height 10
click at [773, 259] on button "B" at bounding box center [933, 261] width 397 height 30
click at [805, 295] on button "C" at bounding box center [933, 306] width 397 height 30
click at [840, 749] on span "ENVIAR" at bounding box center [832, 754] width 33 height 17
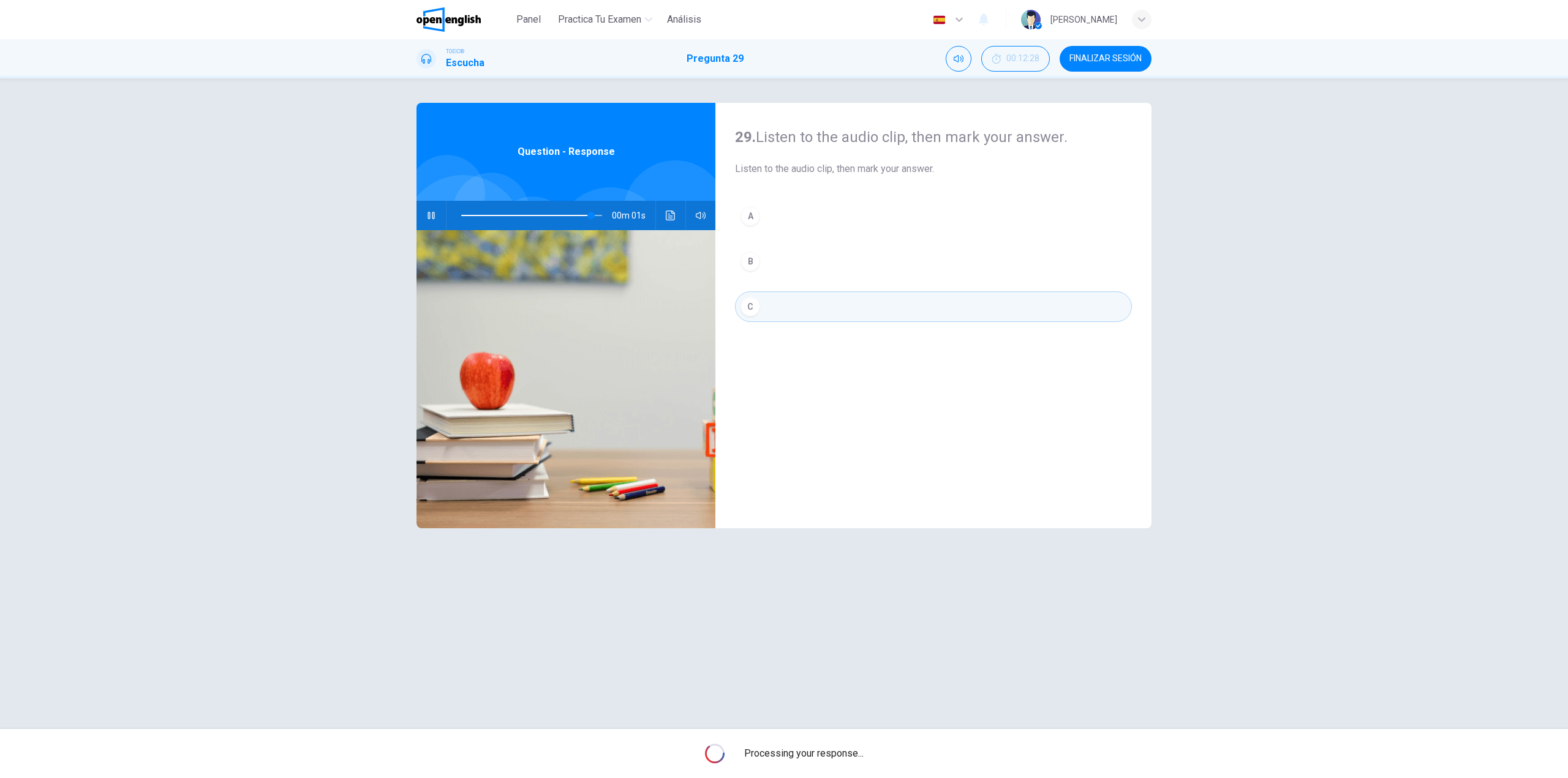
type input "*"
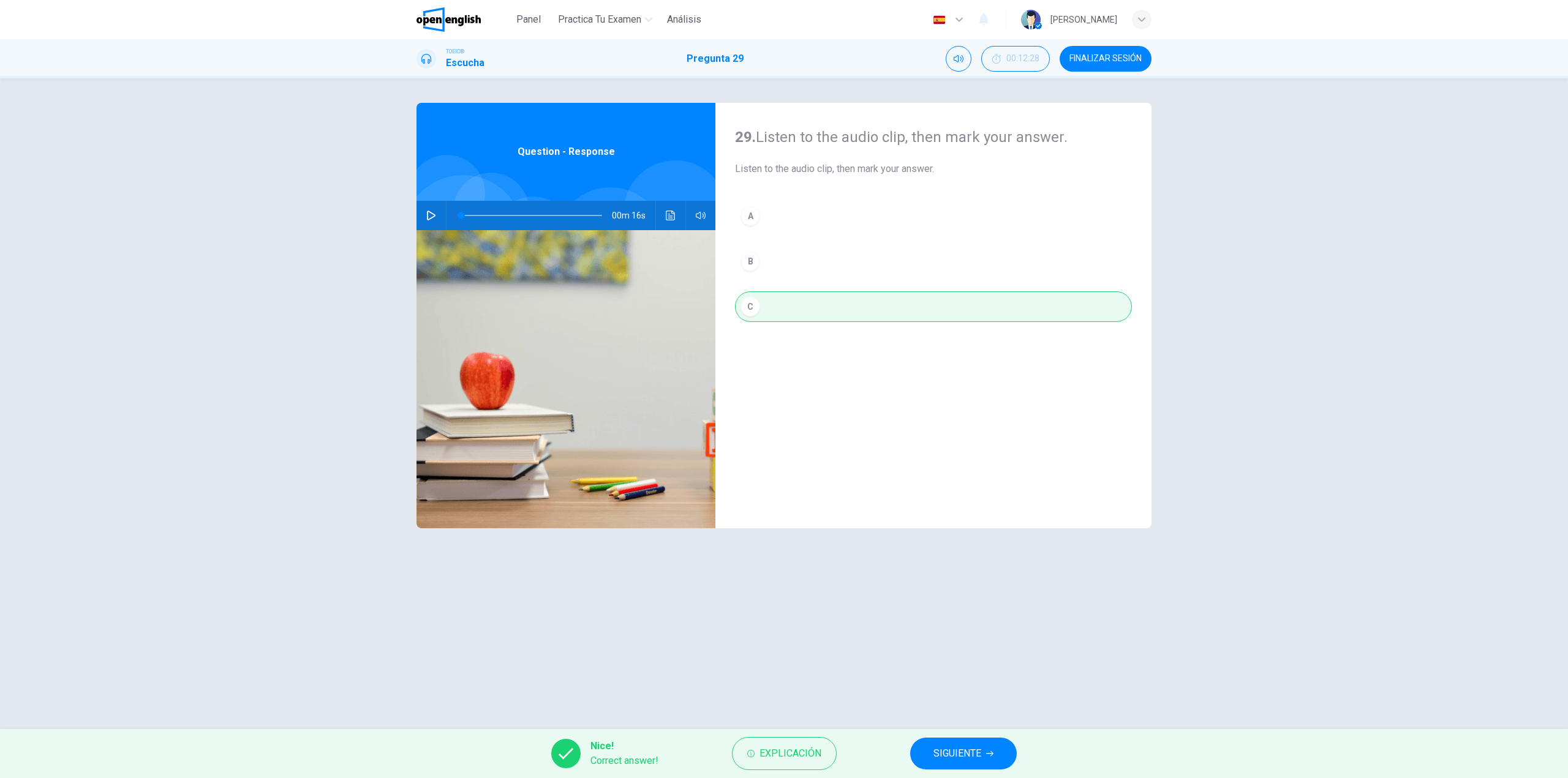
click at [931, 756] on button "SIGUIENTE" at bounding box center [963, 753] width 107 height 32
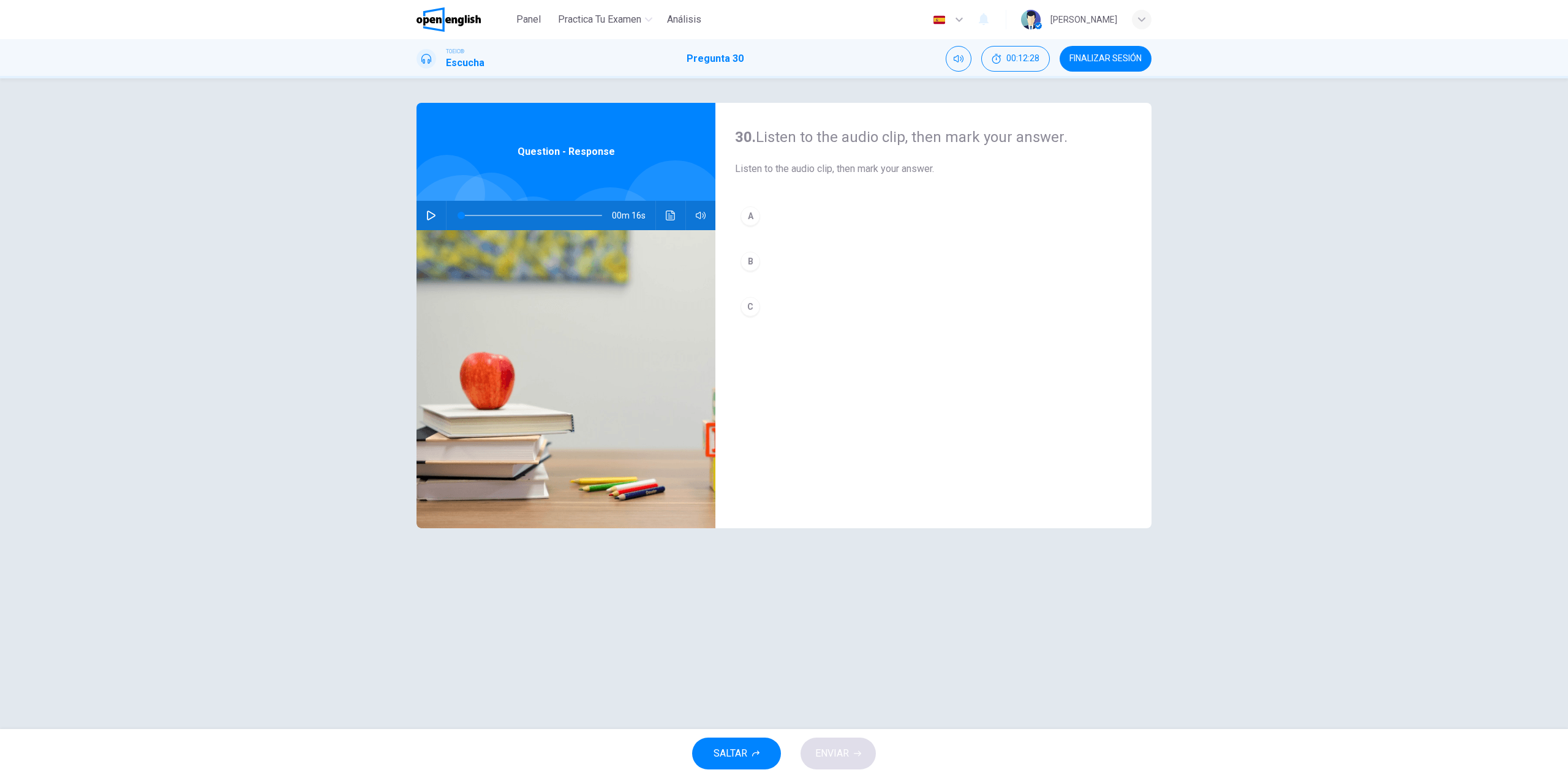
click at [438, 222] on button "button" at bounding box center [432, 215] width 20 height 29
click at [802, 220] on button "A" at bounding box center [933, 216] width 397 height 30
click at [825, 755] on span "ENVIAR" at bounding box center [832, 754] width 33 height 17
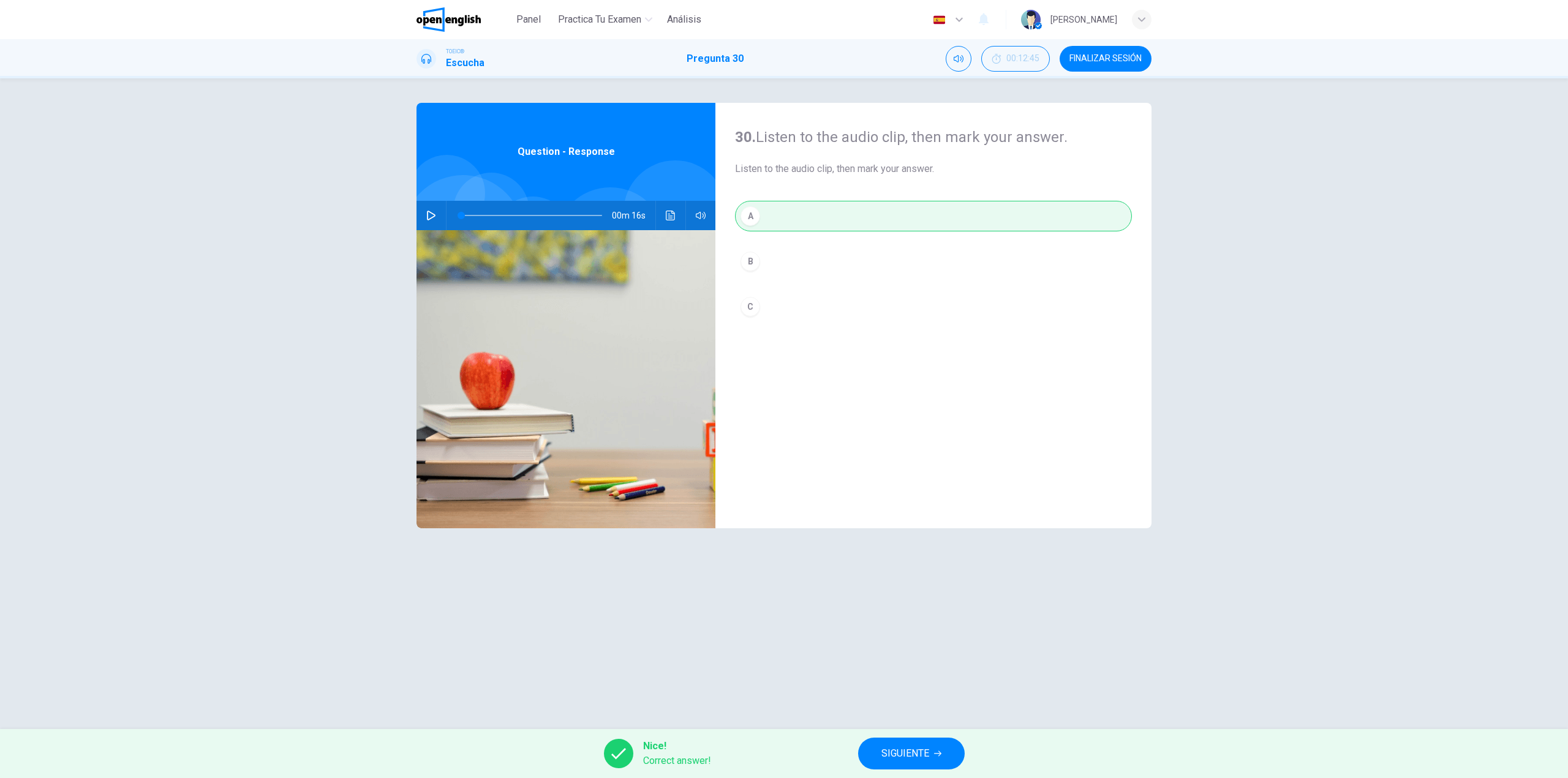
type input "*"
click at [914, 746] on span "SIGUIENTE" at bounding box center [905, 754] width 48 height 17
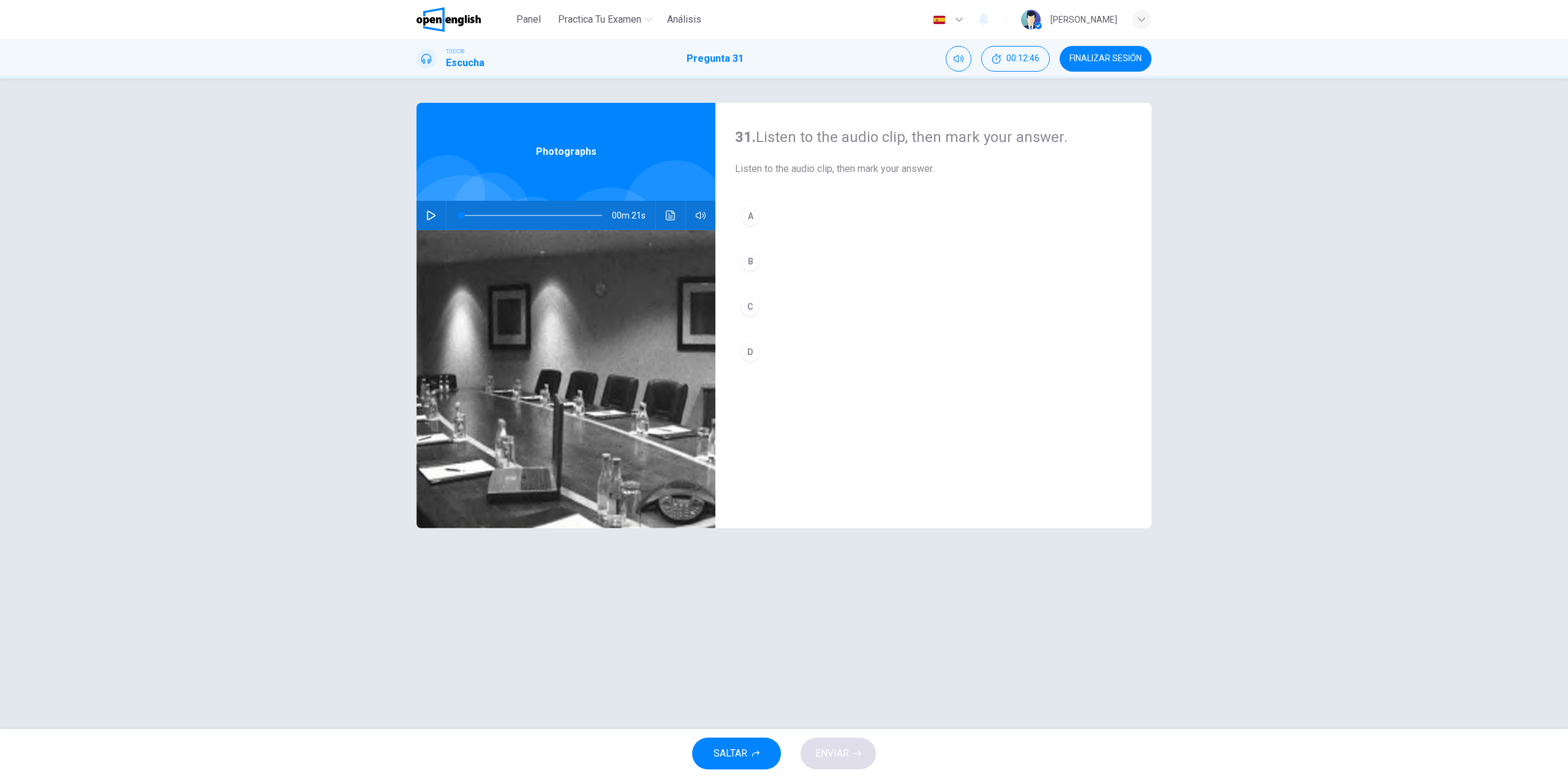
click at [429, 218] on icon "button" at bounding box center [431, 216] width 10 height 10
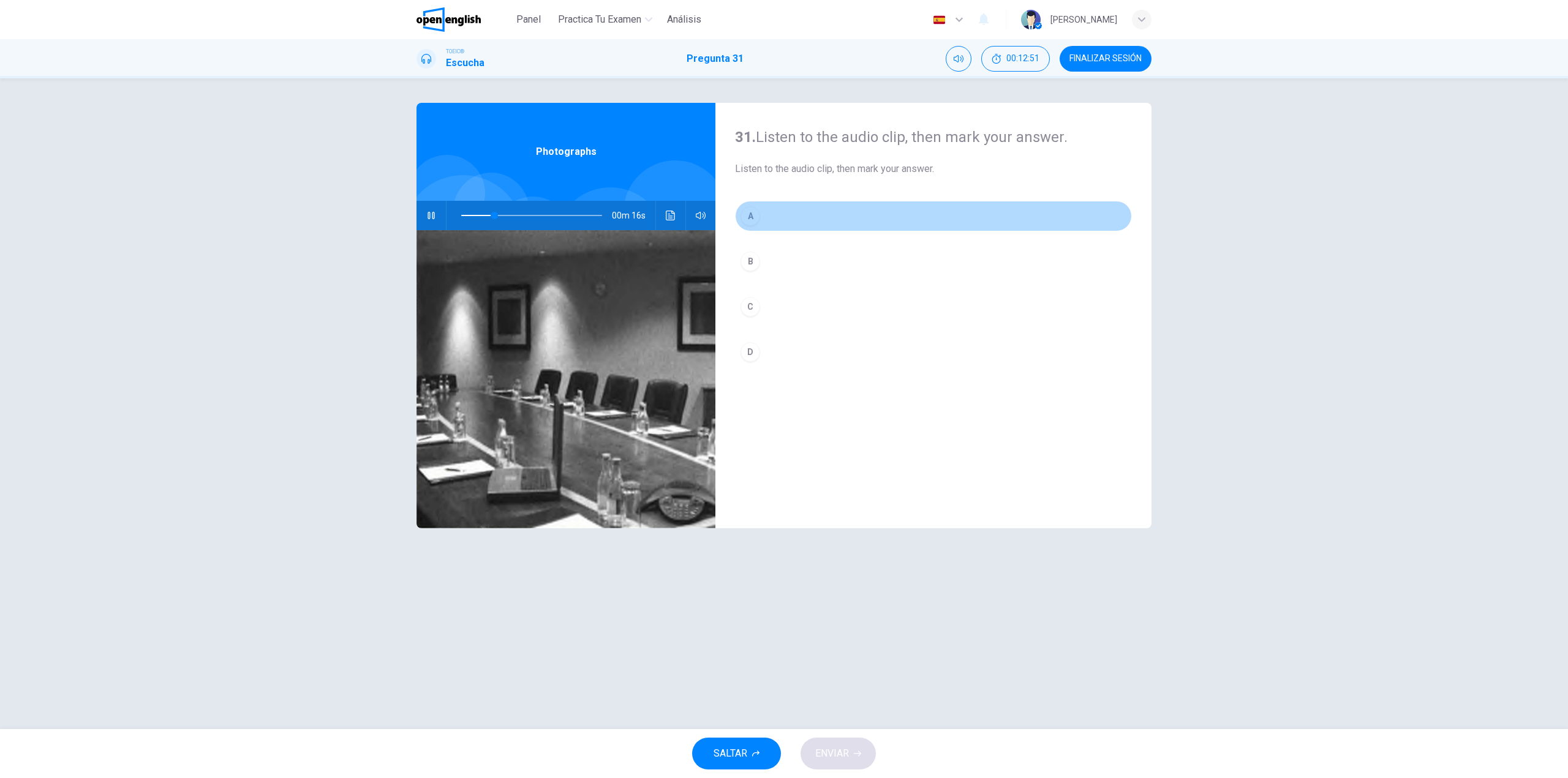
click at [764, 218] on button "A" at bounding box center [933, 216] width 397 height 30
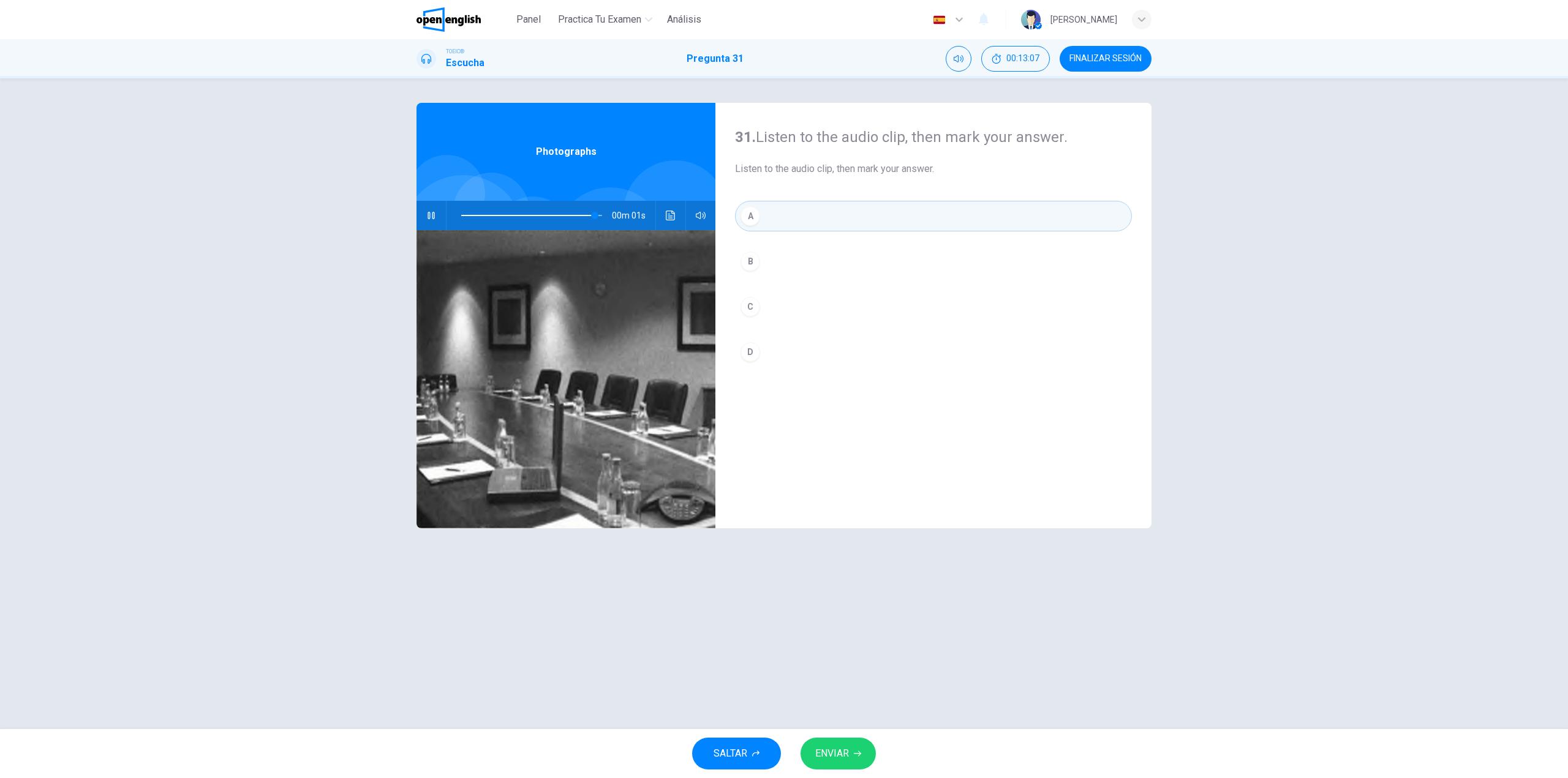
type input "*"
click at [832, 751] on span "ENVIAR" at bounding box center [832, 754] width 33 height 17
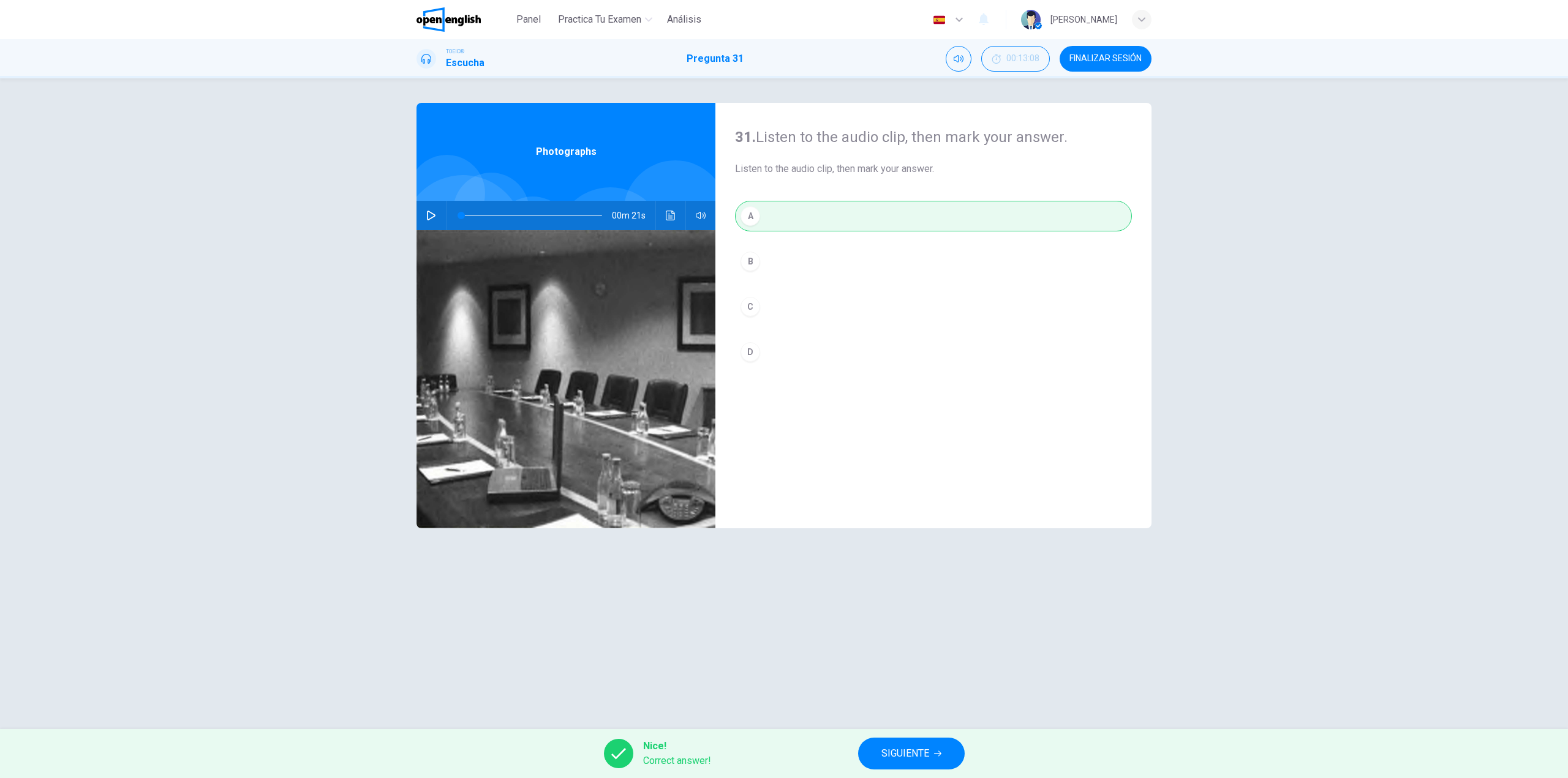
click at [909, 757] on span "SIGUIENTE" at bounding box center [905, 754] width 48 height 17
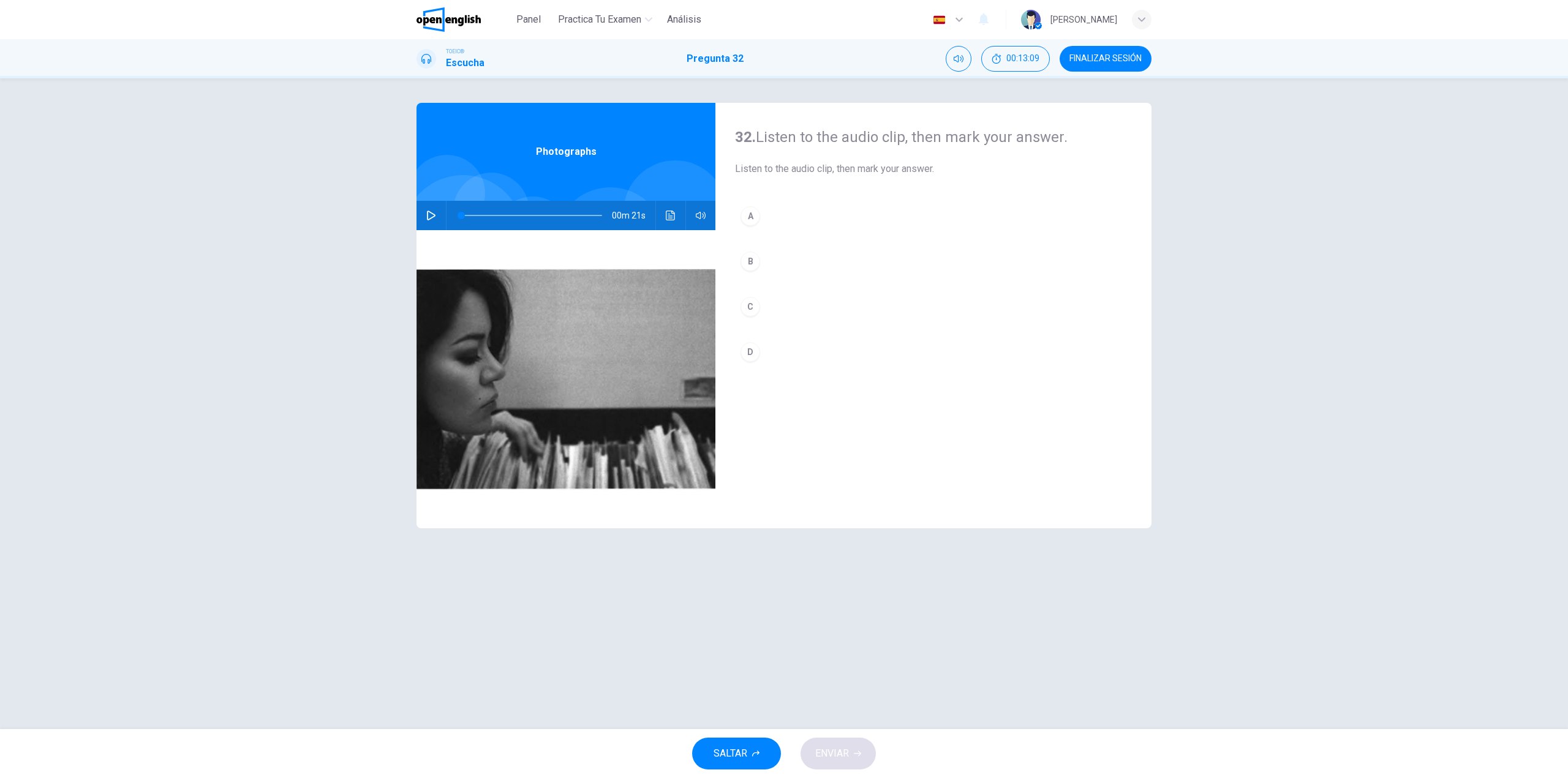
click at [432, 218] on icon "button" at bounding box center [431, 216] width 9 height 10
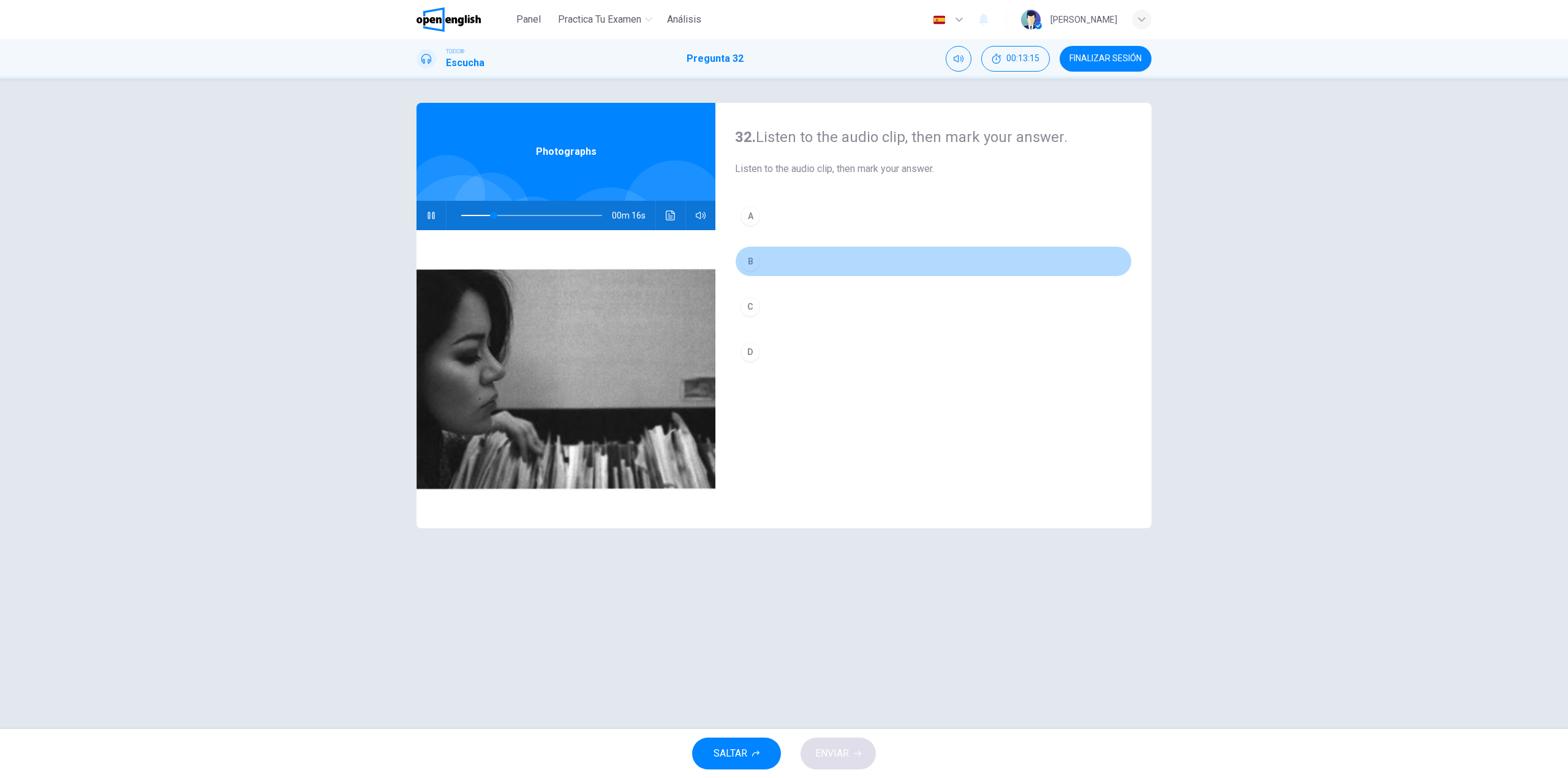
click at [869, 255] on button "B" at bounding box center [933, 261] width 397 height 30
click at [797, 309] on button "C" at bounding box center [933, 306] width 397 height 30
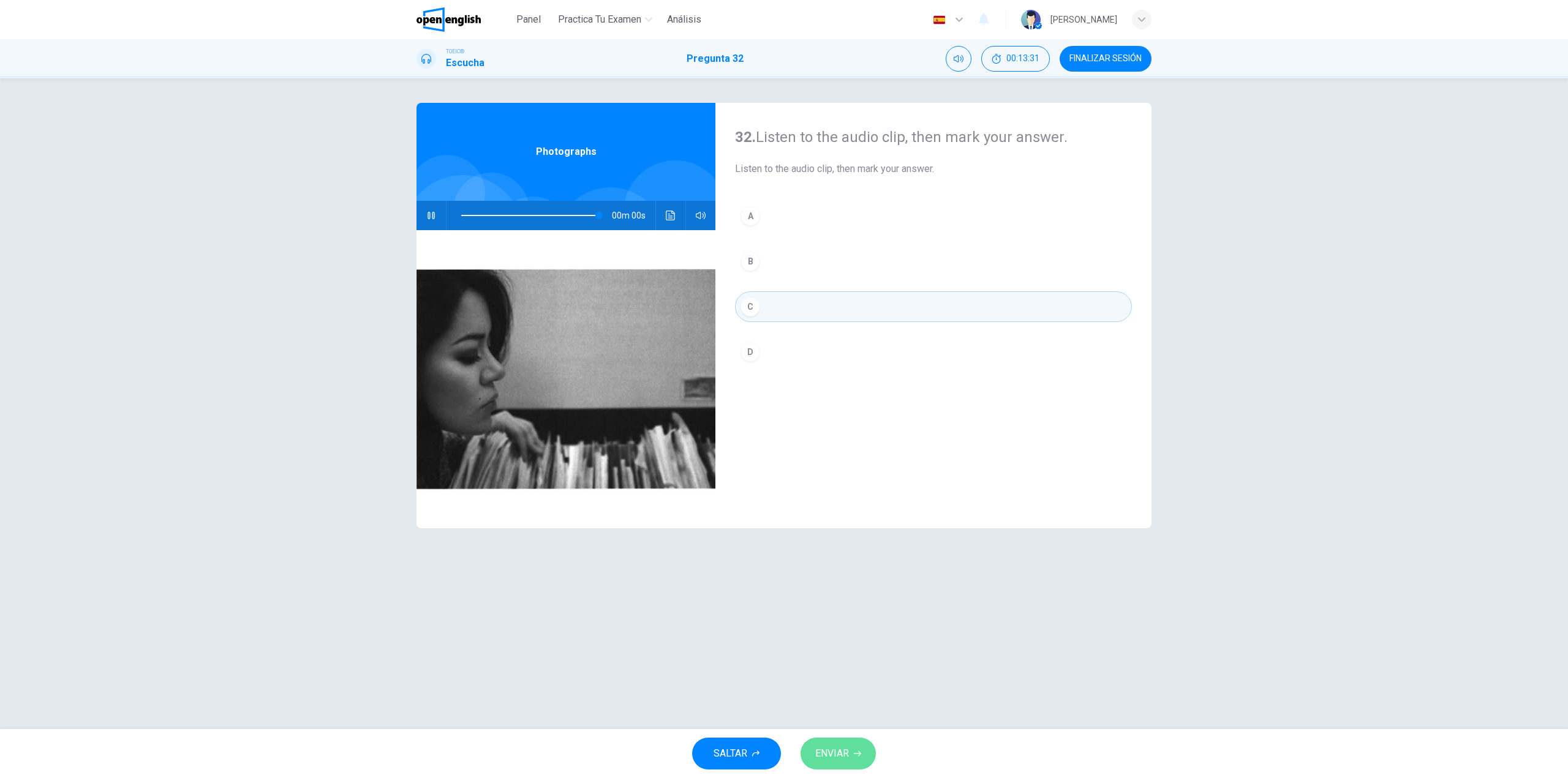
type input "*"
click at [851, 748] on button "ENVIAR" at bounding box center [838, 753] width 75 height 32
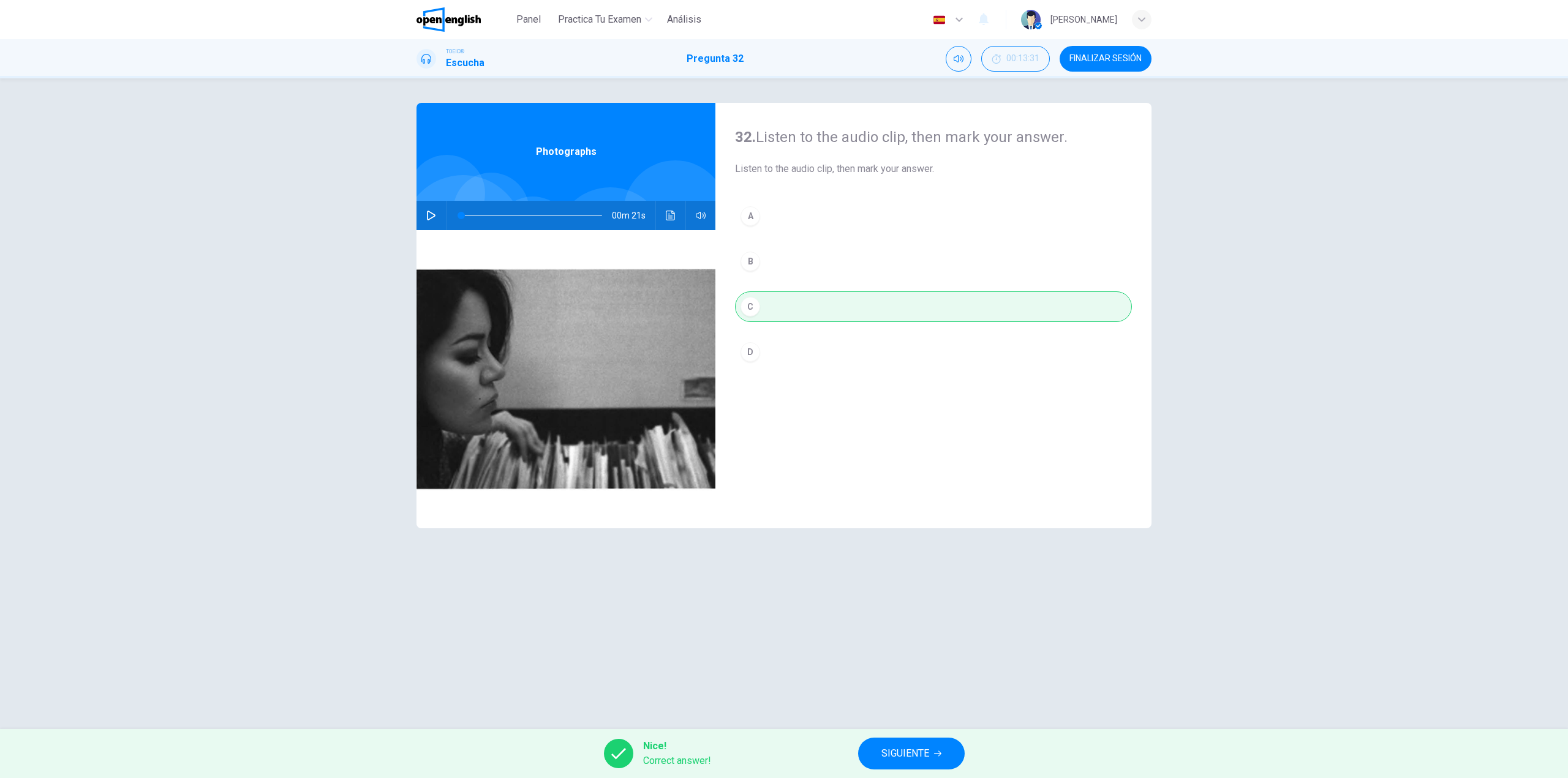
click at [666, 217] on icon "Haz clic para ver la transcripción del audio" at bounding box center [670, 216] width 9 height 10
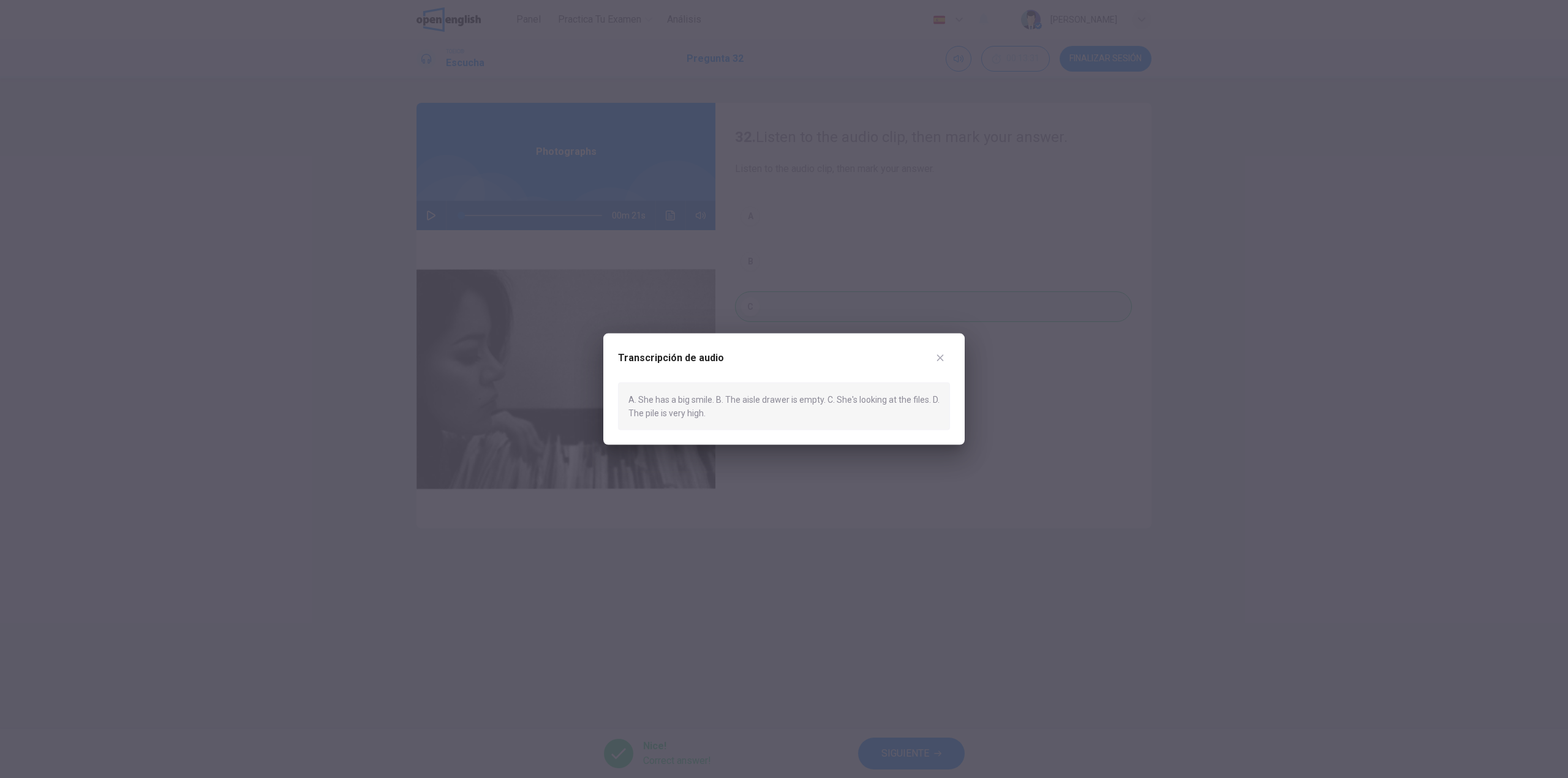
click at [759, 577] on div at bounding box center [784, 389] width 1568 height 778
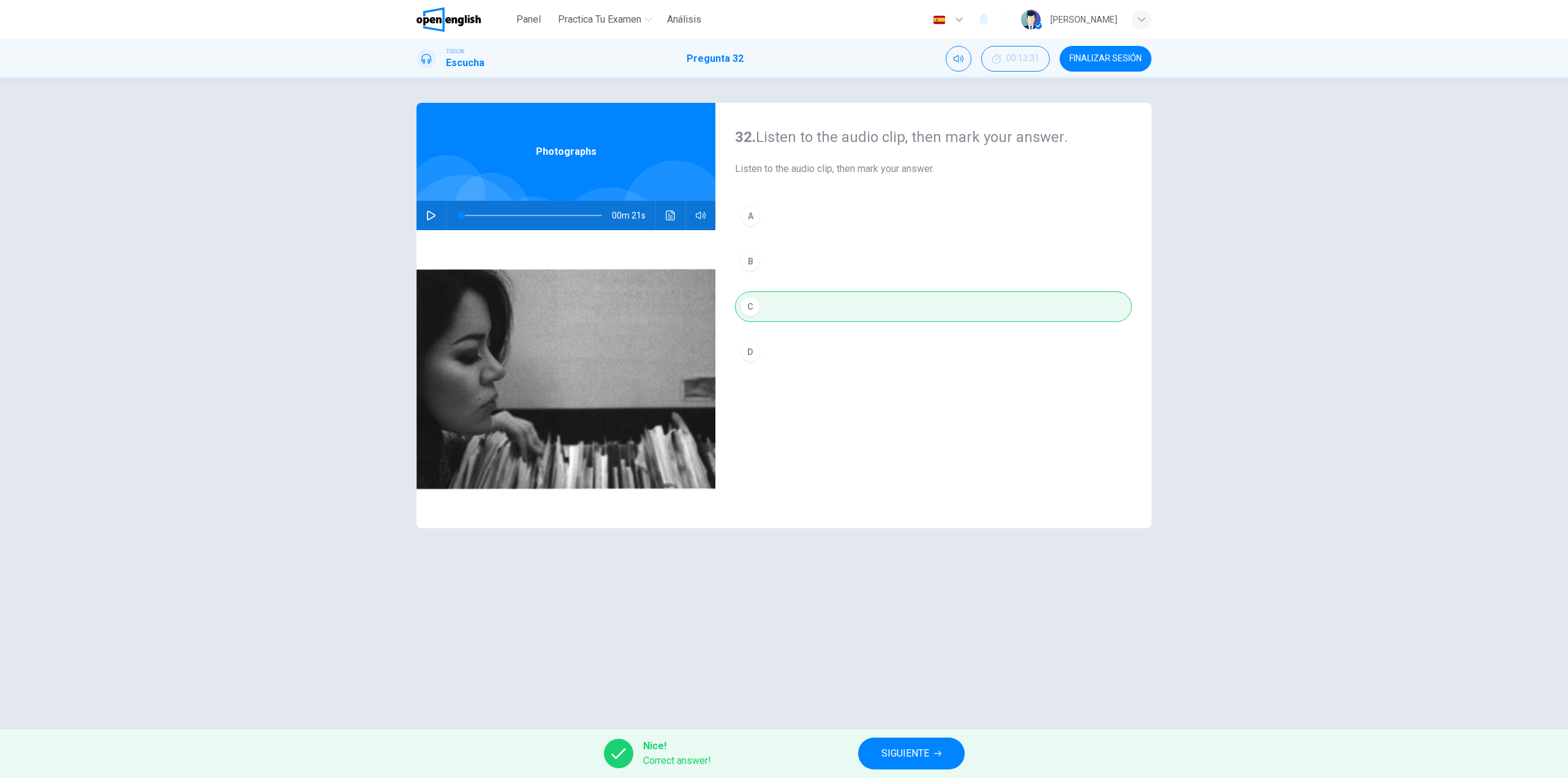
click at [892, 758] on span "SIGUIENTE" at bounding box center [905, 754] width 48 height 17
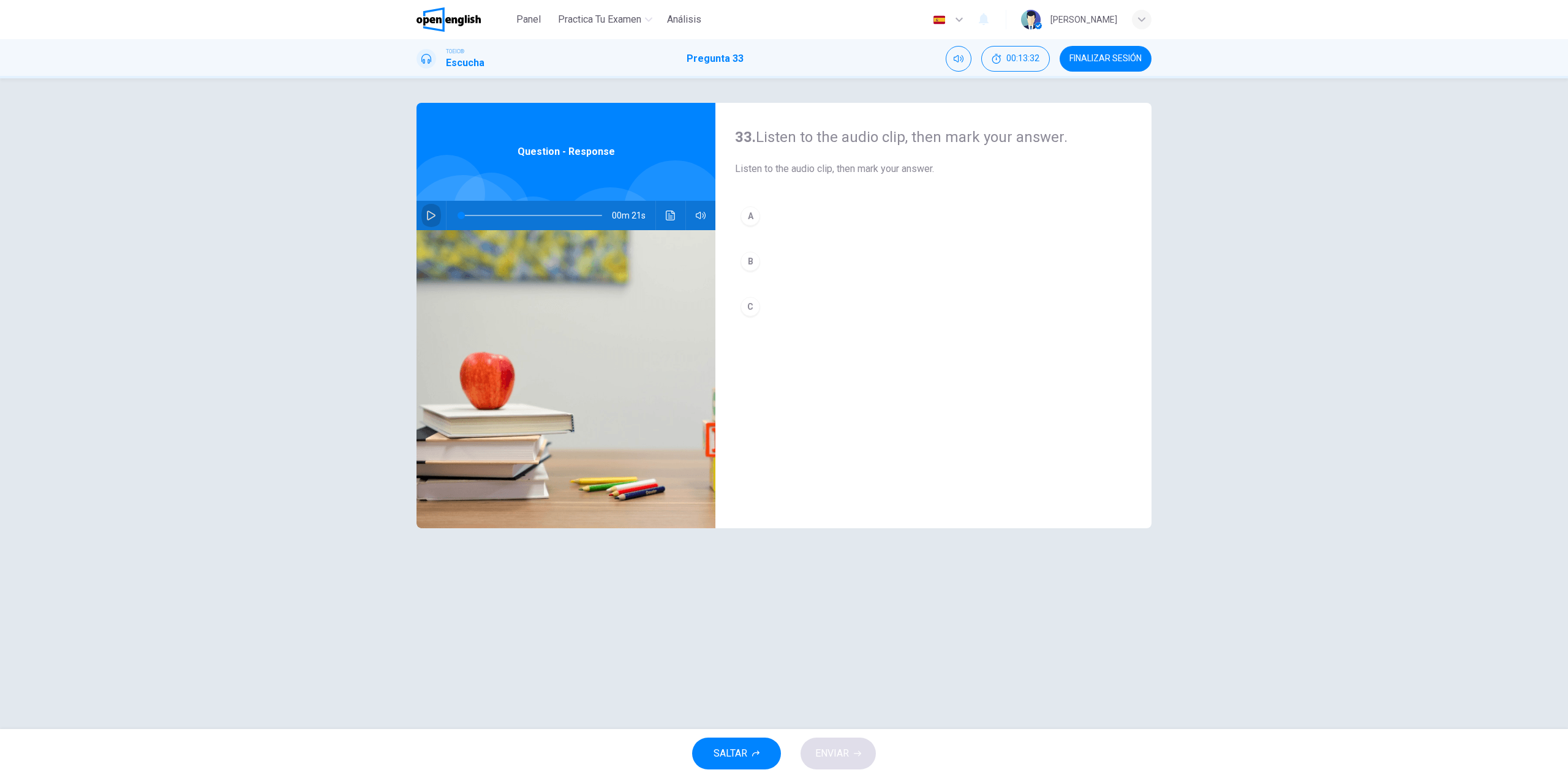
click at [428, 218] on icon "button" at bounding box center [431, 216] width 10 height 10
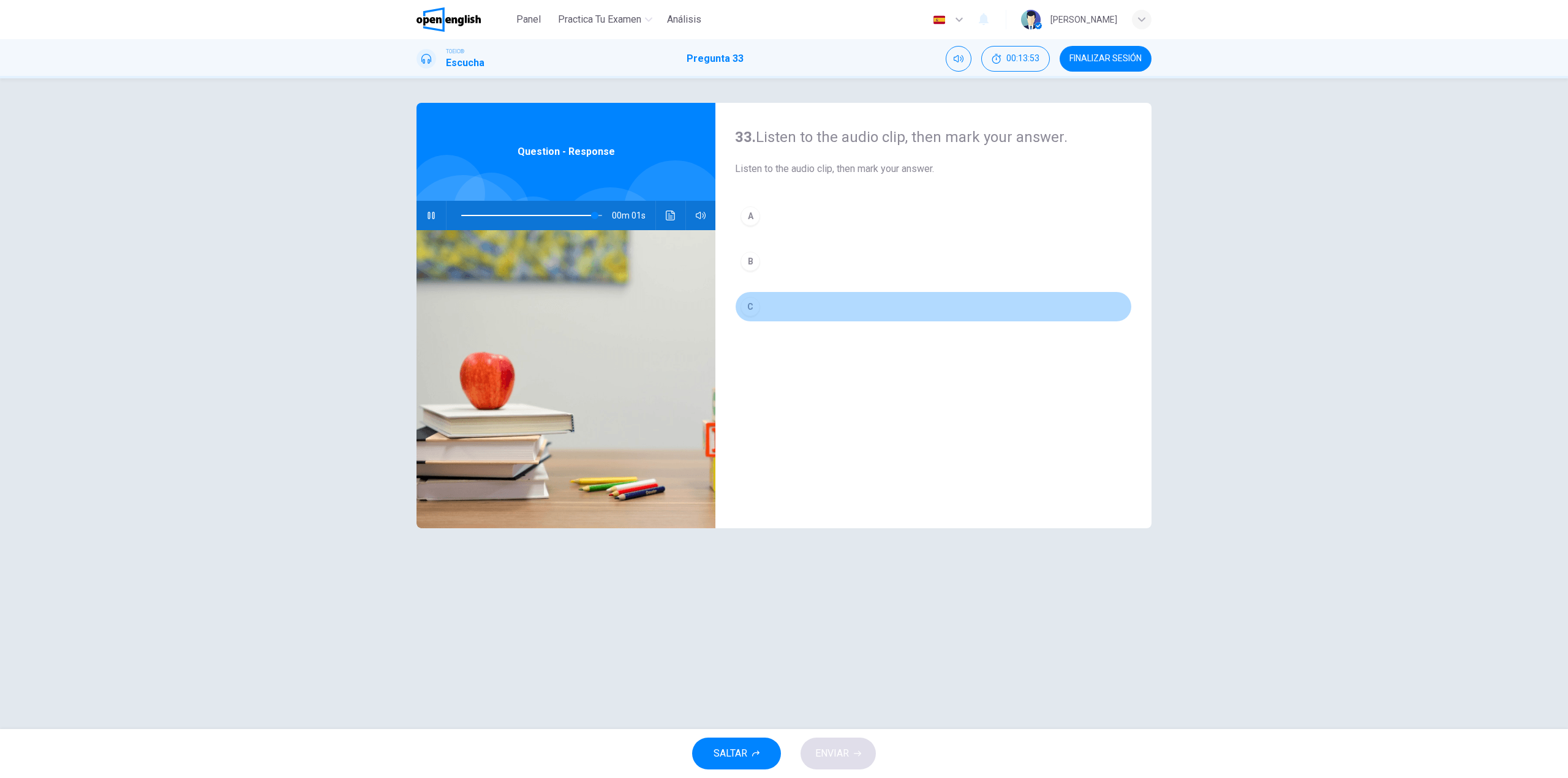
click at [793, 301] on button "C" at bounding box center [933, 306] width 397 height 30
type input "*"
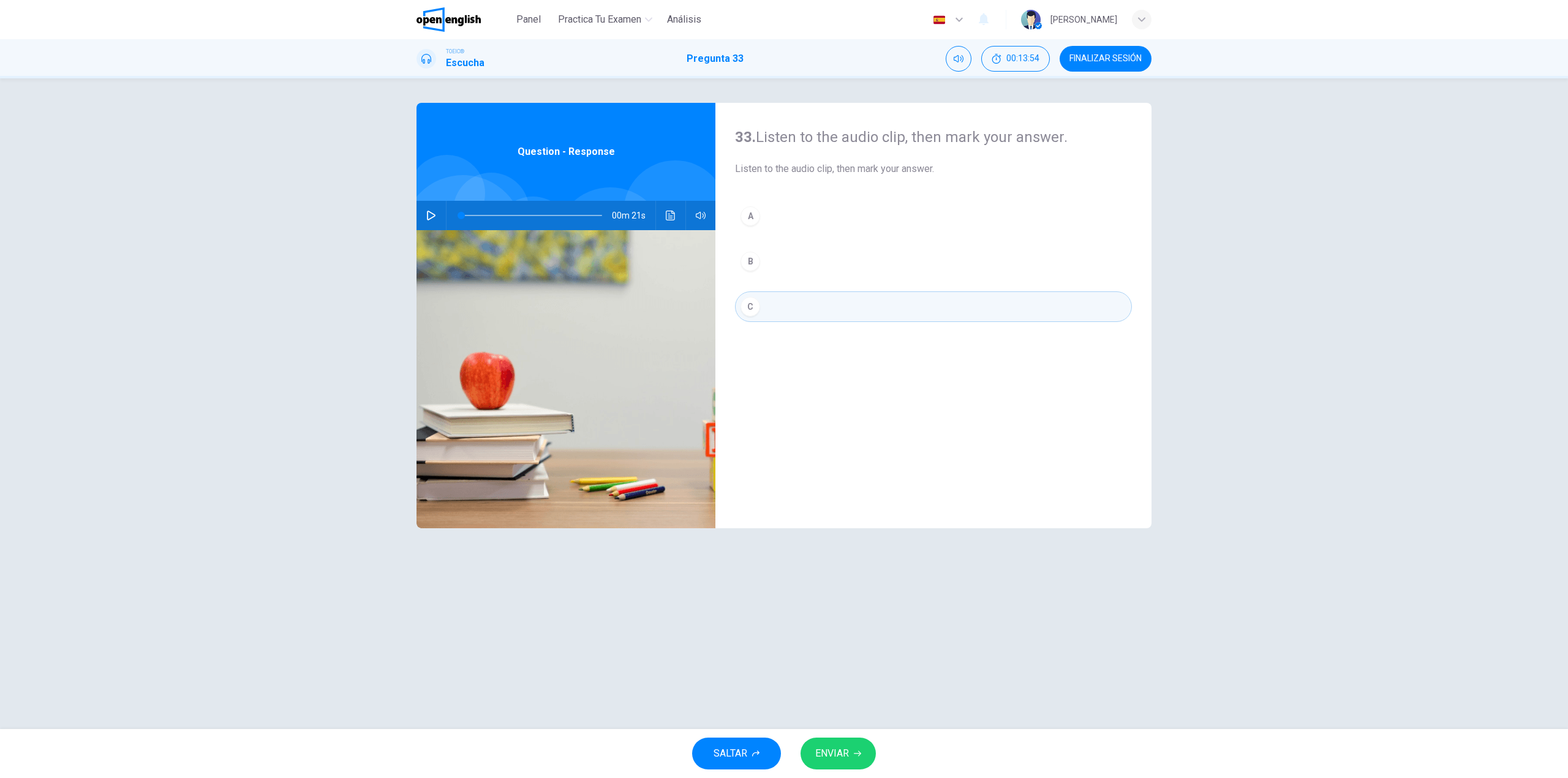
click at [844, 755] on span "ENVIAR" at bounding box center [832, 754] width 33 height 17
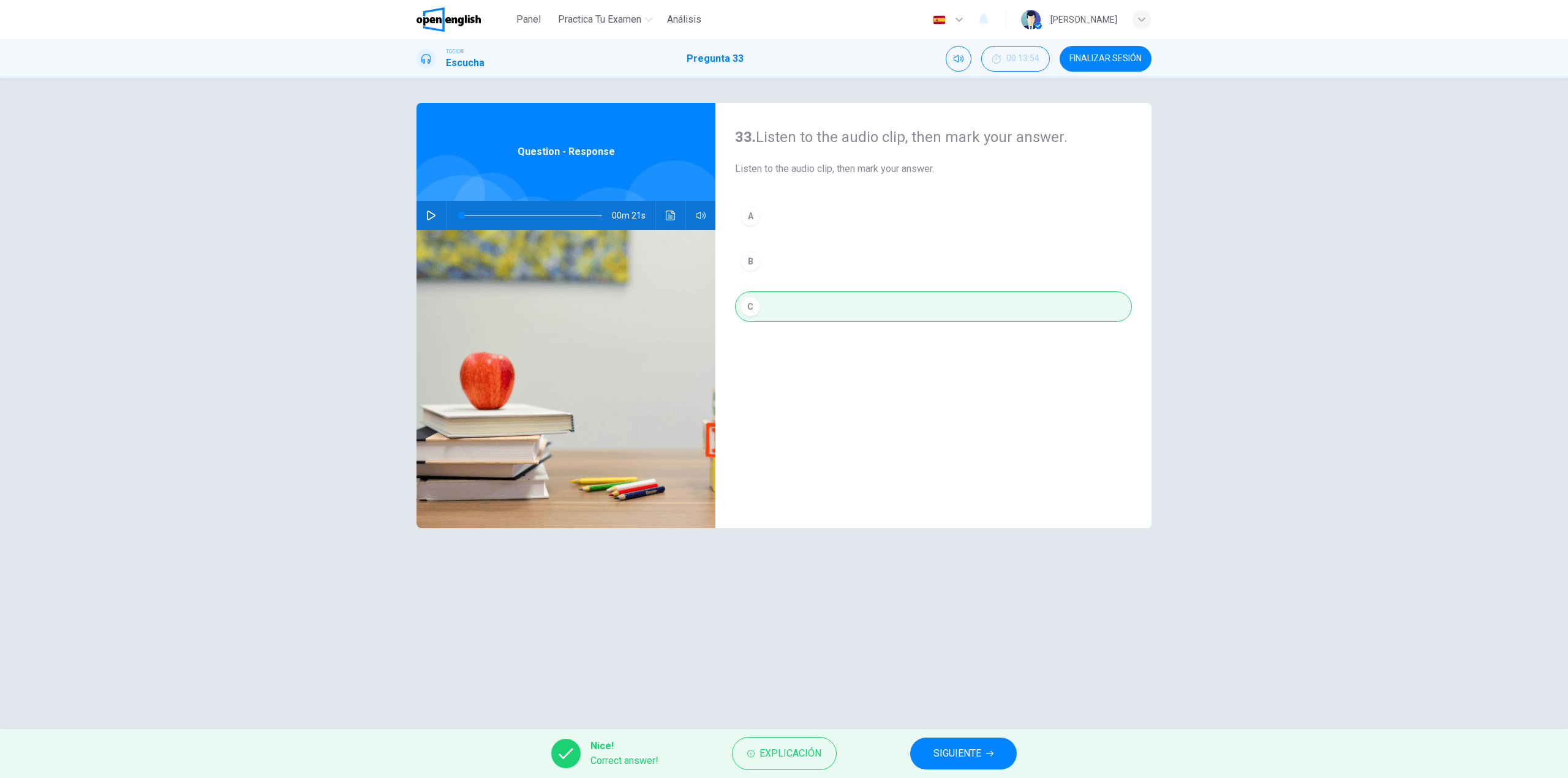
click at [667, 221] on button "Haz clic para ver la transcripción del audio" at bounding box center [671, 215] width 20 height 29
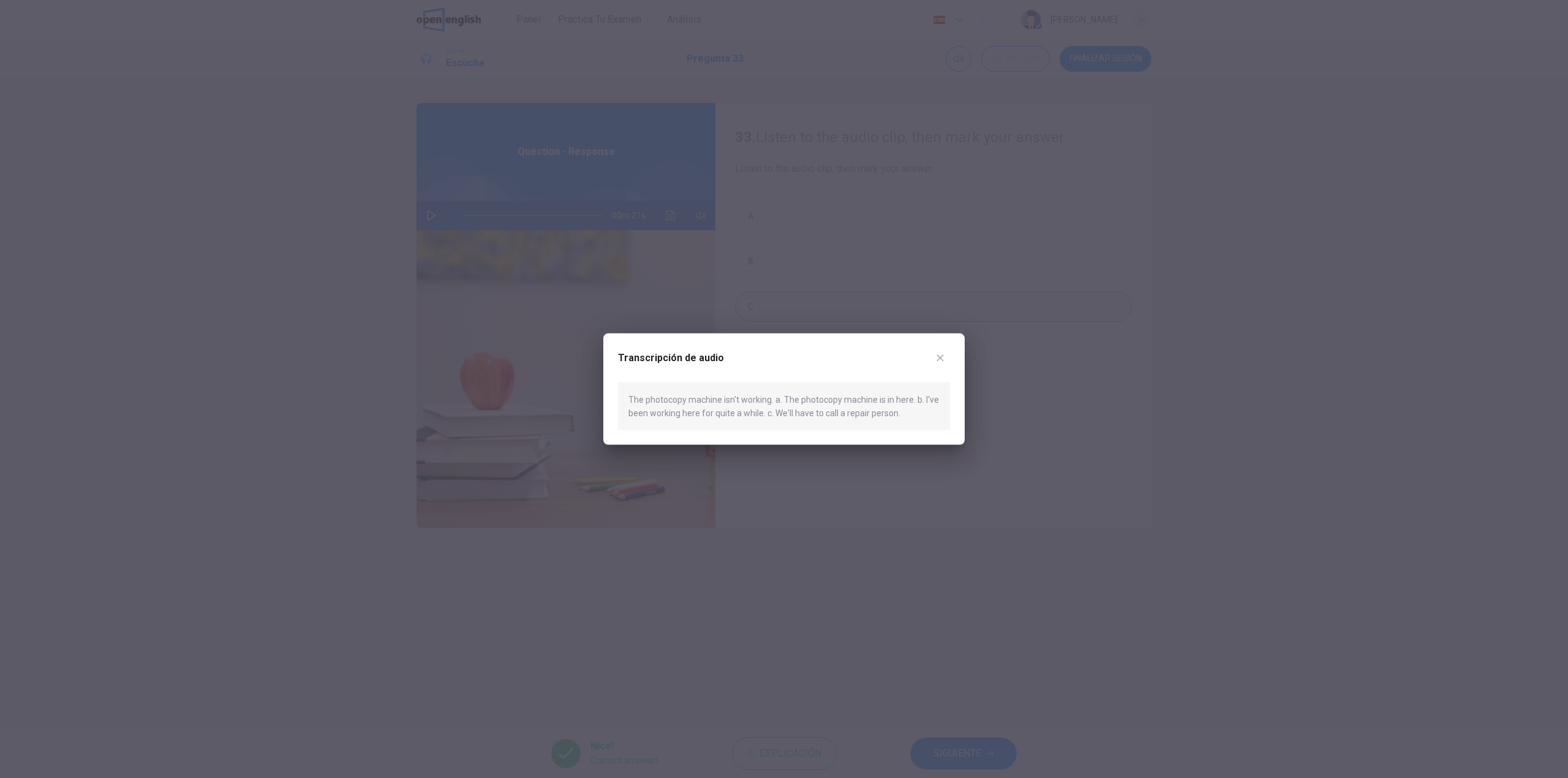
click at [772, 565] on div at bounding box center [784, 389] width 1568 height 778
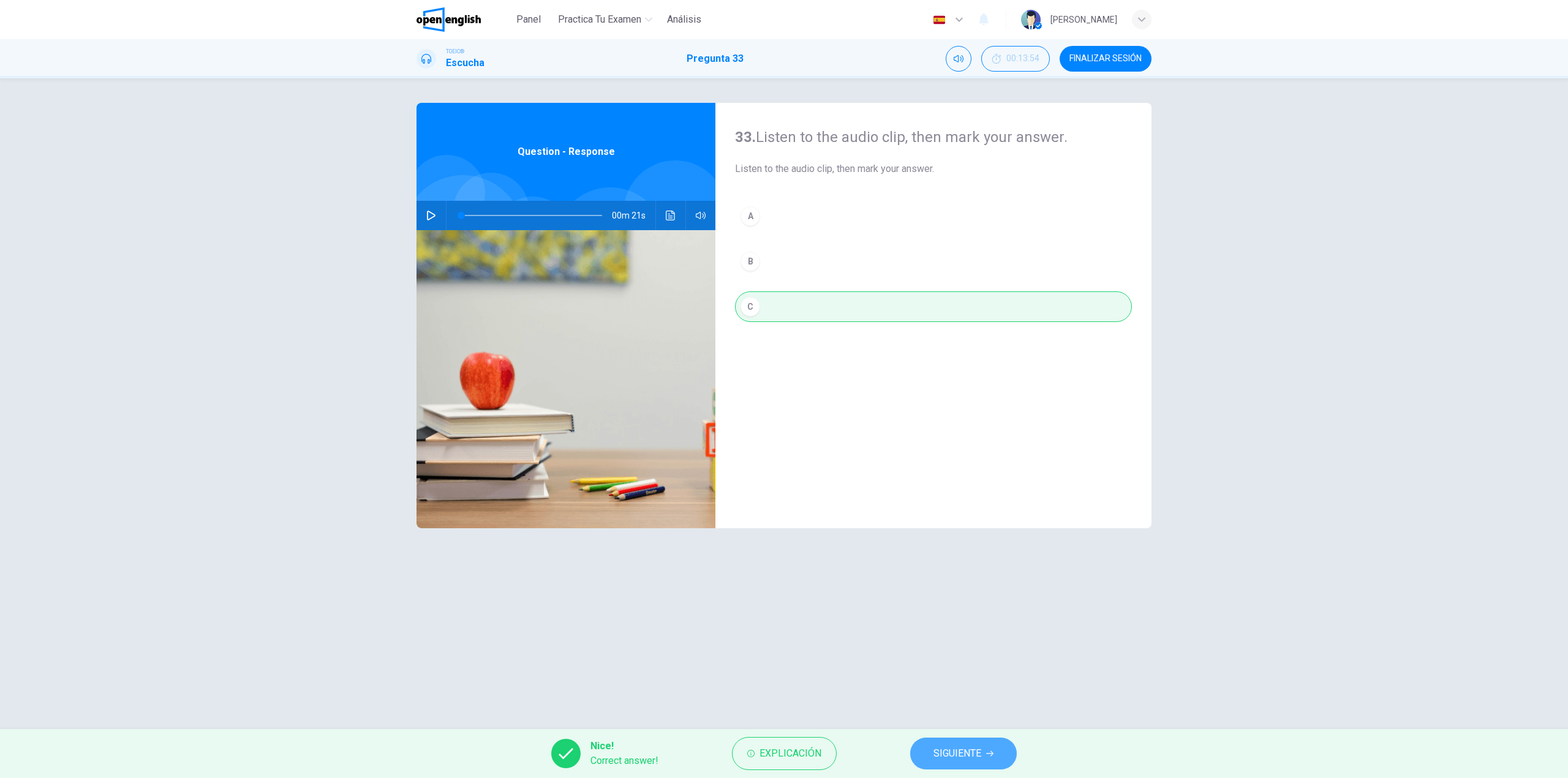
click at [971, 757] on span "SIGUIENTE" at bounding box center [957, 754] width 48 height 17
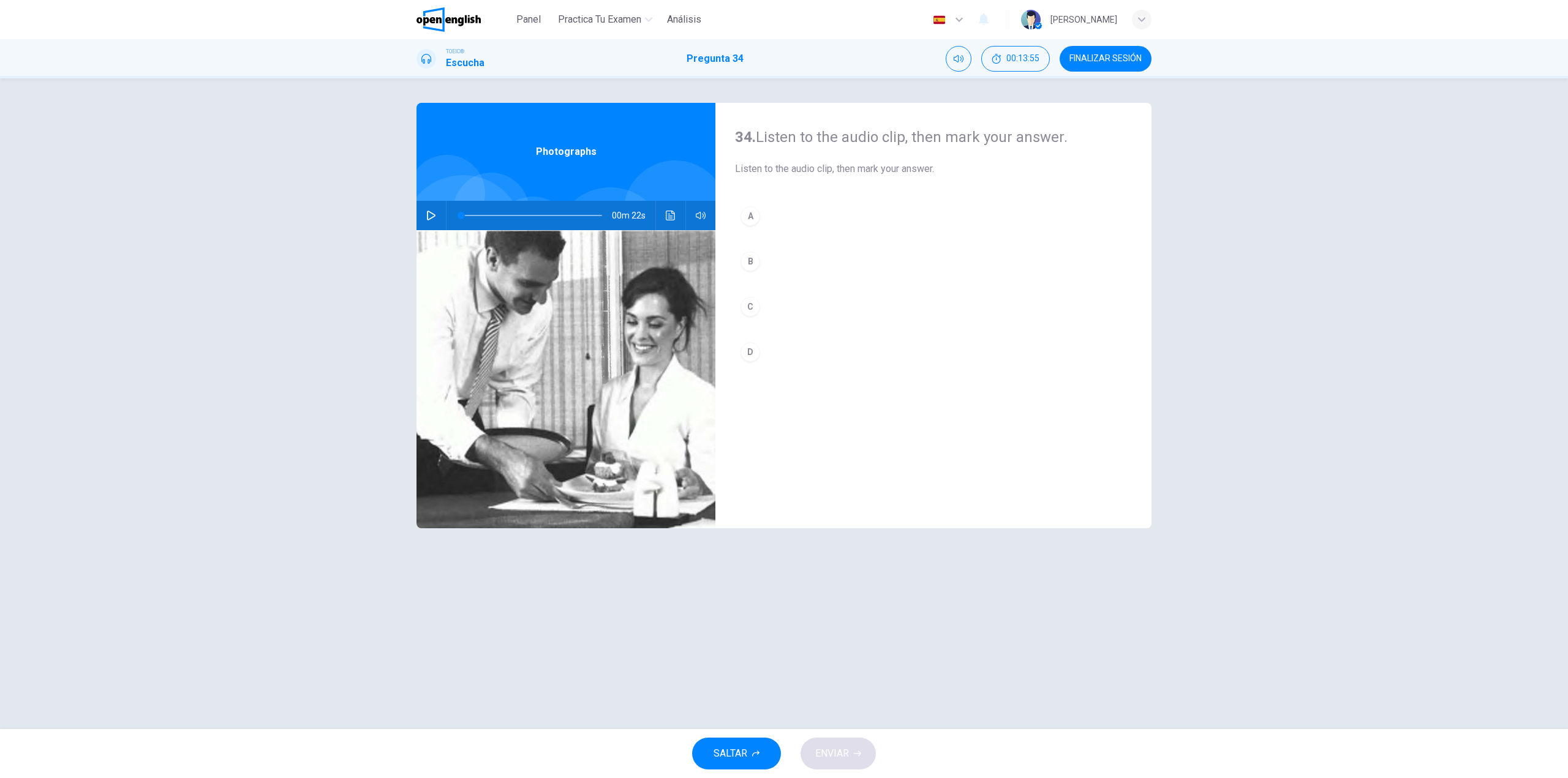
click at [436, 212] on button "button" at bounding box center [432, 215] width 20 height 29
click at [405, 385] on div "34. Listen to the audio clip, then [PERSON_NAME] your answer. Listen to the aud…" at bounding box center [784, 404] width 774 height 602
click at [775, 257] on button "B" at bounding box center [933, 261] width 397 height 30
click at [774, 312] on button "C" at bounding box center [933, 306] width 397 height 30
click at [852, 755] on button "ENVIAR" at bounding box center [838, 753] width 75 height 32
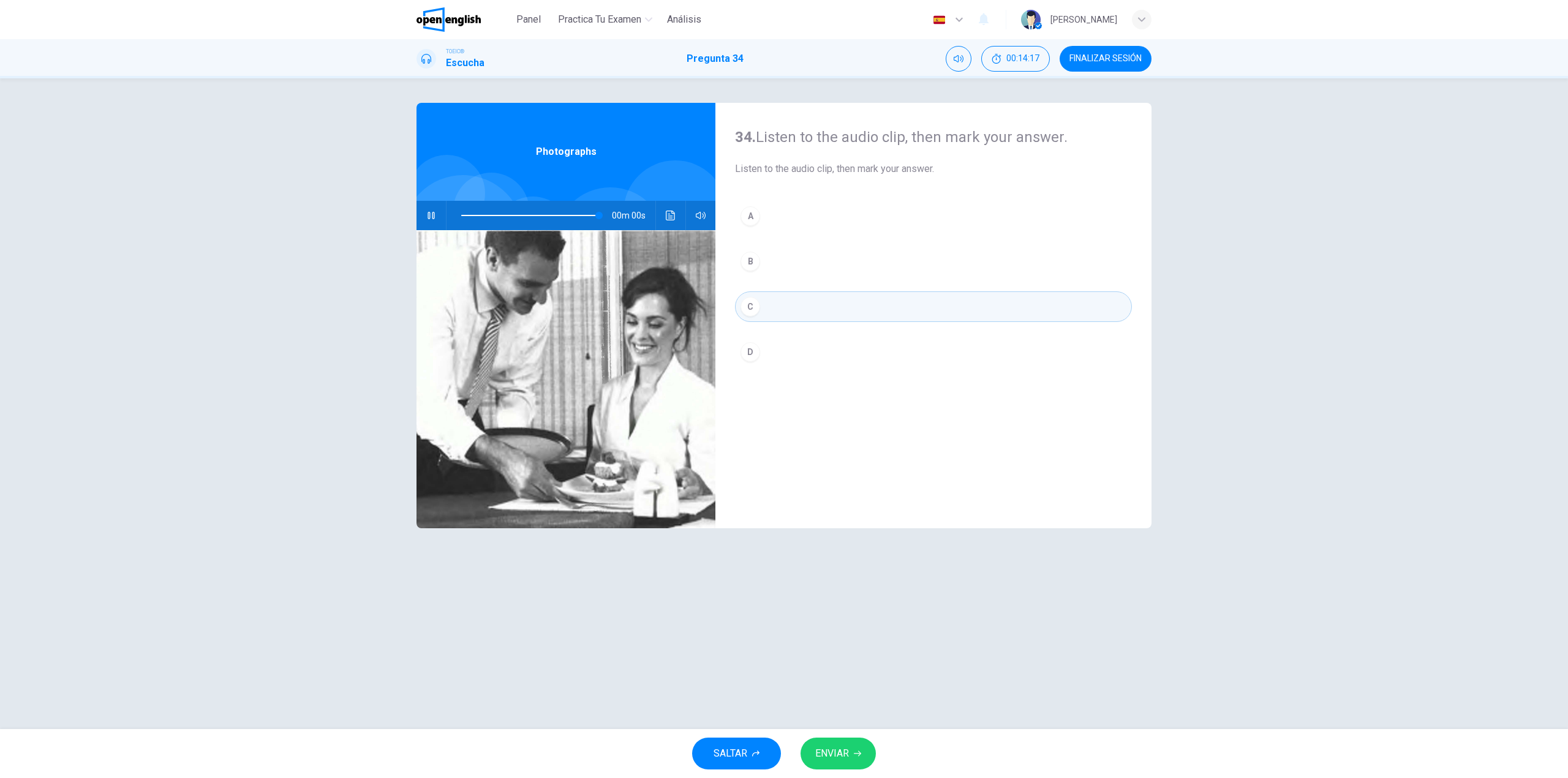
type input "*"
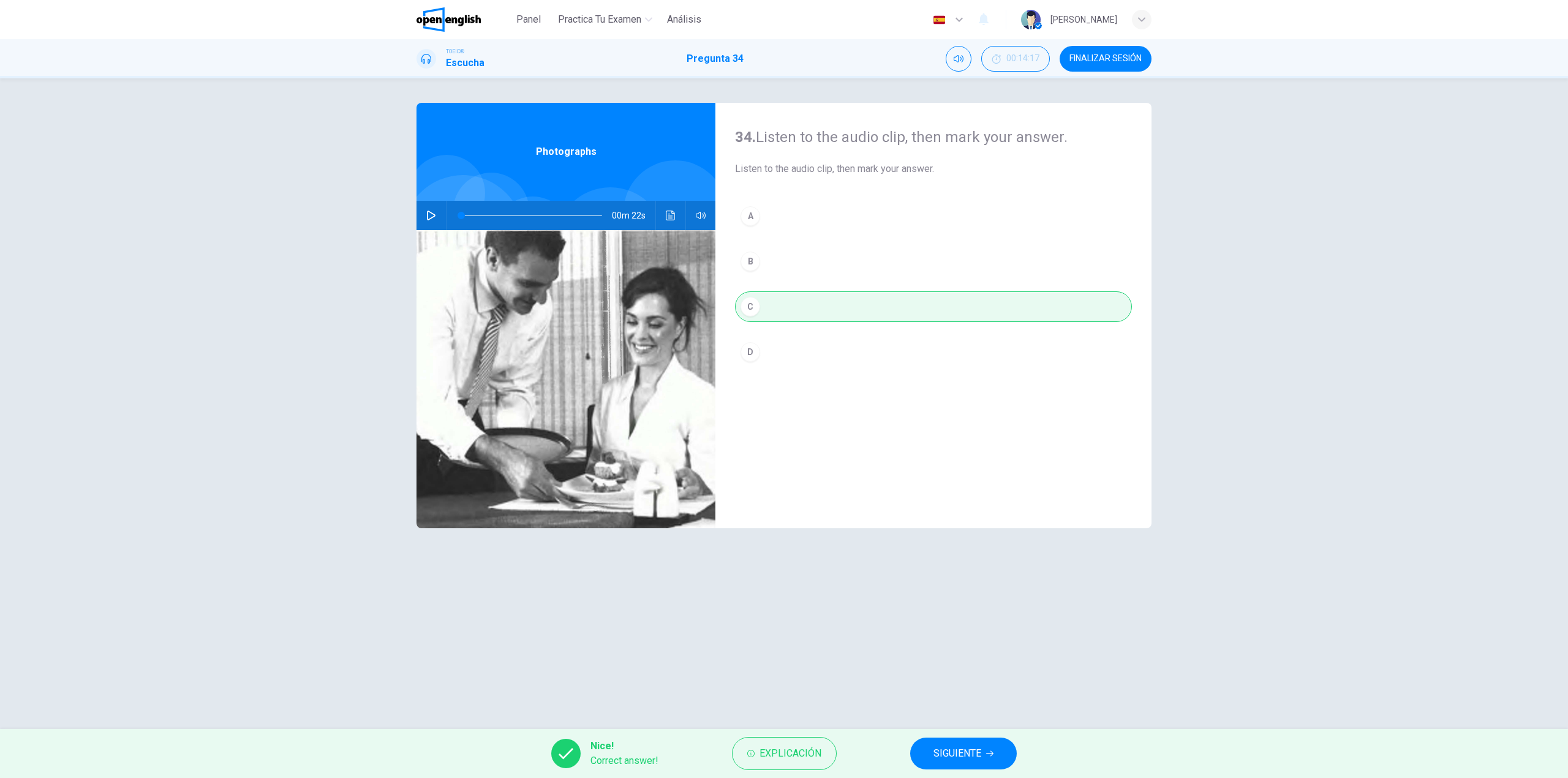
click at [988, 758] on button "SIGUIENTE" at bounding box center [963, 753] width 107 height 32
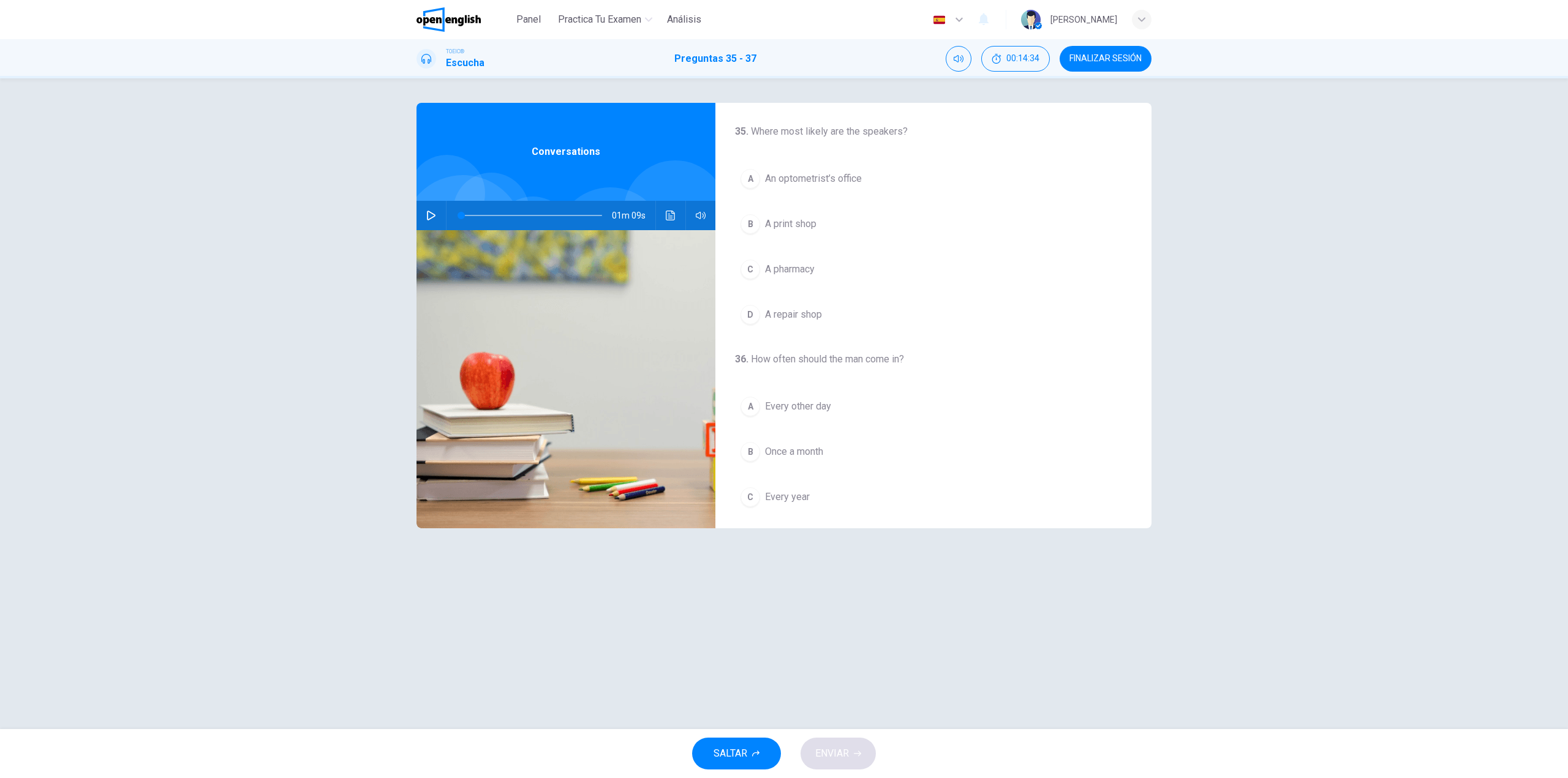
scroll to position [0, 0]
click at [430, 214] on icon "button" at bounding box center [431, 216] width 10 height 10
click at [841, 183] on span "An optometrist’s office" at bounding box center [813, 180] width 97 height 15
click at [811, 376] on button "C Every year" at bounding box center [933, 375] width 397 height 30
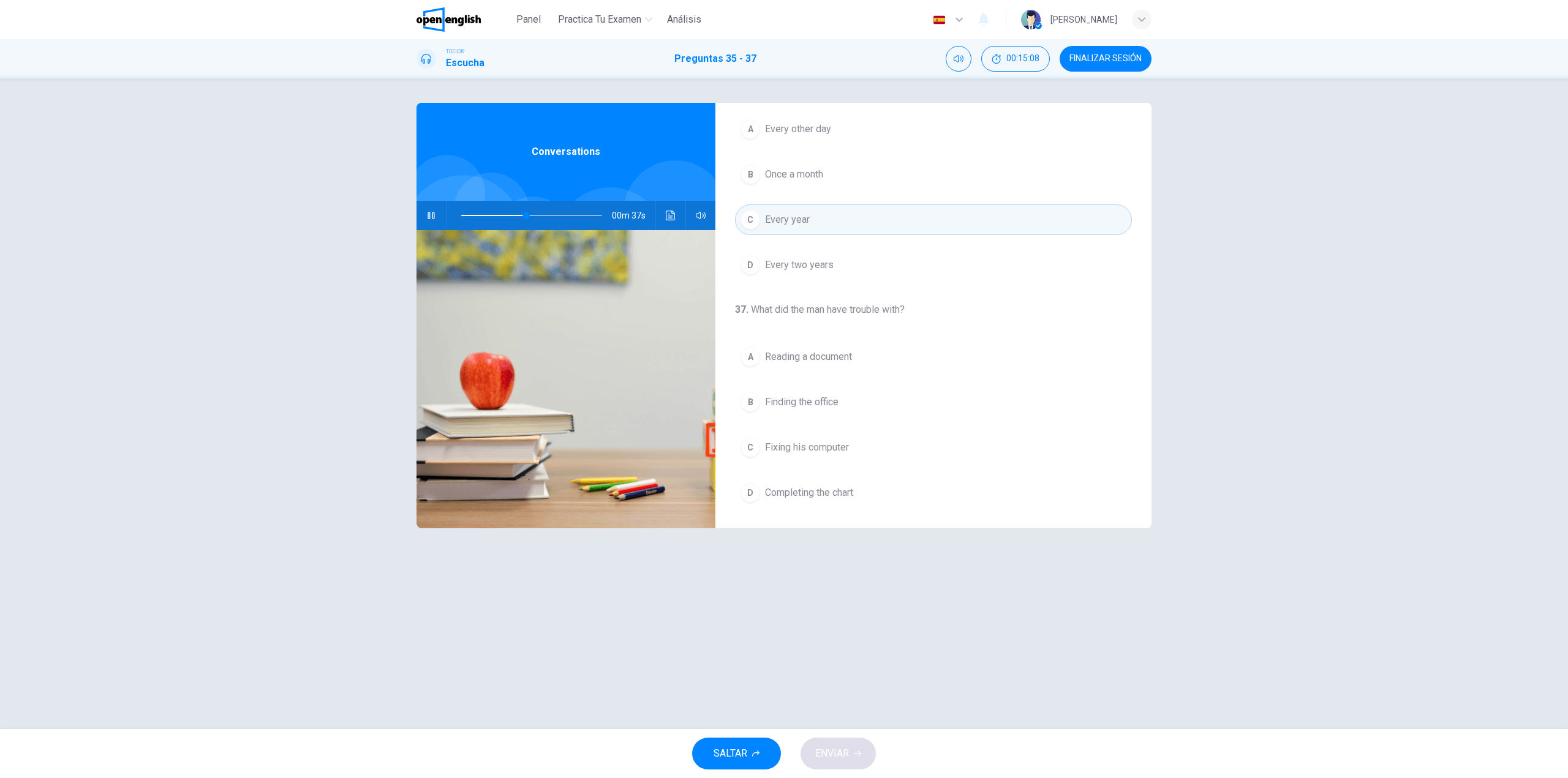
scroll to position [280, 0]
click at [830, 351] on span "Reading a document" at bounding box center [808, 355] width 87 height 15
click at [461, 216] on span at bounding box center [531, 216] width 141 height 17
click at [846, 748] on button "ENVIAR" at bounding box center [838, 753] width 75 height 32
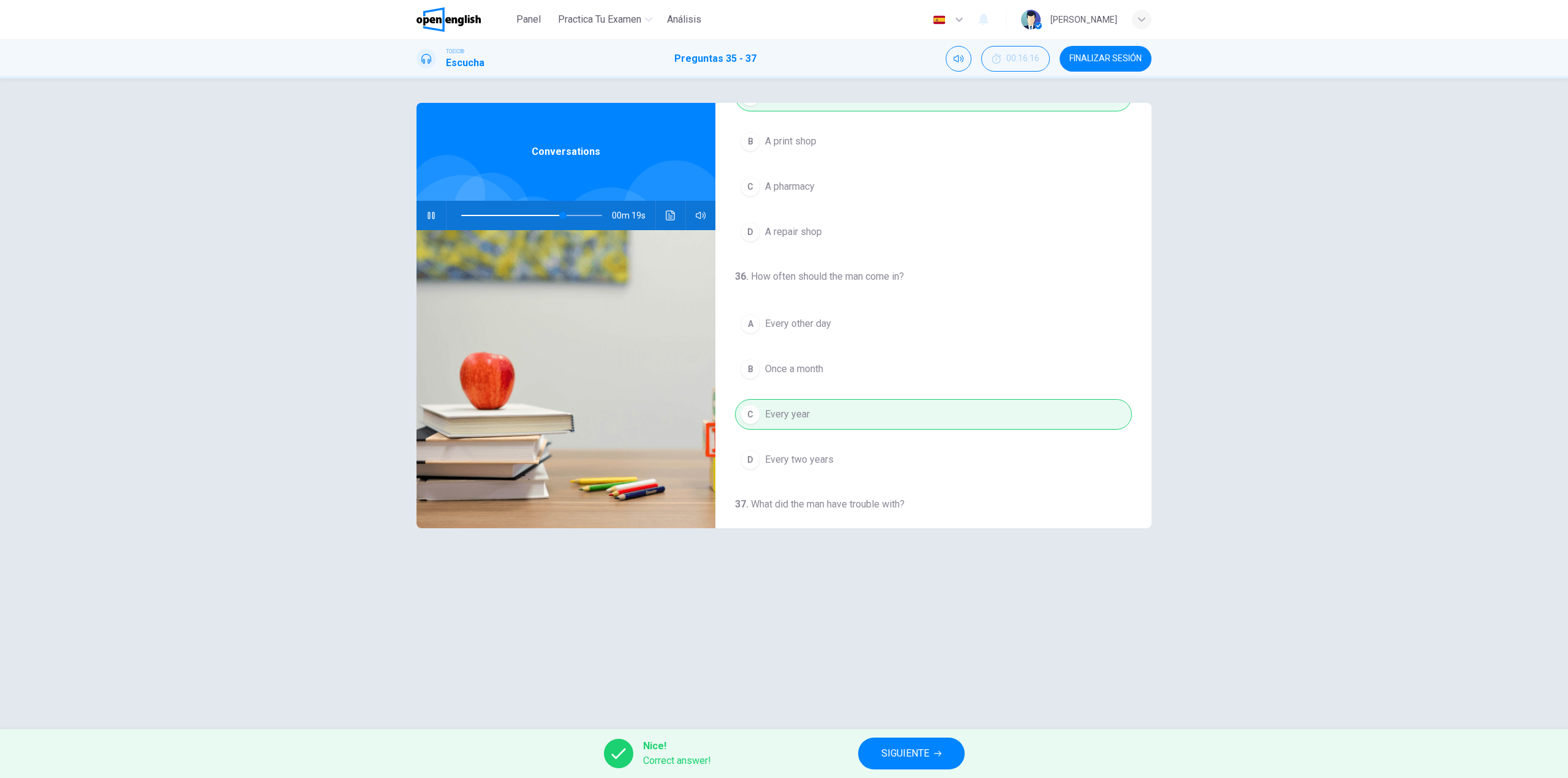
scroll to position [0, 0]
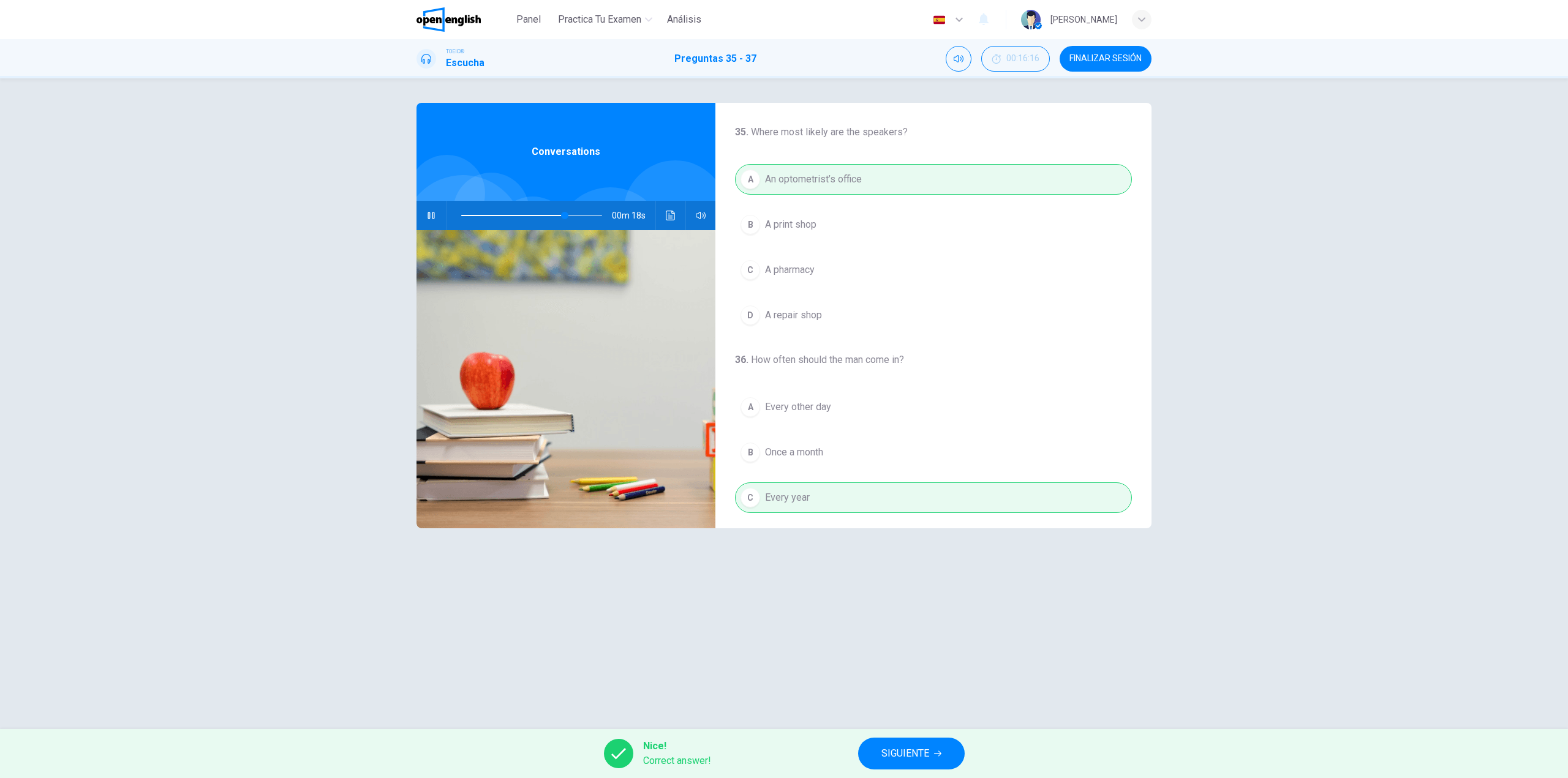
click at [671, 208] on button "Haz clic para ver la transcripción del audio" at bounding box center [671, 215] width 20 height 29
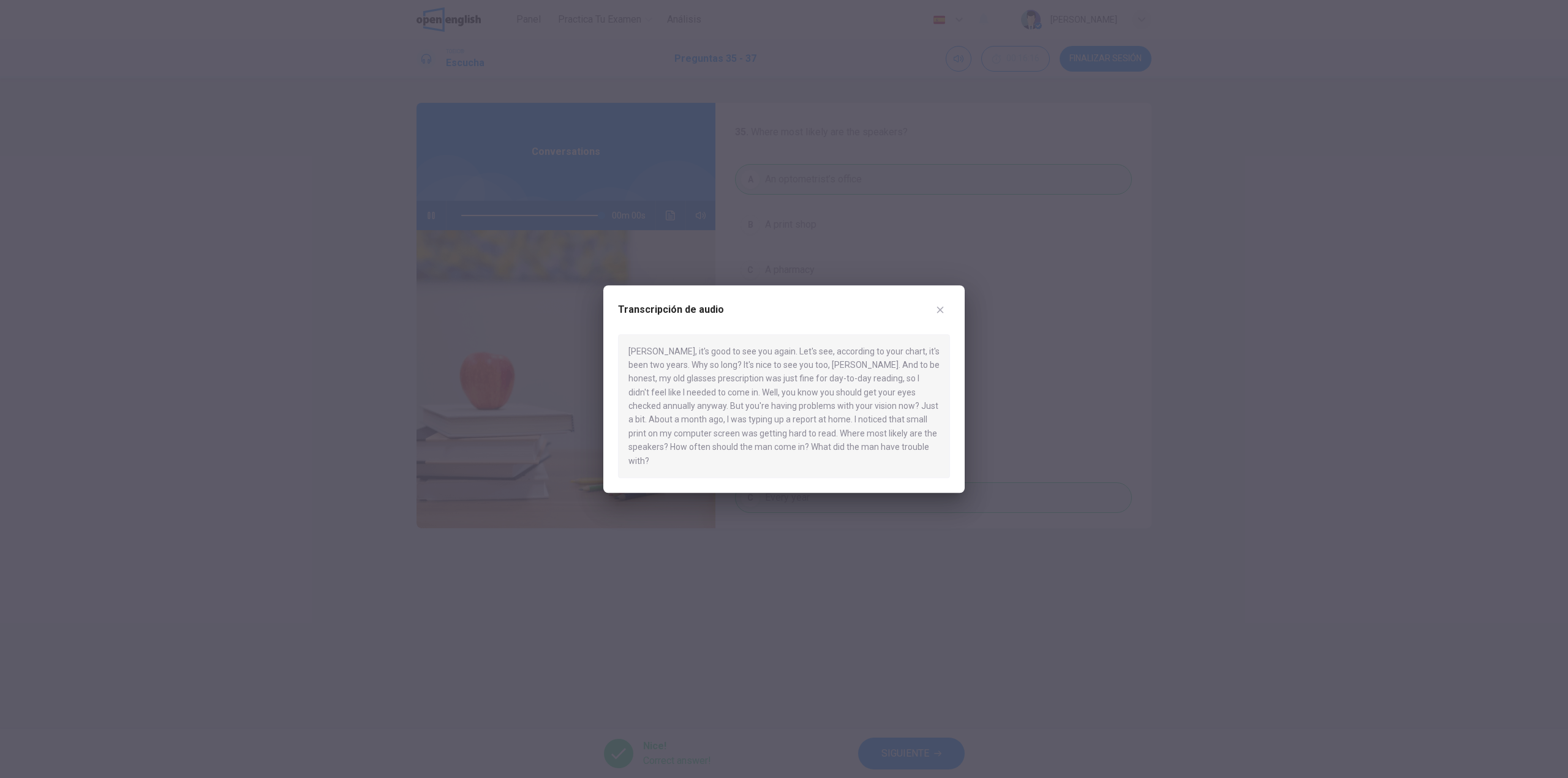
type input "*"
click at [936, 314] on icon "button" at bounding box center [940, 310] width 10 height 10
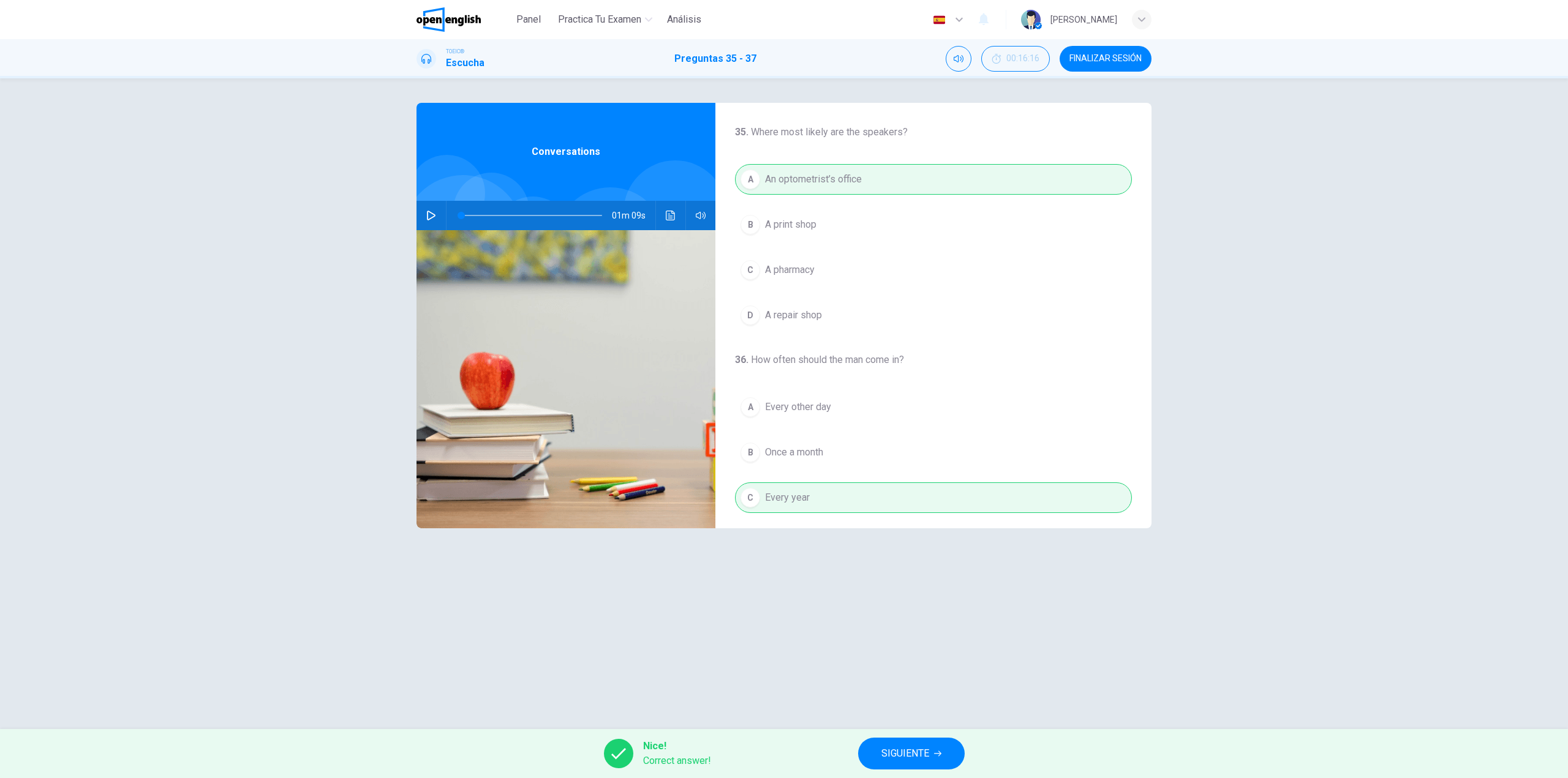
click at [913, 746] on span "SIGUIENTE" at bounding box center [905, 754] width 48 height 17
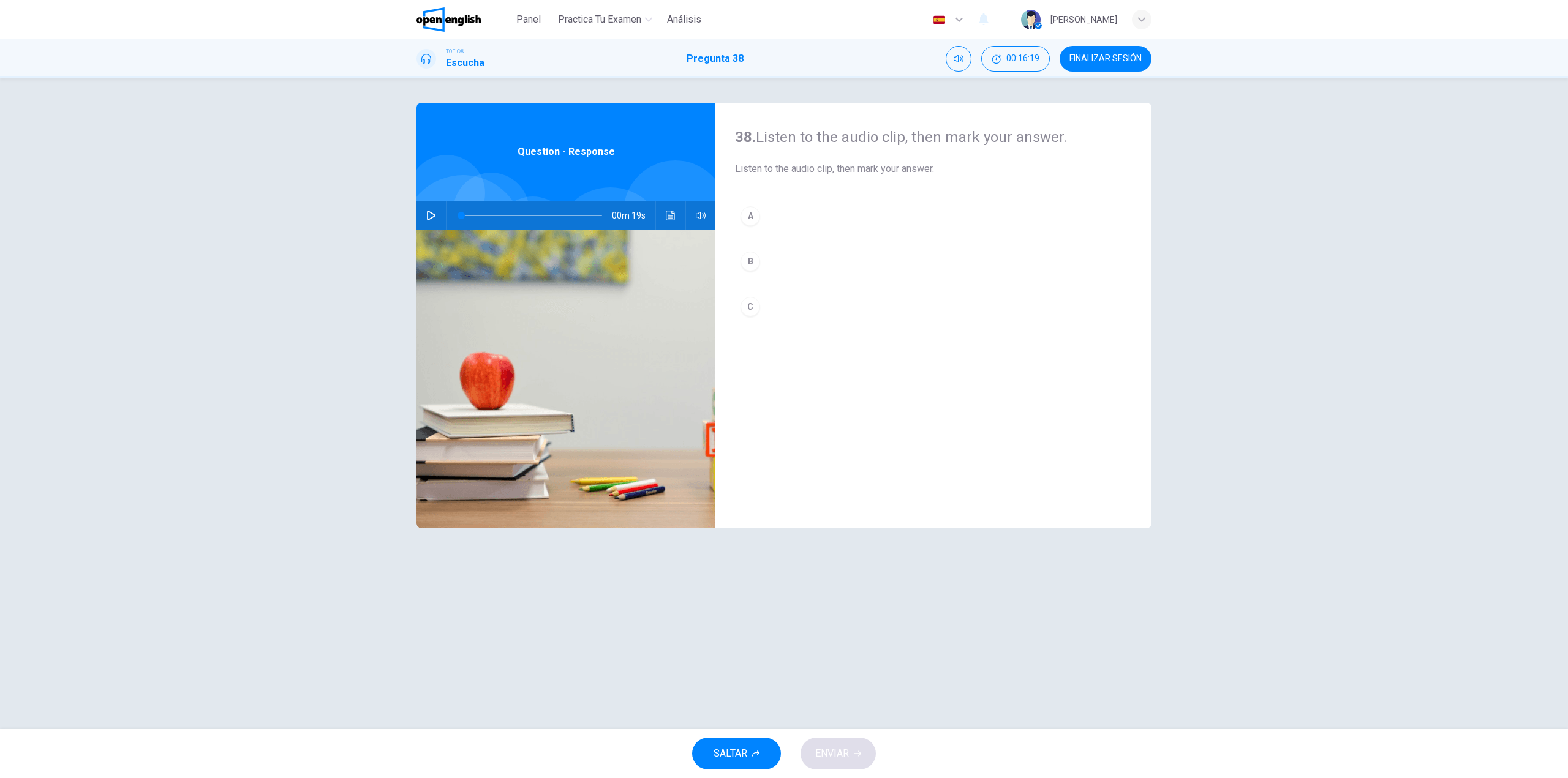
click at [1152, 51] on div "TOEIC® Escucha Pregunta 38 00:16:19 FINALIZAR SESIÓN" at bounding box center [784, 58] width 774 height 25
click at [425, 216] on button "button" at bounding box center [432, 215] width 20 height 29
click at [801, 265] on button "B" at bounding box center [933, 261] width 397 height 30
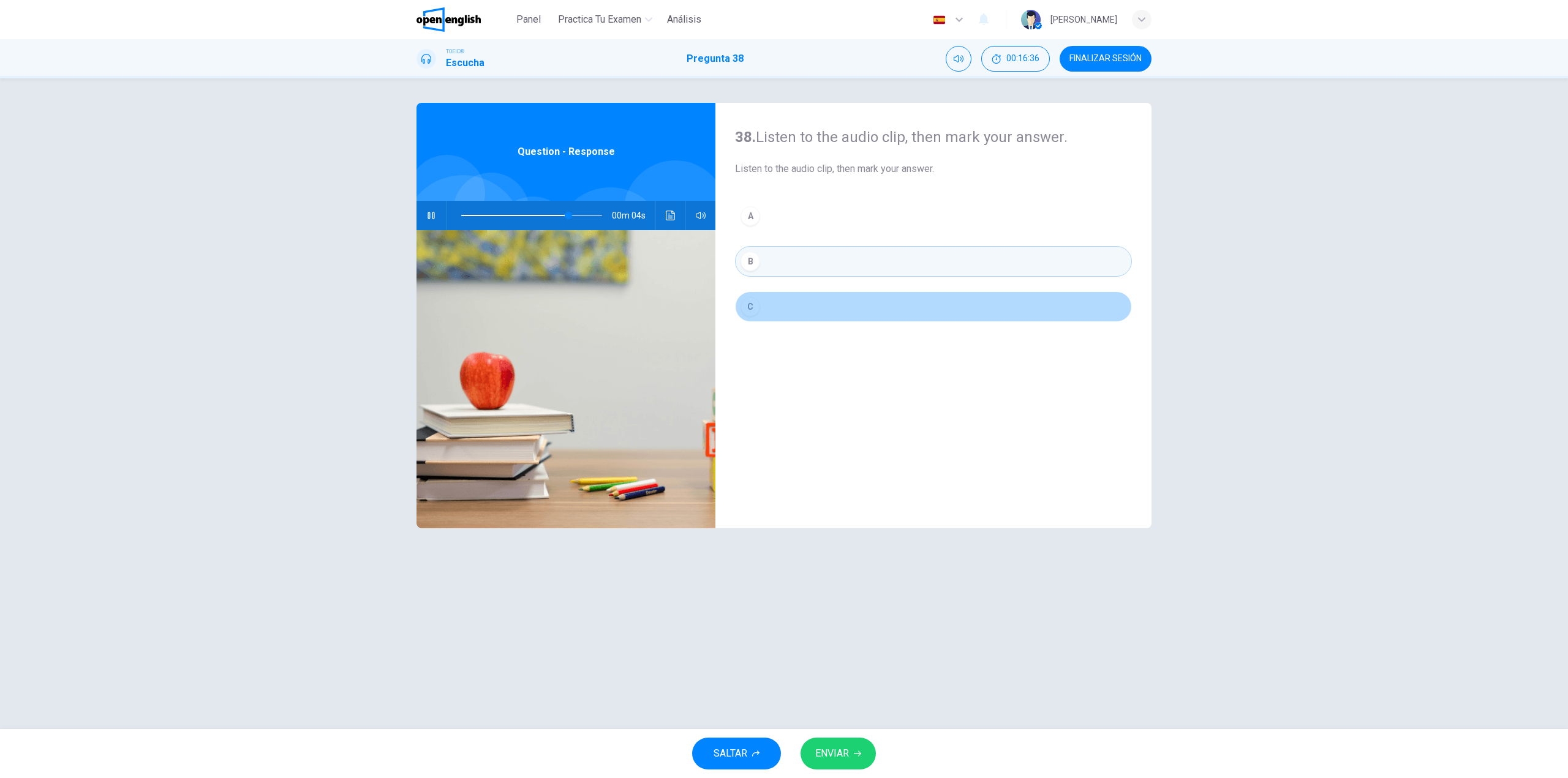
click at [789, 297] on button "C" at bounding box center [933, 306] width 397 height 30
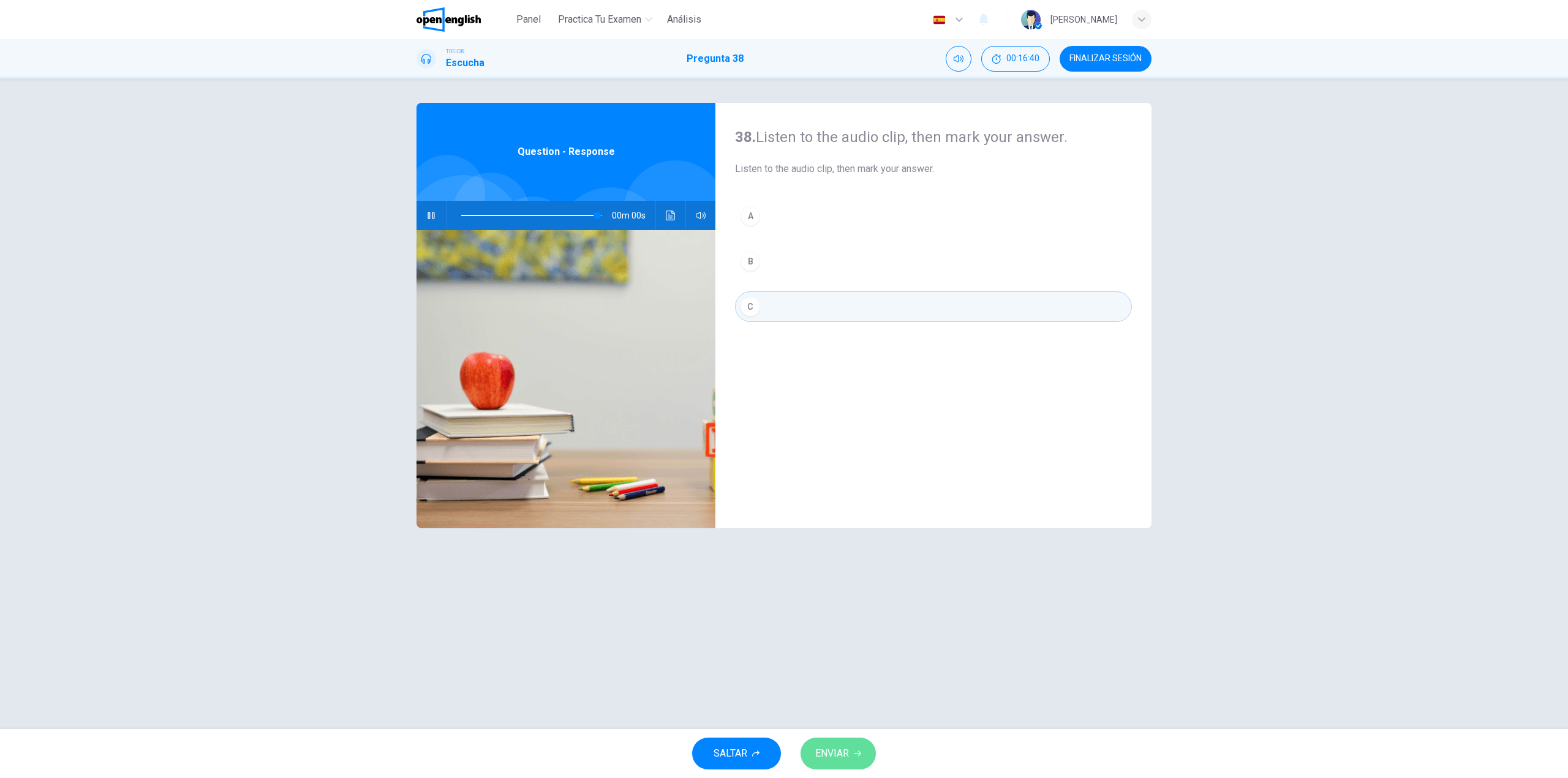
click at [835, 754] on span "ENVIAR" at bounding box center [832, 754] width 33 height 17
type input "*"
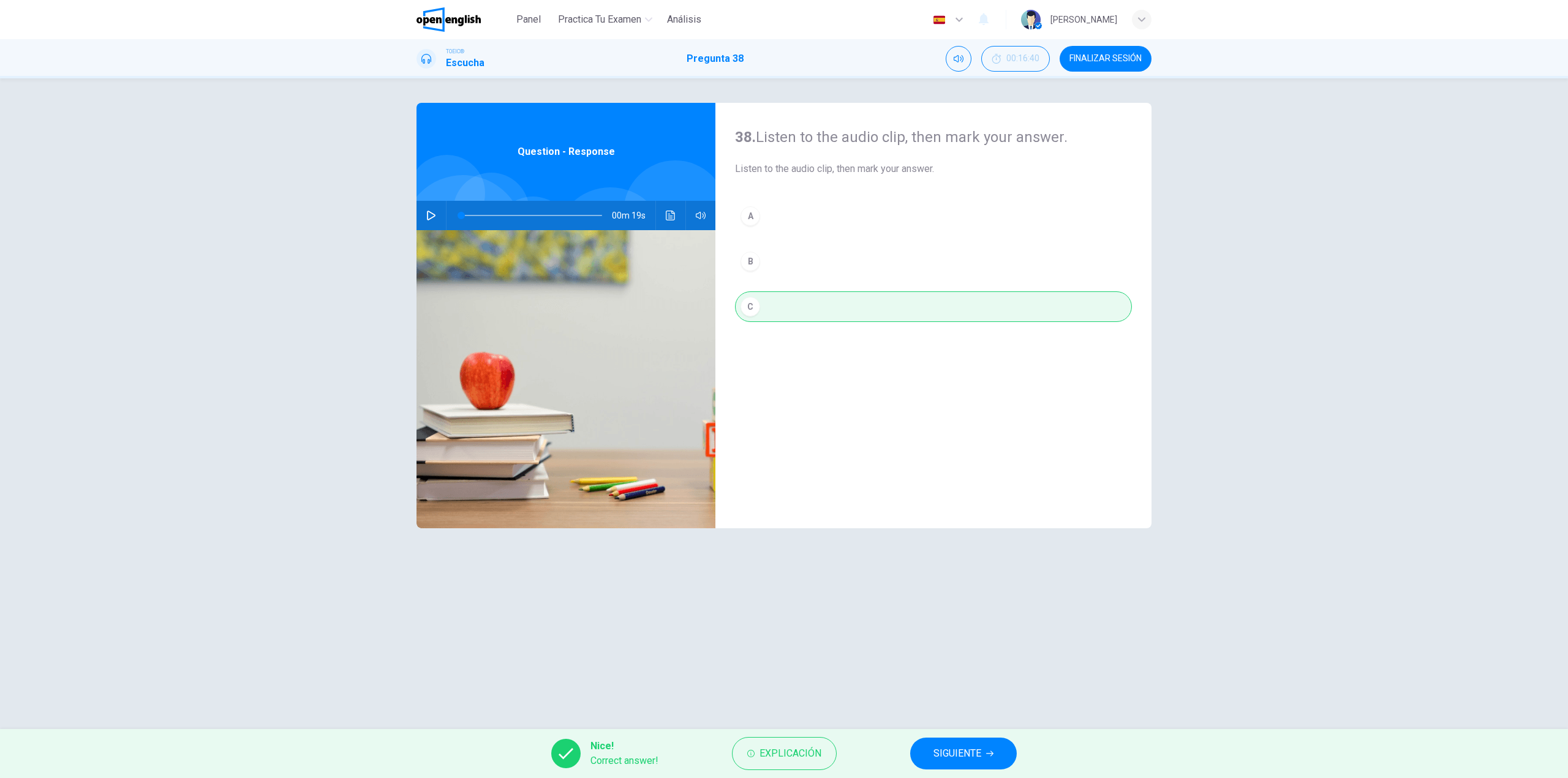
click at [1115, 56] on span "FINALIZAR SESIÓN" at bounding box center [1105, 59] width 73 height 10
